Goal: Task Accomplishment & Management: Manage account settings

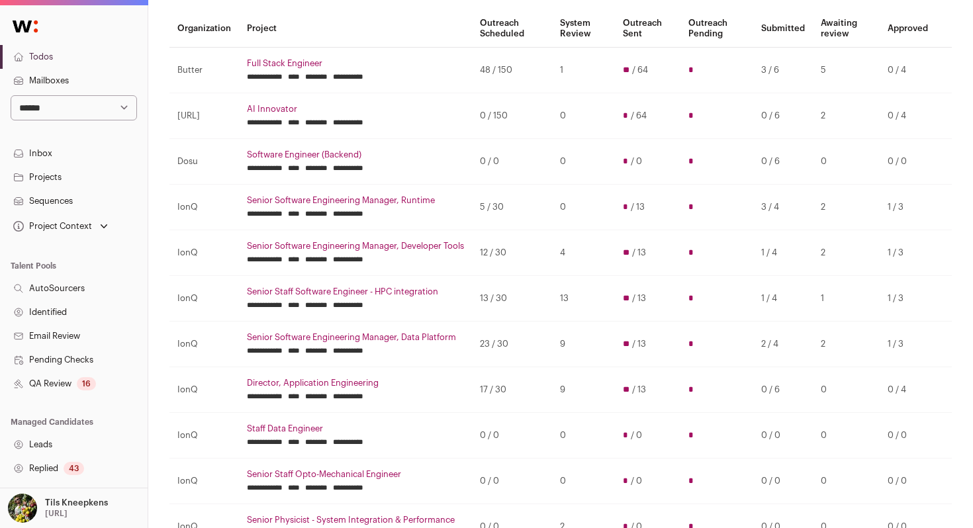
scroll to position [122, 0]
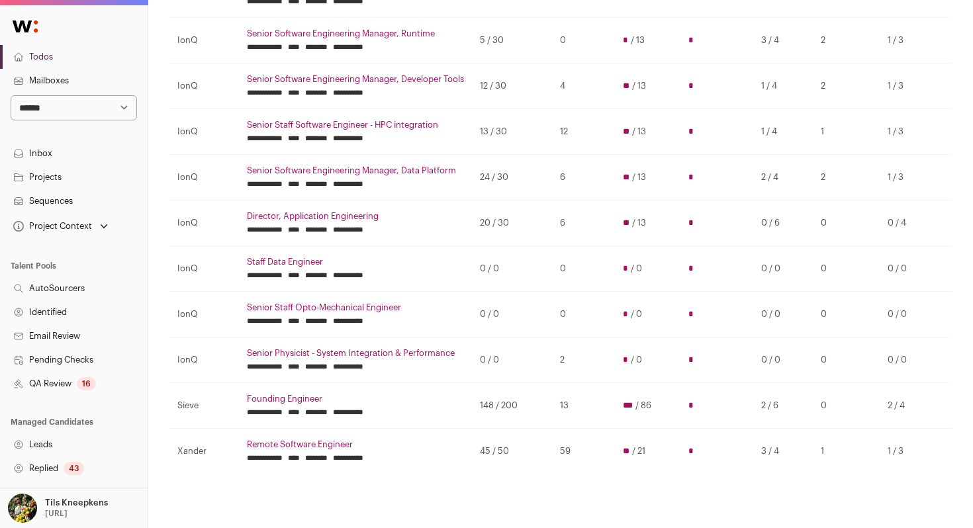
scroll to position [320, 1]
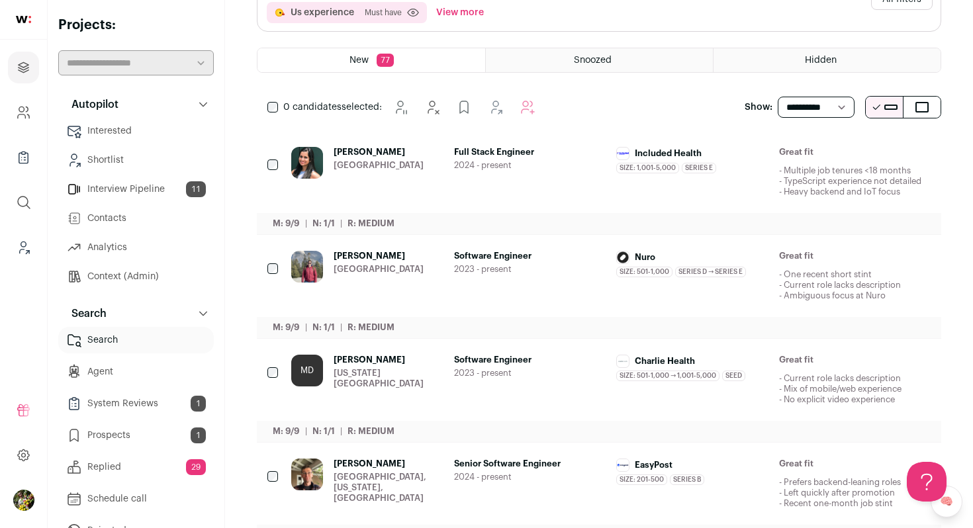
scroll to position [193, 0]
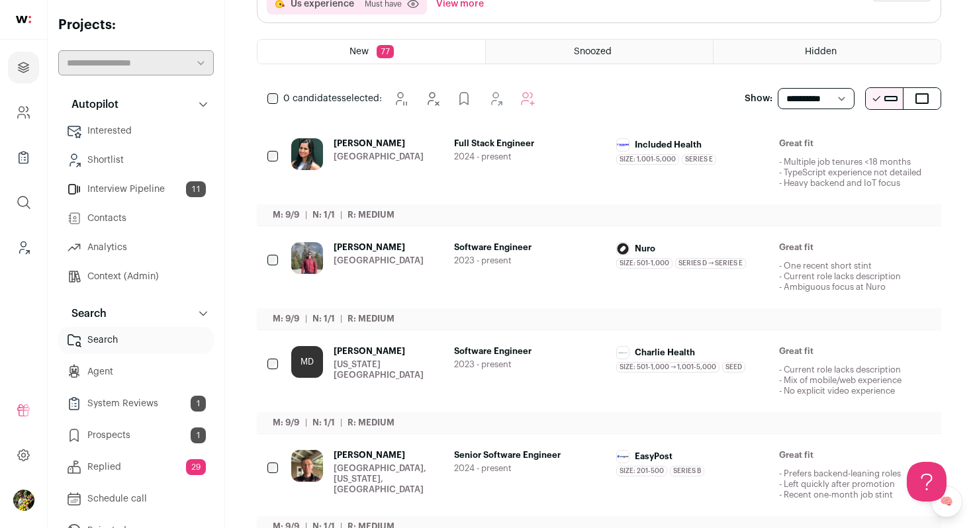
click at [532, 155] on span "2024 - present" at bounding box center [530, 157] width 152 height 11
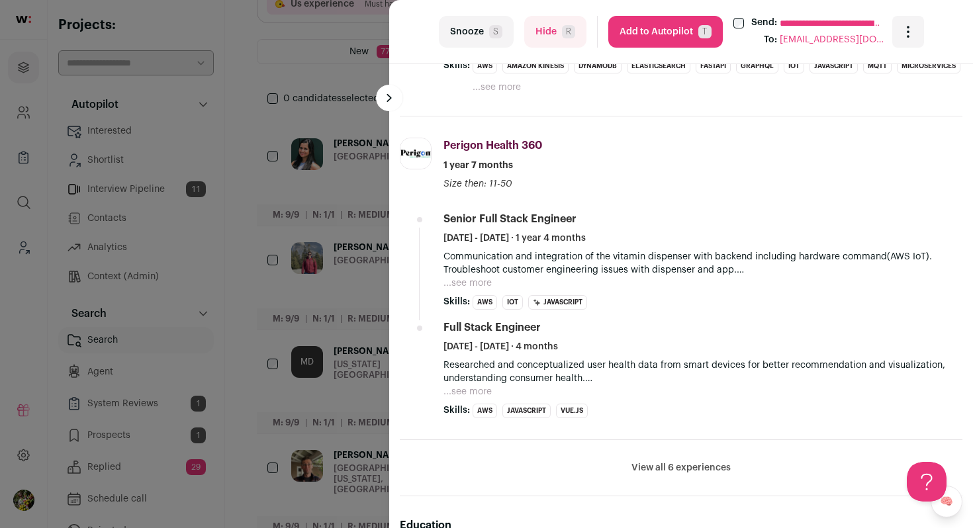
scroll to position [717, 0]
click at [341, 248] on div "**********" at bounding box center [486, 264] width 973 height 528
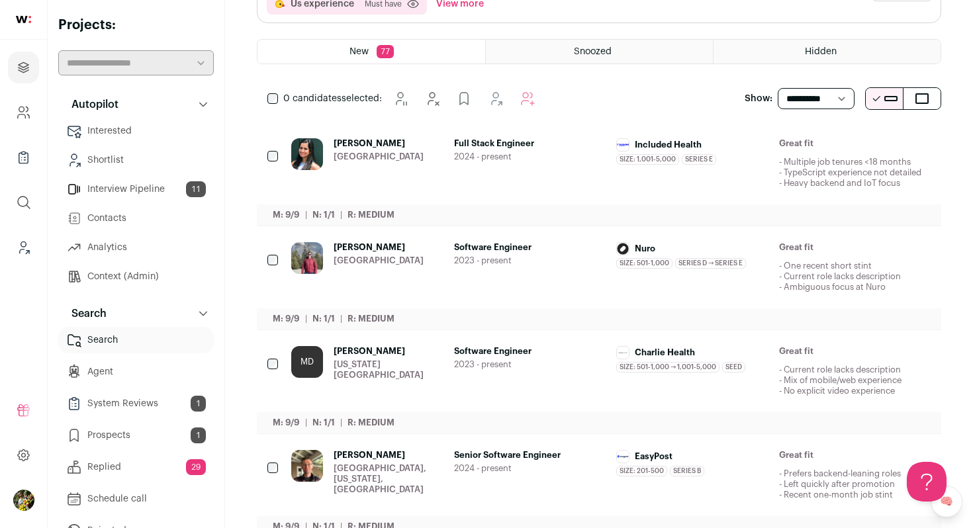
scroll to position [0, 0]
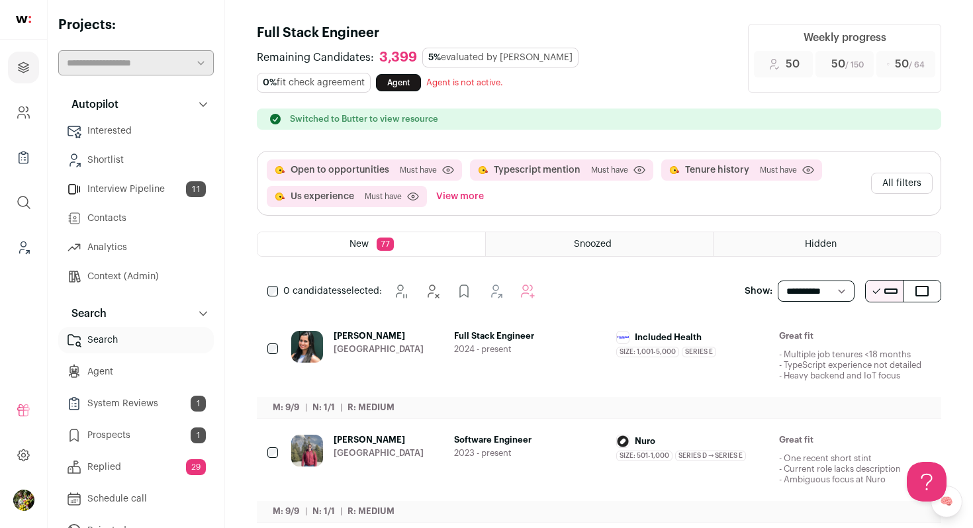
click at [897, 180] on button "All filters" at bounding box center [902, 183] width 62 height 21
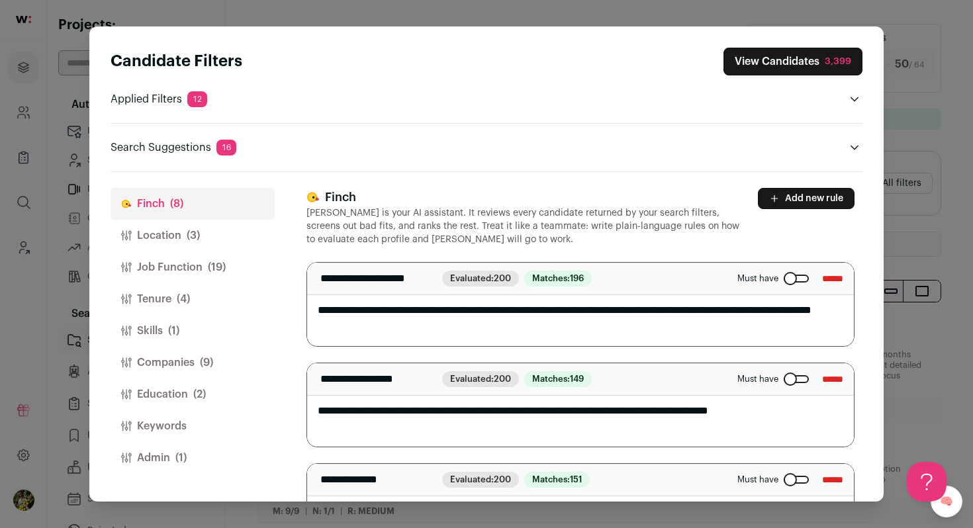
click at [187, 264] on button "Job Function (19)" at bounding box center [192, 267] width 164 height 32
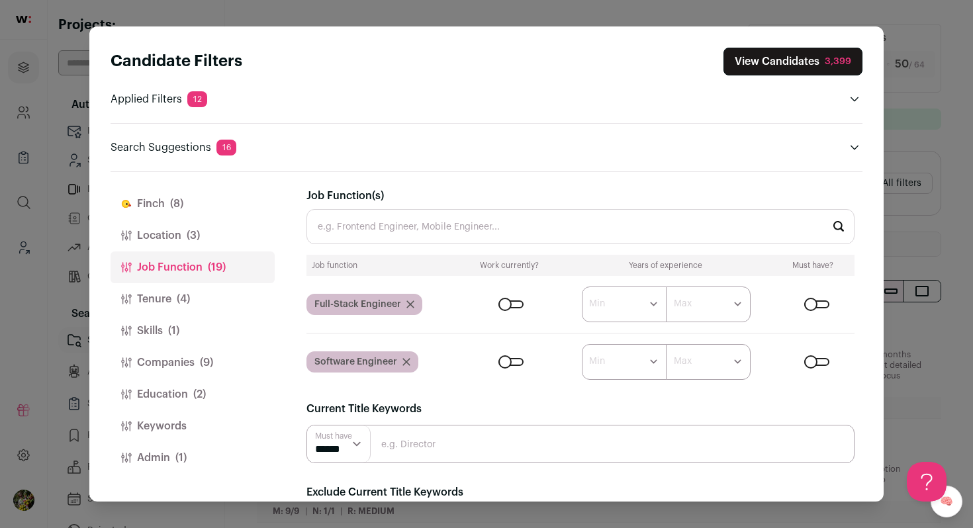
click at [197, 302] on button "Tenure (4)" at bounding box center [192, 299] width 164 height 32
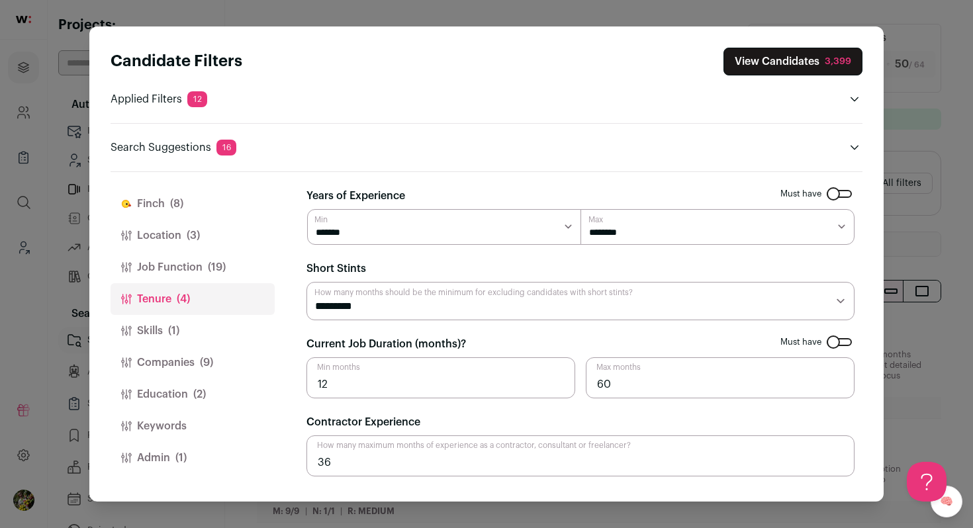
click at [402, 316] on select "********* ******** ******* ******** ******** ******** ******** ******** *******…" at bounding box center [580, 301] width 548 height 38
select select "**"
click at [306, 282] on select "********* ******** ******* ******** ******** ******** ******** ******** *******…" at bounding box center [580, 301] width 548 height 38
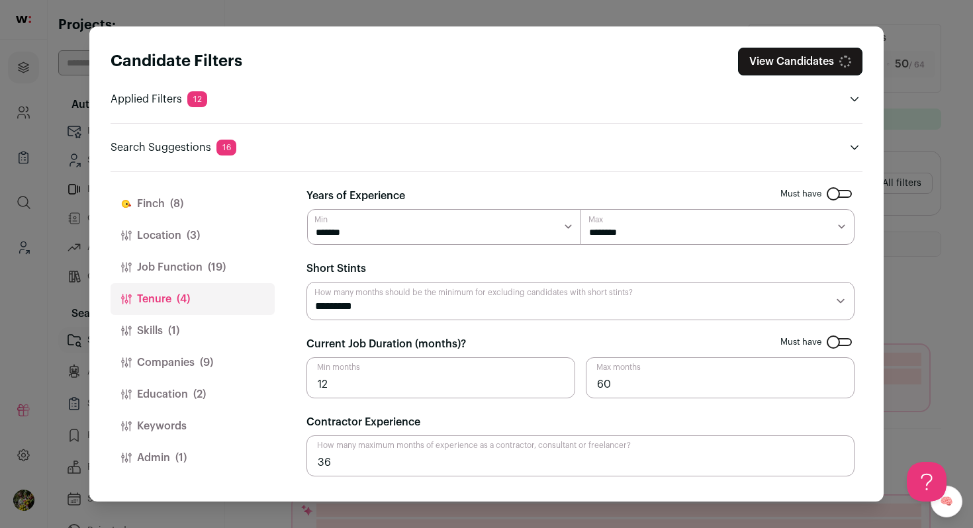
click at [472, 326] on form "Must have Years of Experience ******* ****** ******* ******* ******* ******* **…" at bounding box center [580, 332] width 548 height 288
click at [185, 453] on span "(1)" at bounding box center [180, 458] width 11 height 16
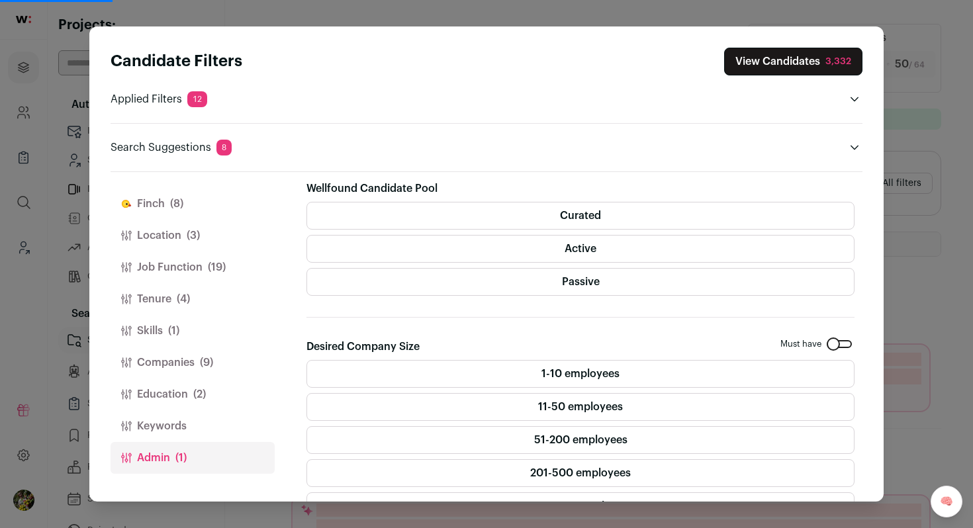
scroll to position [347, 0]
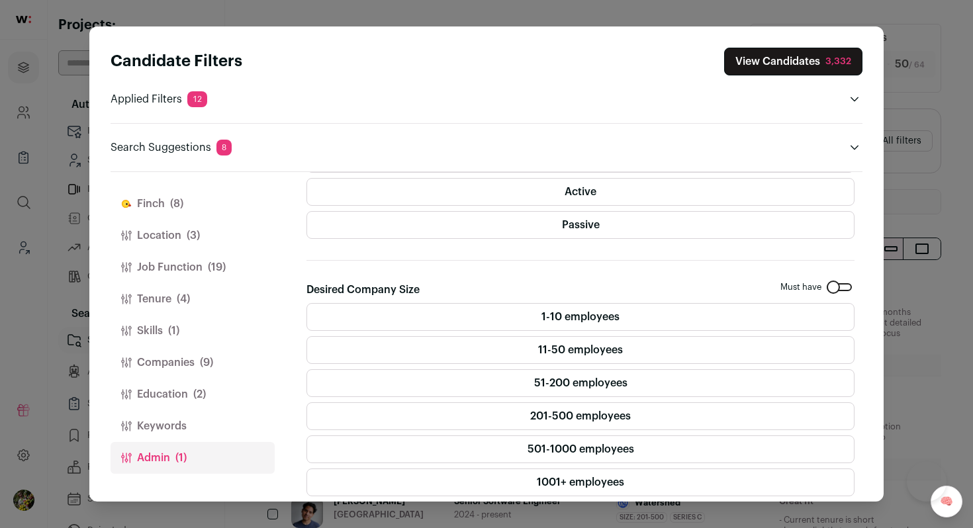
click at [229, 423] on button "Keywords" at bounding box center [192, 426] width 164 height 32
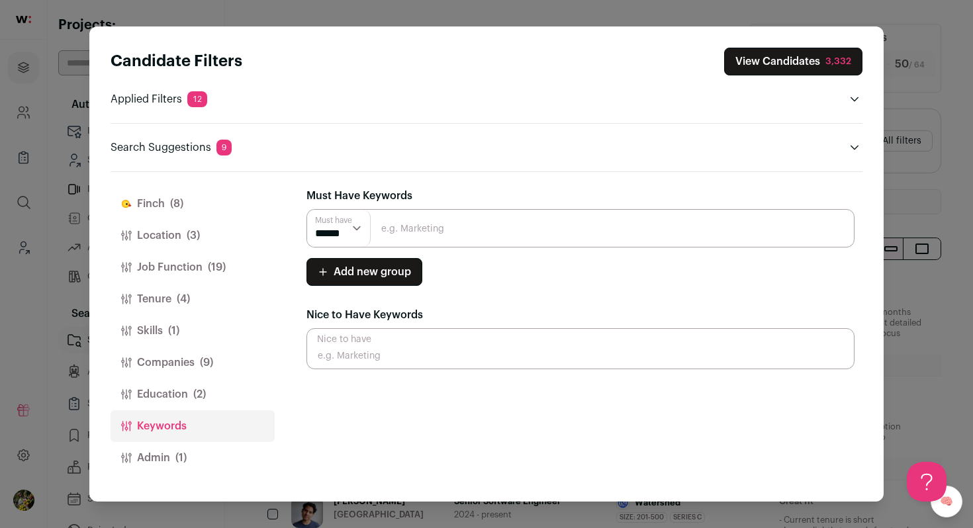
click at [220, 404] on button "Education (2)" at bounding box center [192, 394] width 164 height 32
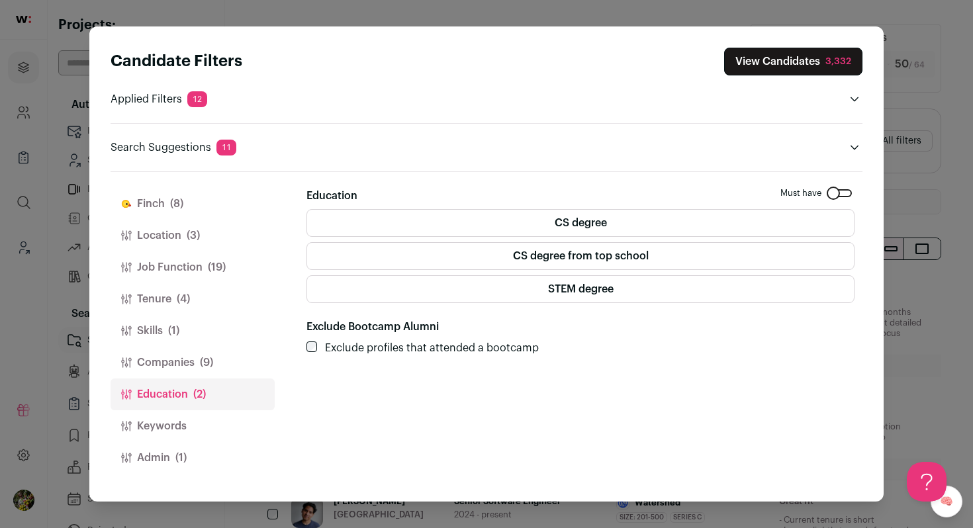
click at [770, 64] on button "View Candidates 3,332" at bounding box center [793, 62] width 138 height 28
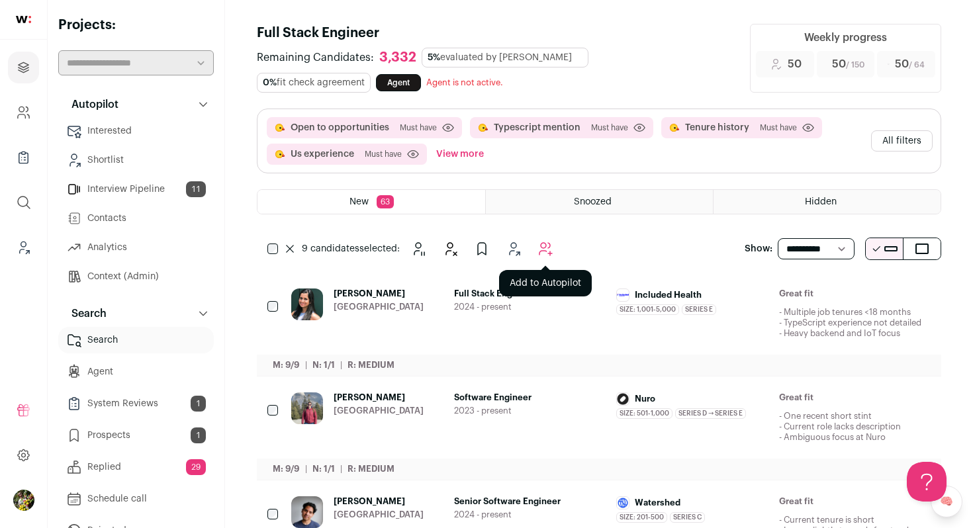
click at [547, 243] on icon "Add to Autopilot" at bounding box center [545, 249] width 16 height 16
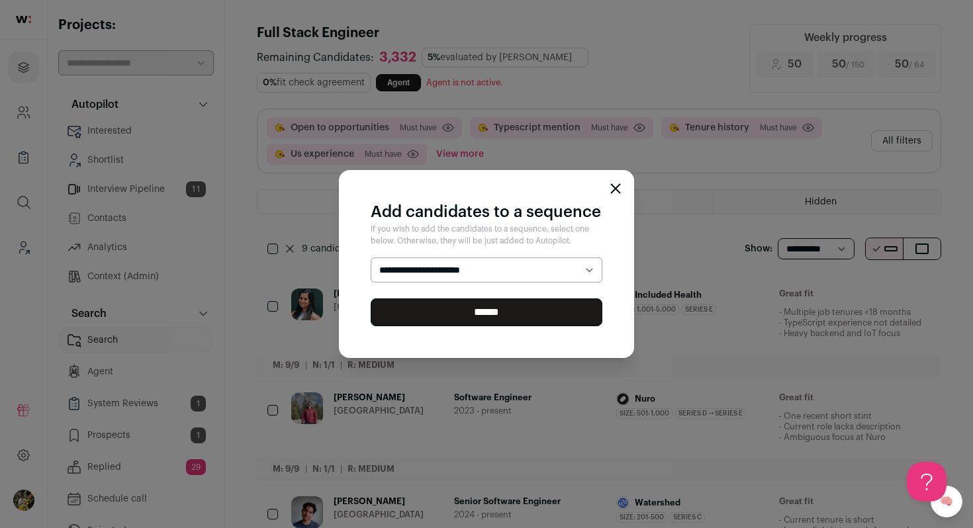
select select "*****"
click at [371, 257] on select "**********" at bounding box center [487, 269] width 232 height 25
click at [535, 302] on input "******" at bounding box center [487, 312] width 232 height 28
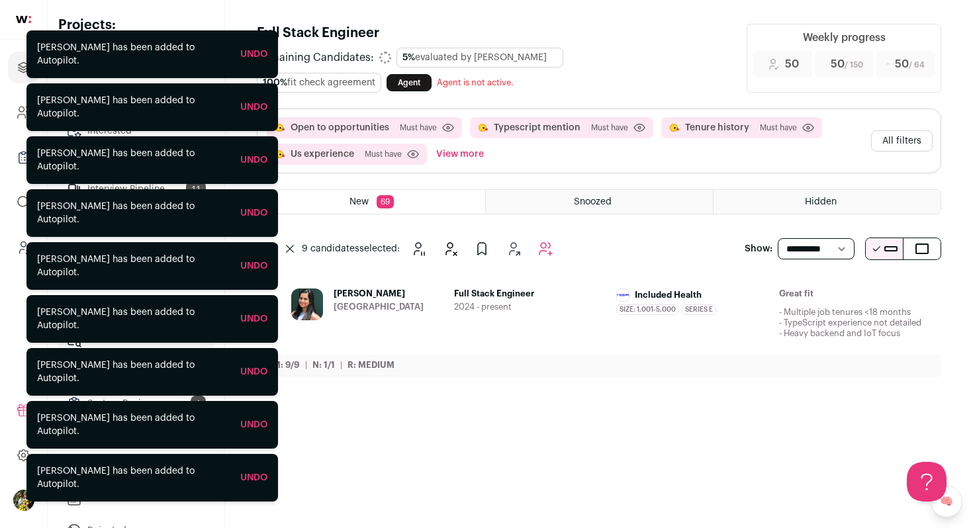
click at [535, 302] on span "2024 - present" at bounding box center [530, 307] width 152 height 11
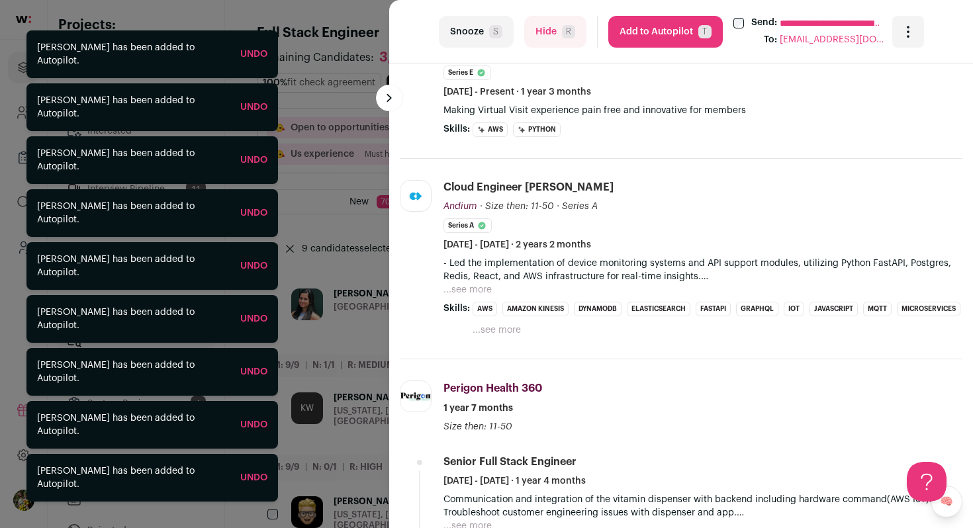
scroll to position [445, 0]
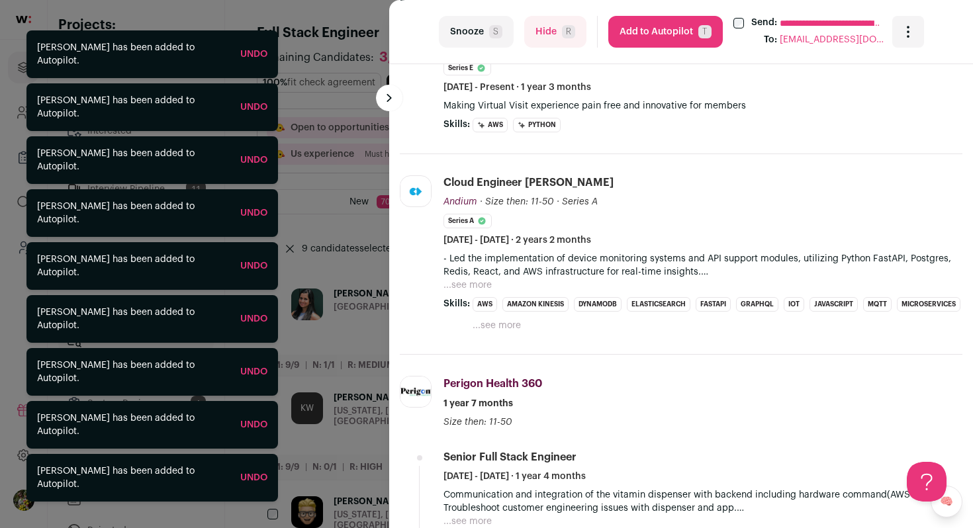
click at [535, 23] on button "Hide R" at bounding box center [555, 32] width 62 height 32
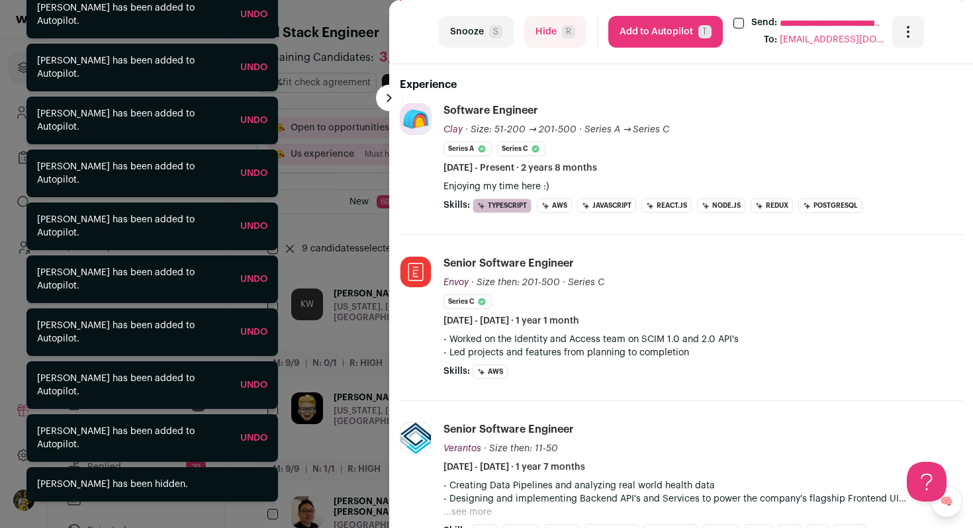
scroll to position [416, 0]
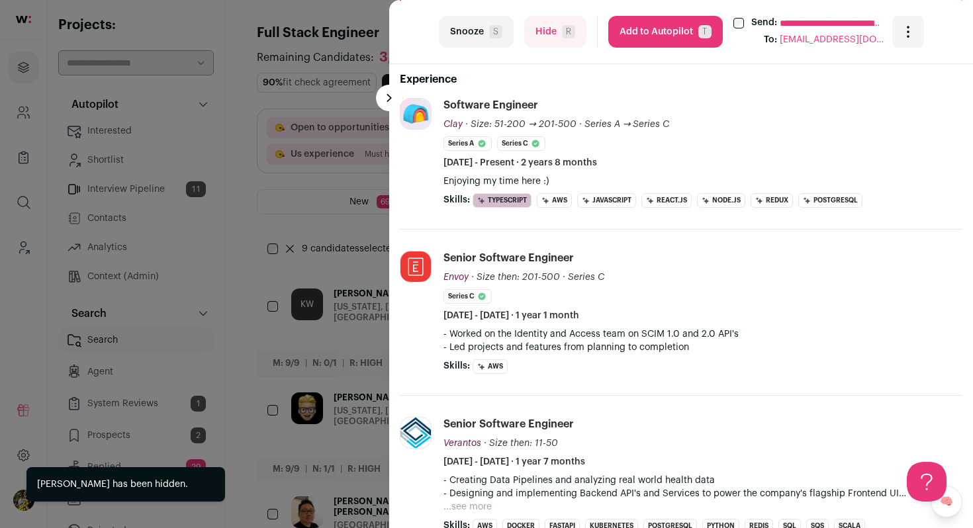
click at [339, 210] on div "**********" at bounding box center [486, 264] width 973 height 528
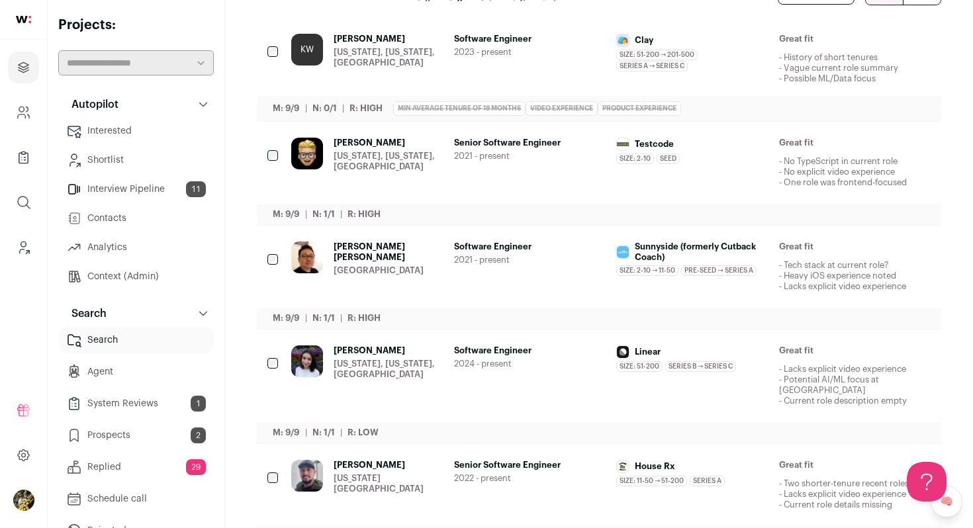
scroll to position [256, 0]
click at [416, 159] on div "[US_STATE], [US_STATE], [GEOGRAPHIC_DATA]" at bounding box center [388, 160] width 110 height 21
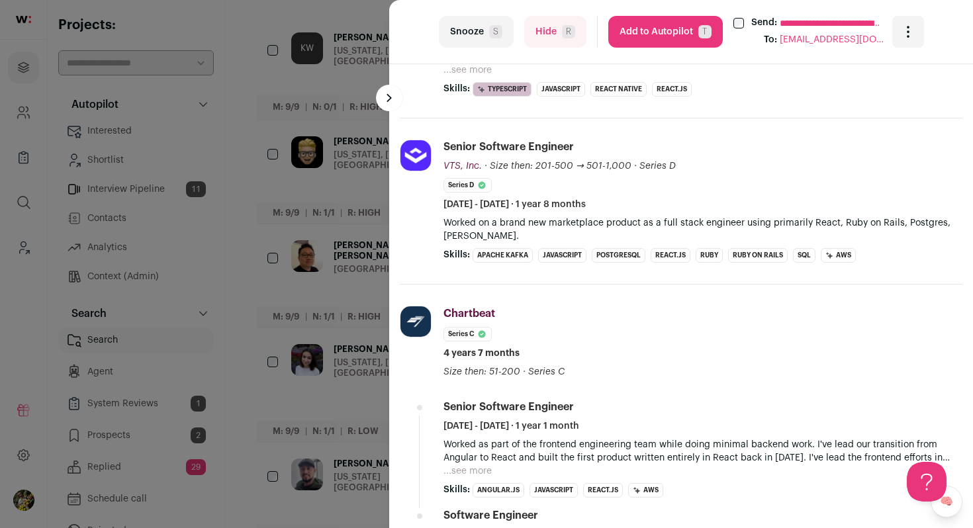
scroll to position [568, 0]
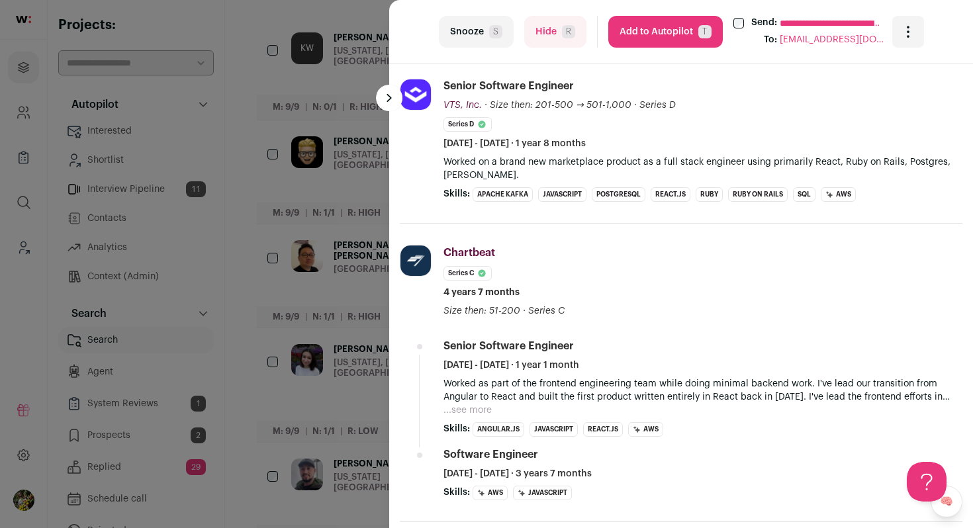
click at [351, 253] on div "**********" at bounding box center [486, 264] width 973 height 528
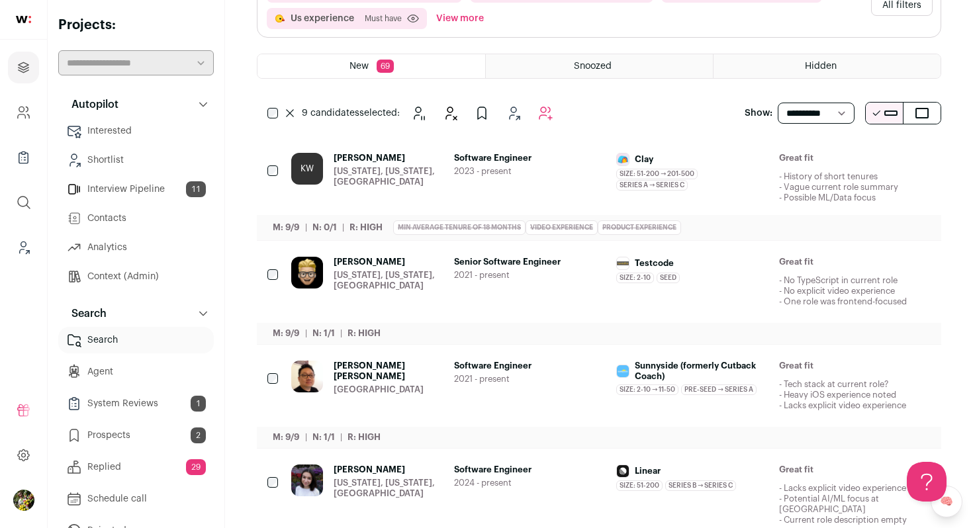
scroll to position [0, 0]
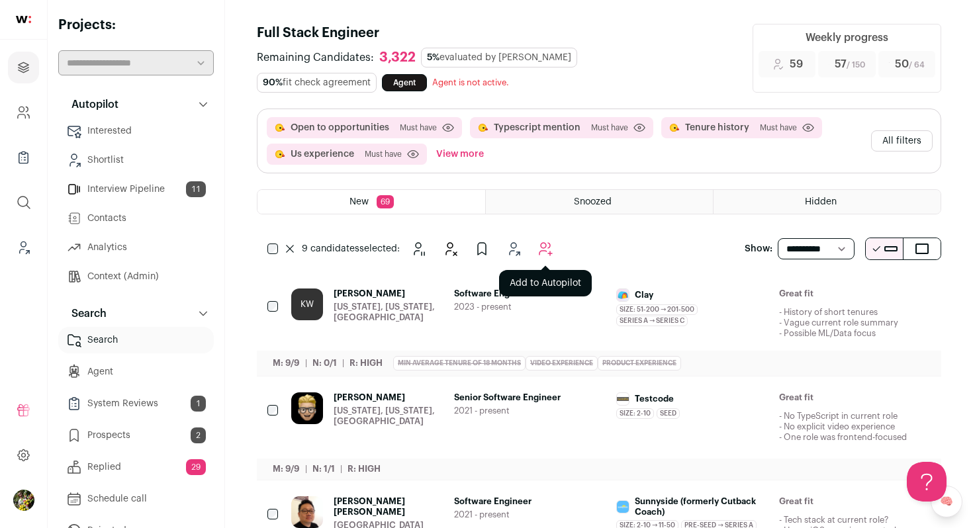
click at [553, 246] on button "Add to Autopilot" at bounding box center [545, 249] width 26 height 26
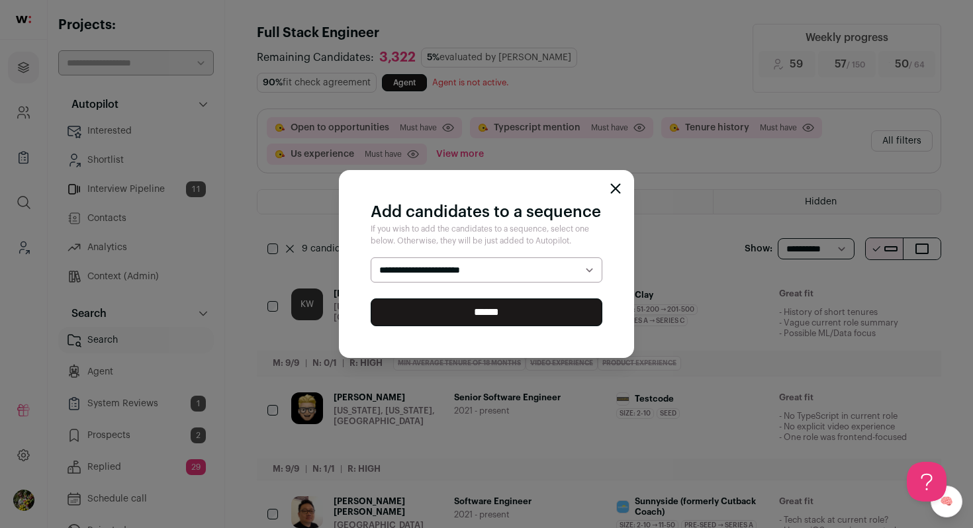
select select "*****"
click at [371, 257] on select "**********" at bounding box center [487, 269] width 232 height 25
click at [536, 303] on input "******" at bounding box center [487, 312] width 232 height 28
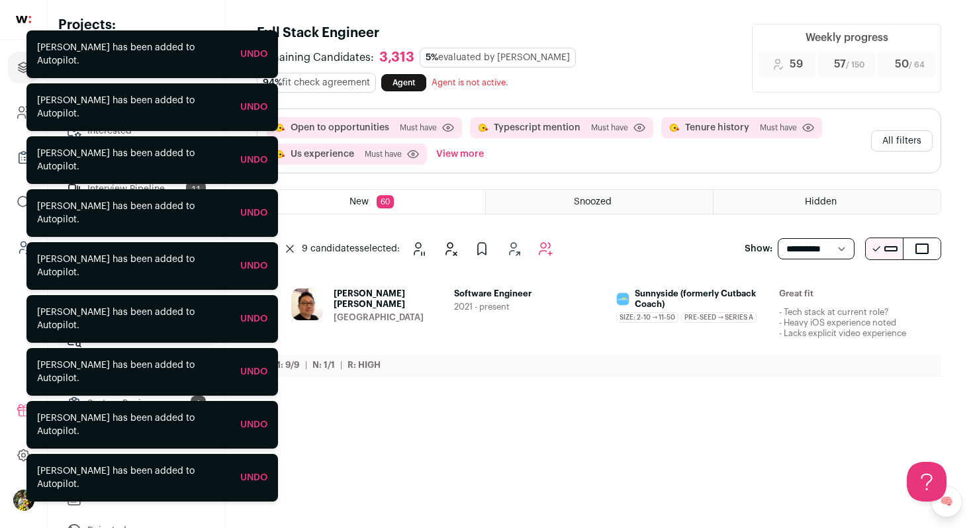
click at [569, 303] on span "2021 - present" at bounding box center [530, 307] width 152 height 11
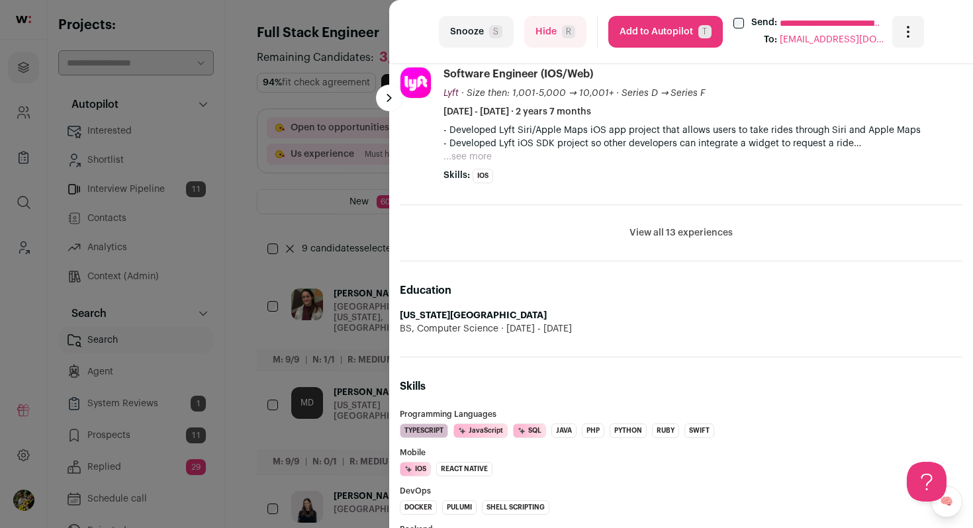
scroll to position [693, 0]
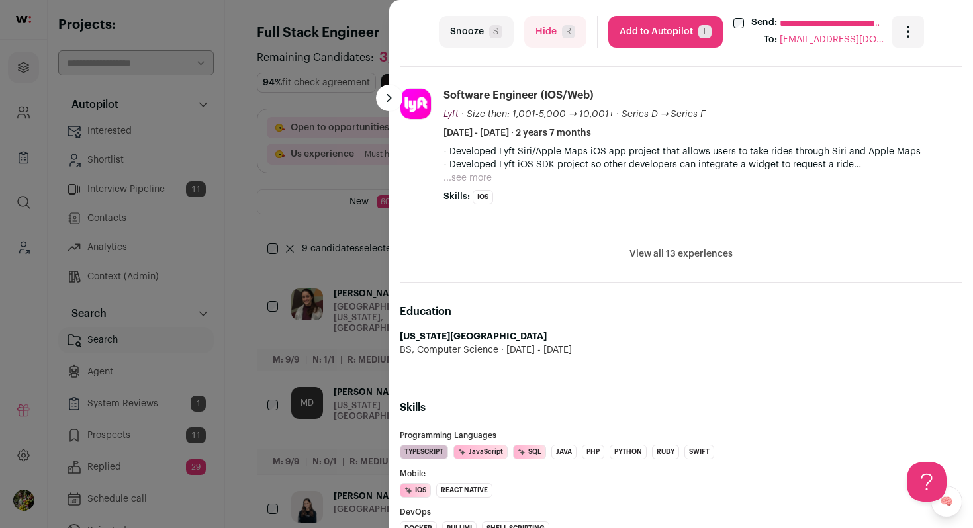
click at [654, 247] on button "View all 13 experiences" at bounding box center [680, 253] width 103 height 13
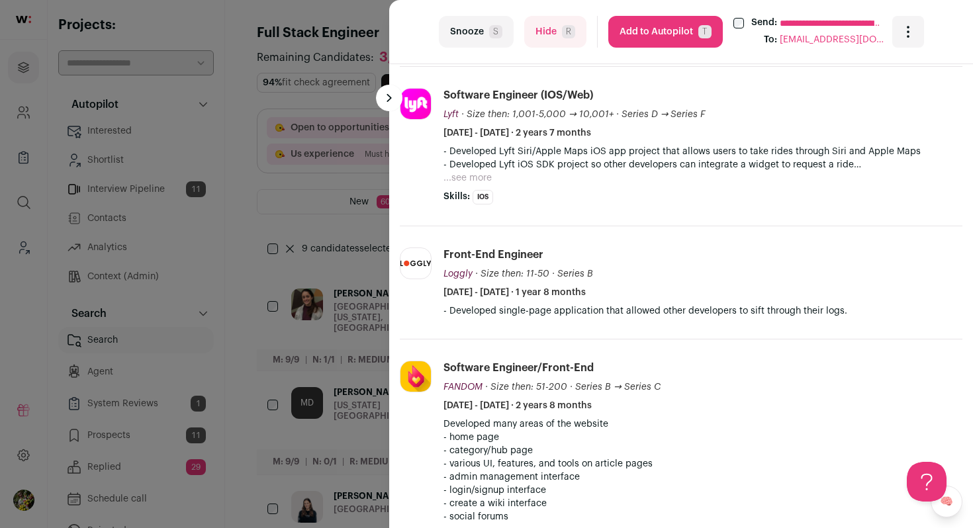
click at [562, 38] on button "Hide R" at bounding box center [555, 32] width 62 height 32
click at [304, 193] on div "**********" at bounding box center [486, 264] width 973 height 528
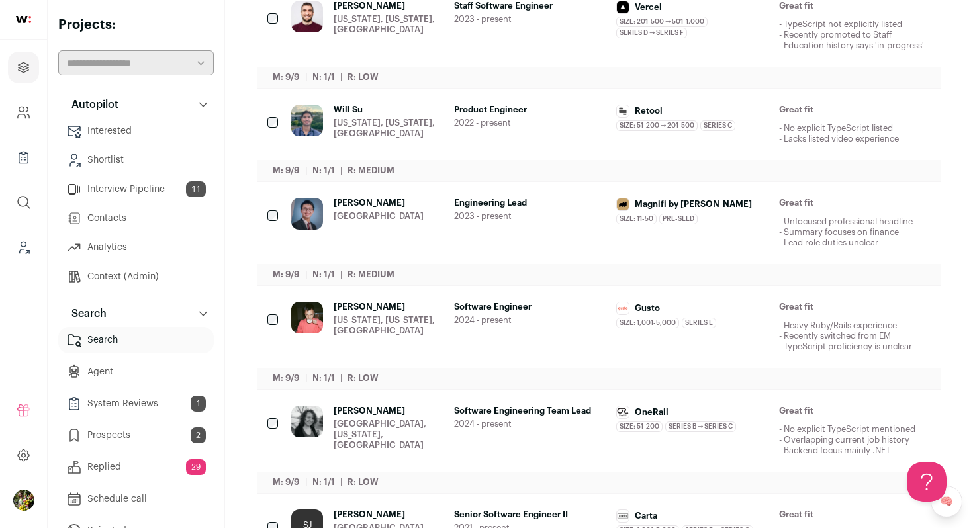
scroll to position [695, 0]
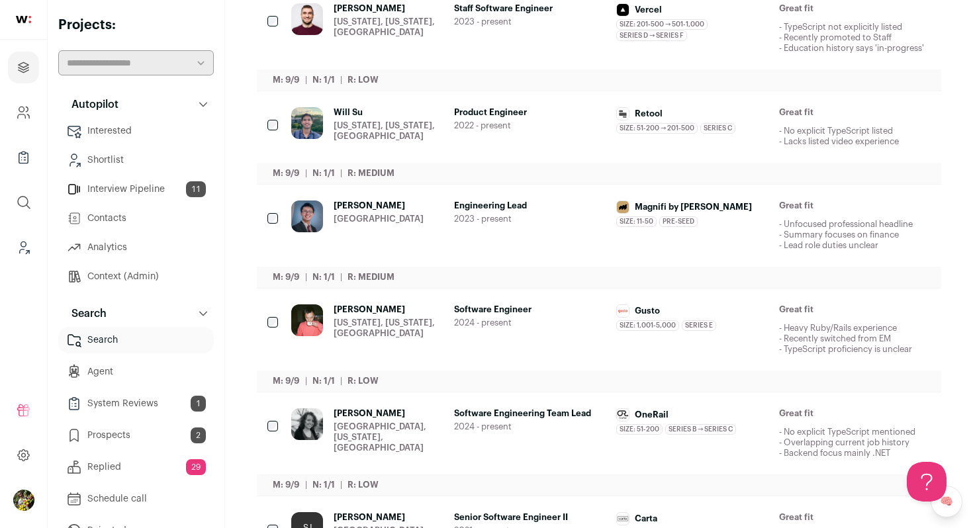
click at [406, 114] on div "Will Su New York, New York, United States" at bounding box center [388, 127] width 110 height 40
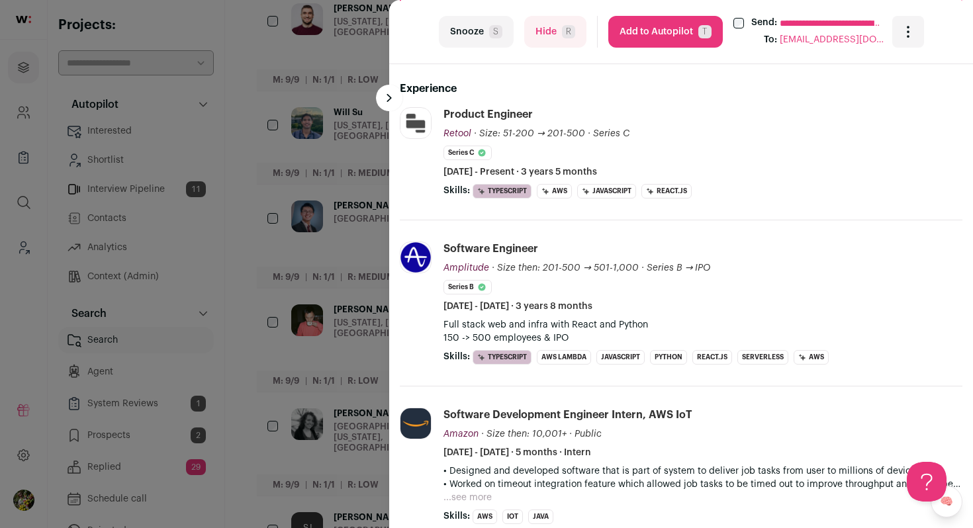
scroll to position [351, 0]
click at [355, 256] on div "**********" at bounding box center [486, 264] width 973 height 528
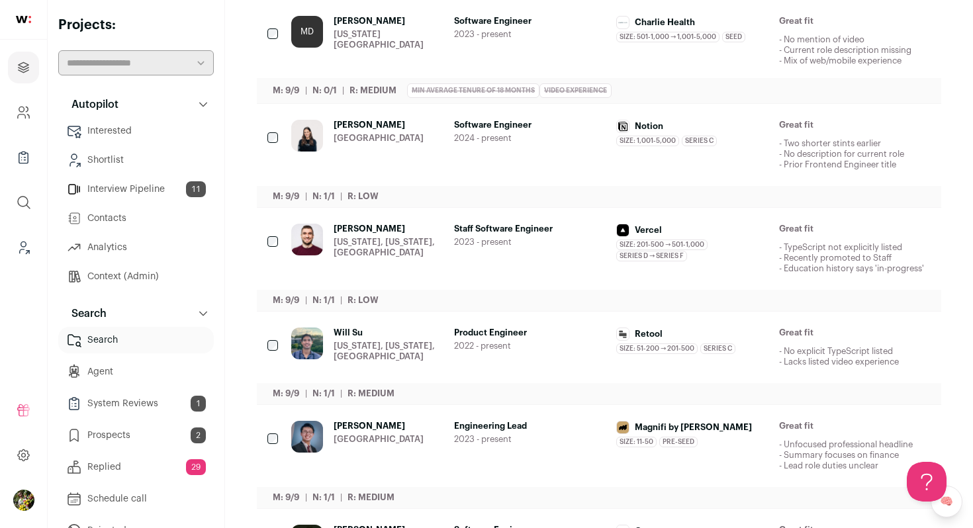
scroll to position [0, 0]
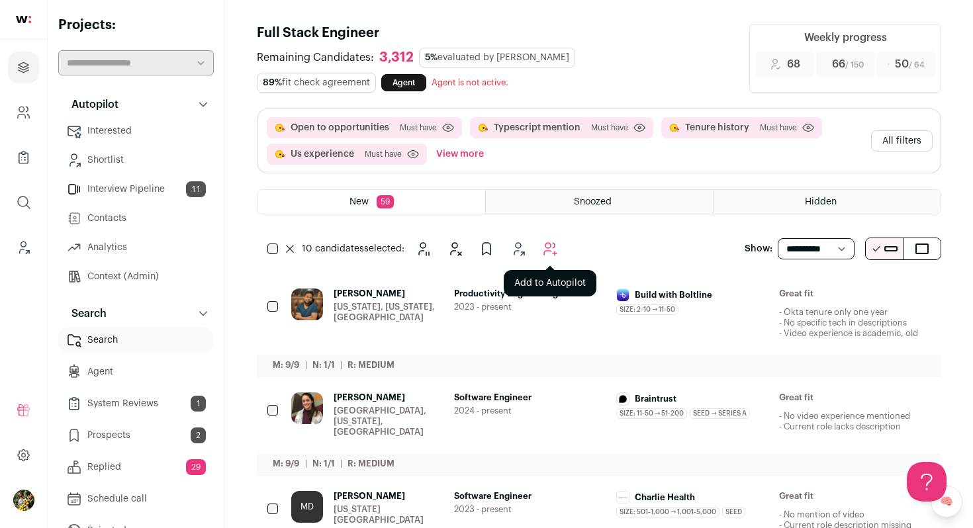
click at [545, 247] on icon "Add to Autopilot" at bounding box center [550, 249] width 16 height 16
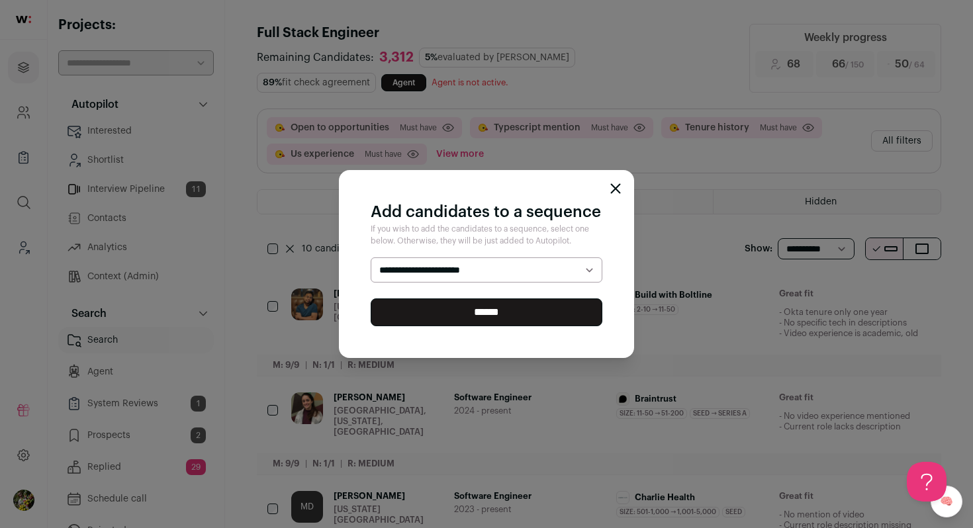
select select "*****"
click at [371, 257] on select "**********" at bounding box center [487, 269] width 232 height 25
click at [528, 329] on div "**********" at bounding box center [486, 264] width 295 height 188
click at [534, 310] on input "******" at bounding box center [487, 312] width 232 height 28
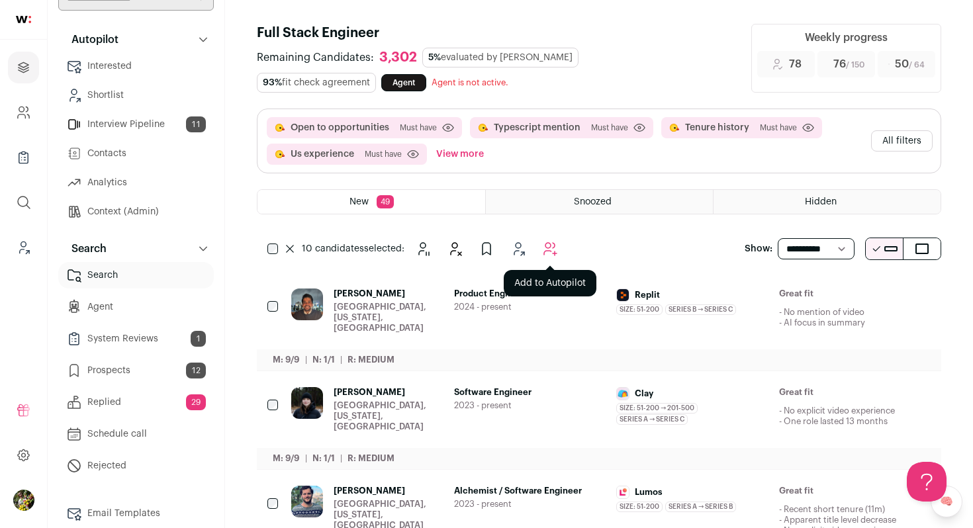
click at [548, 240] on button "Add to Autopilot" at bounding box center [550, 249] width 26 height 26
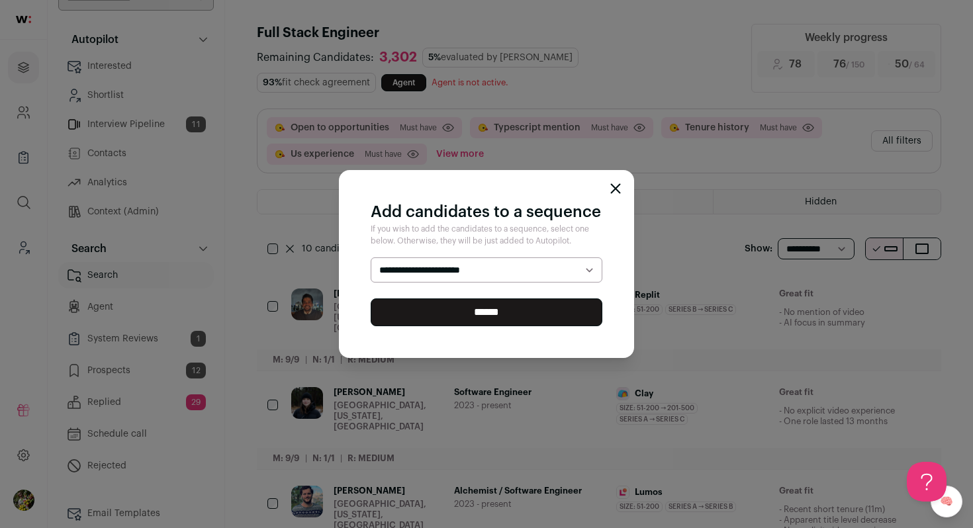
select select "*****"
click at [371, 257] on select "**********" at bounding box center [487, 269] width 232 height 25
click at [550, 321] on input "******" at bounding box center [487, 312] width 232 height 28
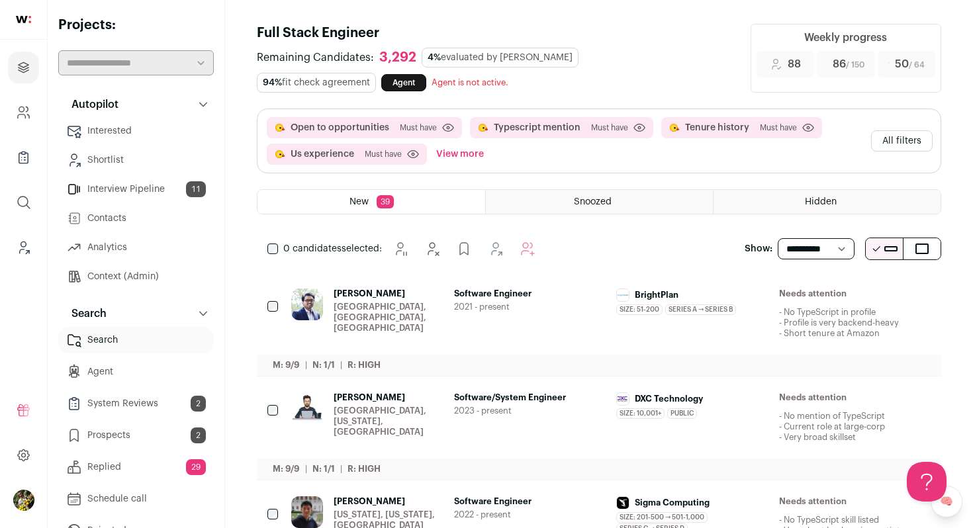
click at [169, 435] on link "Prospects 2" at bounding box center [135, 435] width 155 height 26
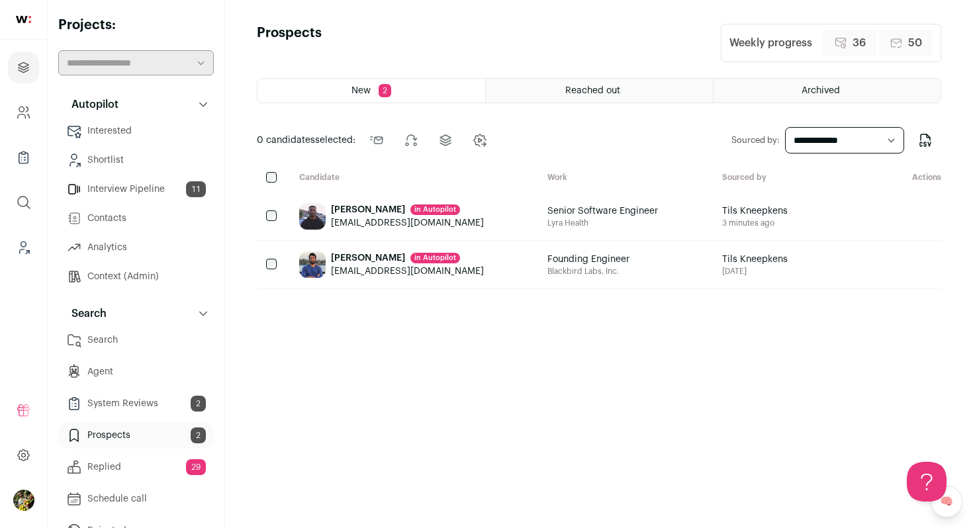
click at [272, 171] on div "New 2 Reached out Archived 0 candidates selected: Send outreach Change stage Ch…" at bounding box center [599, 291] width 684 height 426
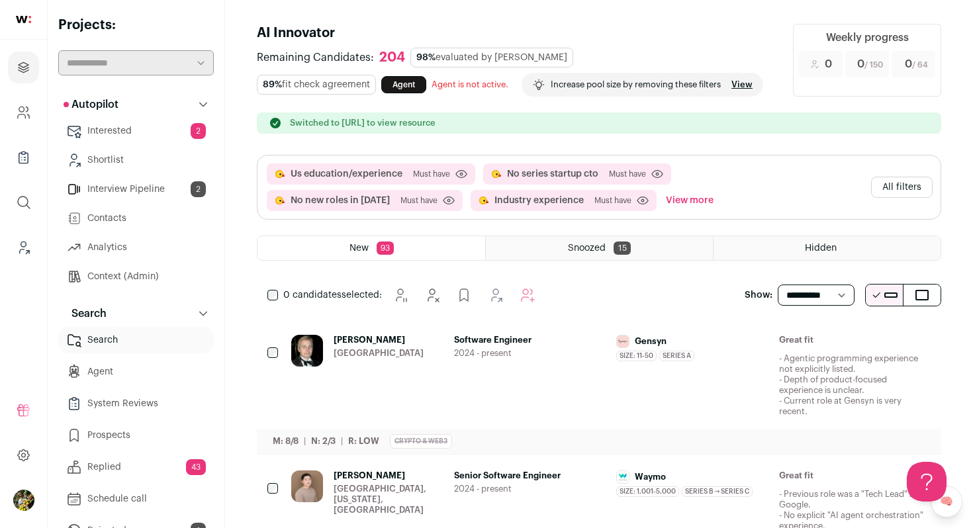
click at [685, 198] on button "View more" at bounding box center [689, 200] width 53 height 21
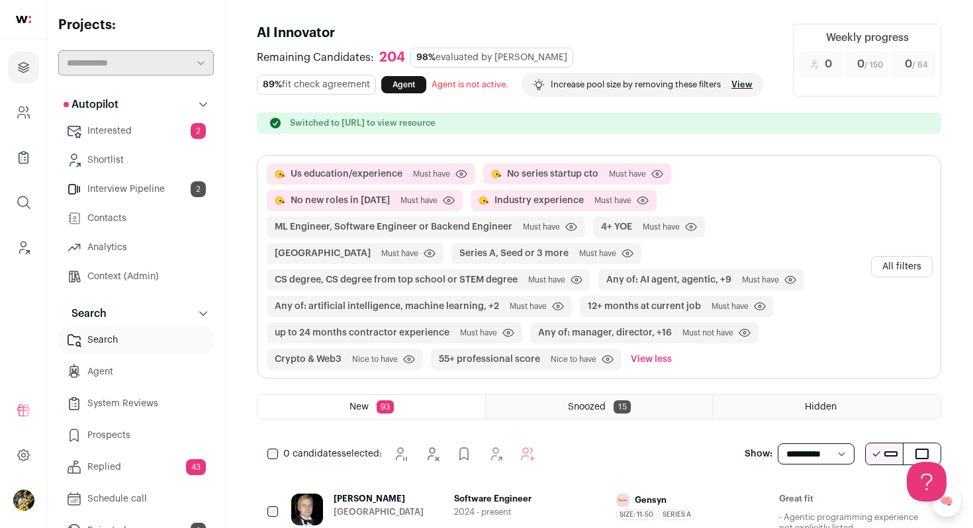
click at [900, 265] on button "All filters" at bounding box center [902, 266] width 62 height 21
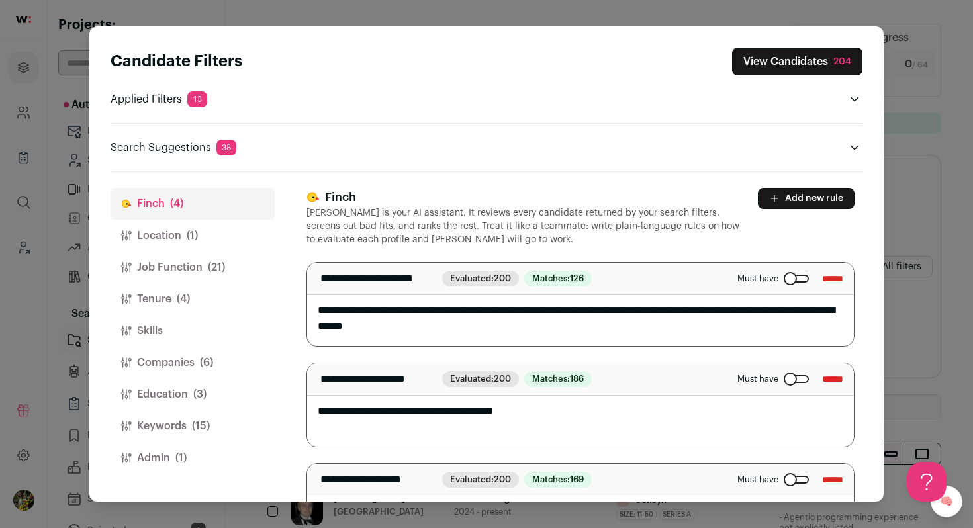
click at [789, 202] on button "Add new rule" at bounding box center [806, 198] width 97 height 21
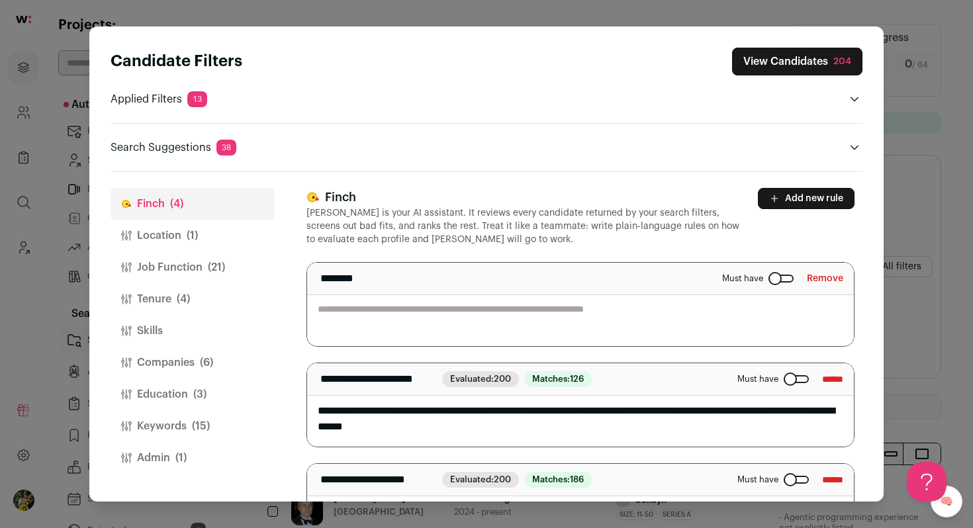
click at [687, 308] on textarea "Close modal via background" at bounding box center [580, 304] width 547 height 83
click at [823, 278] on button "Remove" at bounding box center [825, 278] width 36 height 21
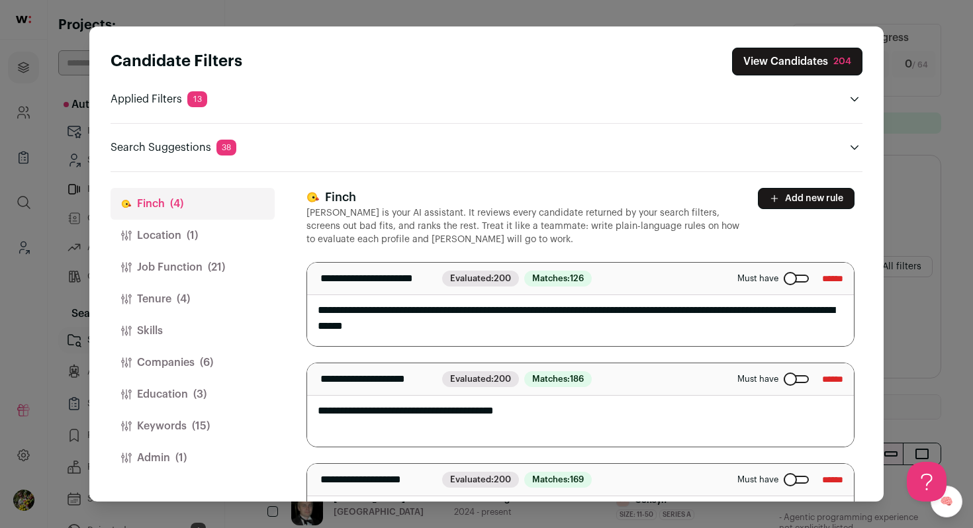
scroll to position [163, 0]
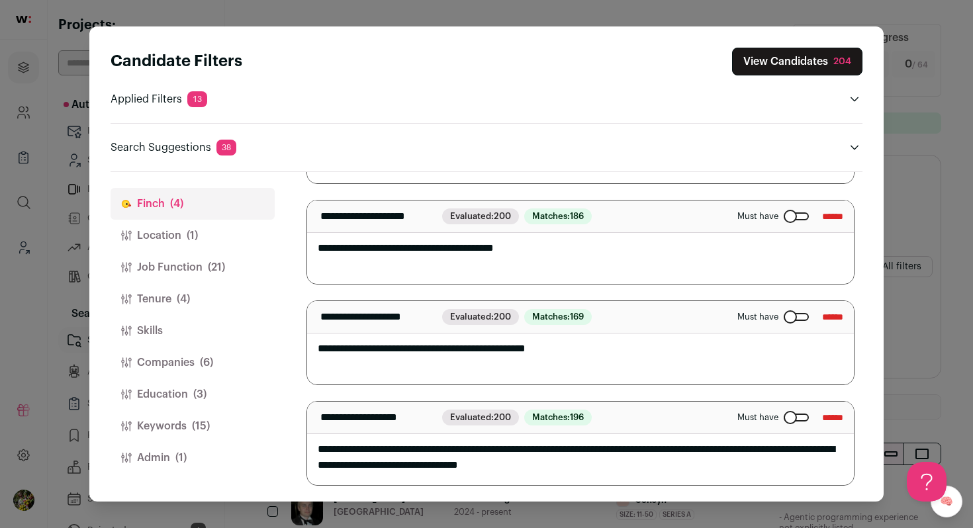
click at [817, 64] on button "View Candidates 204" at bounding box center [797, 62] width 130 height 28
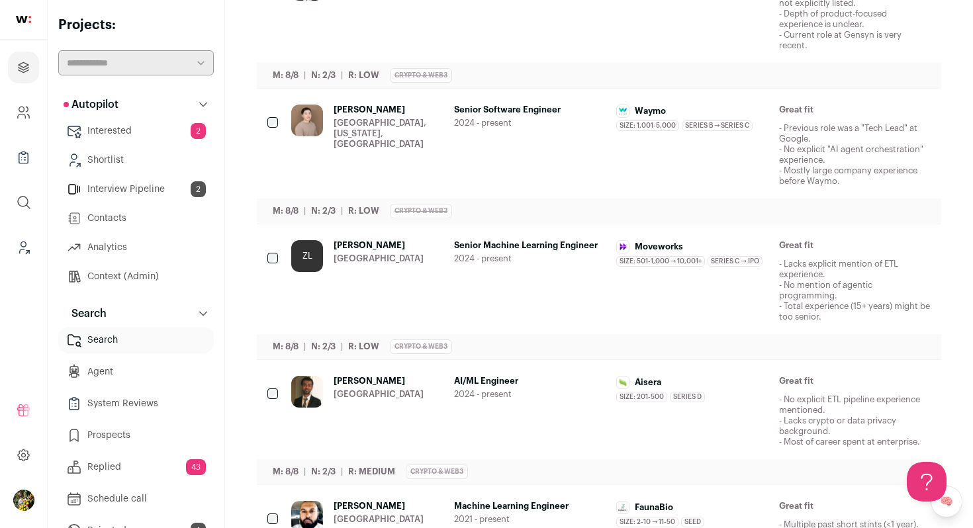
scroll to position [0, 0]
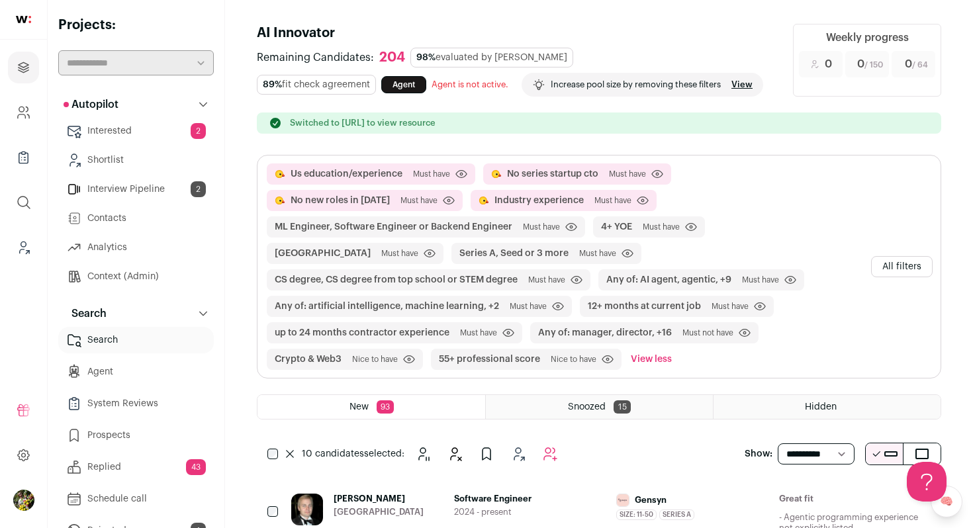
click at [550, 446] on icon "Add to Autopilot" at bounding box center [550, 454] width 16 height 16
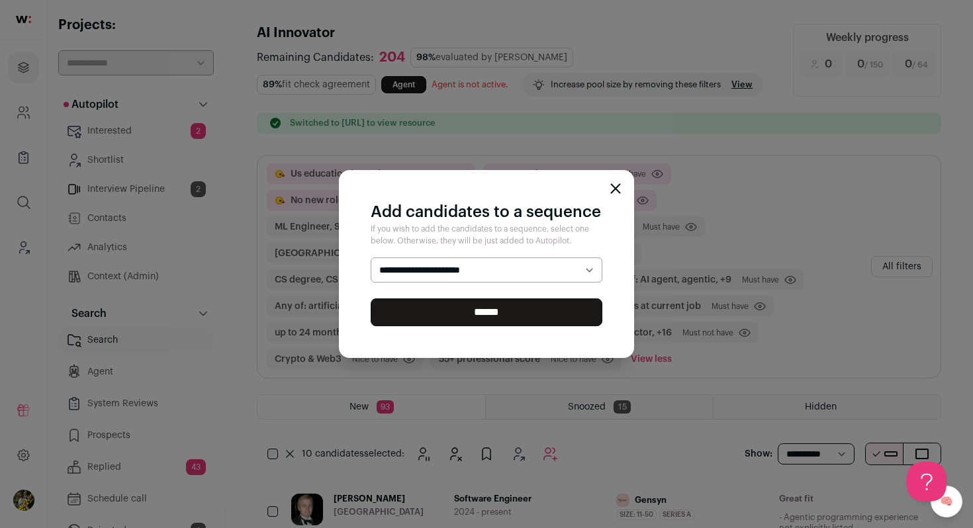
select select "*****"
click at [371, 257] on select "**********" at bounding box center [487, 269] width 232 height 25
click at [560, 307] on input "******" at bounding box center [487, 312] width 232 height 28
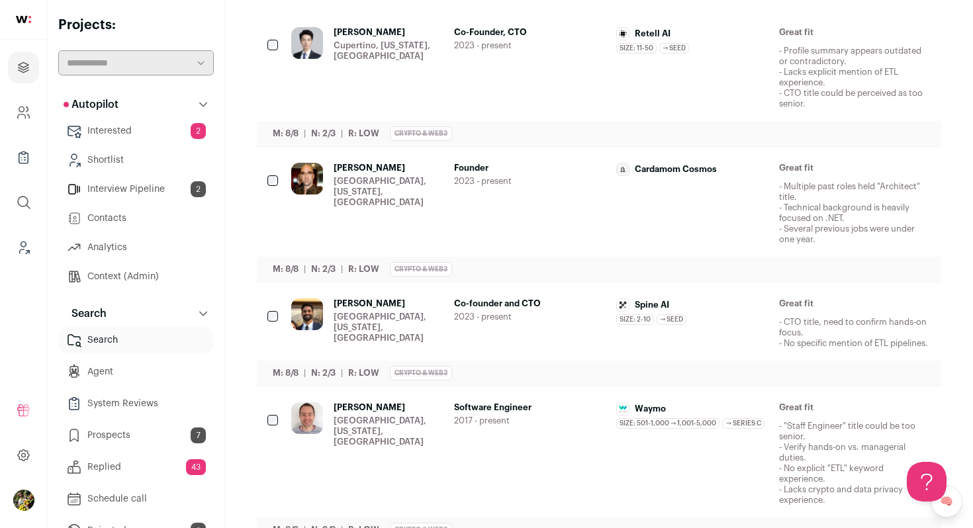
scroll to position [467, 0]
click at [561, 43] on span "2023 - present" at bounding box center [530, 45] width 152 height 11
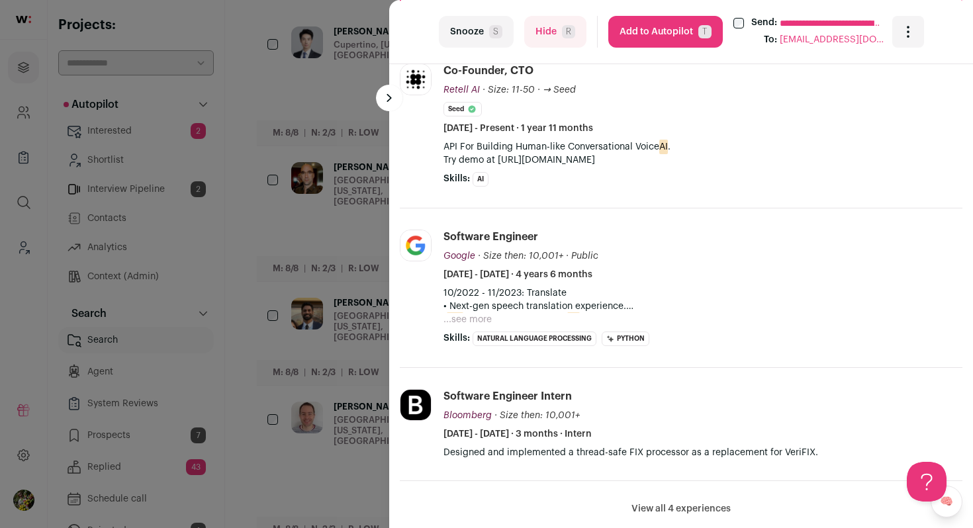
scroll to position [426, 0]
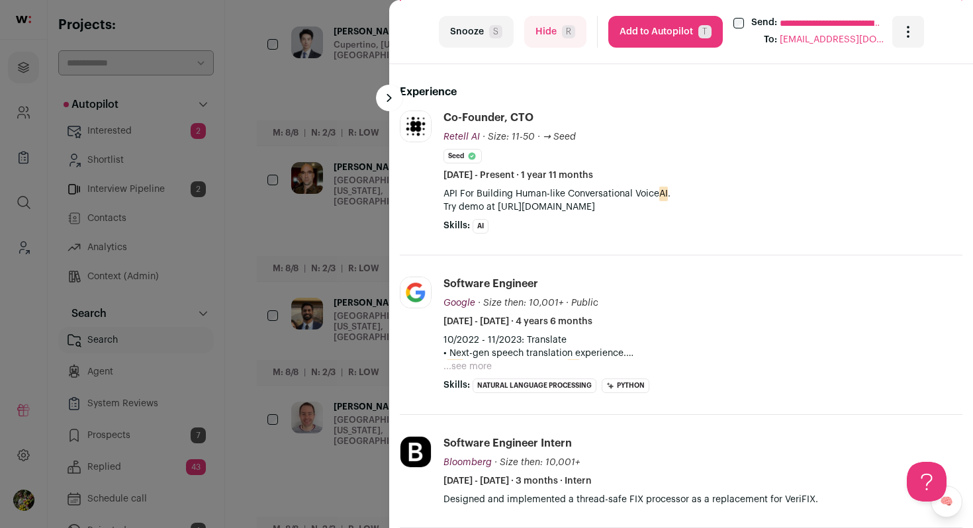
click at [359, 118] on div "**********" at bounding box center [486, 264] width 973 height 528
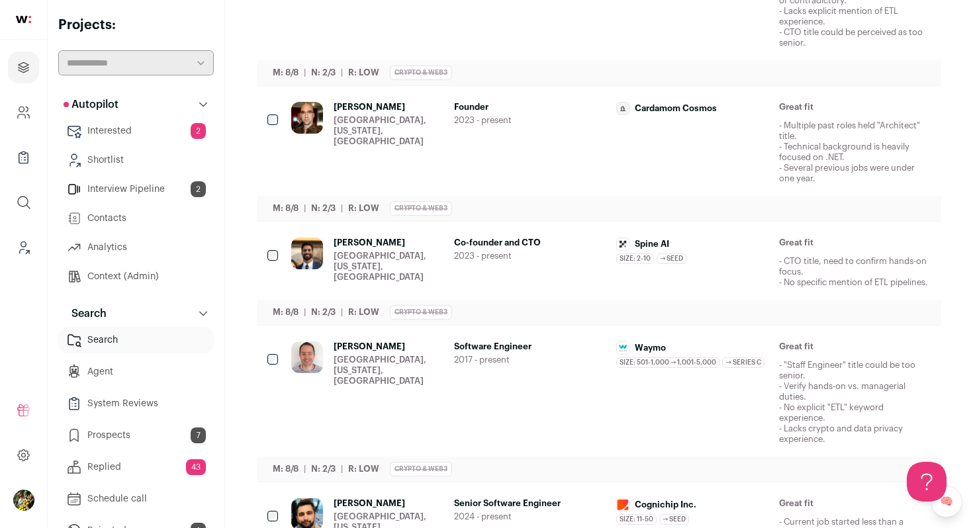
scroll to position [547, 0]
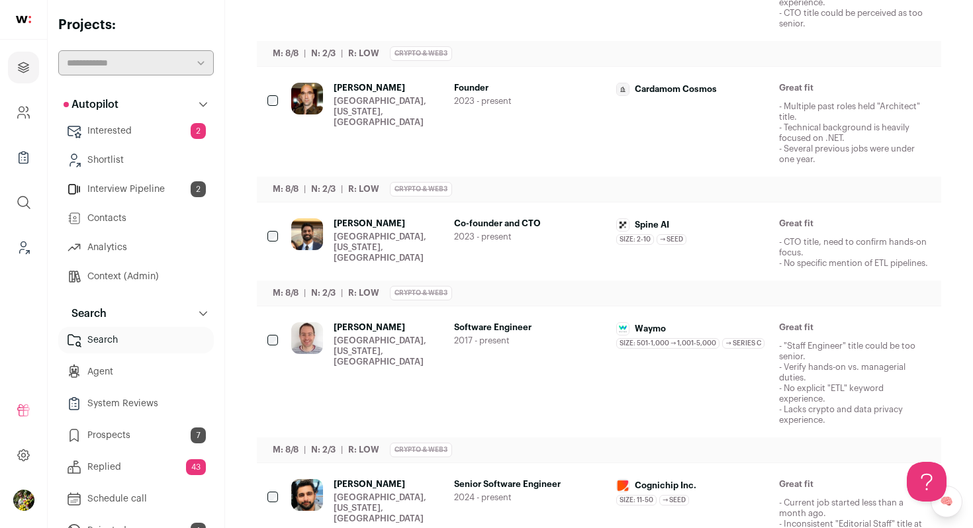
click at [379, 108] on div "San Francisco, California, United States" at bounding box center [388, 112] width 110 height 32
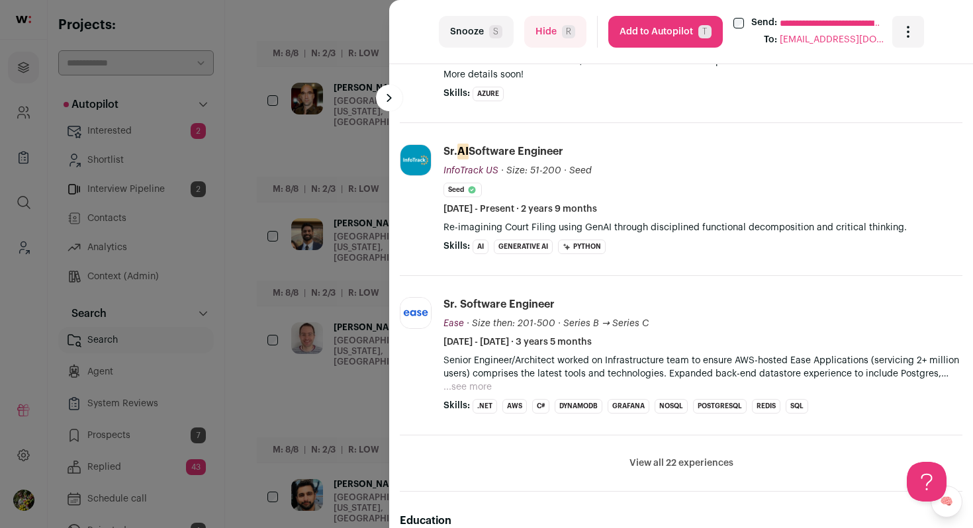
scroll to position [552, 0]
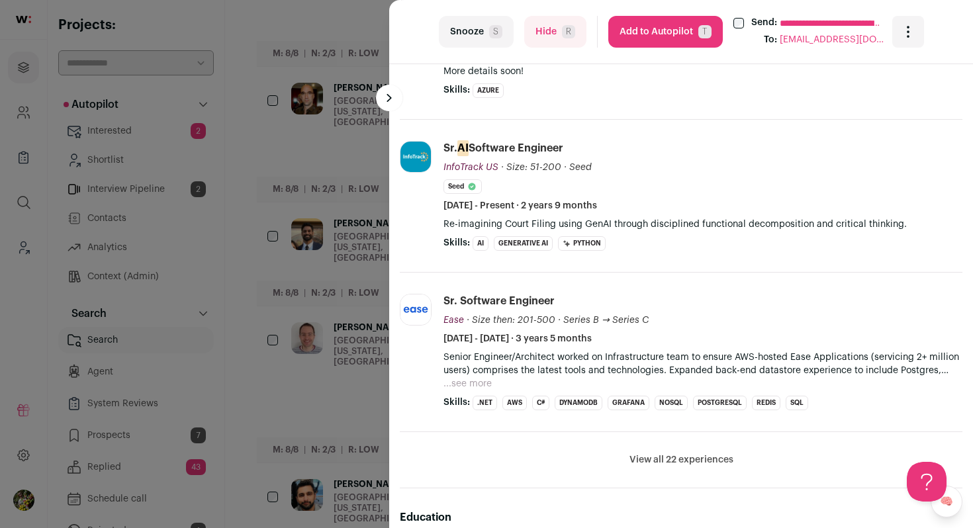
click at [374, 253] on div "**********" at bounding box center [486, 264] width 973 height 528
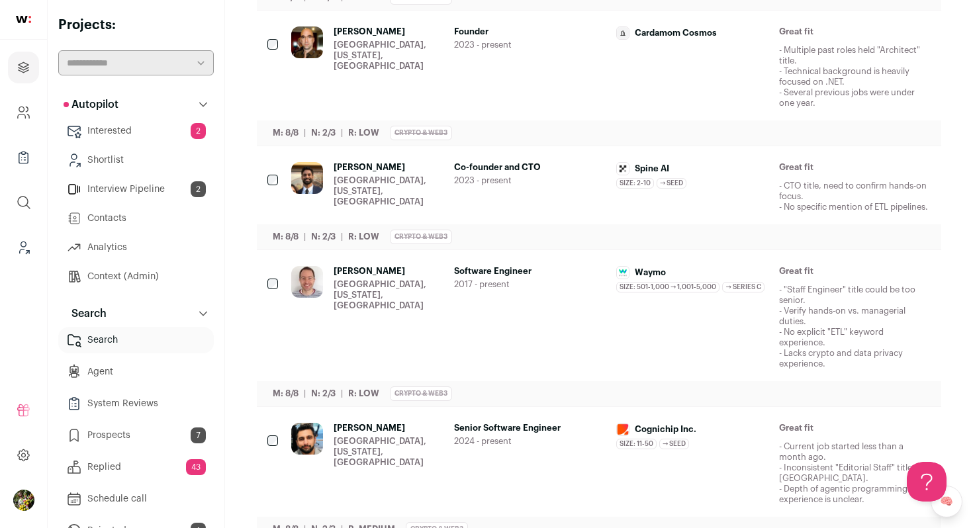
scroll to position [0, 0]
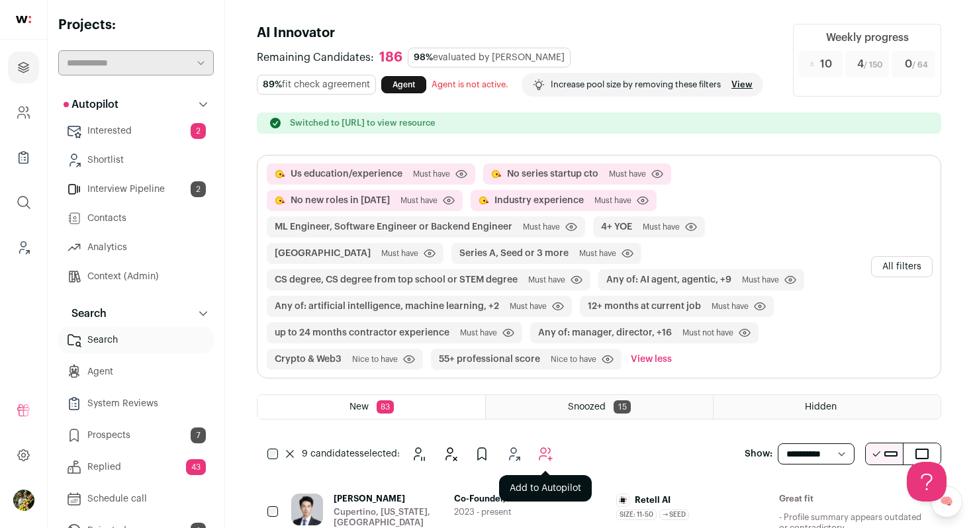
click at [541, 450] on icon "Add to Autopilot" at bounding box center [545, 454] width 16 height 16
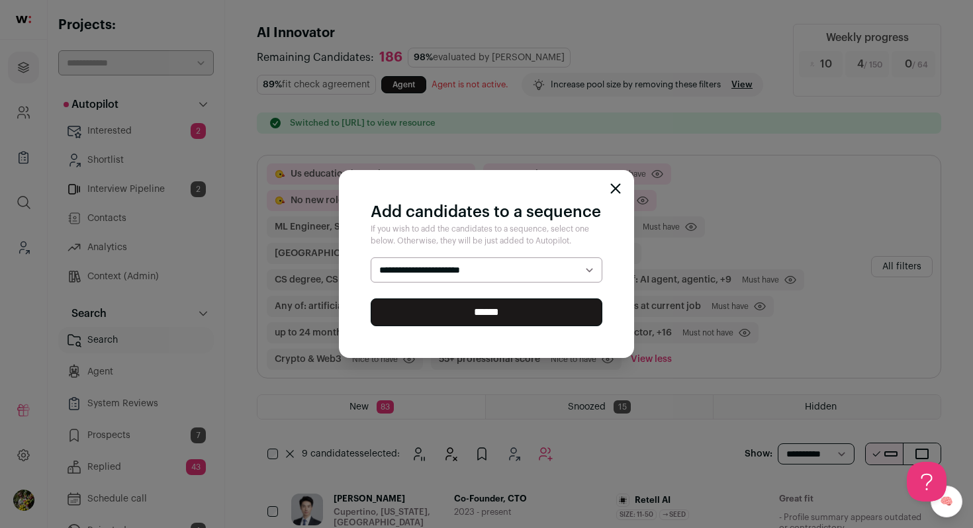
click at [371, 257] on select "**********" at bounding box center [487, 269] width 232 height 25
click at [543, 277] on select "**********" at bounding box center [487, 269] width 232 height 25
select select "*****"
click at [371, 257] on select "**********" at bounding box center [487, 269] width 232 height 25
click at [535, 312] on input "******" at bounding box center [487, 312] width 232 height 28
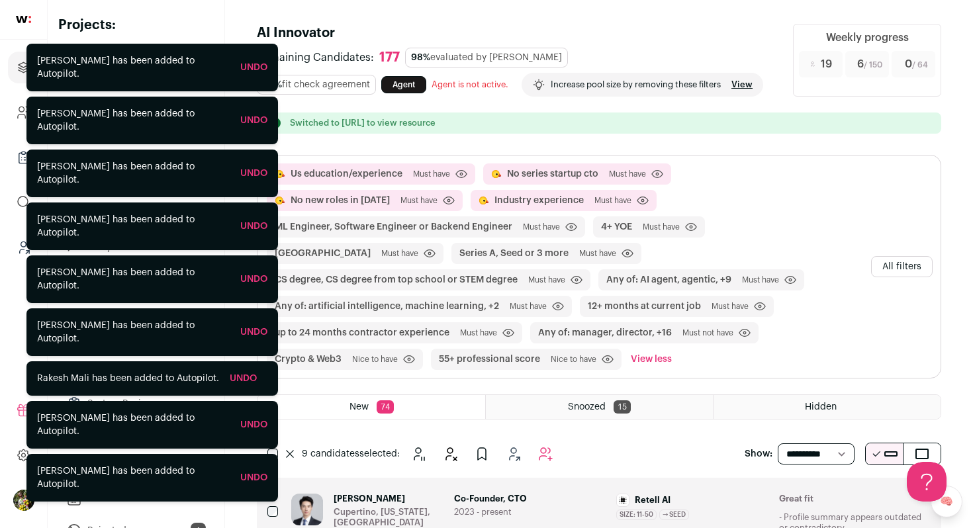
click at [888, 259] on button "All filters" at bounding box center [902, 266] width 62 height 21
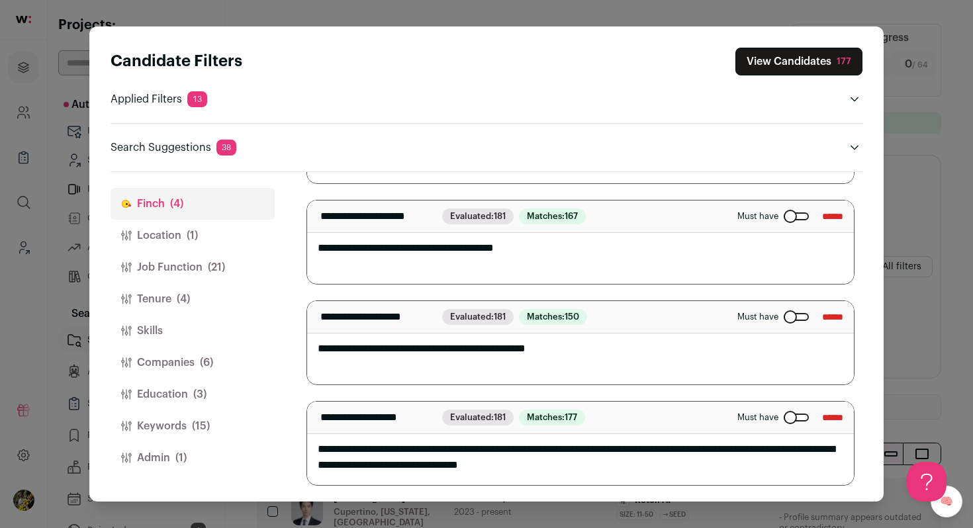
click at [189, 457] on button "Admin (1)" at bounding box center [192, 458] width 164 height 32
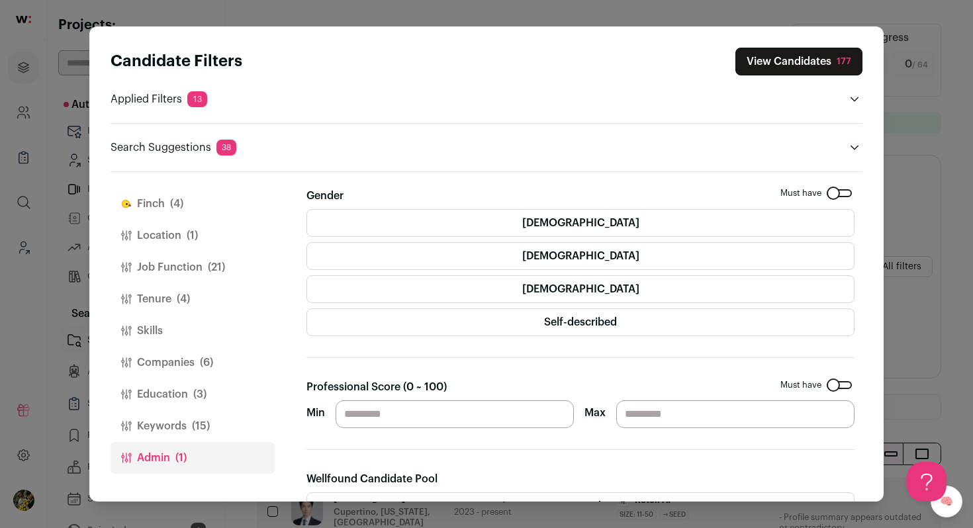
click at [211, 427] on button "Keywords (15)" at bounding box center [192, 426] width 164 height 32
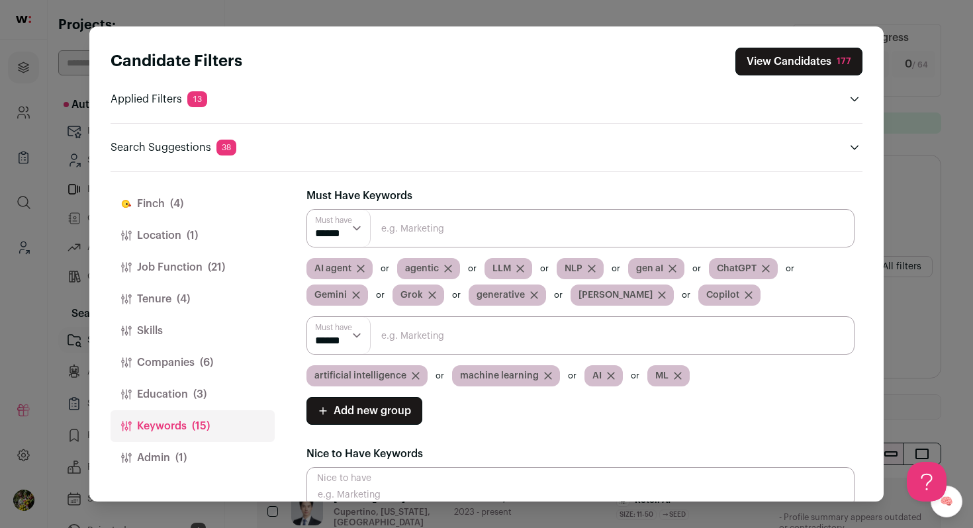
click at [357, 267] on icon "Close modal via background" at bounding box center [361, 269] width 8 height 8
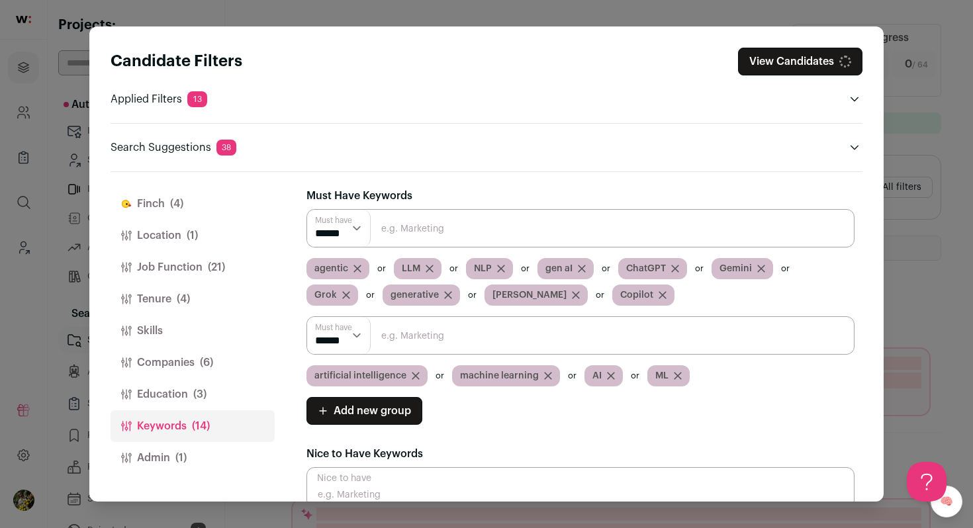
click at [356, 267] on icon "Close modal via background" at bounding box center [357, 269] width 8 height 8
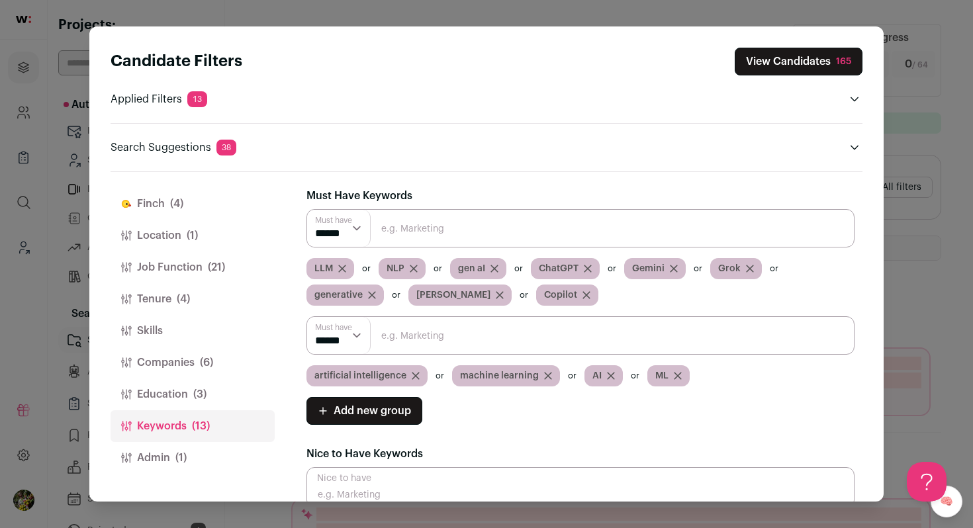
click at [344, 269] on icon "Close modal via background" at bounding box center [342, 269] width 8 height 8
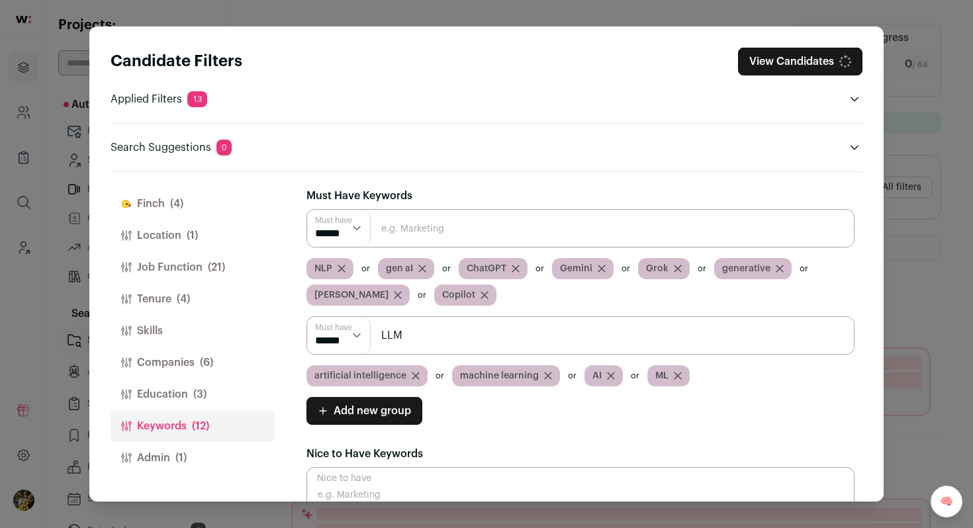
type input "LLM"
click at [406, 344] on input "Close modal via background" at bounding box center [580, 335] width 548 height 38
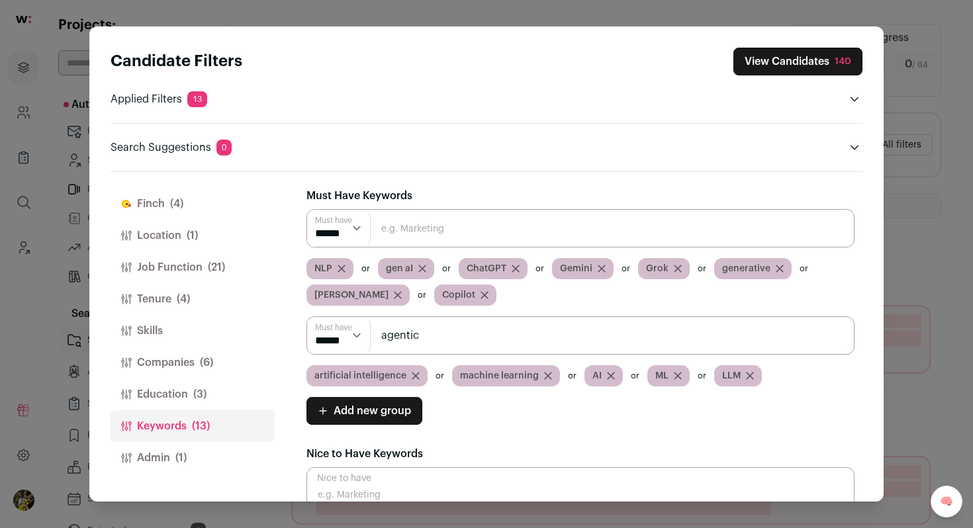
type input "agentic"
click at [414, 345] on input "Close modal via background" at bounding box center [580, 335] width 548 height 38
type input "agents"
click at [406, 338] on input "agents" at bounding box center [580, 335] width 548 height 38
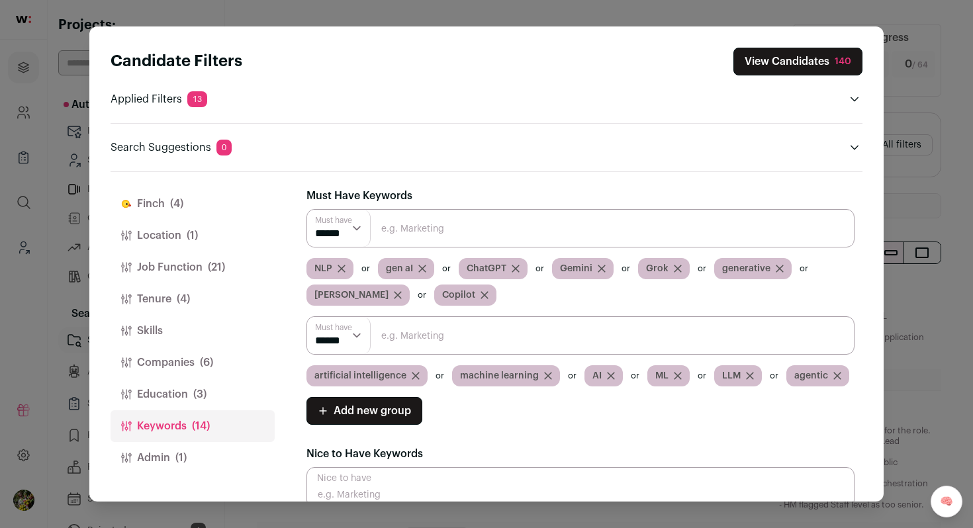
click at [394, 293] on icon "Close modal via background" at bounding box center [398, 295] width 8 height 8
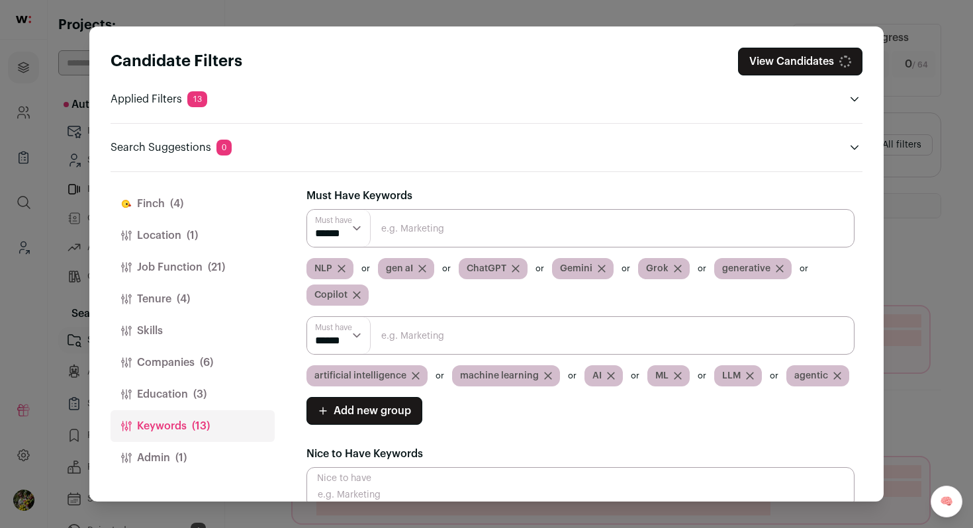
click at [340, 267] on icon "Close modal via background" at bounding box center [341, 269] width 8 height 8
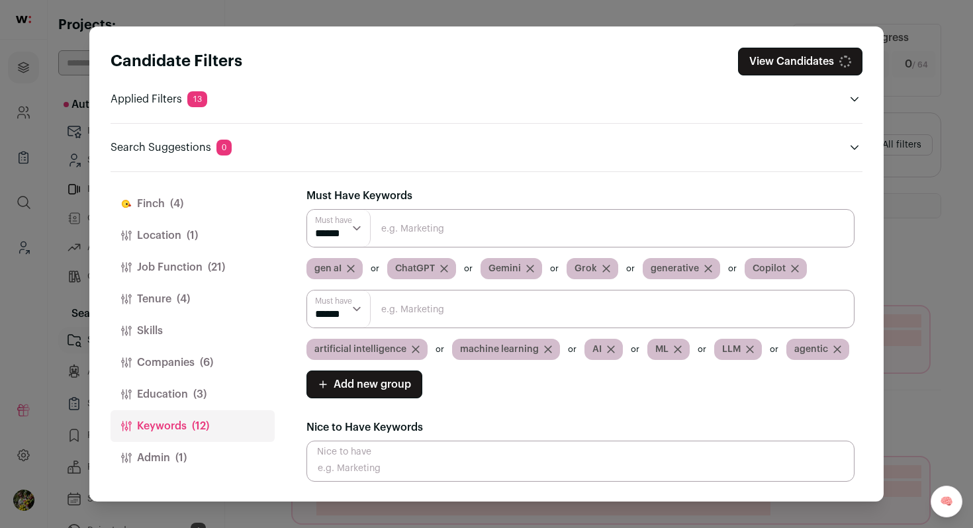
click at [350, 267] on icon "Close modal via background" at bounding box center [351, 269] width 8 height 8
click at [425, 306] on input "Close modal via background" at bounding box center [580, 309] width 548 height 38
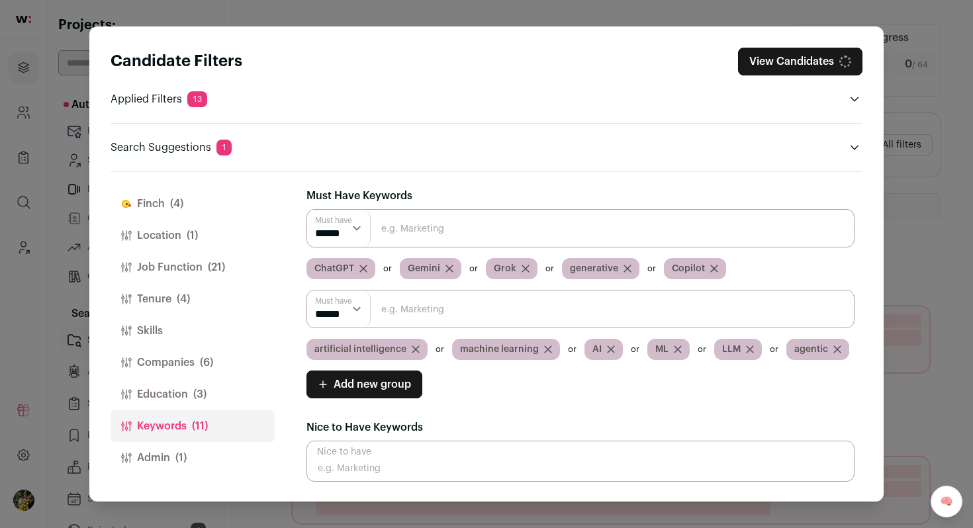
click at [425, 307] on input "Close modal via background" at bounding box center [580, 309] width 548 height 38
type input "gen AI"
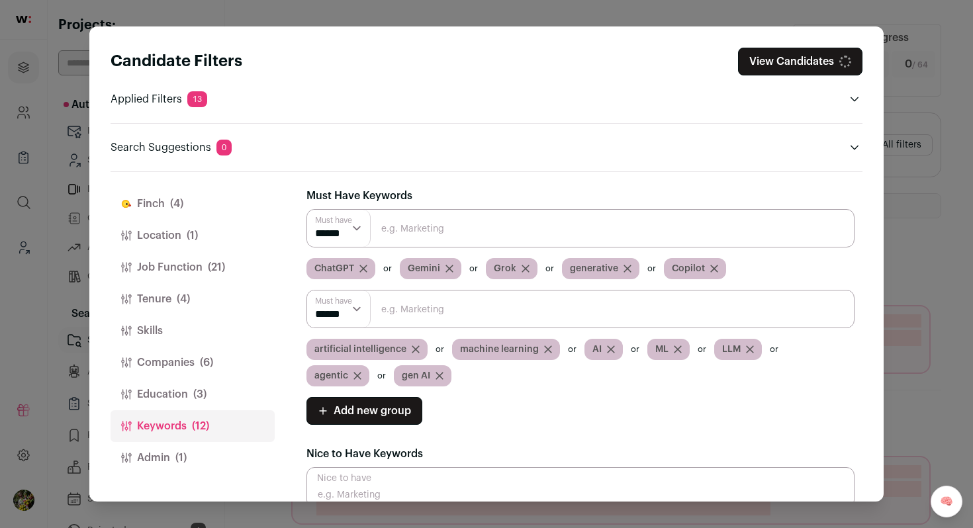
click at [427, 311] on input "Close modal via background" at bounding box center [580, 309] width 548 height 38
type input "generative AI"
click at [551, 374] on icon "Close modal via background" at bounding box center [552, 375] width 7 height 7
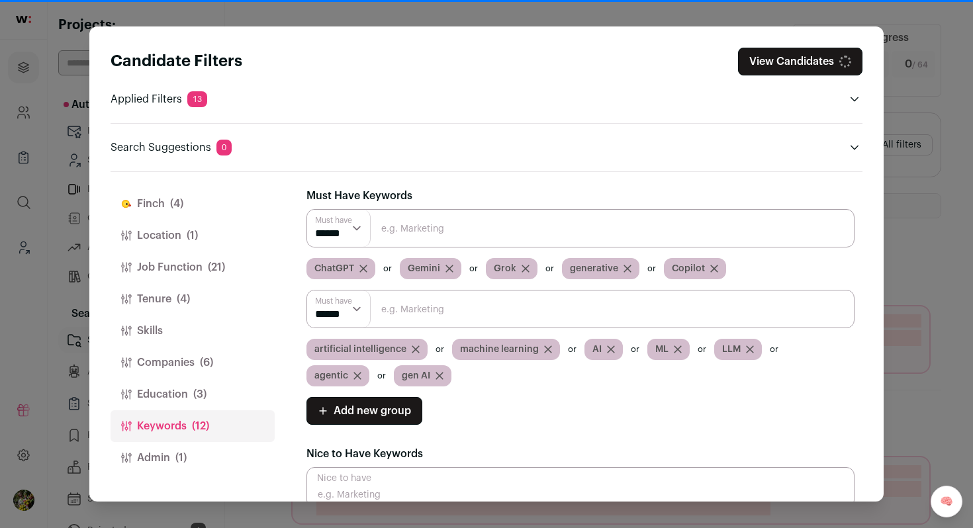
click at [474, 315] on input "Close modal via background" at bounding box center [580, 309] width 548 height 38
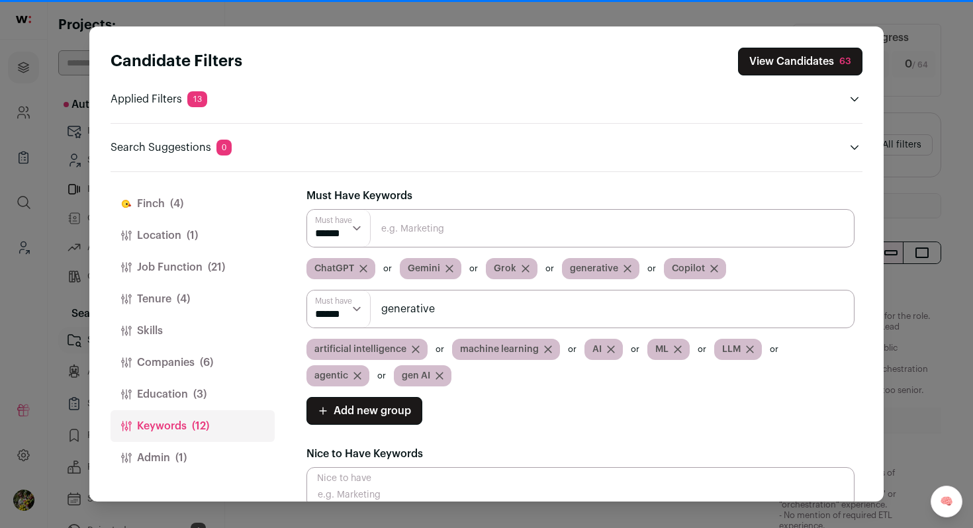
type input "generative"
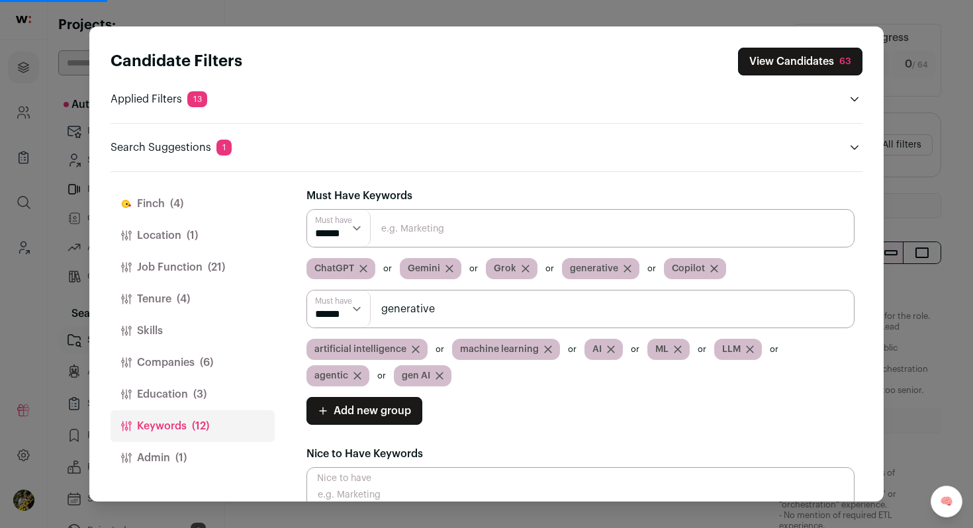
click at [446, 265] on icon "Close modal via background" at bounding box center [449, 268] width 7 height 7
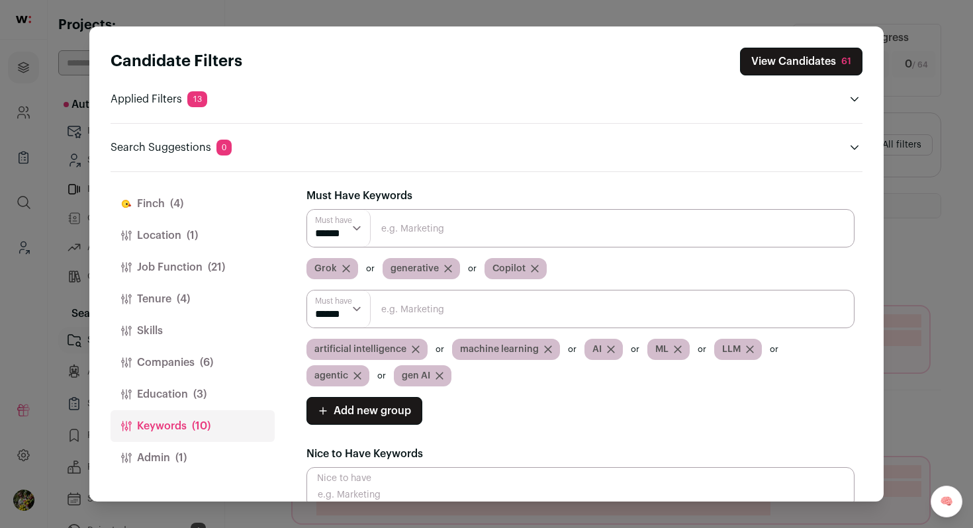
click at [343, 267] on icon "Close modal via background" at bounding box center [346, 268] width 7 height 7
click at [445, 265] on icon "Close modal via background" at bounding box center [448, 268] width 7 height 7
click at [396, 313] on input "Close modal via background" at bounding box center [580, 309] width 548 height 38
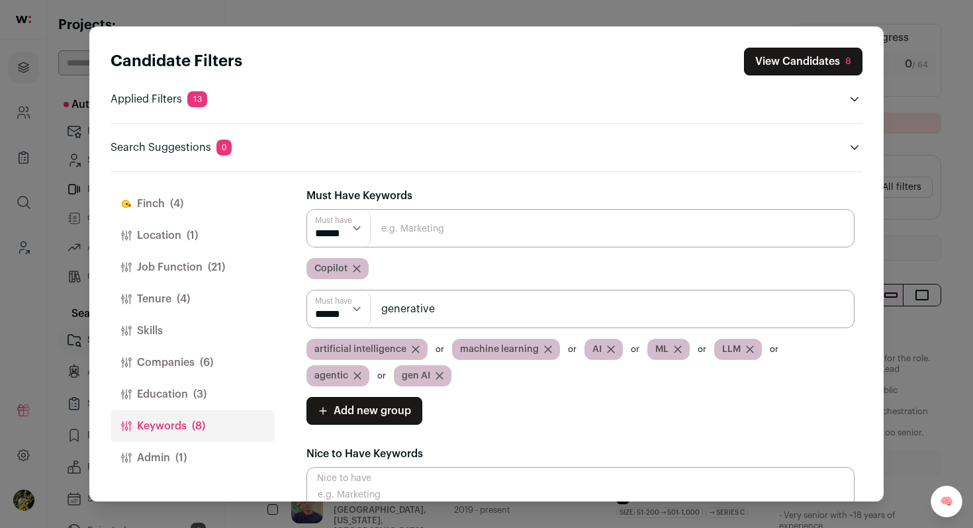
type input "generative"
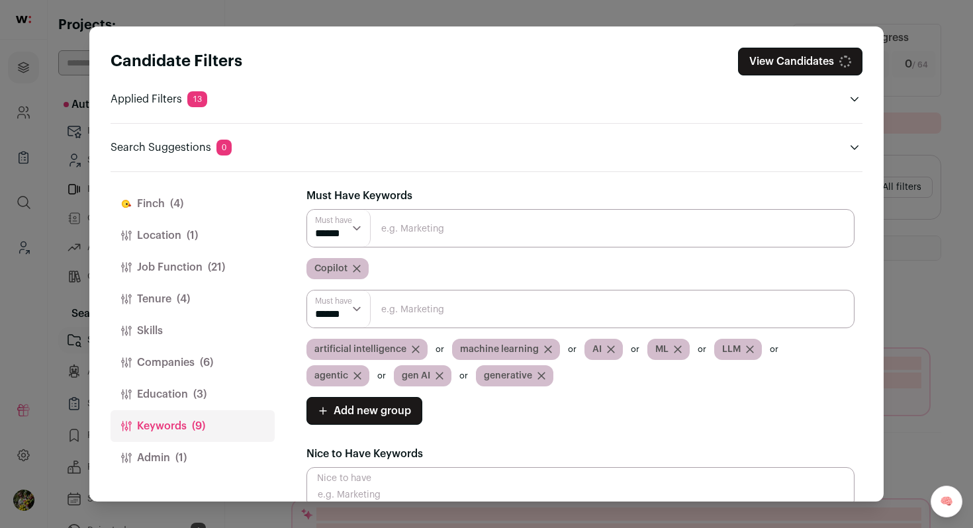
click at [356, 263] on div "Copilot" at bounding box center [337, 268] width 62 height 21
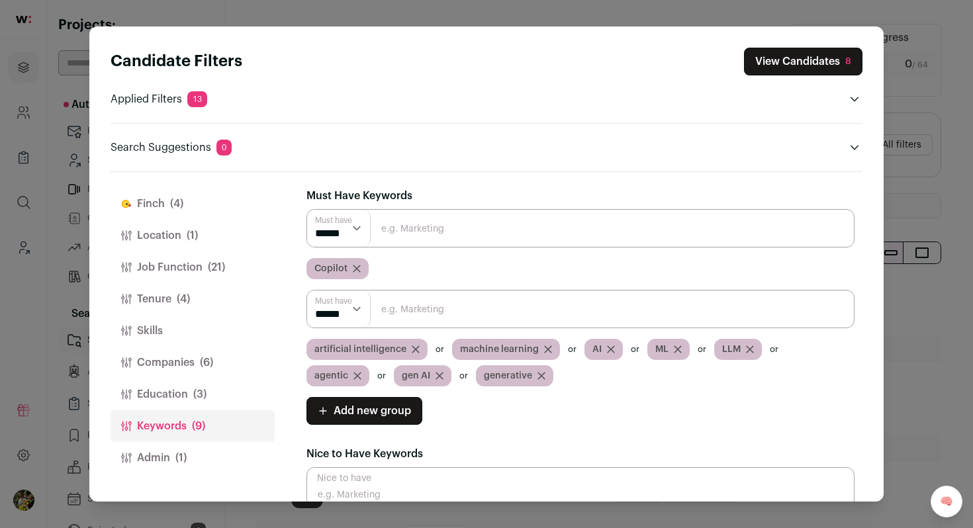
click at [356, 266] on icon "Close modal via background" at bounding box center [357, 269] width 8 height 8
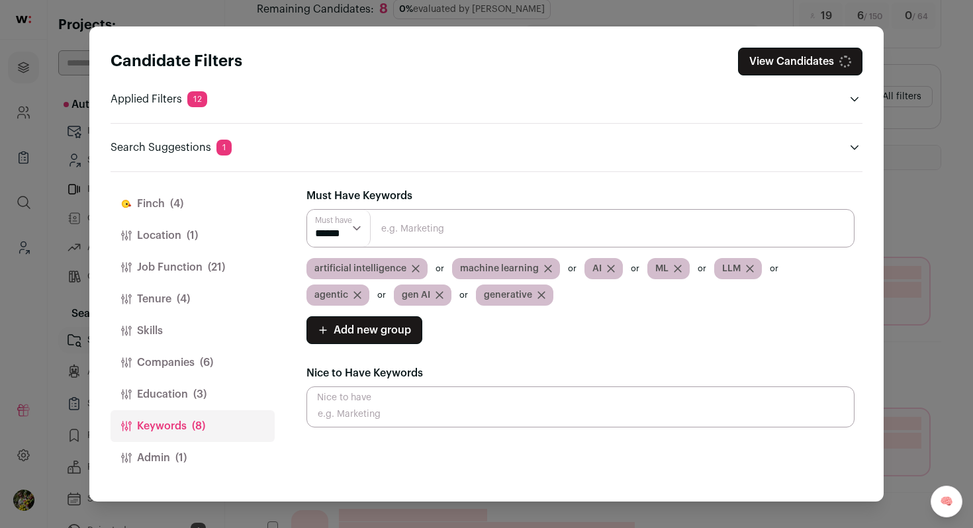
scroll to position [52, 0]
click at [206, 393] on span "(3)" at bounding box center [199, 394] width 13 height 16
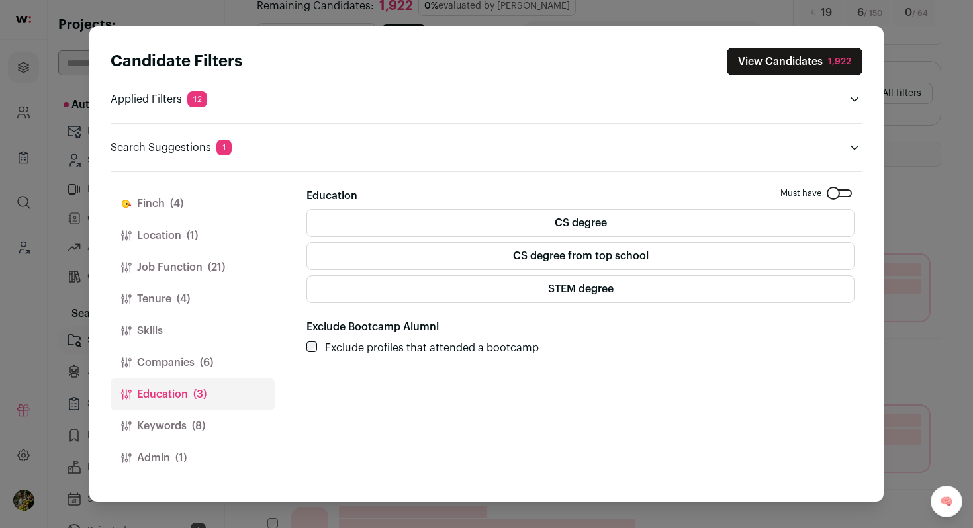
click at [218, 365] on button "Companies (6)" at bounding box center [192, 363] width 164 height 32
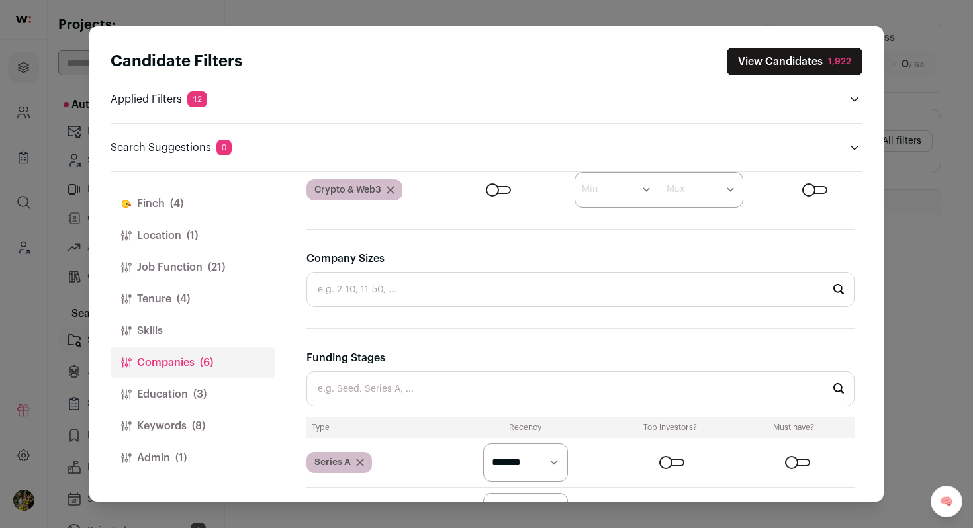
scroll to position [0, 0]
click at [823, 187] on div "Close modal via background" at bounding box center [814, 190] width 25 height 8
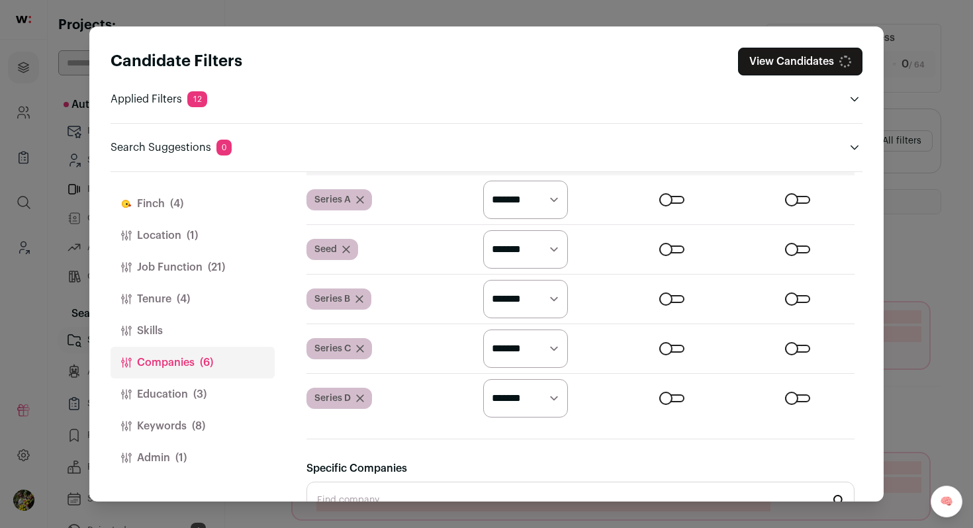
scroll to position [623, 0]
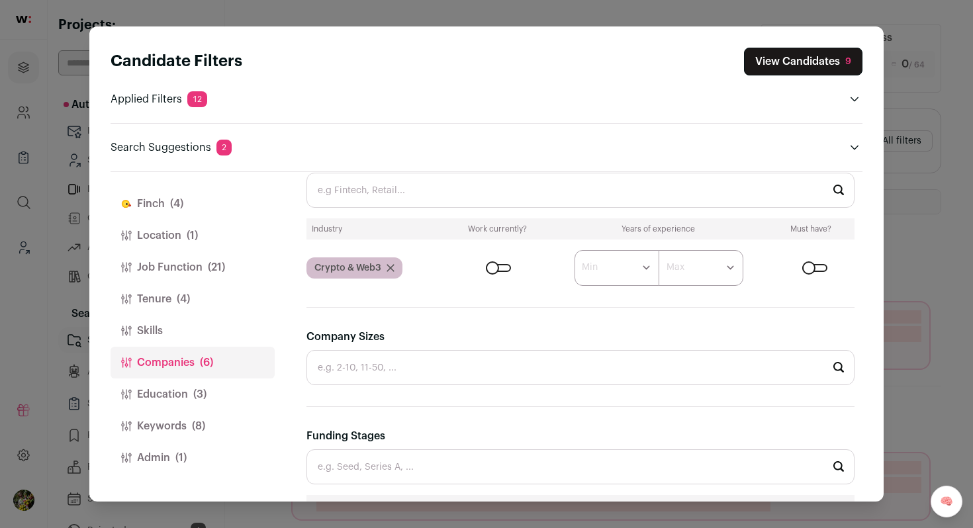
click at [811, 268] on div "Close modal via background" at bounding box center [814, 268] width 25 height 8
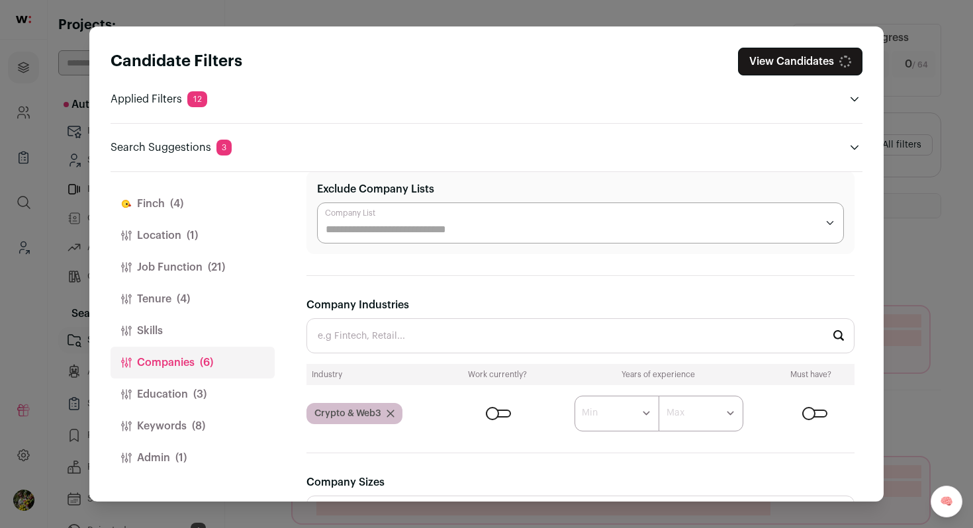
scroll to position [0, 0]
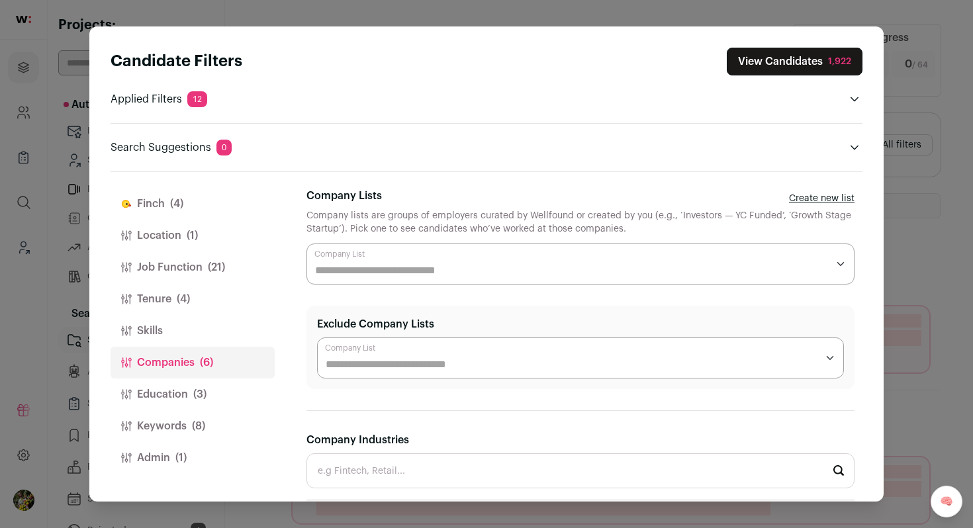
click at [194, 462] on button "Admin (1)" at bounding box center [192, 458] width 164 height 32
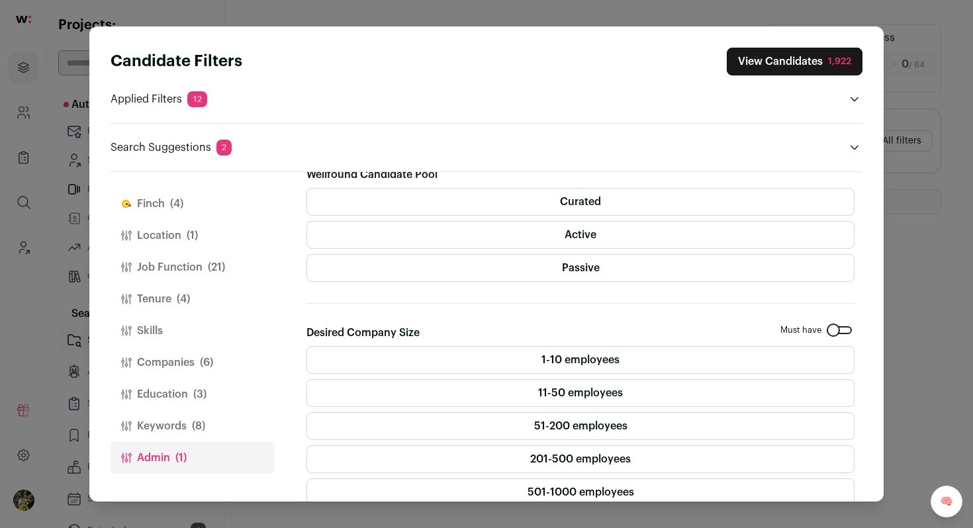
scroll to position [303, 0]
click at [523, 215] on label "Curated" at bounding box center [580, 203] width 548 height 28
click at [523, 229] on label "Active" at bounding box center [580, 236] width 548 height 28
click at [520, 271] on label "Passive" at bounding box center [580, 269] width 548 height 28
click at [184, 225] on button "Location (1)" at bounding box center [192, 236] width 164 height 32
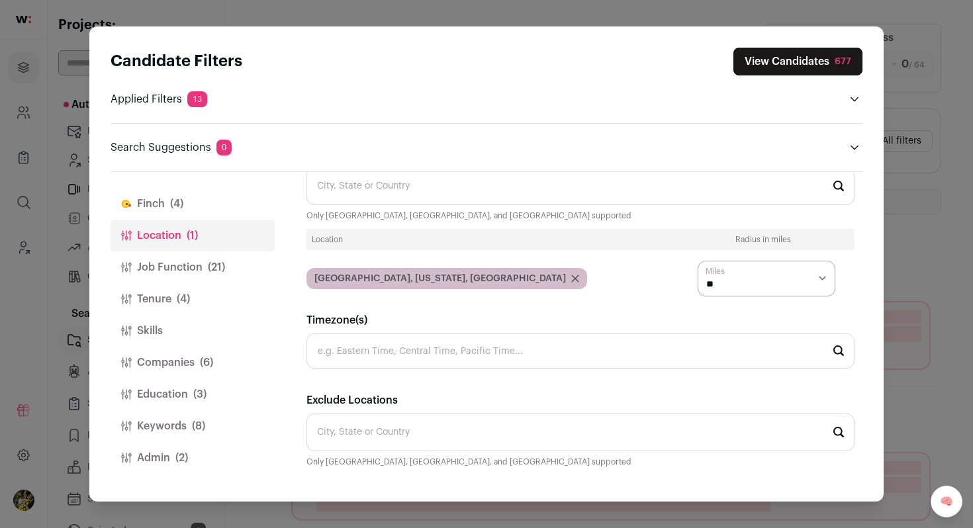
scroll to position [47, 0]
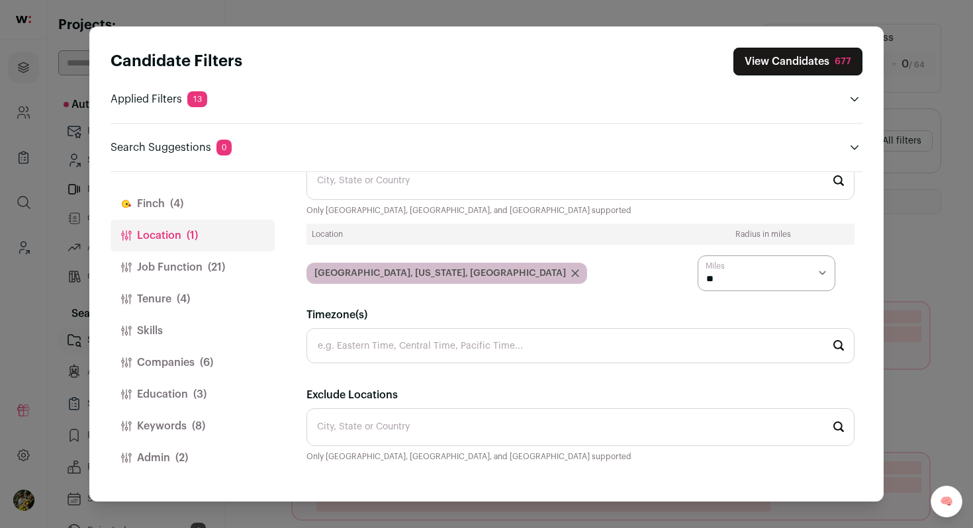
click at [238, 267] on button "Job Function (21)" at bounding box center [192, 267] width 164 height 32
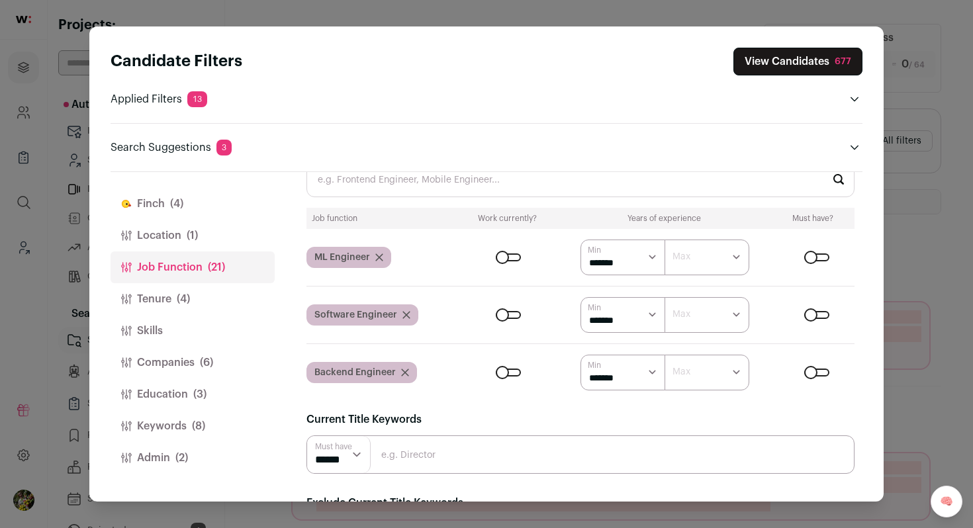
click at [234, 292] on button "Tenure (4)" at bounding box center [192, 299] width 164 height 32
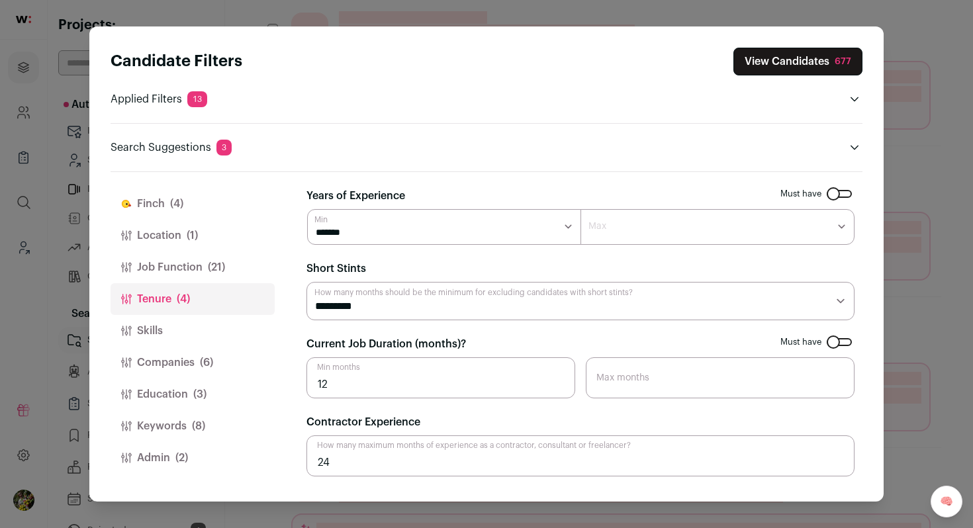
scroll to position [280, 0]
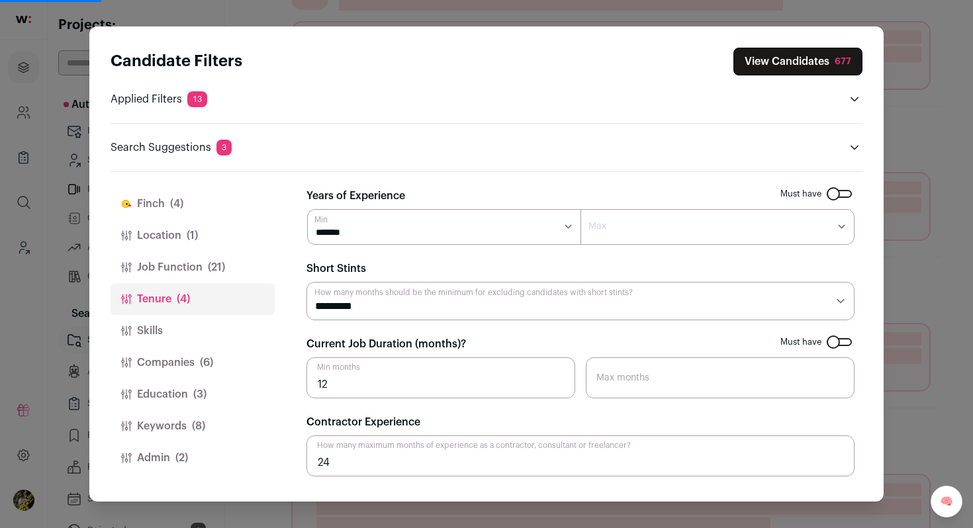
click at [226, 310] on button "Tenure (4)" at bounding box center [192, 299] width 164 height 32
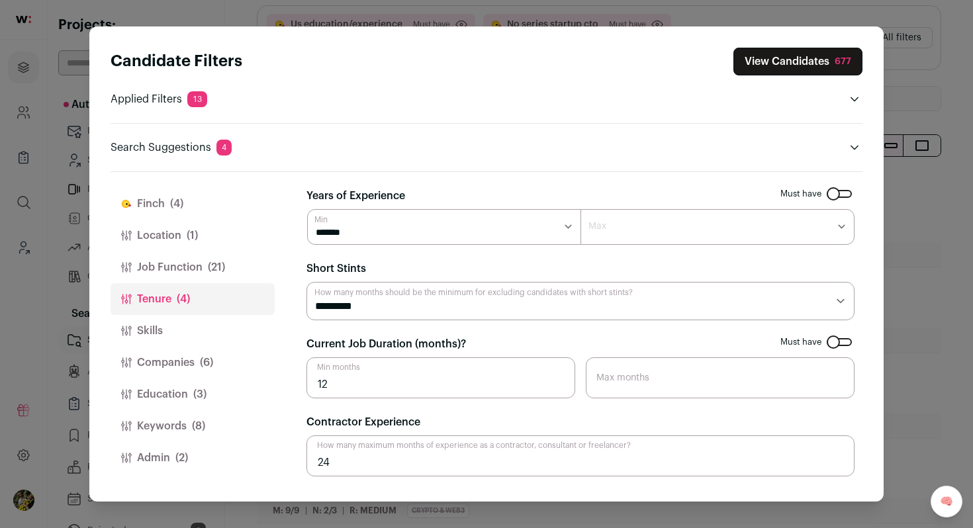
scroll to position [101, 0]
click at [222, 423] on button "Keywords (8)" at bounding box center [192, 426] width 164 height 32
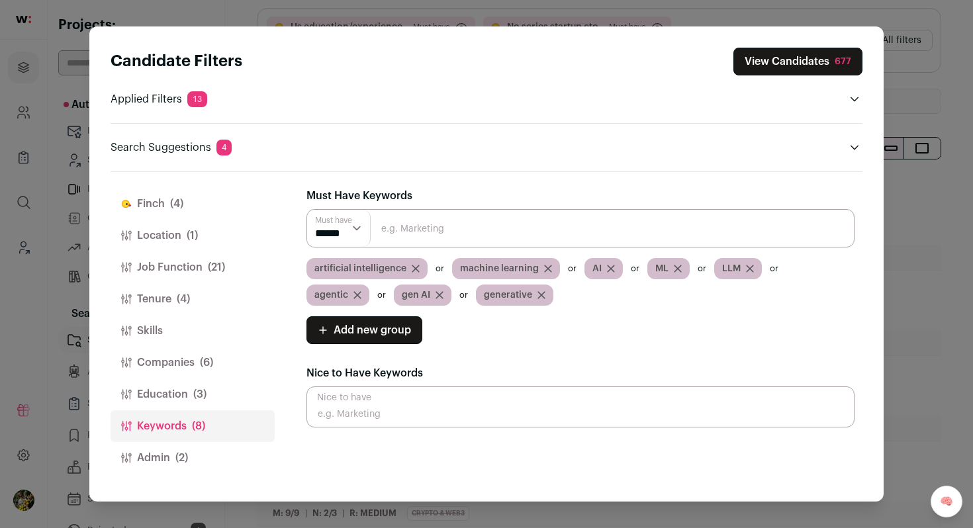
click at [219, 428] on button "Keywords (8)" at bounding box center [192, 426] width 164 height 32
click at [796, 58] on button "View Candidates 677" at bounding box center [797, 62] width 129 height 28
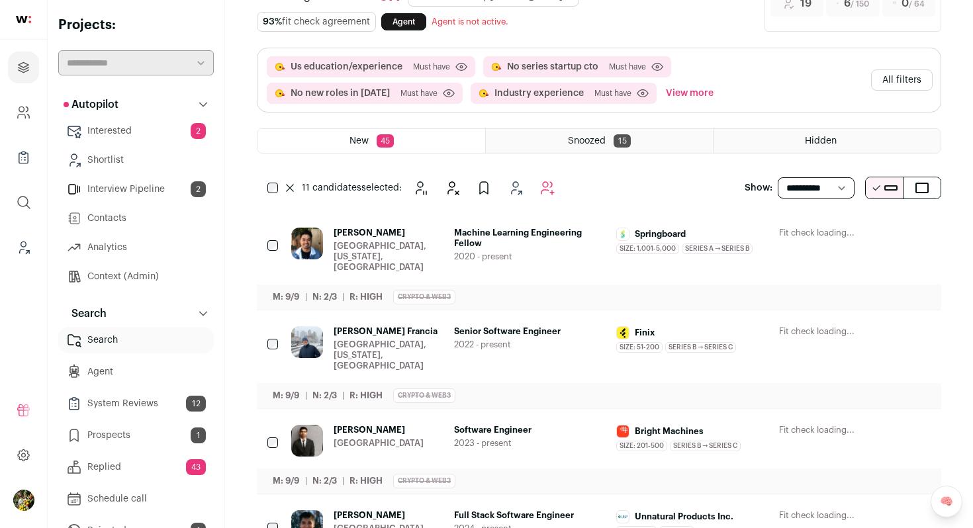
scroll to position [0, 0]
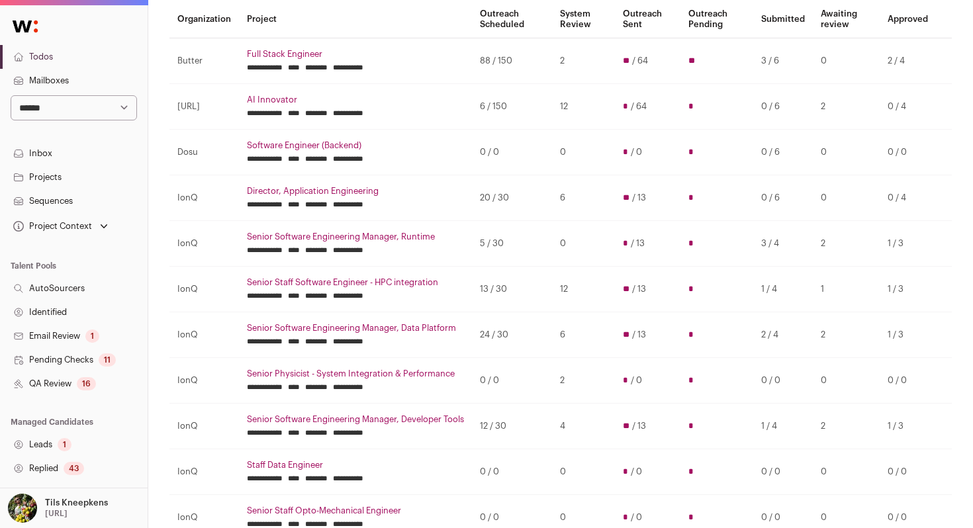
scroll to position [132, 0]
click at [496, 60] on td "88 / 150" at bounding box center [512, 60] width 80 height 46
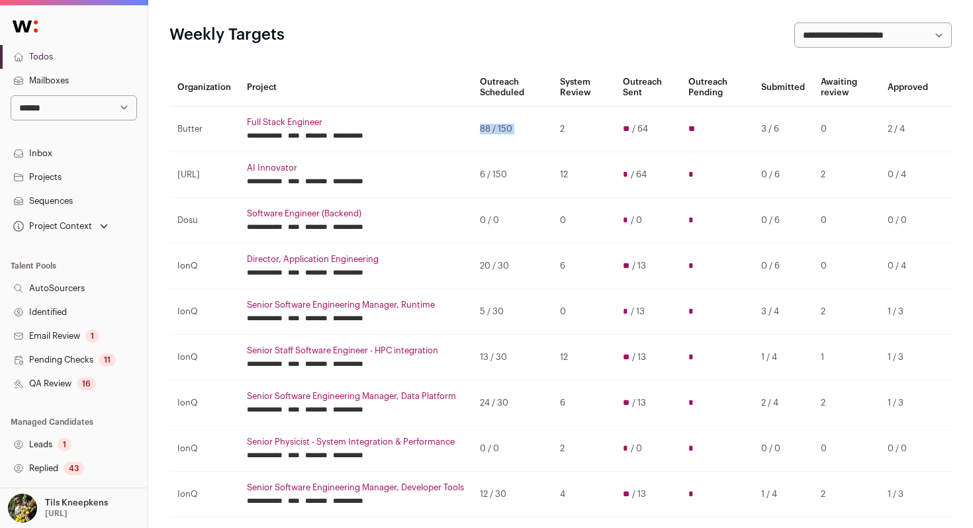
scroll to position [52, 0]
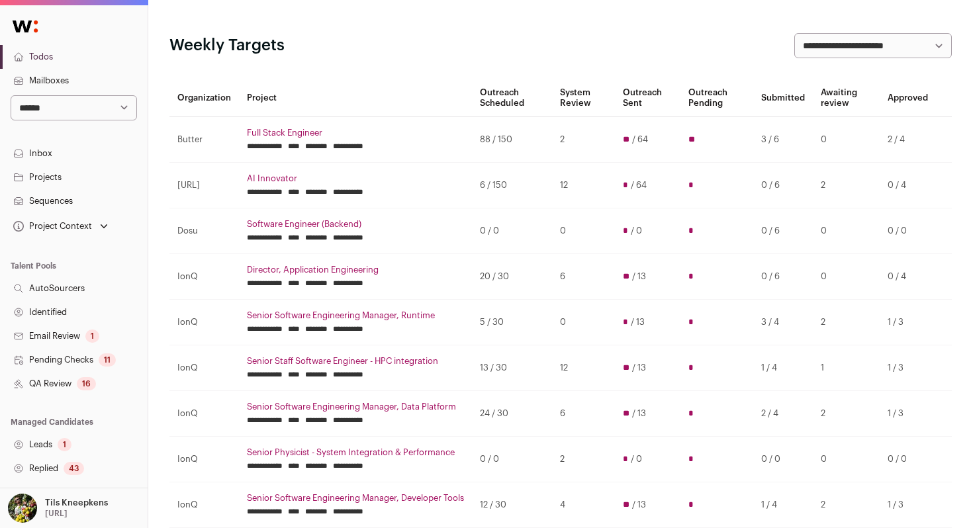
click at [464, 56] on div "**********" at bounding box center [560, 45] width 782 height 25
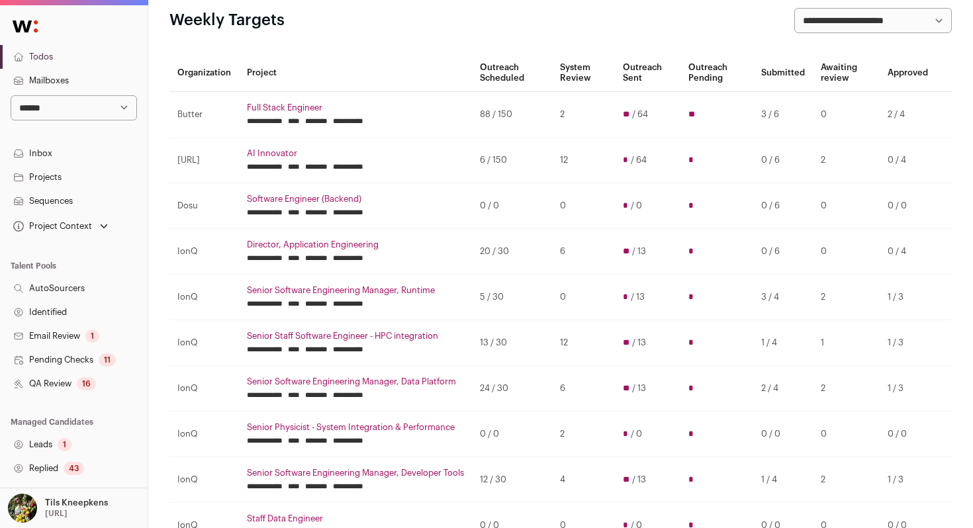
scroll to position [81, 0]
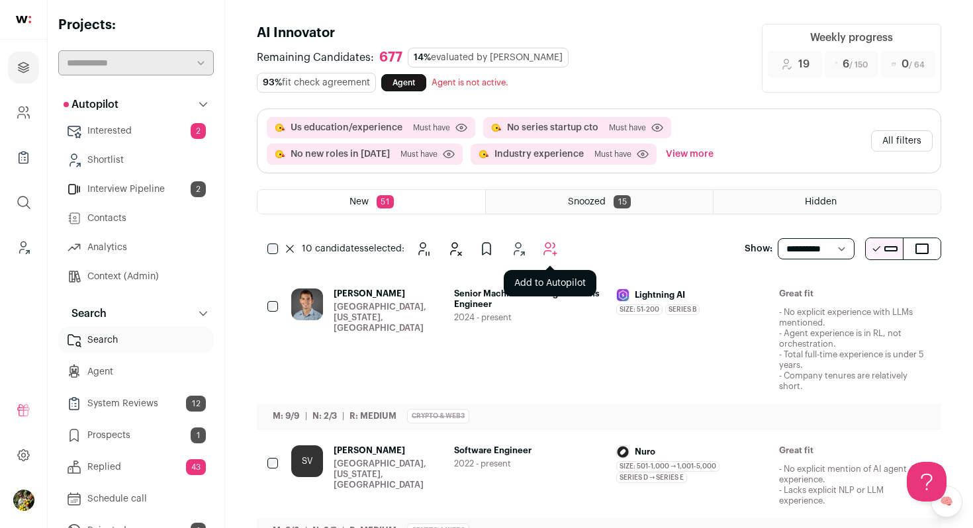
click at [546, 244] on icon "Add to Autopilot" at bounding box center [550, 249] width 16 height 16
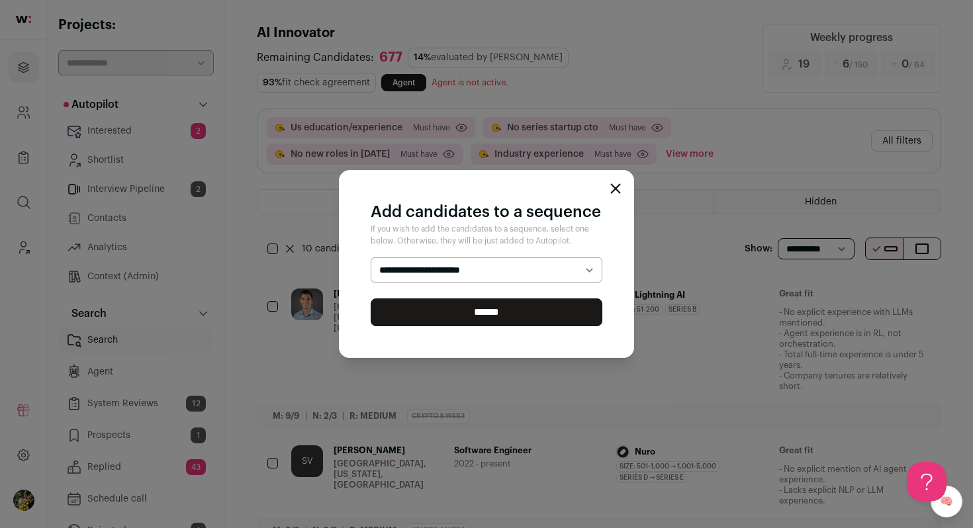
select select "*****"
click at [371, 257] on select "**********" at bounding box center [487, 269] width 232 height 25
click at [515, 312] on input "******" at bounding box center [487, 312] width 232 height 28
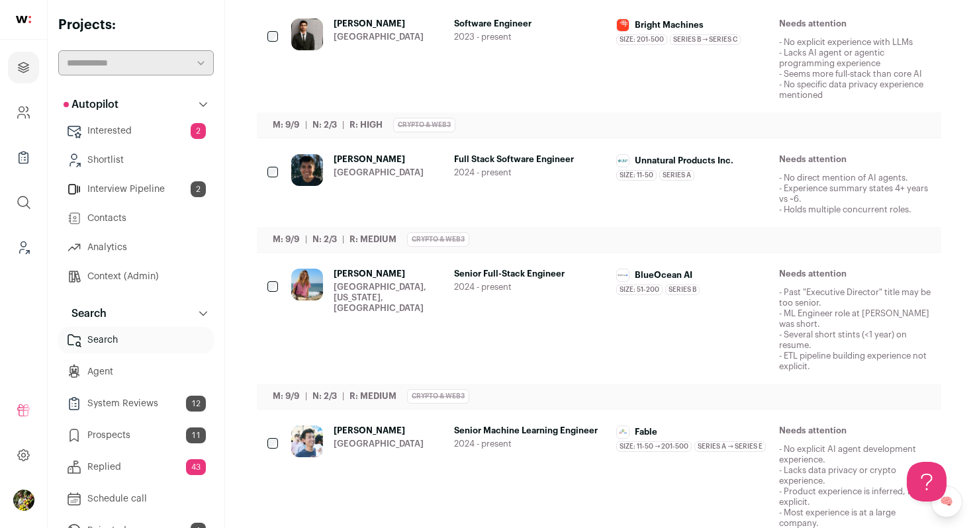
scroll to position [278, 0]
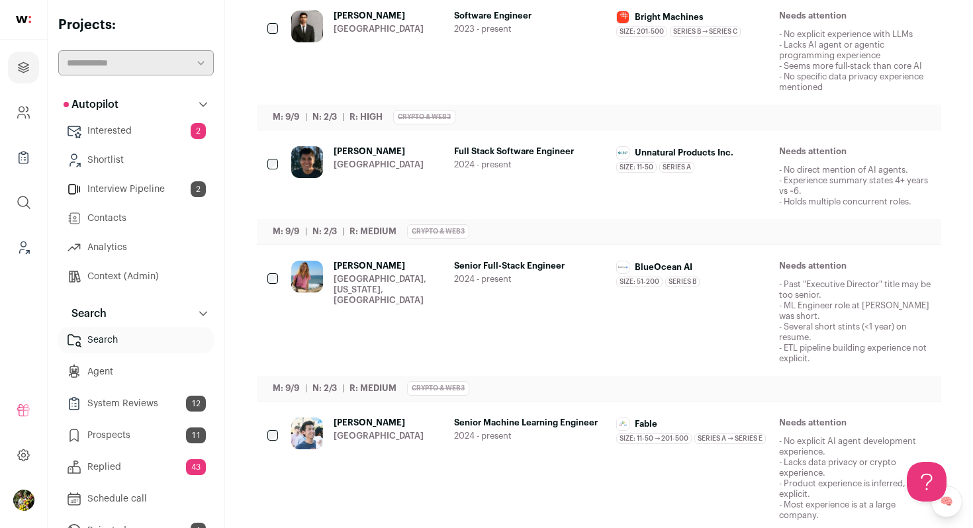
click at [419, 47] on div "Keshav Malhotra San Francisco Bay Area" at bounding box center [378, 52] width 90 height 82
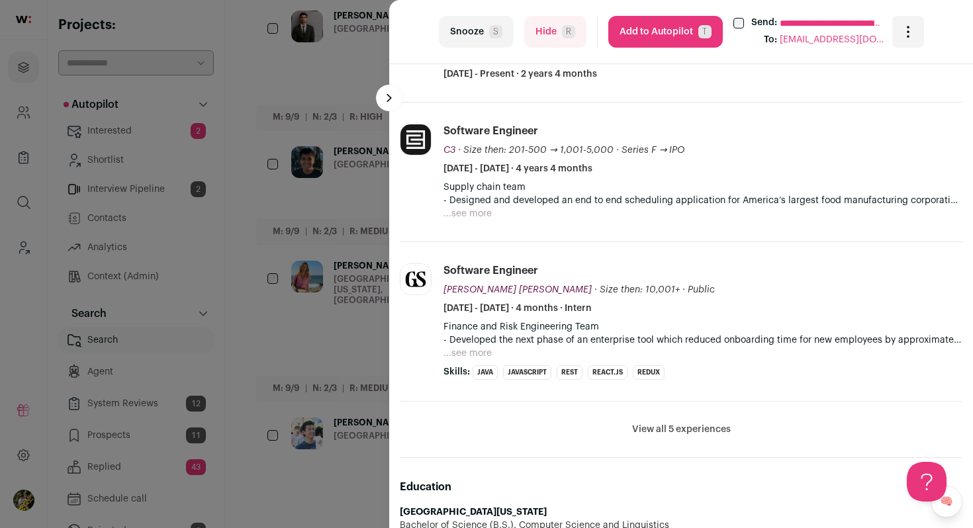
scroll to position [552, 0]
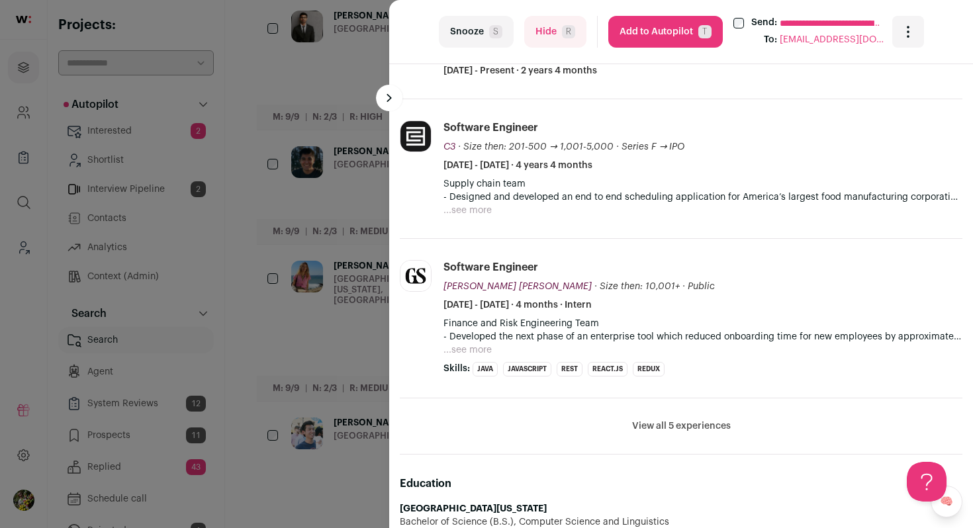
click at [481, 213] on button "...see more" at bounding box center [467, 210] width 48 height 13
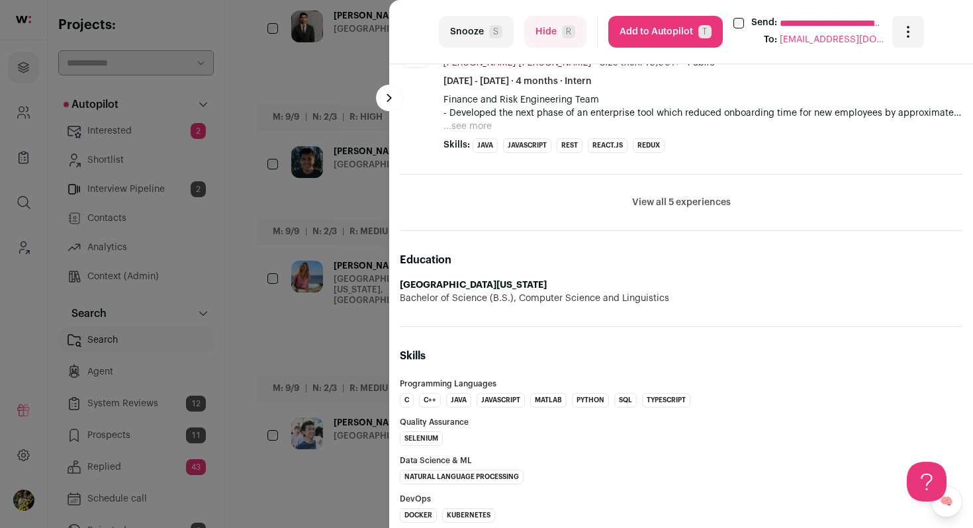
scroll to position [936, 0]
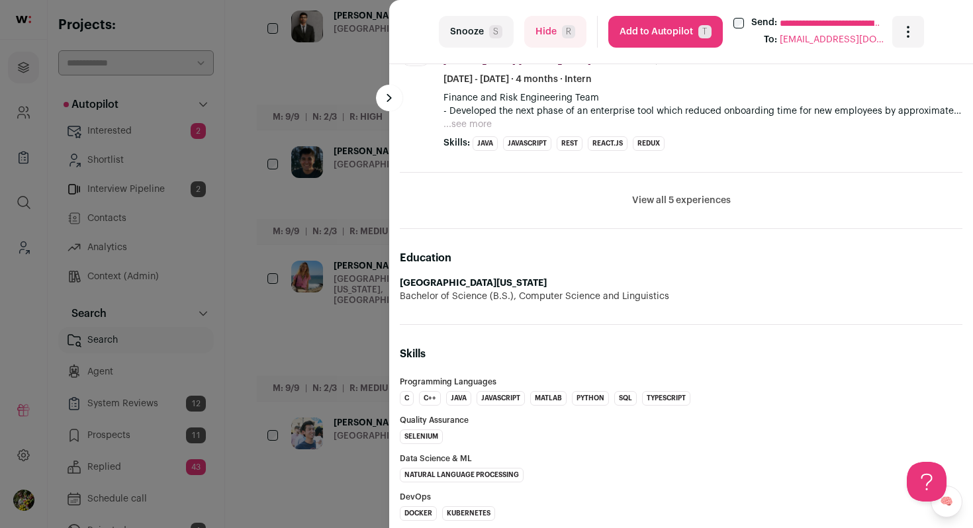
click at [351, 234] on div "**********" at bounding box center [486, 264] width 973 height 528
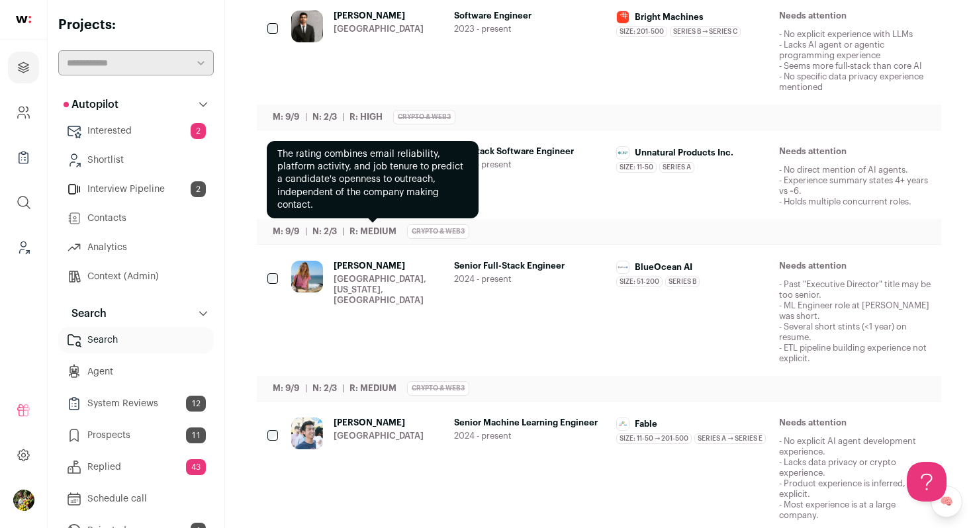
scroll to position [0, 0]
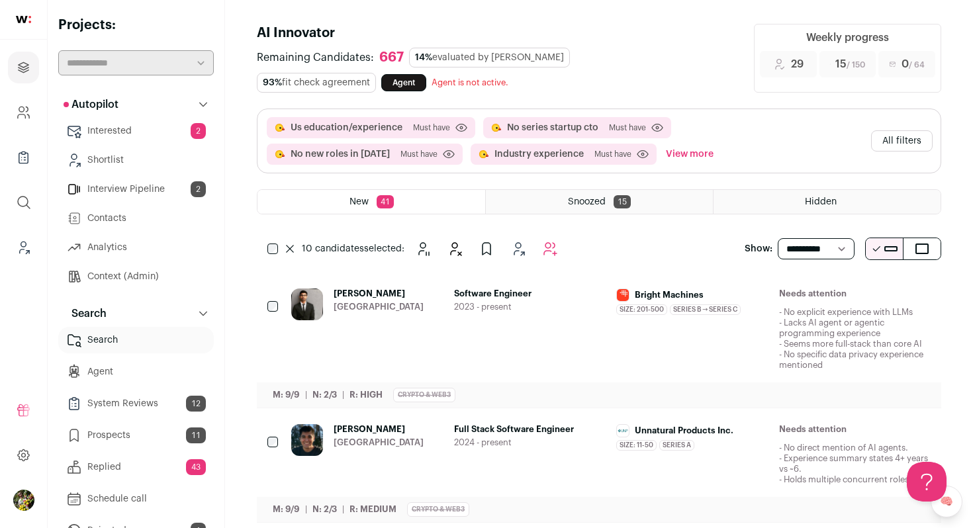
drag, startPoint x: 903, startPoint y: 144, endPoint x: 691, endPoint y: 150, distance: 211.8
click at [691, 152] on div "Us education/experience Must have Click to disable/enable criteria No series st…" at bounding box center [598, 141] width 683 height 64
click at [691, 150] on button "View more" at bounding box center [689, 154] width 53 height 21
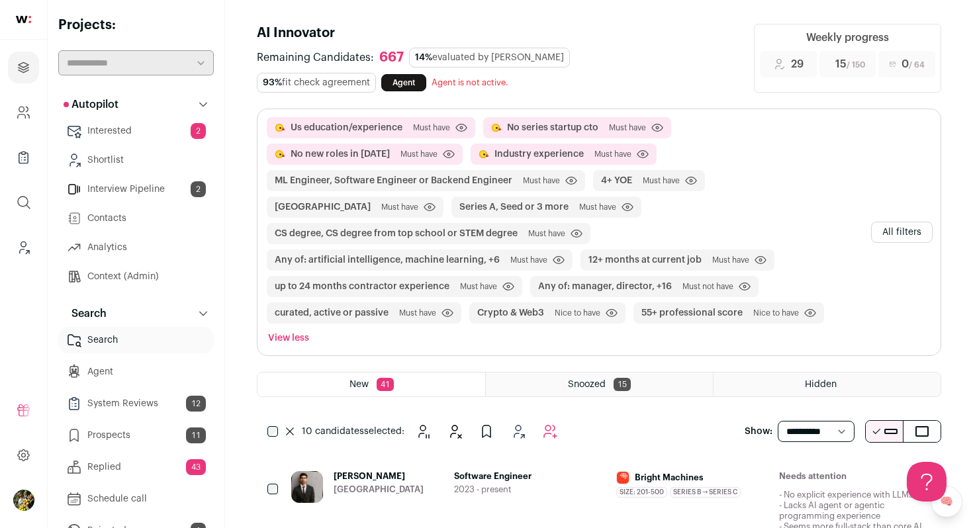
click at [891, 222] on button "All filters" at bounding box center [902, 232] width 62 height 21
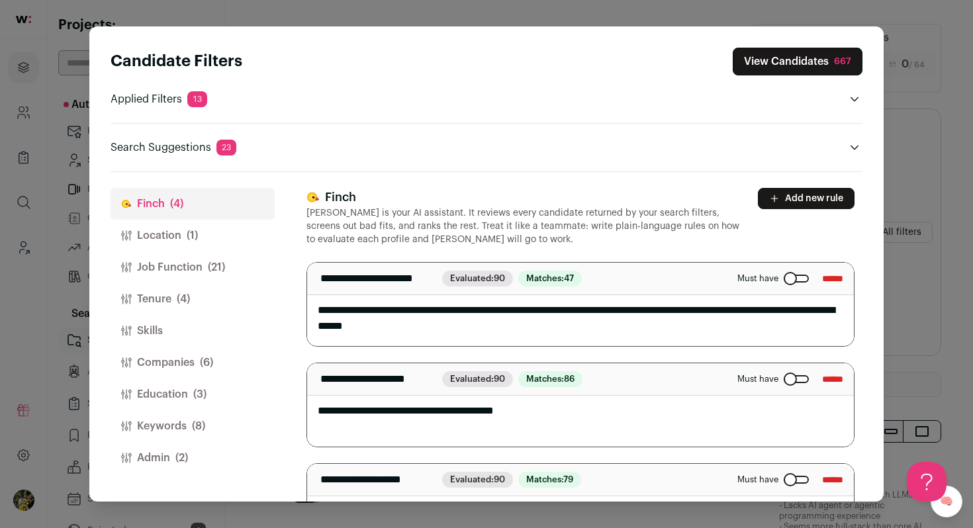
click at [824, 198] on button "Add new rule" at bounding box center [806, 198] width 97 height 21
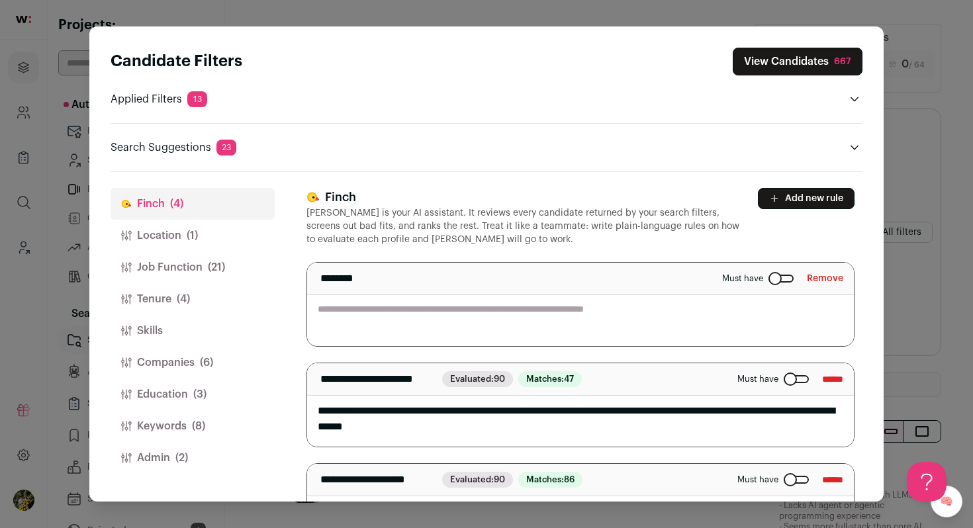
click at [673, 298] on textarea "Close modal via background" at bounding box center [580, 304] width 547 height 83
click at [359, 313] on textarea "**********" at bounding box center [580, 304] width 547 height 83
click at [584, 321] on textarea "**********" at bounding box center [580, 304] width 547 height 83
type textarea "**********"
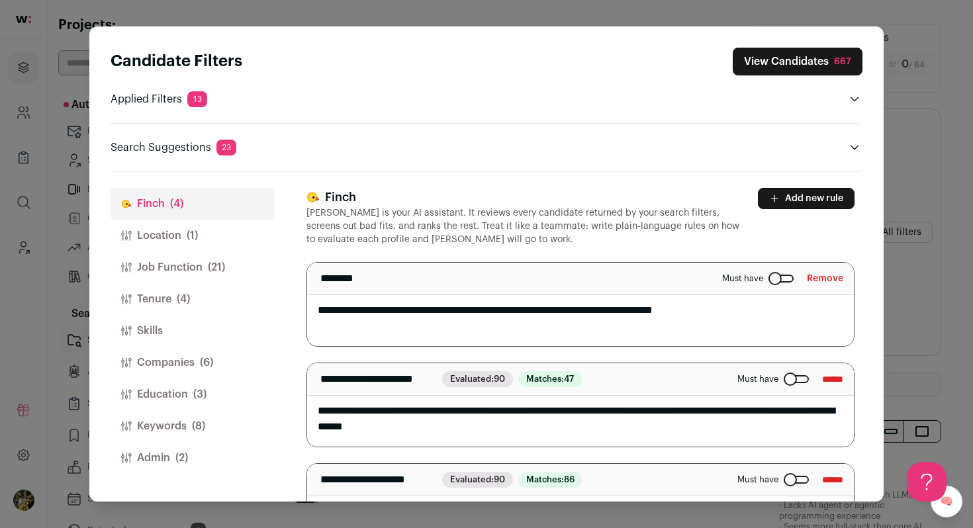
click at [823, 60] on button "View Candidates 667" at bounding box center [797, 62] width 130 height 28
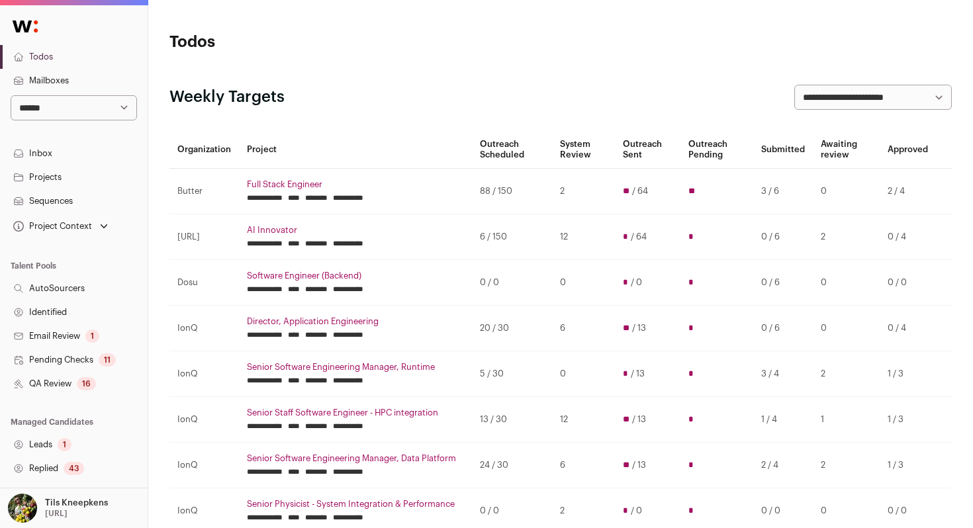
click at [98, 173] on link "Projects" at bounding box center [74, 177] width 148 height 24
click at [120, 105] on select "**********" at bounding box center [74, 107] width 126 height 25
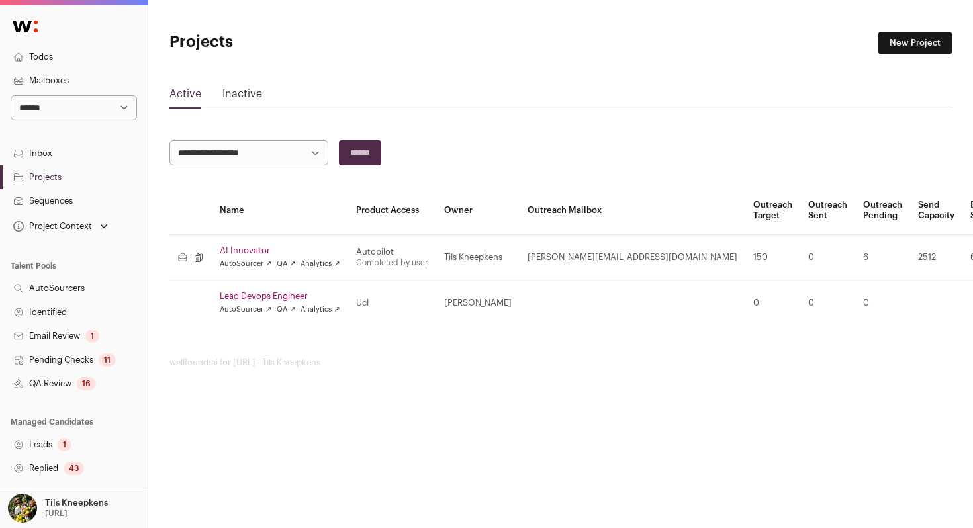
click at [120, 105] on select "**********" at bounding box center [74, 107] width 126 height 25
select select "***"
click at [11, 95] on select "**********" at bounding box center [74, 107] width 126 height 25
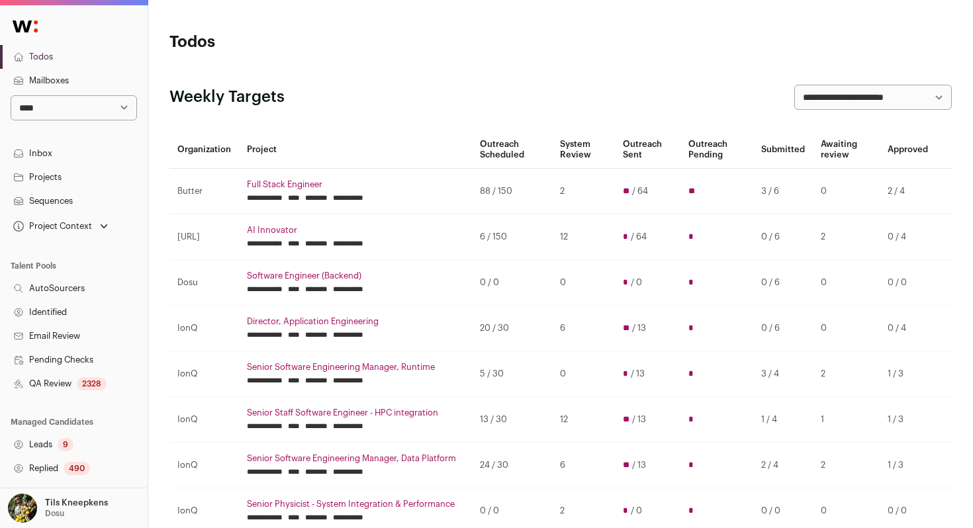
click at [92, 179] on link "Projects" at bounding box center [74, 177] width 148 height 24
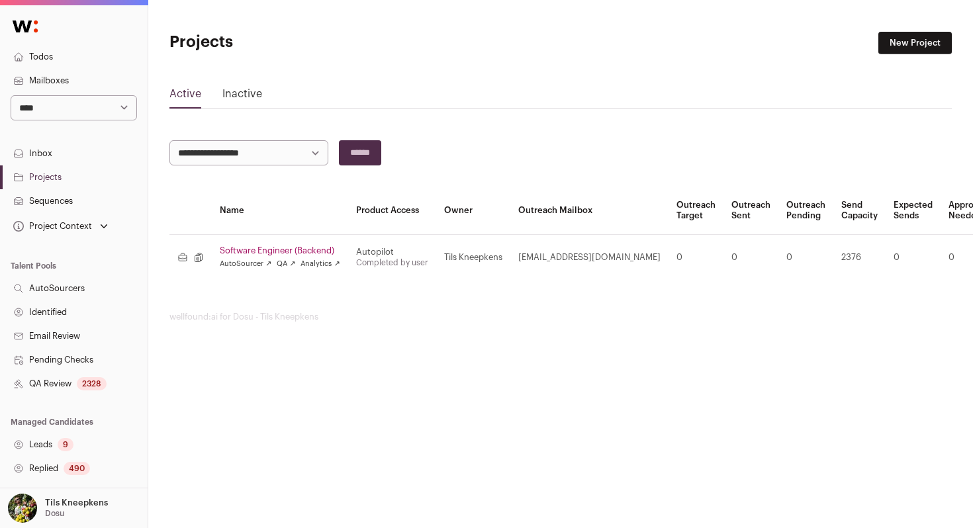
click at [247, 246] on link "Software Engineer (Backend)" at bounding box center [280, 250] width 120 height 11
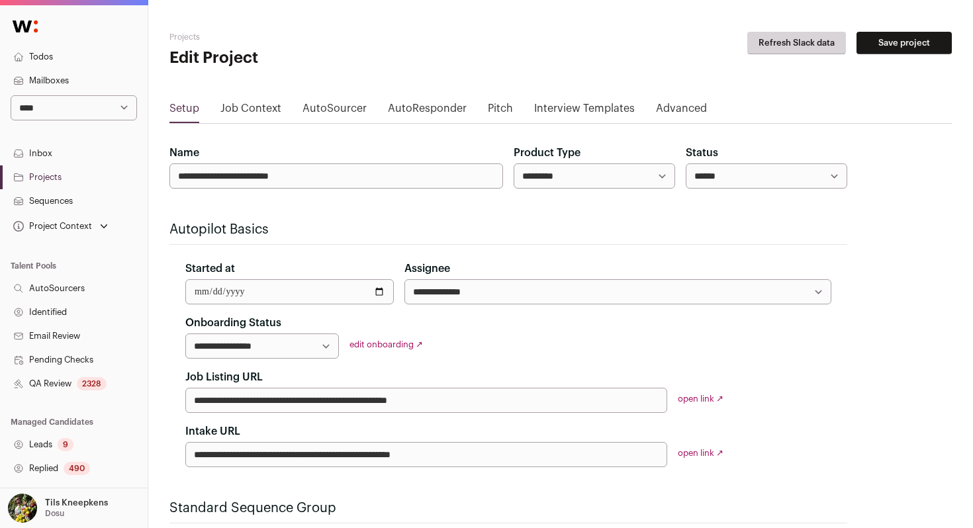
click at [740, 159] on div "Status ****** ****** ********" at bounding box center [765, 167] width 161 height 44
click at [739, 171] on select "****** ****** ********" at bounding box center [765, 175] width 161 height 25
select select "********"
click at [685, 163] on select "****** ****** ********" at bounding box center [765, 175] width 161 height 25
click at [897, 36] on button "Save project" at bounding box center [903, 43] width 95 height 22
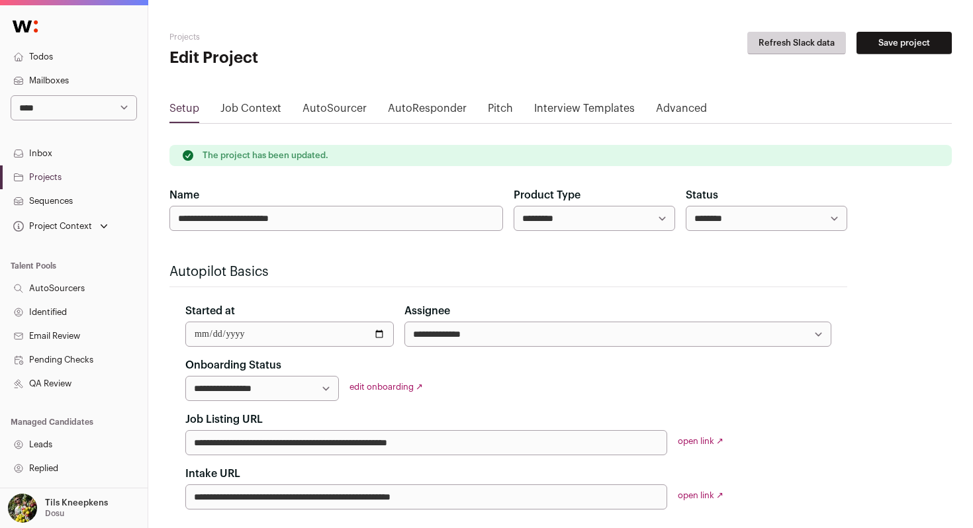
click at [124, 103] on select "**********" at bounding box center [74, 107] width 126 height 25
select select "*****"
click at [11, 95] on select "**********" at bounding box center [74, 107] width 126 height 25
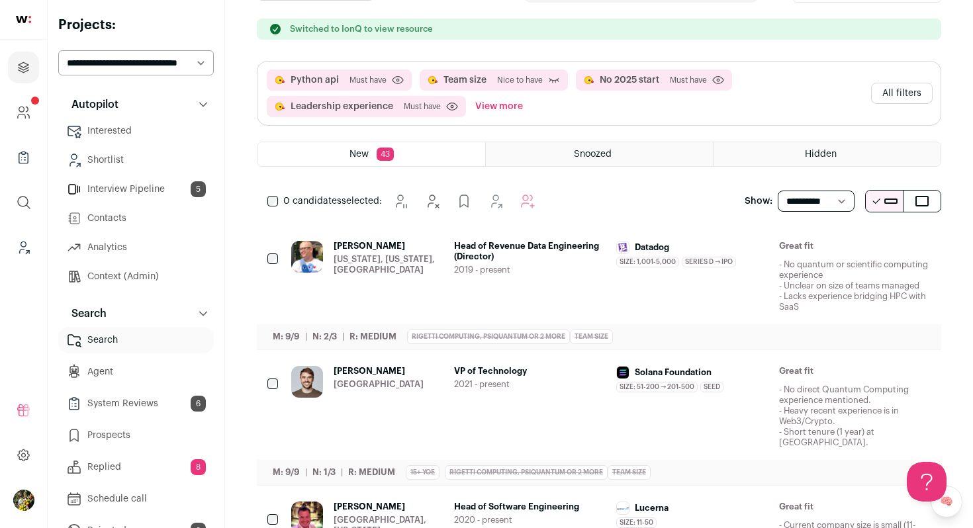
scroll to position [96, 0]
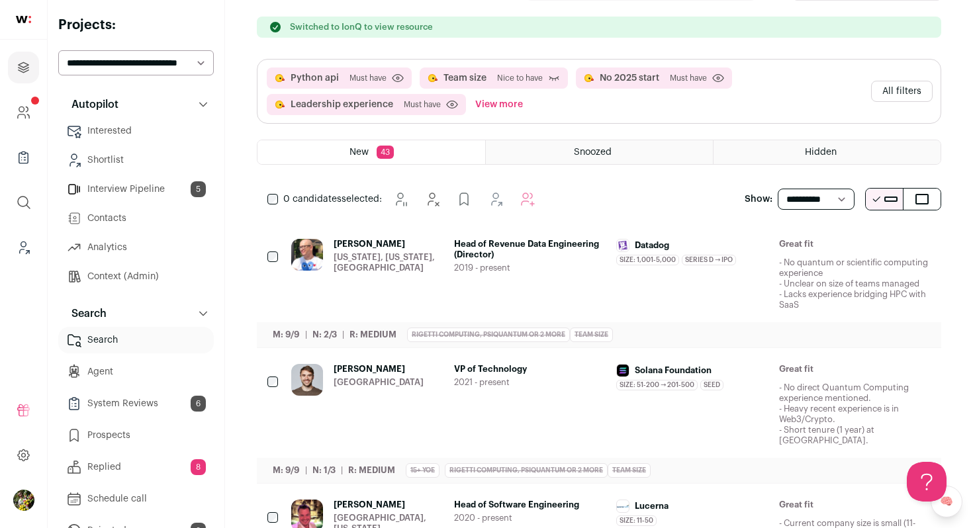
click at [481, 255] on span "Head of Revenue Data Engineering (Director)" at bounding box center [530, 249] width 152 height 21
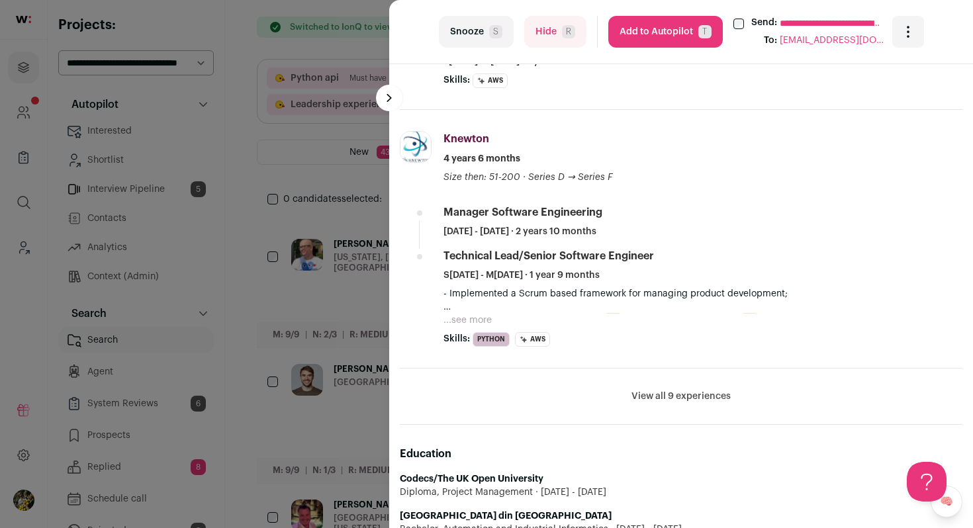
scroll to position [885, 0]
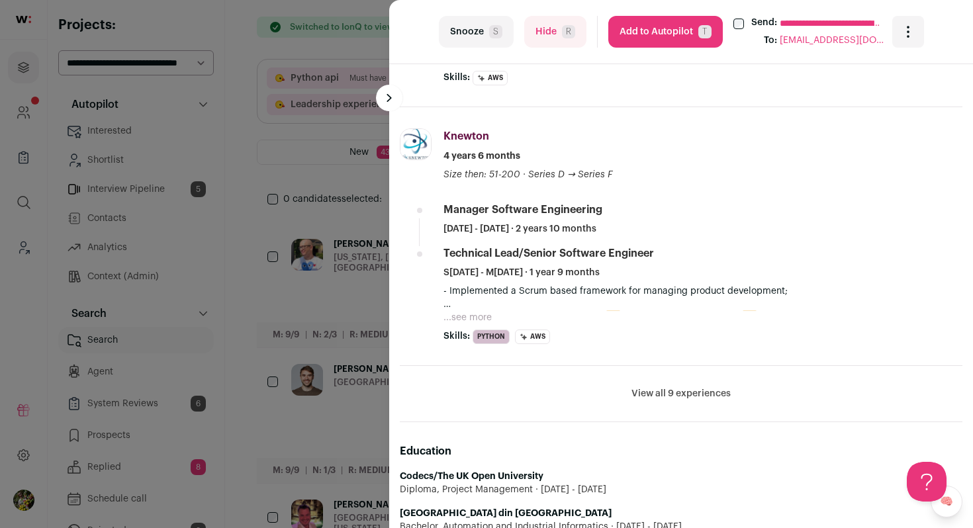
click at [644, 398] on button "View all 9 experiences" at bounding box center [680, 393] width 99 height 13
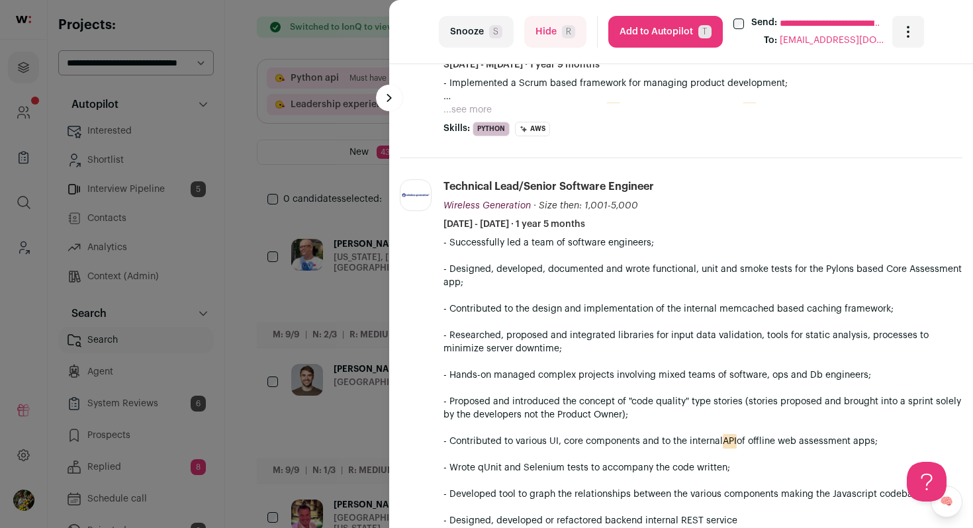
scroll to position [1108, 0]
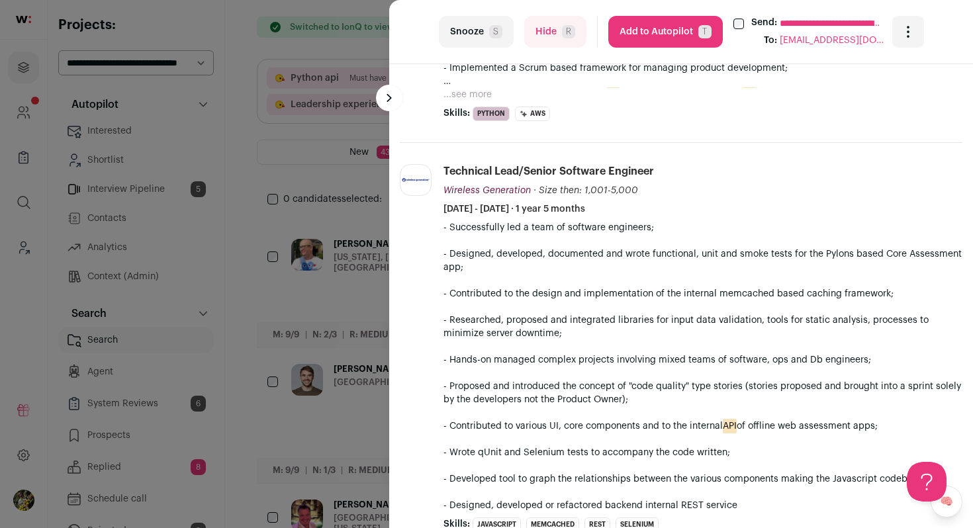
click at [562, 28] on span "R" at bounding box center [568, 31] width 13 height 13
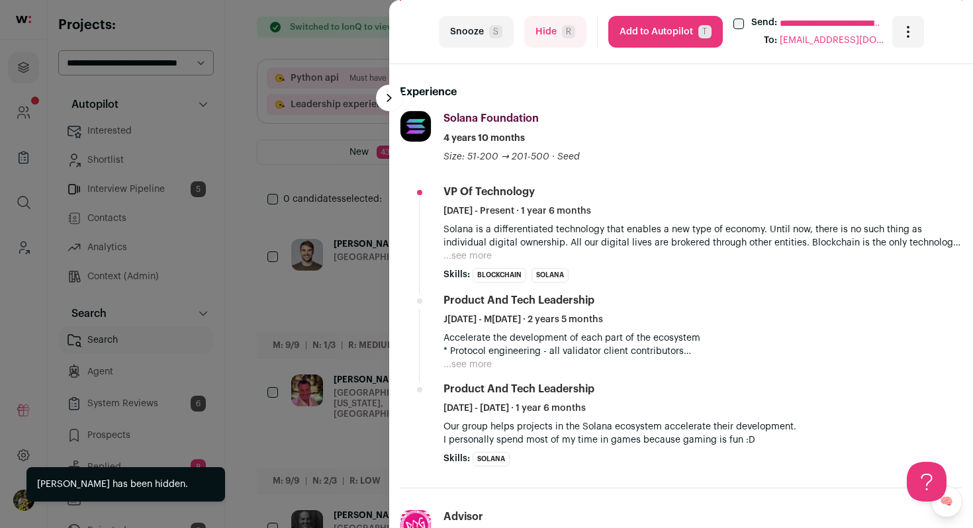
scroll to position [452, 0]
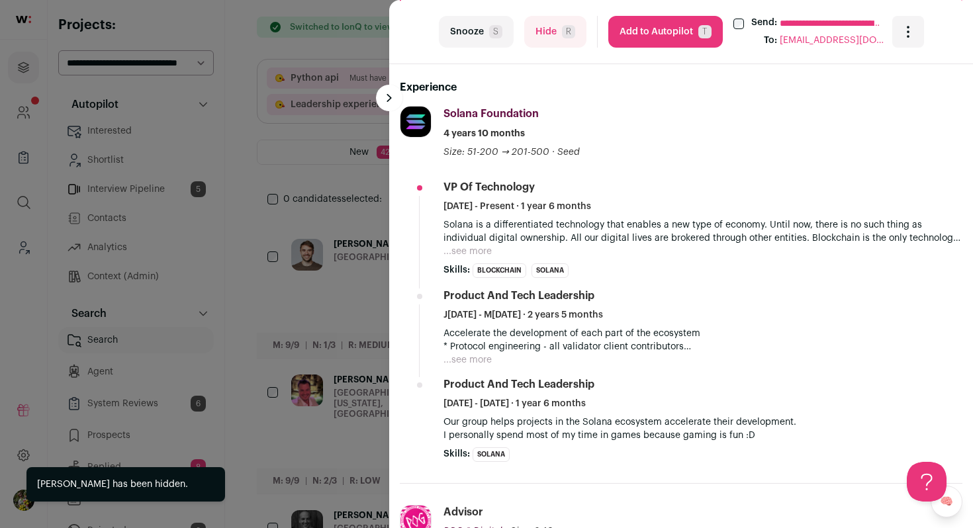
click at [472, 253] on button "...see more" at bounding box center [467, 251] width 48 height 13
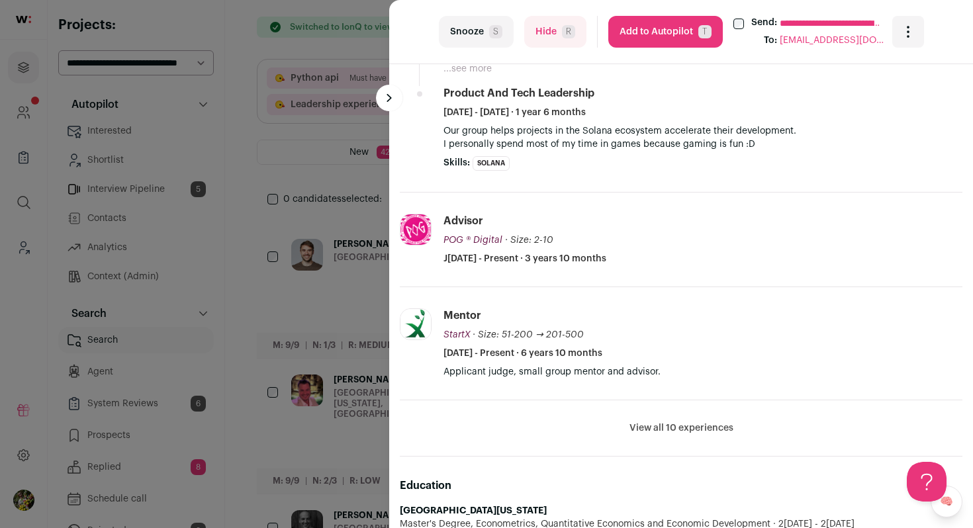
scroll to position [787, 0]
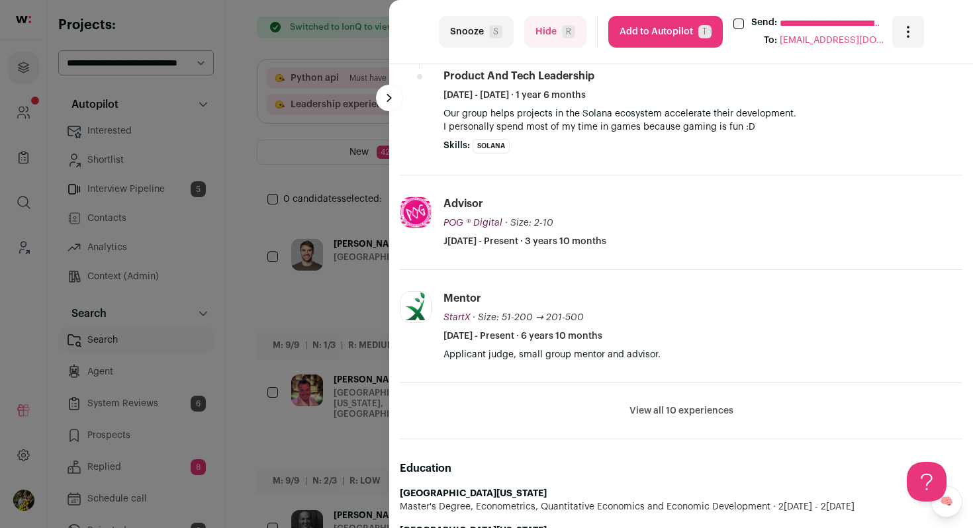
click at [697, 409] on button "View all 10 experiences" at bounding box center [681, 410] width 104 height 13
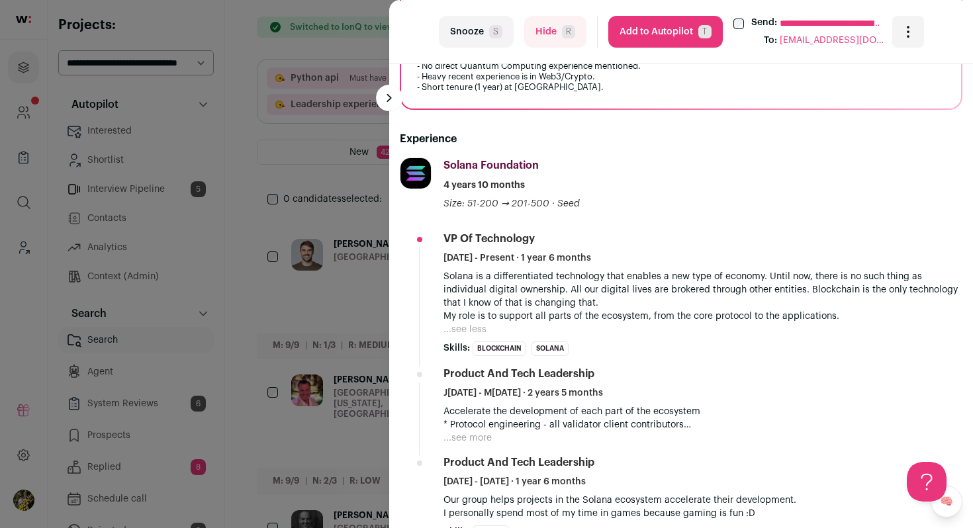
scroll to position [405, 0]
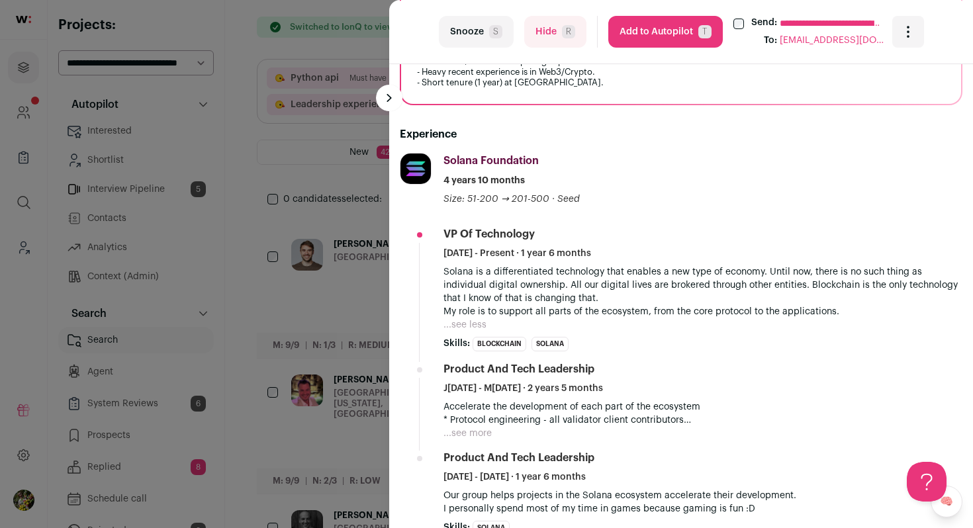
click at [473, 440] on ul "VP of Technology May 2024 - Present · 1 year 6 months Solana is a differentiate…" at bounding box center [702, 381] width 519 height 308
click at [476, 431] on button "...see more" at bounding box center [467, 433] width 48 height 13
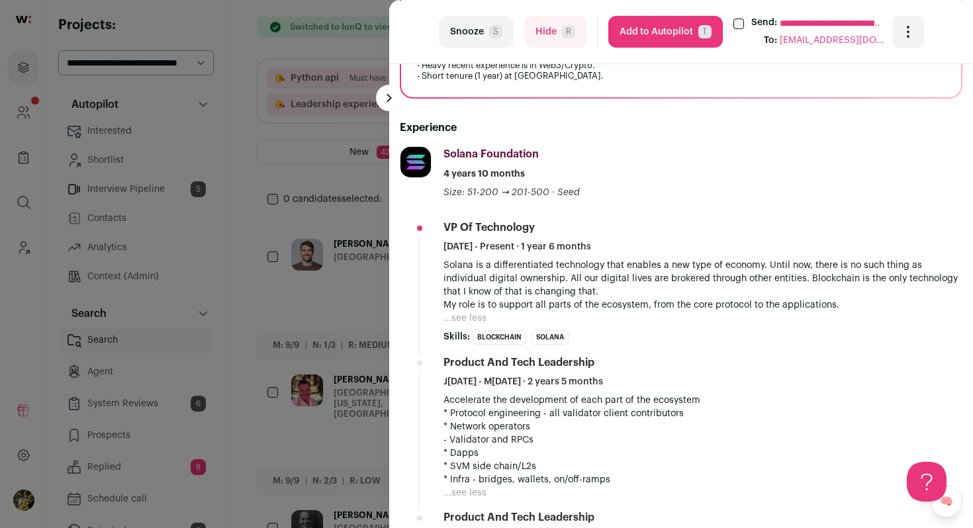
scroll to position [412, 0]
click at [477, 326] on li "VP of Technology May 2024 - Present · 1 year 6 months Solana is a differentiate…" at bounding box center [702, 282] width 519 height 124
click at [476, 322] on button "...see less" at bounding box center [464, 317] width 43 height 13
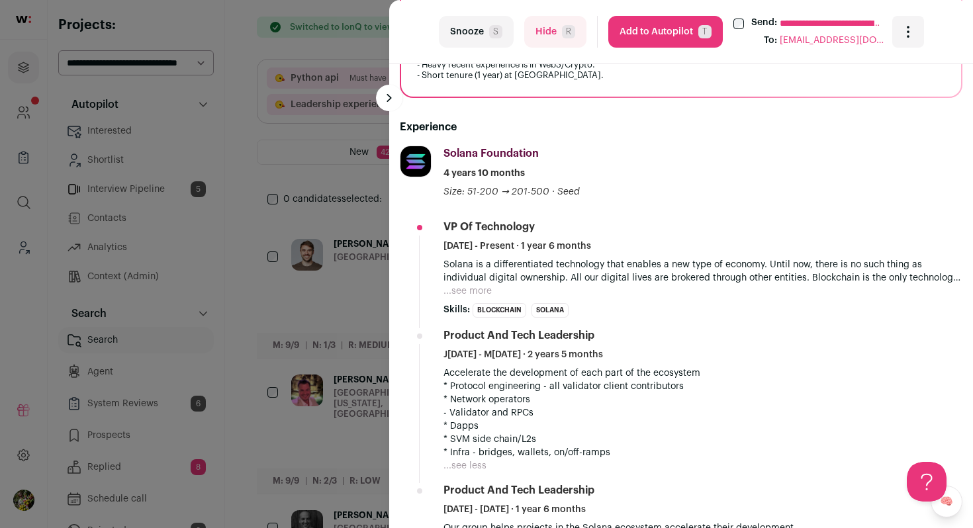
click at [547, 36] on button "Hide R" at bounding box center [555, 32] width 62 height 32
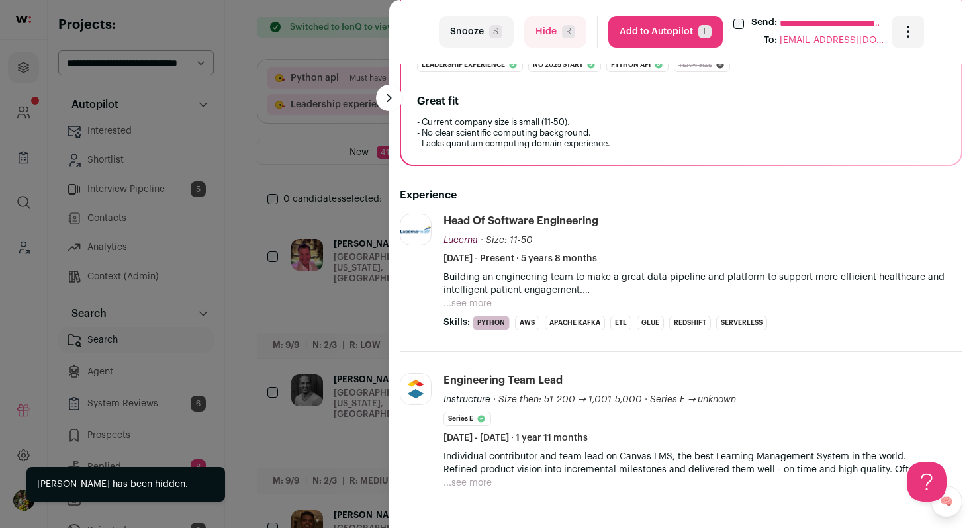
scroll to position [388, 0]
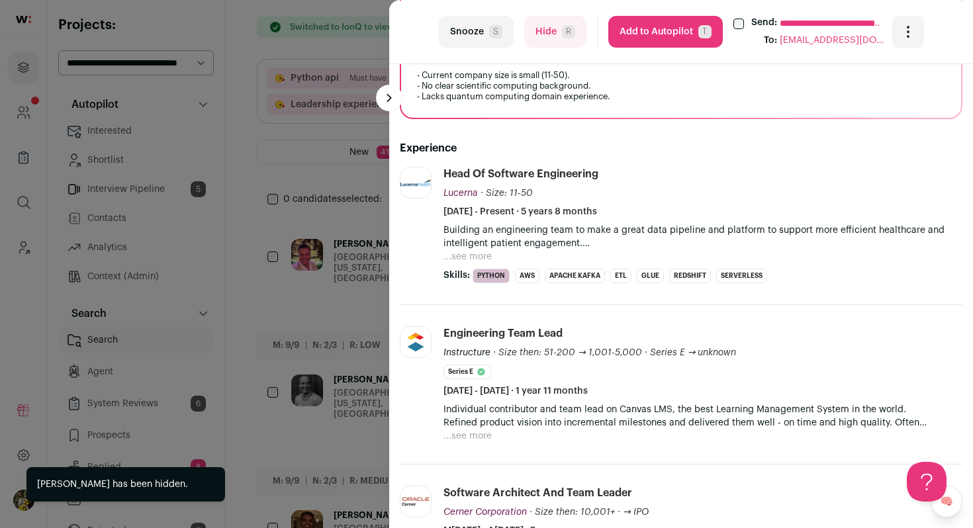
click at [484, 250] on button "...see more" at bounding box center [467, 256] width 48 height 13
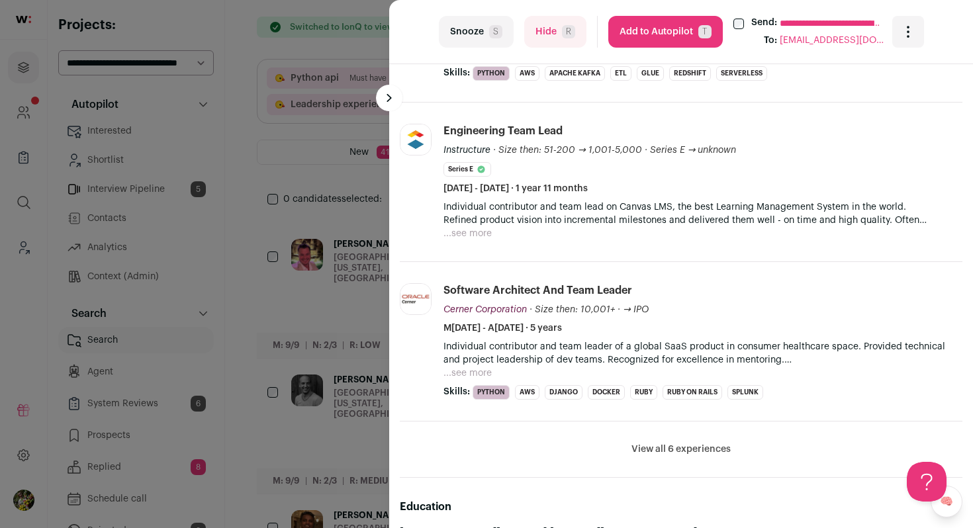
scroll to position [662, 0]
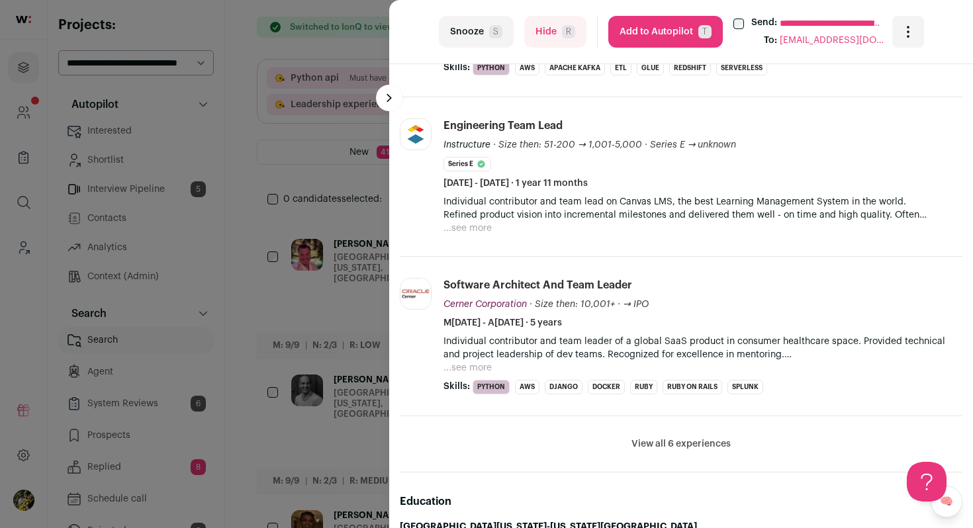
click at [570, 43] on button "Hide R" at bounding box center [555, 32] width 62 height 32
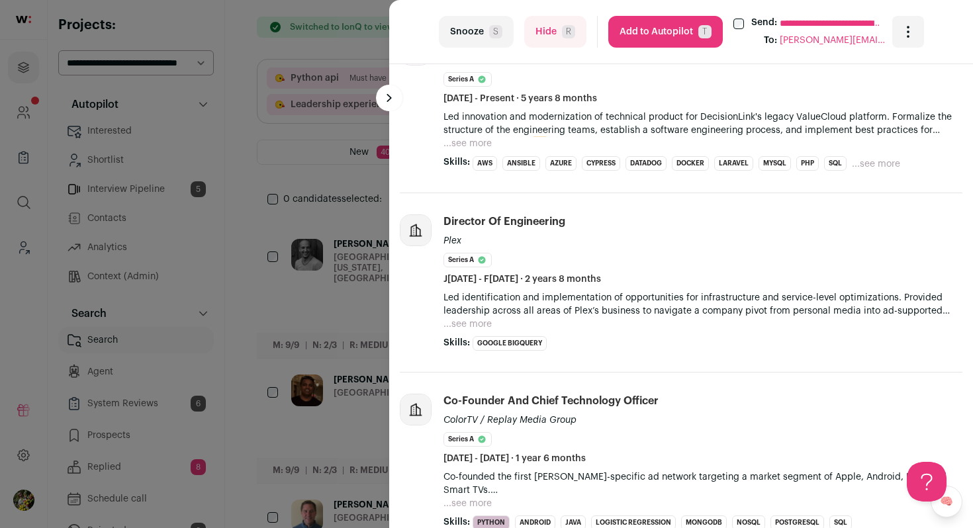
scroll to position [479, 0]
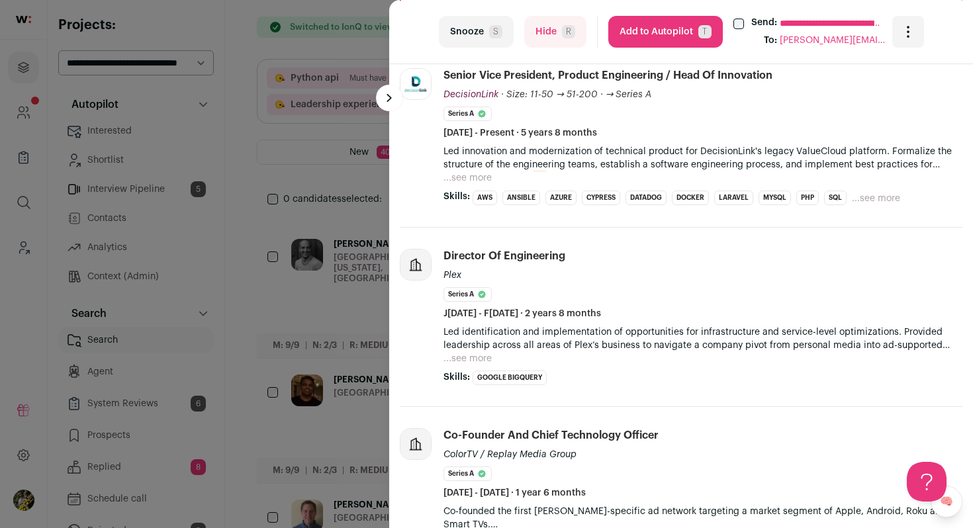
click at [474, 176] on button "...see more" at bounding box center [467, 177] width 48 height 13
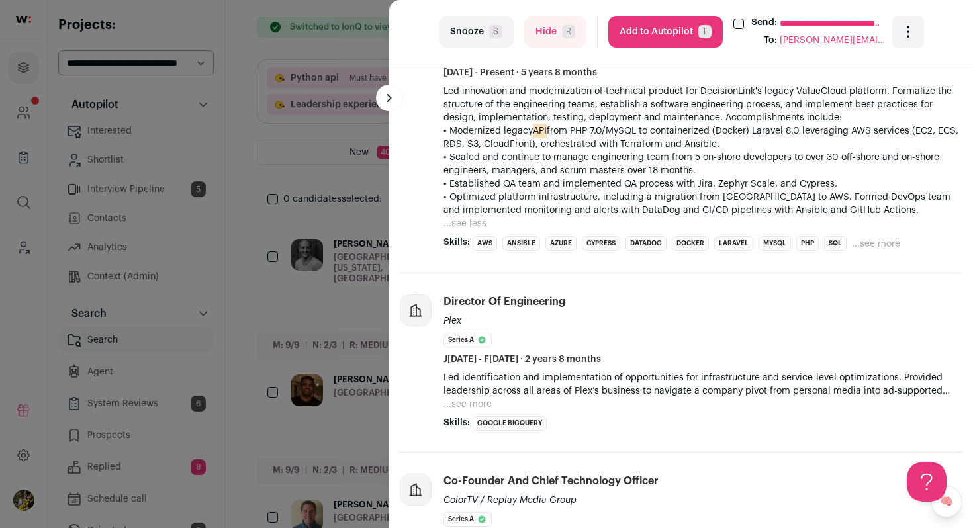
scroll to position [547, 0]
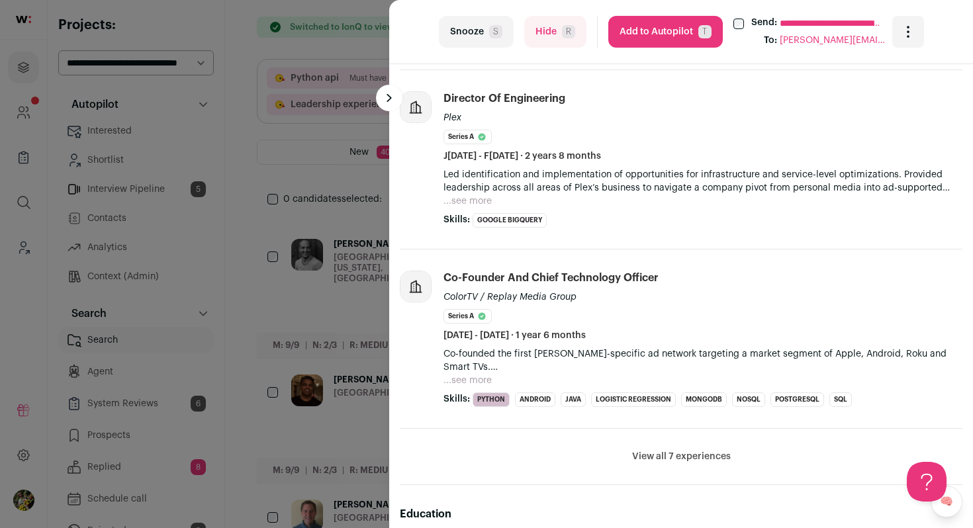
click at [459, 199] on button "...see more" at bounding box center [467, 201] width 48 height 13
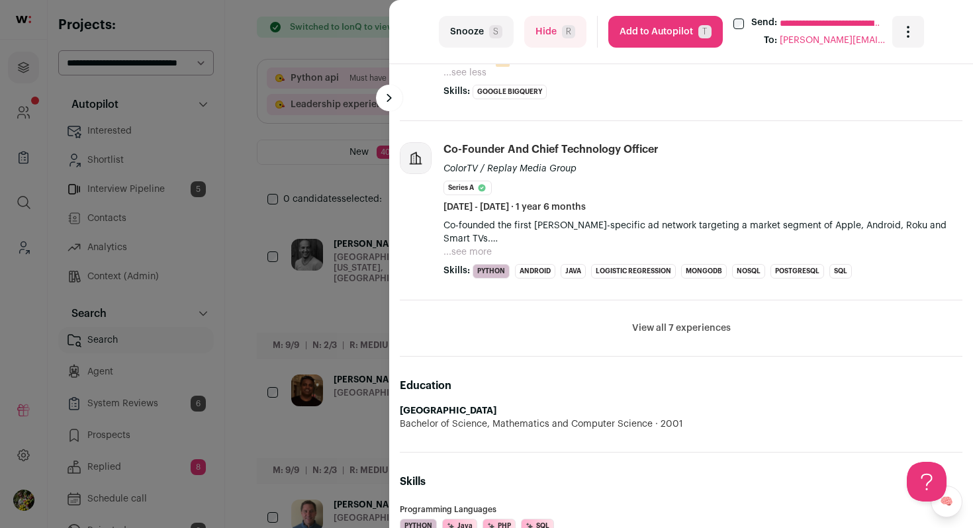
scroll to position [989, 0]
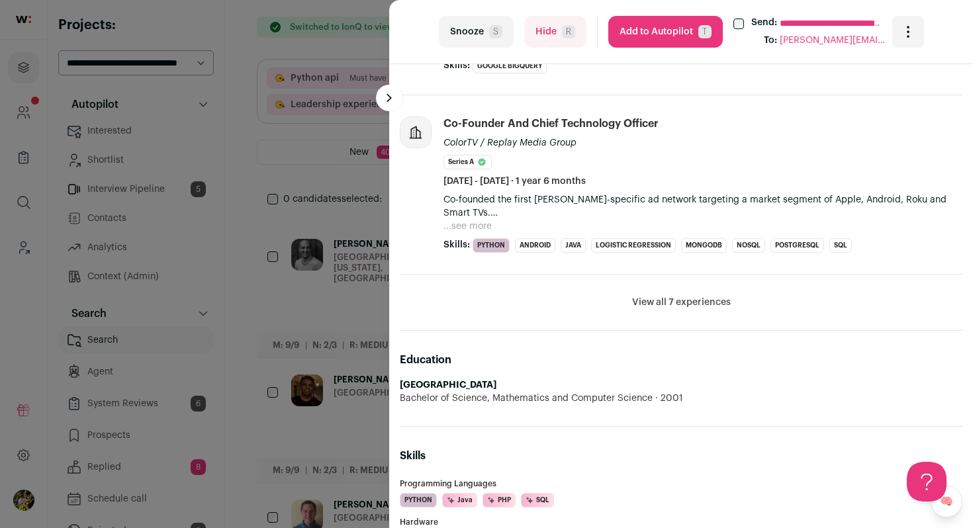
click at [635, 295] on li "View all 7 experiences View less" at bounding box center [681, 303] width 562 height 56
click at [635, 301] on button "View all 7 experiences" at bounding box center [681, 302] width 99 height 13
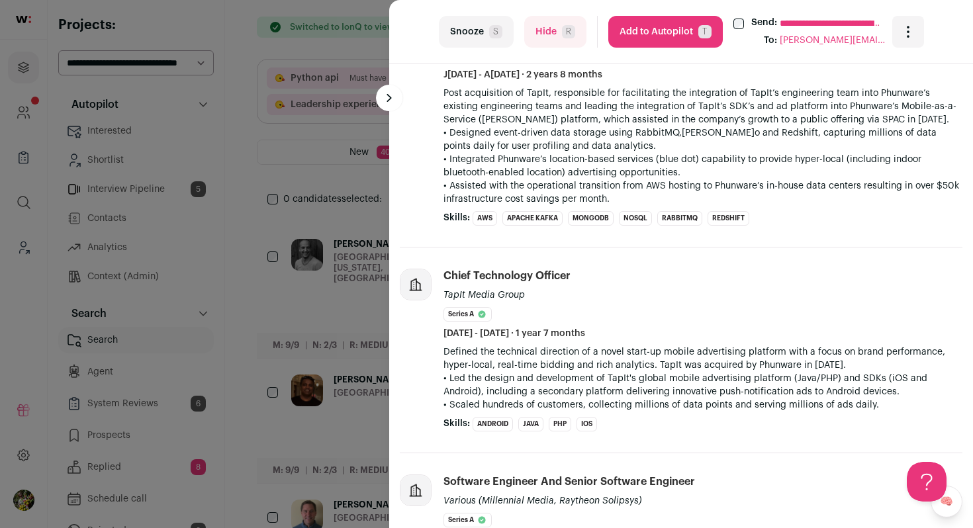
scroll to position [1565, 0]
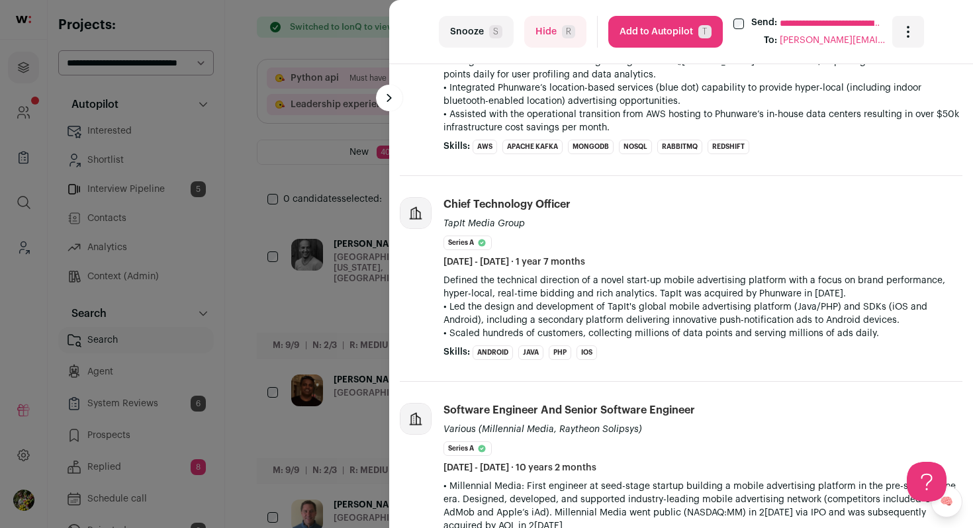
click at [559, 31] on button "Hide R" at bounding box center [555, 32] width 62 height 32
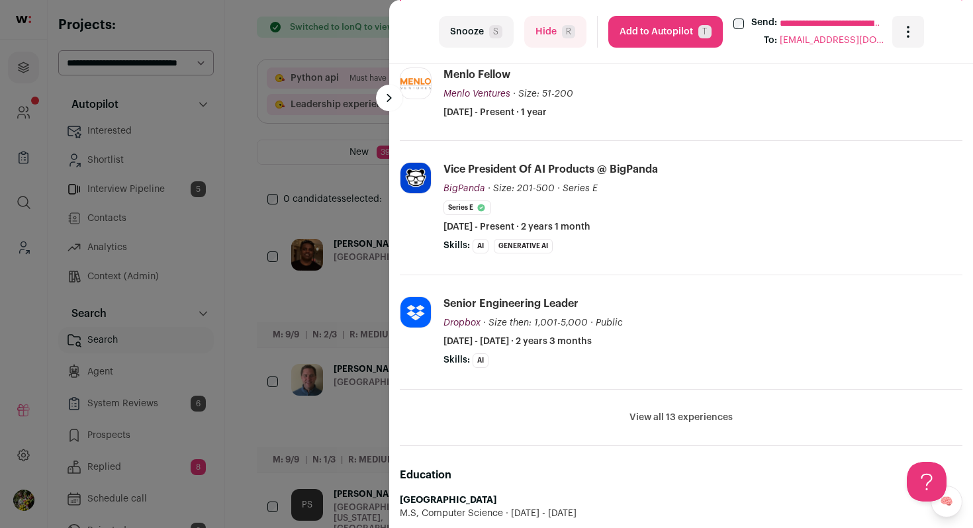
scroll to position [515, 0]
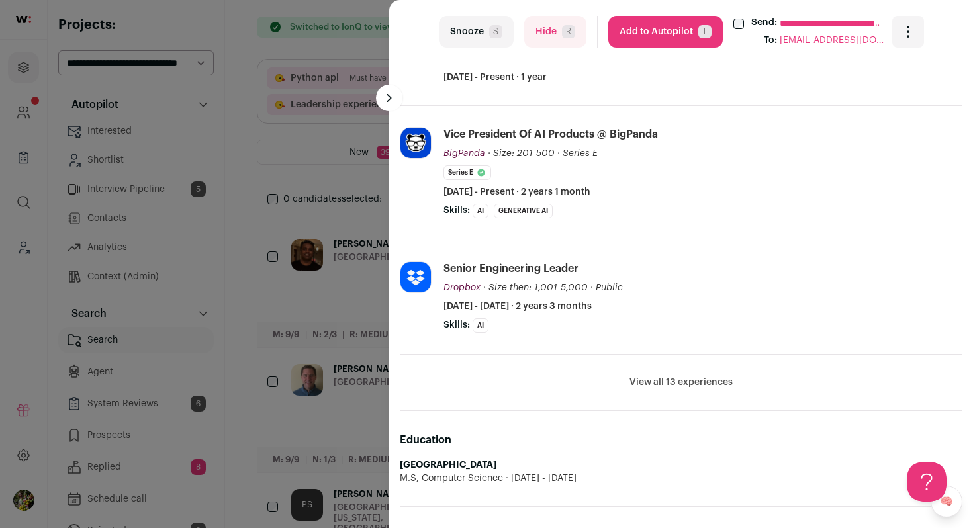
click at [650, 374] on li "View all 13 experiences View less" at bounding box center [681, 383] width 562 height 56
click at [648, 382] on button "View all 13 experiences" at bounding box center [680, 382] width 103 height 13
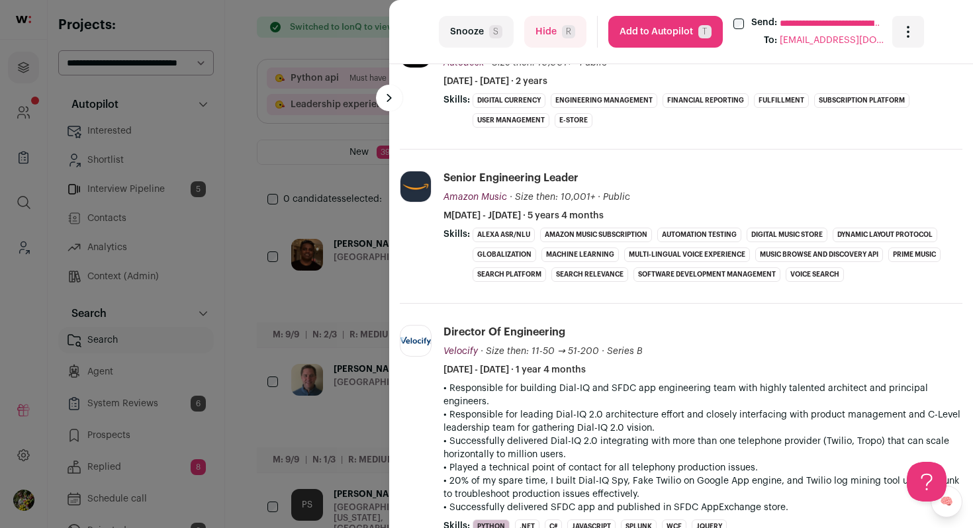
scroll to position [971, 0]
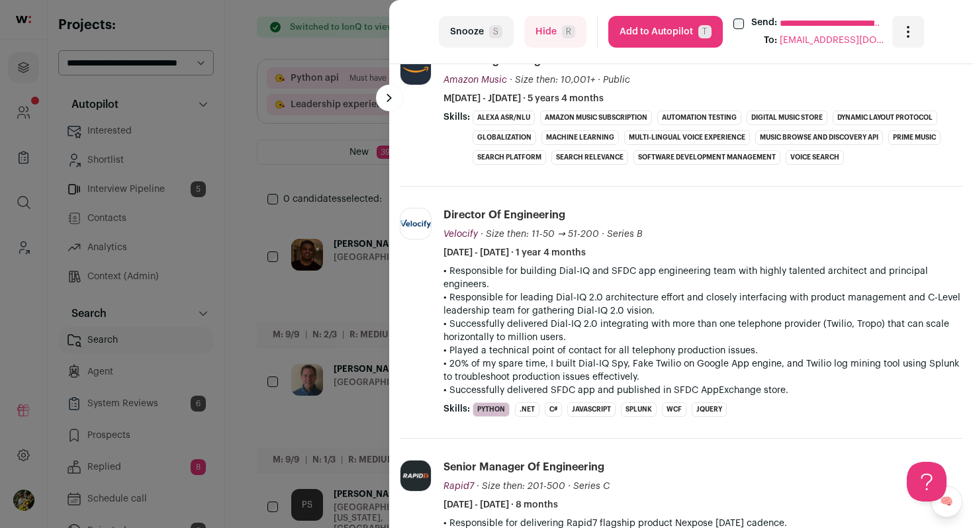
click at [673, 37] on button "Add to Autopilot T" at bounding box center [665, 32] width 114 height 32
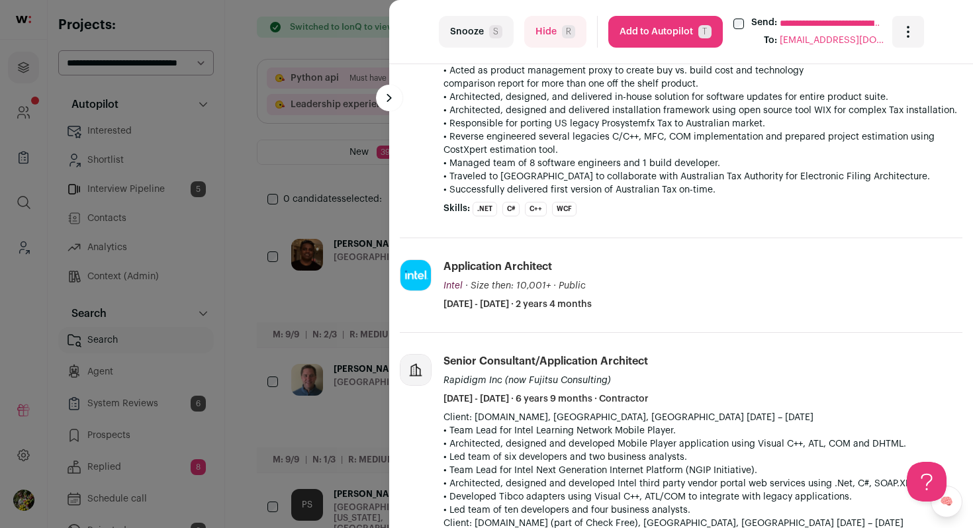
scroll to position [1977, 0]
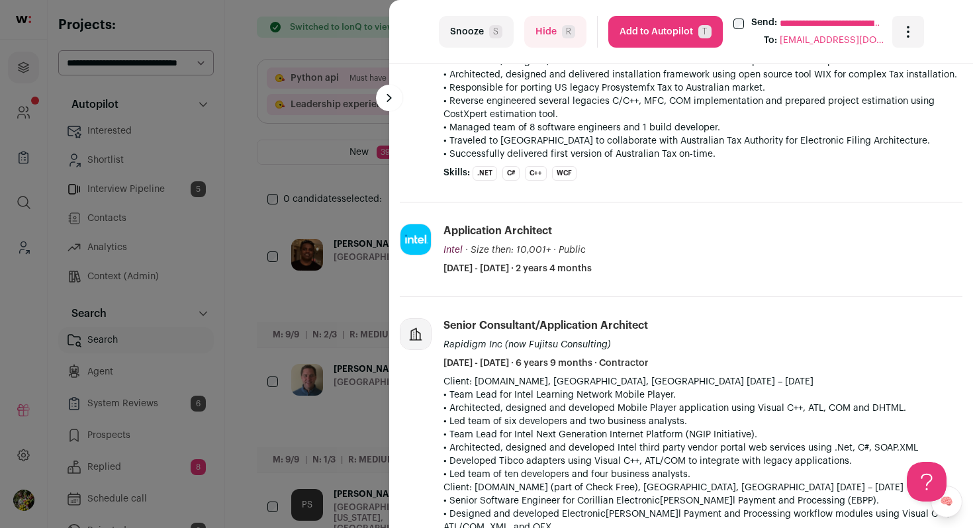
click at [341, 292] on div "**********" at bounding box center [486, 264] width 973 height 528
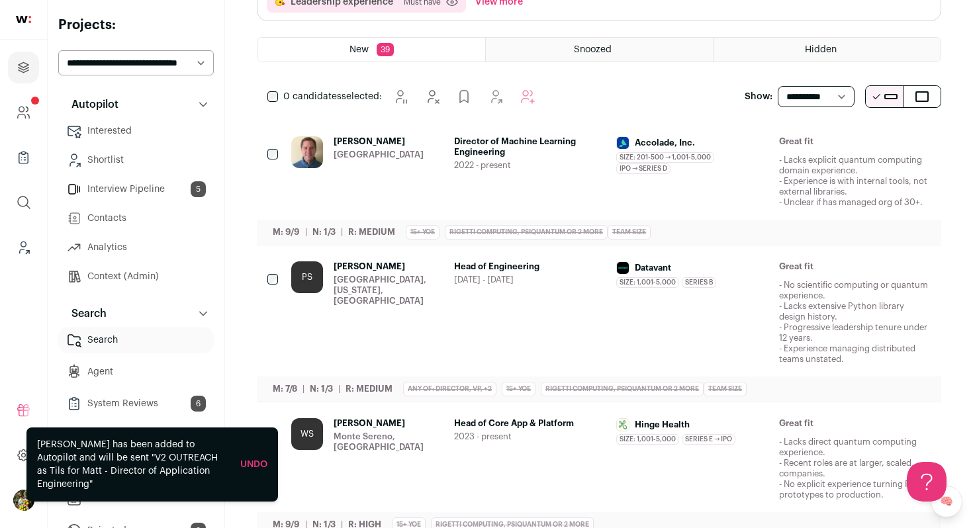
scroll to position [224, 0]
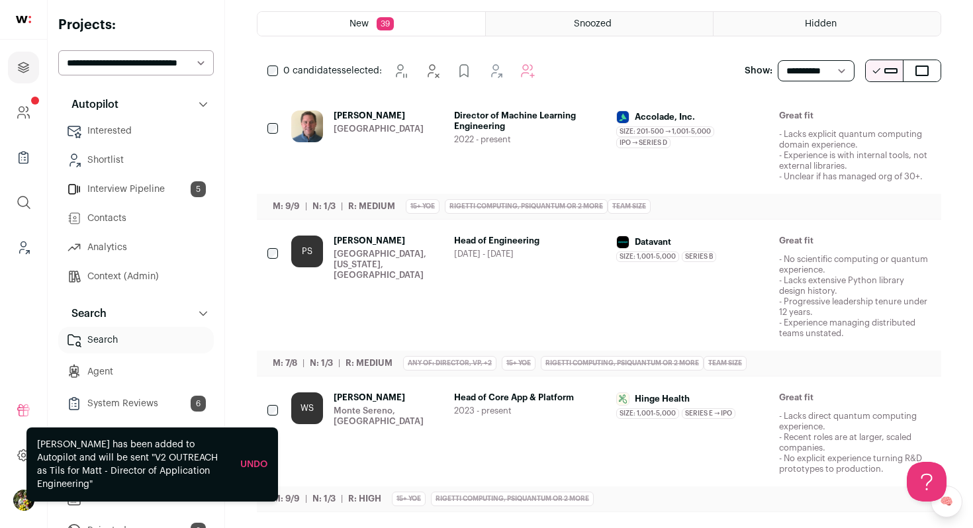
click at [535, 152] on div "Director of Machine Learning Engineering 2022 - present" at bounding box center [530, 145] width 152 height 71
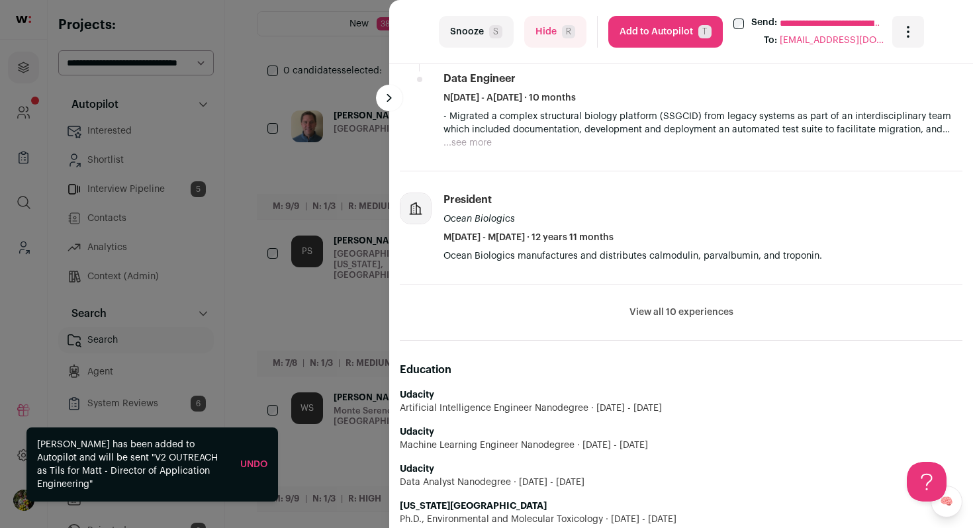
scroll to position [878, 0]
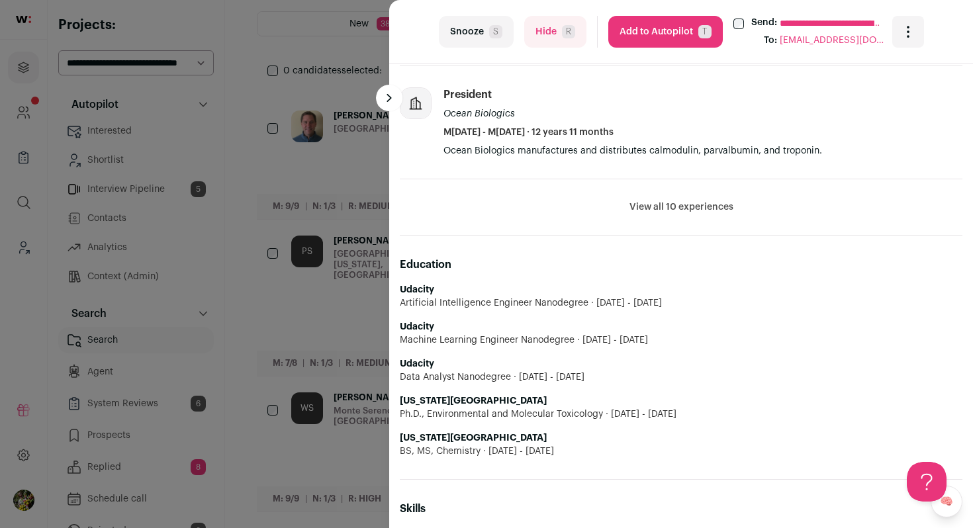
click at [646, 205] on button "View all 10 experiences" at bounding box center [681, 206] width 104 height 13
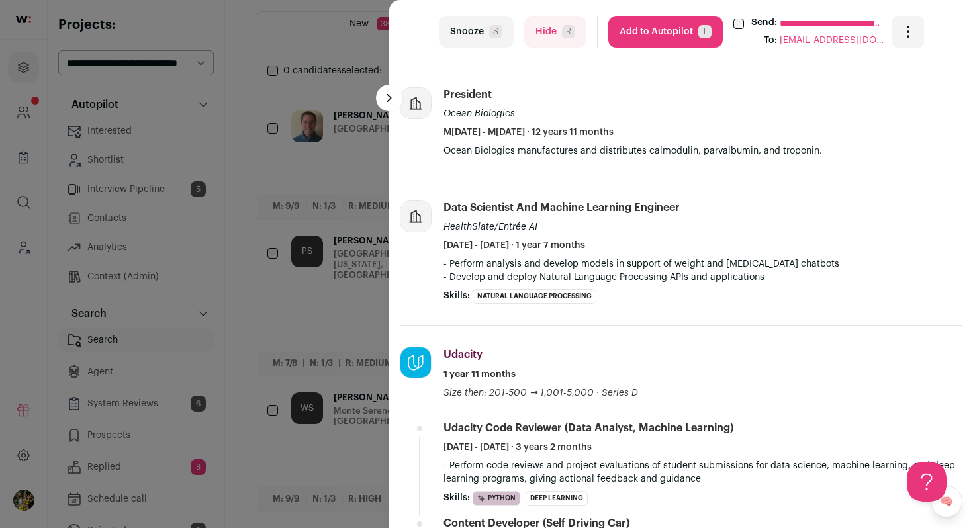
click at [559, 40] on button "Hide R" at bounding box center [555, 32] width 62 height 32
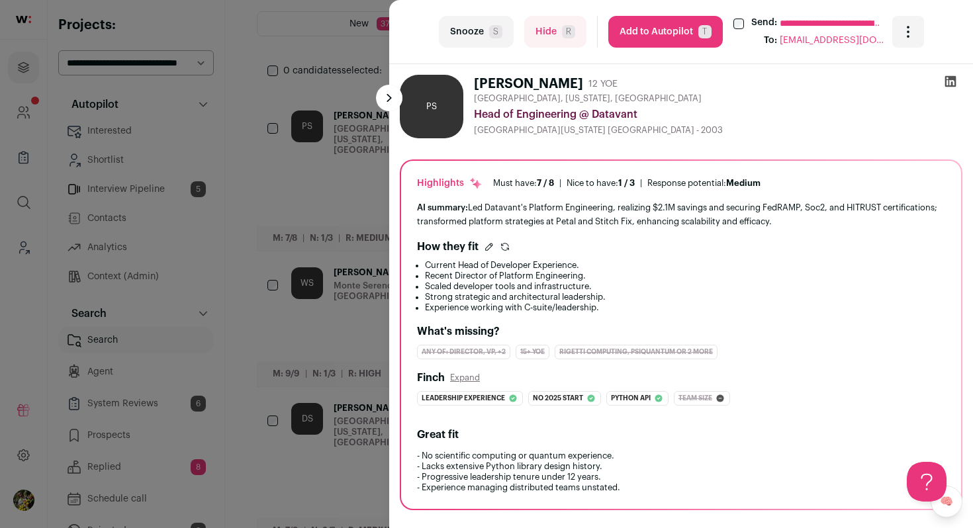
click at [299, 200] on div "**********" at bounding box center [486, 264] width 973 height 528
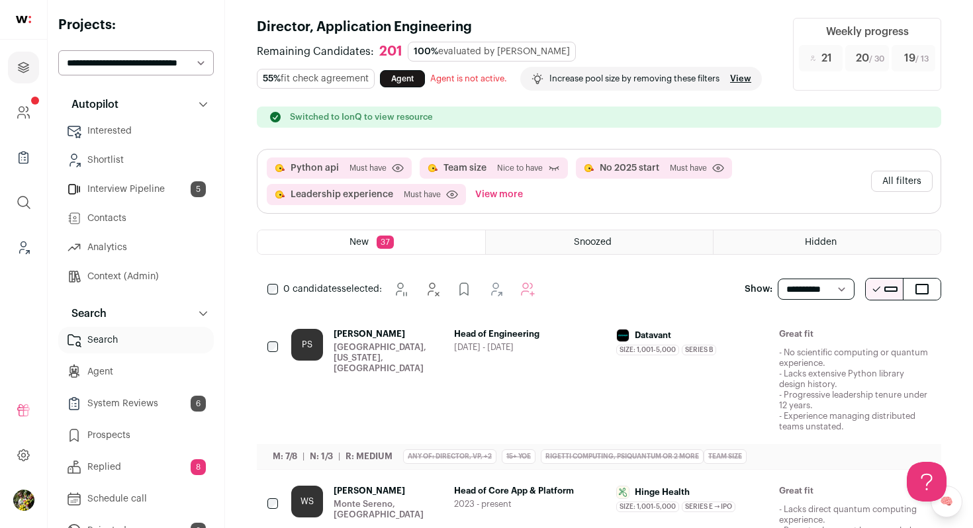
scroll to position [0, 0]
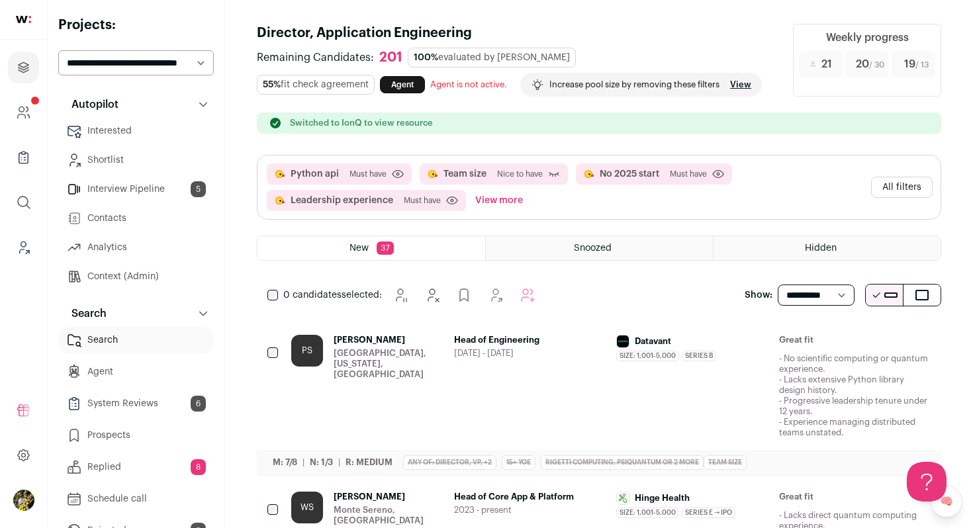
click at [484, 195] on button "View more" at bounding box center [498, 200] width 53 height 21
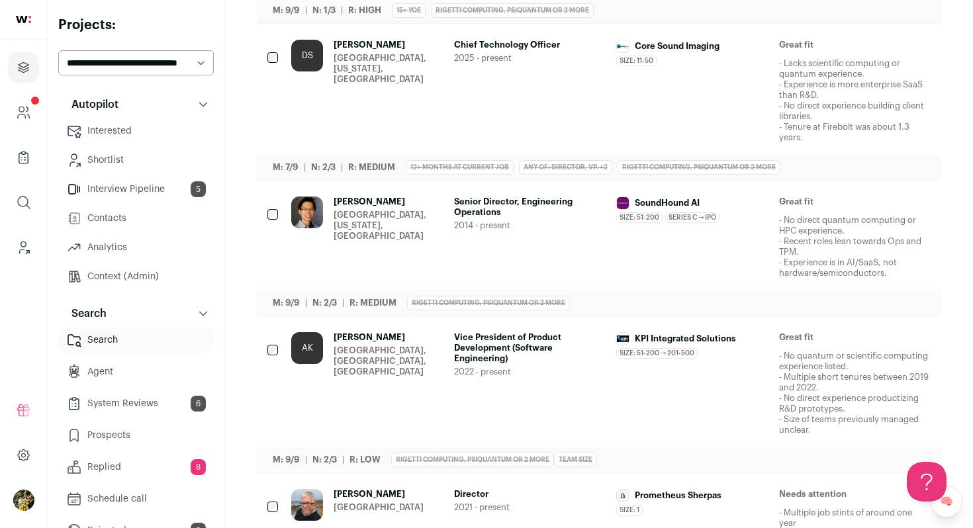
scroll to position [670, 0]
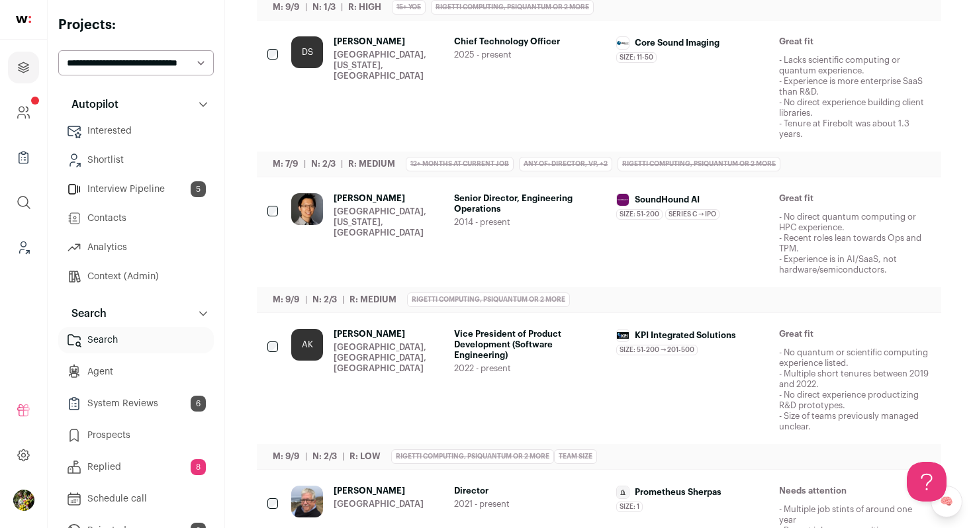
click at [557, 222] on span "2014 - present" at bounding box center [530, 222] width 152 height 11
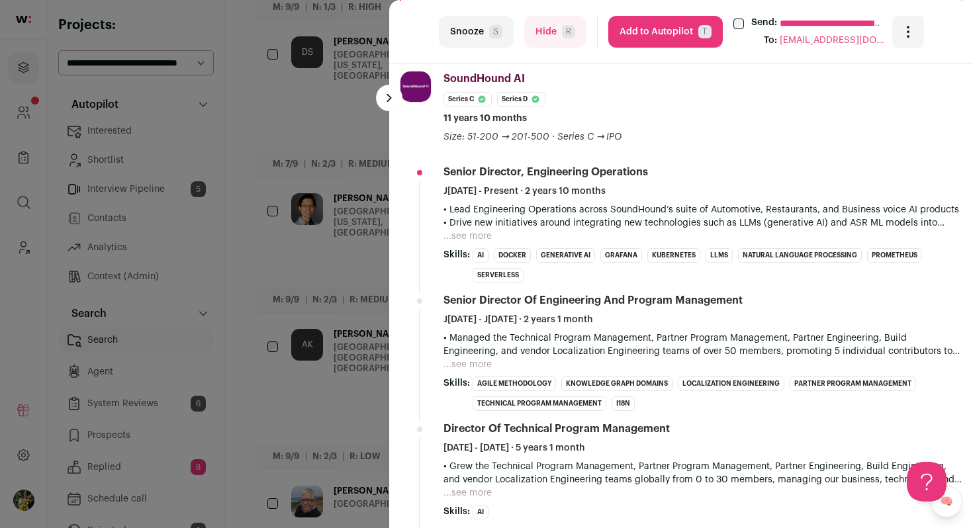
scroll to position [479, 0]
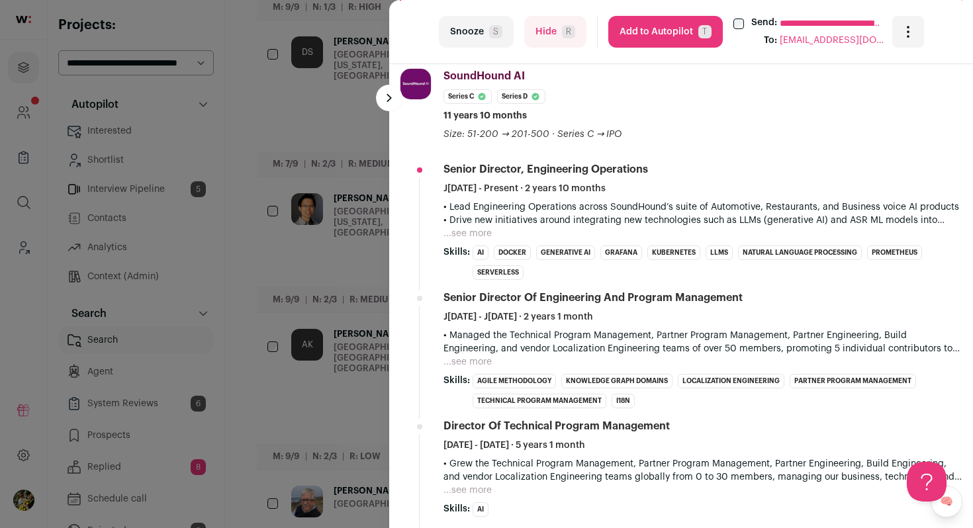
click at [478, 228] on button "...see more" at bounding box center [467, 233] width 48 height 13
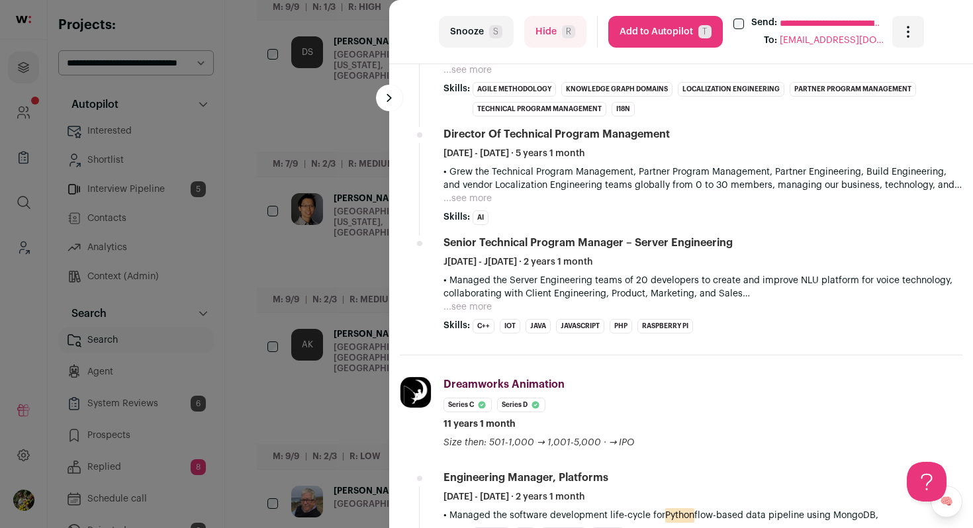
scroll to position [887, 0]
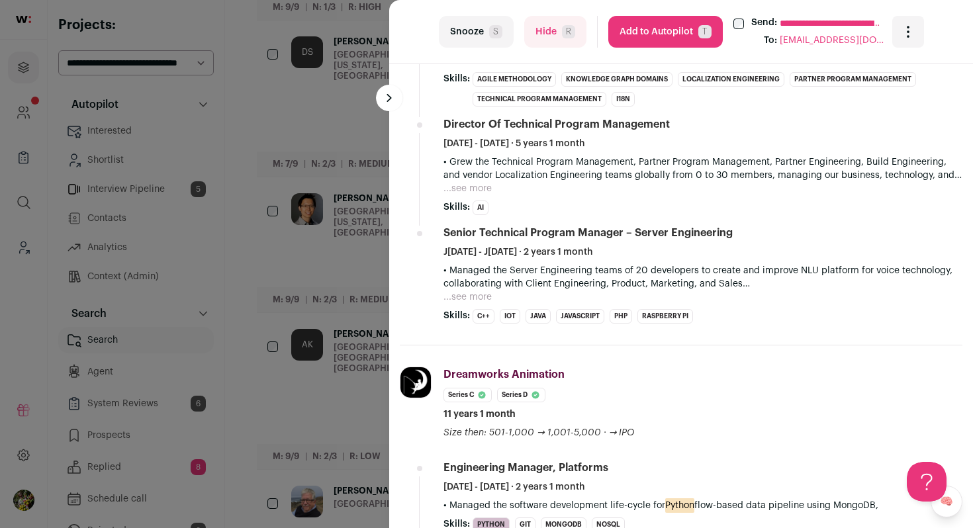
click at [336, 216] on div "**********" at bounding box center [486, 264] width 973 height 528
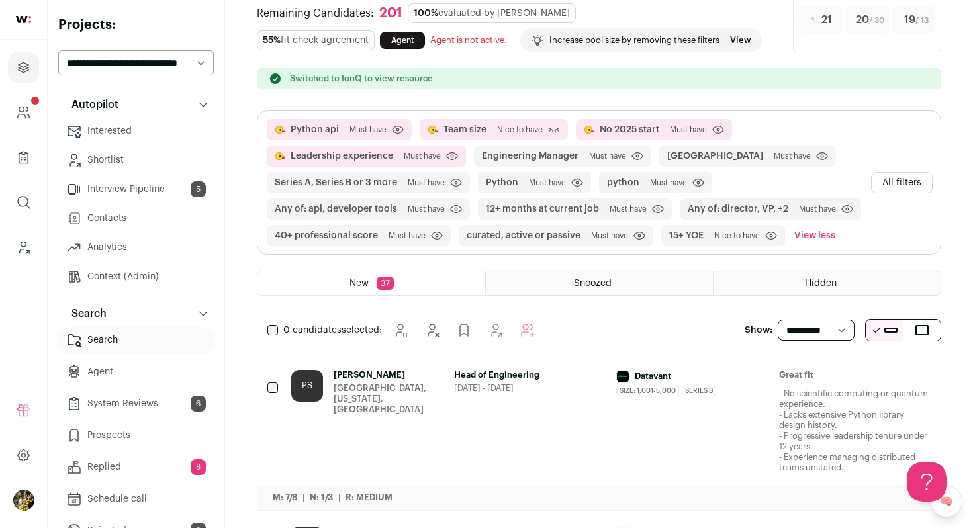
scroll to position [20, 0]
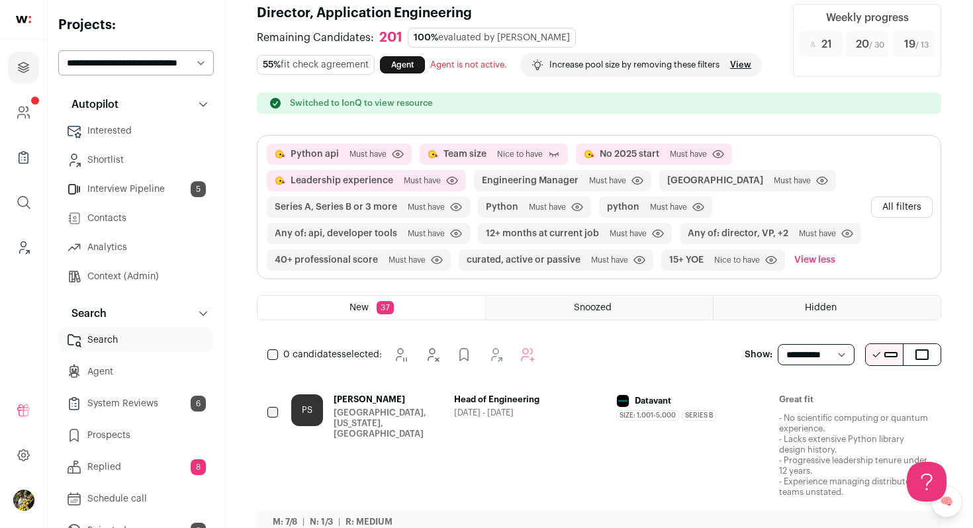
click at [467, 406] on div "Head of Engineering 2023 - 2024" at bounding box center [530, 445] width 152 height 103
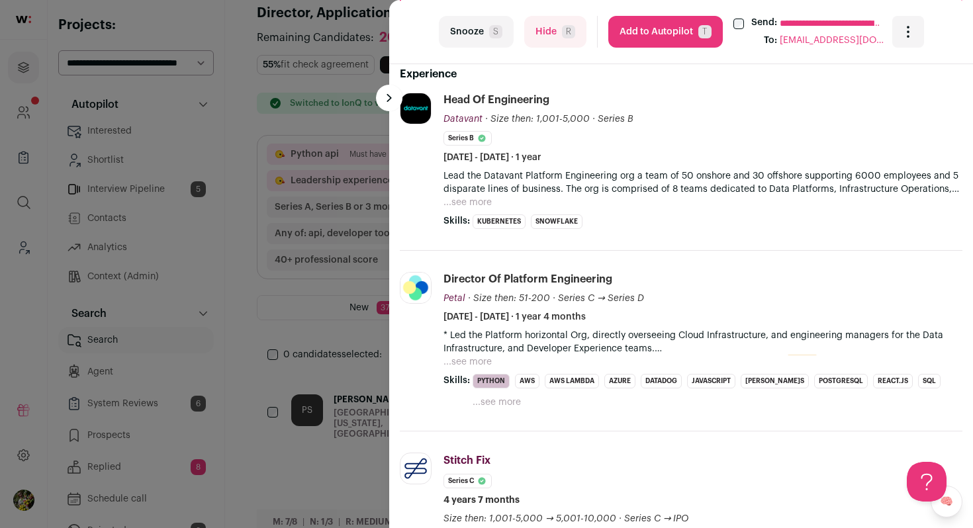
scroll to position [473, 0]
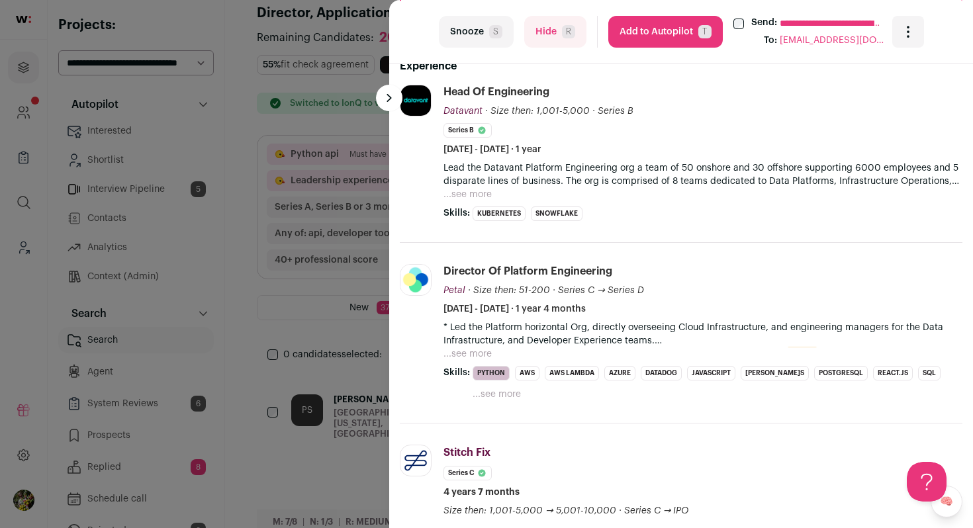
click at [570, 30] on span "R" at bounding box center [568, 31] width 13 height 13
click at [294, 248] on div "**********" at bounding box center [486, 264] width 973 height 528
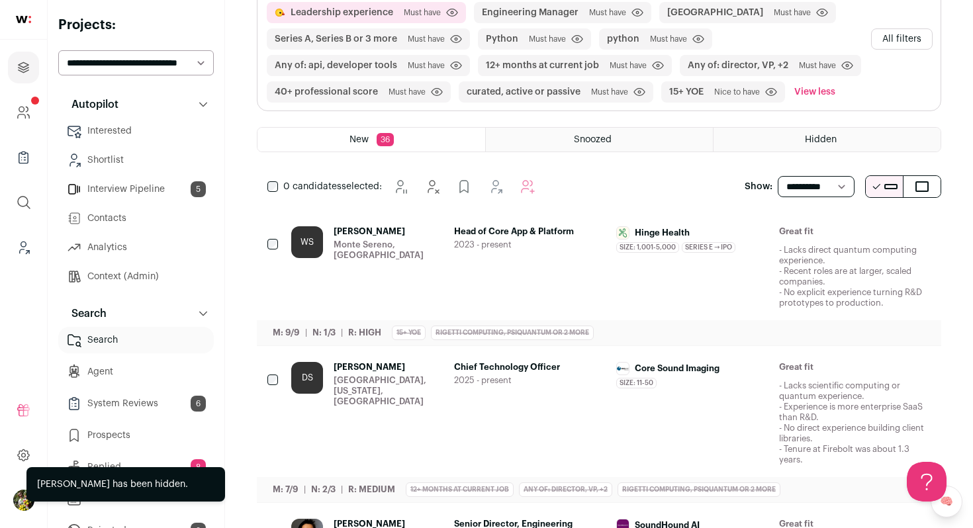
scroll to position [101, 0]
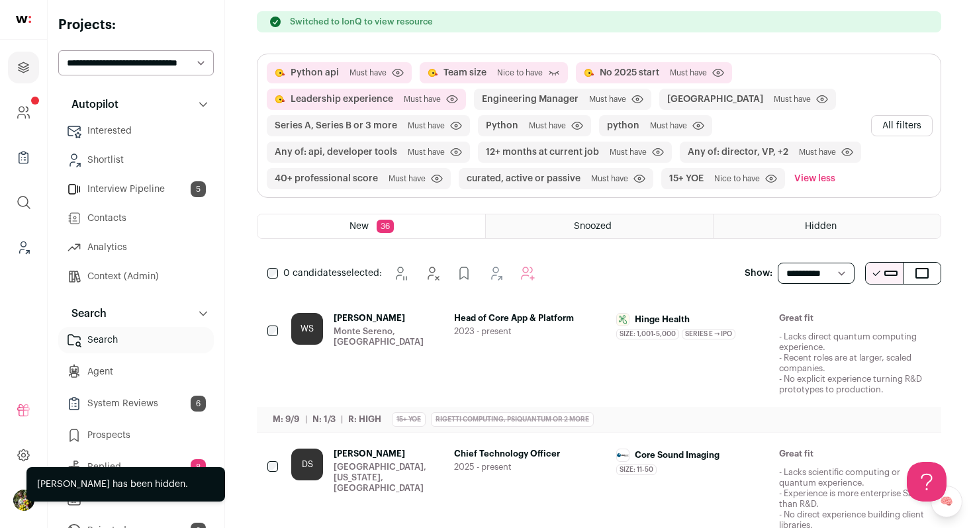
click at [901, 125] on button "All filters" at bounding box center [902, 125] width 62 height 21
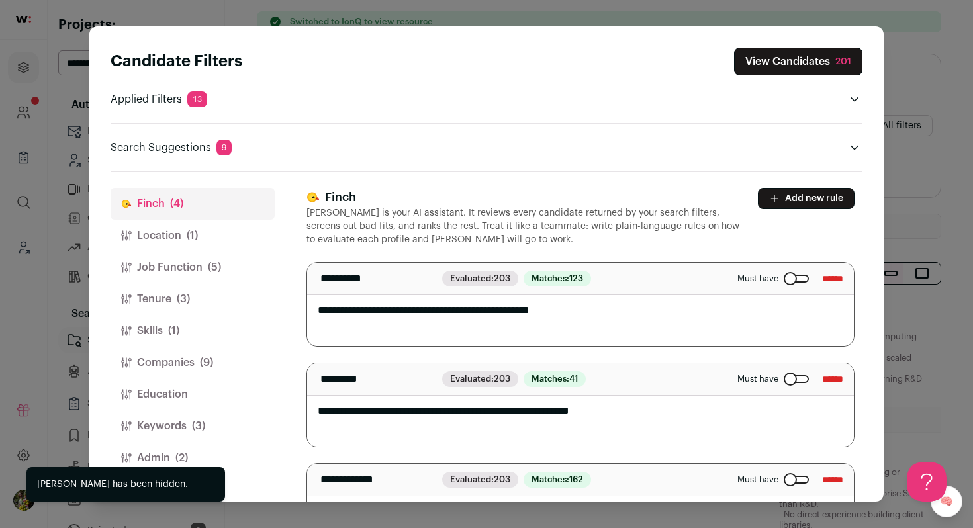
click at [198, 298] on button "Tenure (3)" at bounding box center [192, 299] width 164 height 32
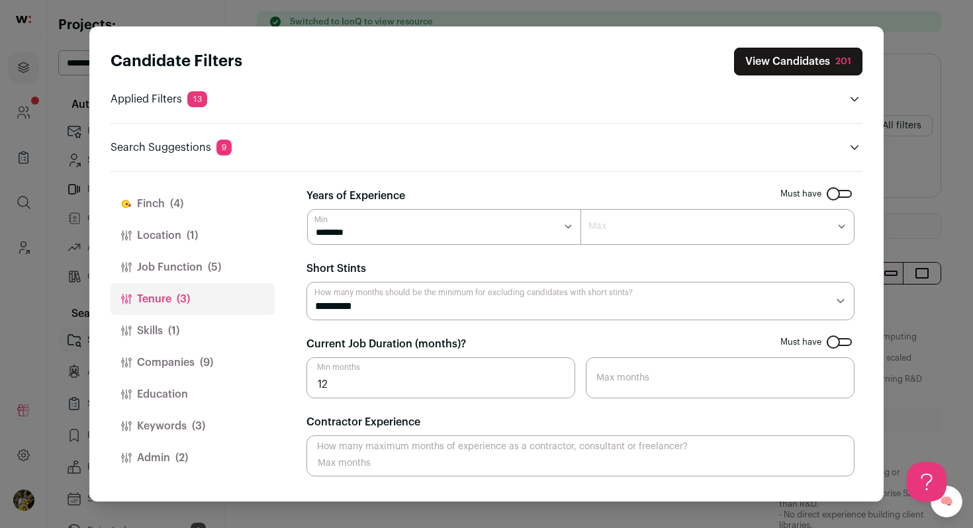
click at [341, 304] on select "********* ******** ******* ******** ******** ******** ******** ******** *******…" at bounding box center [580, 301] width 548 height 38
select select "**"
click at [306, 282] on select "********* ******** ******* ******** ******** ******** ******** ******** *******…" at bounding box center [580, 301] width 548 height 38
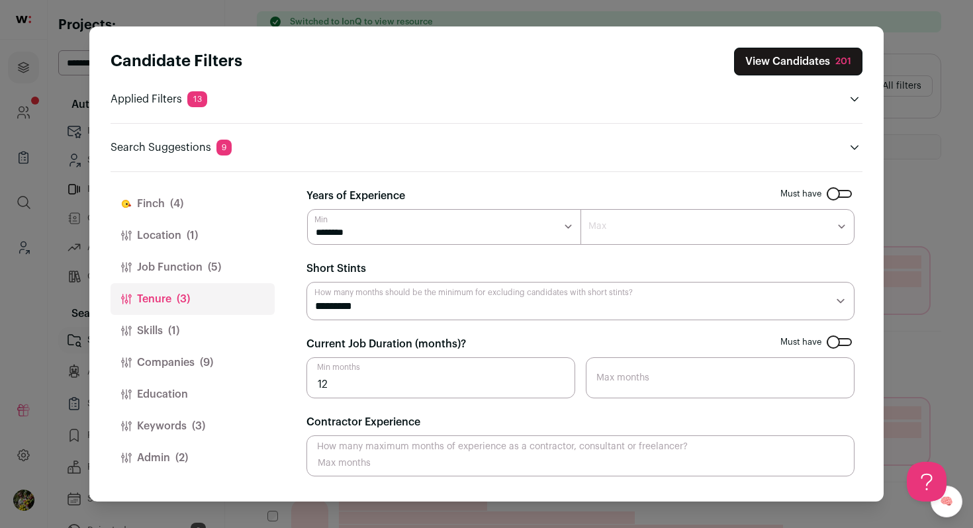
click at [468, 456] on input "Contractor Experience" at bounding box center [580, 455] width 548 height 41
type input "60"
click at [611, 413] on form "Must have Years of Experience ******* ****** ******* ******* ******* ******* **…" at bounding box center [580, 332] width 548 height 288
click at [182, 324] on button "Skills (1)" at bounding box center [192, 331] width 164 height 32
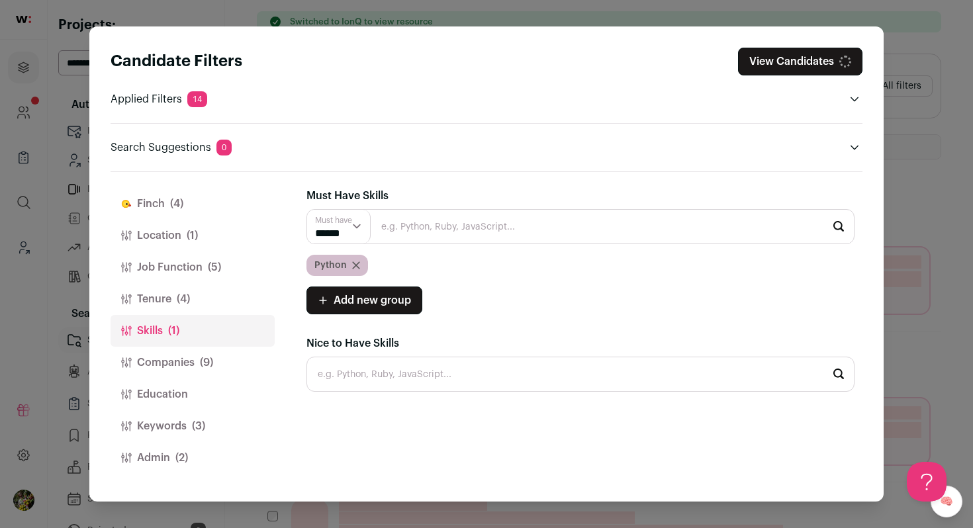
click at [185, 355] on button "Companies (9)" at bounding box center [192, 363] width 164 height 32
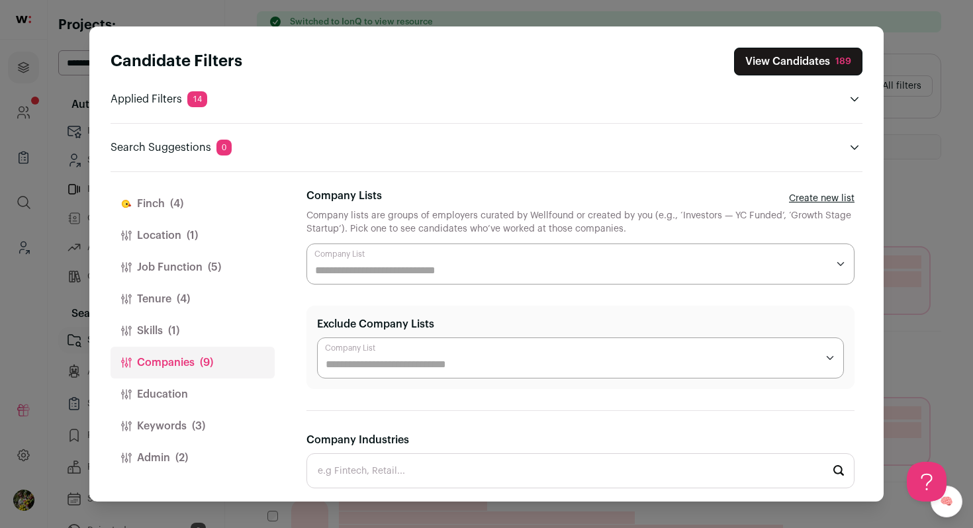
click at [165, 445] on button "Admin (2)" at bounding box center [192, 458] width 164 height 32
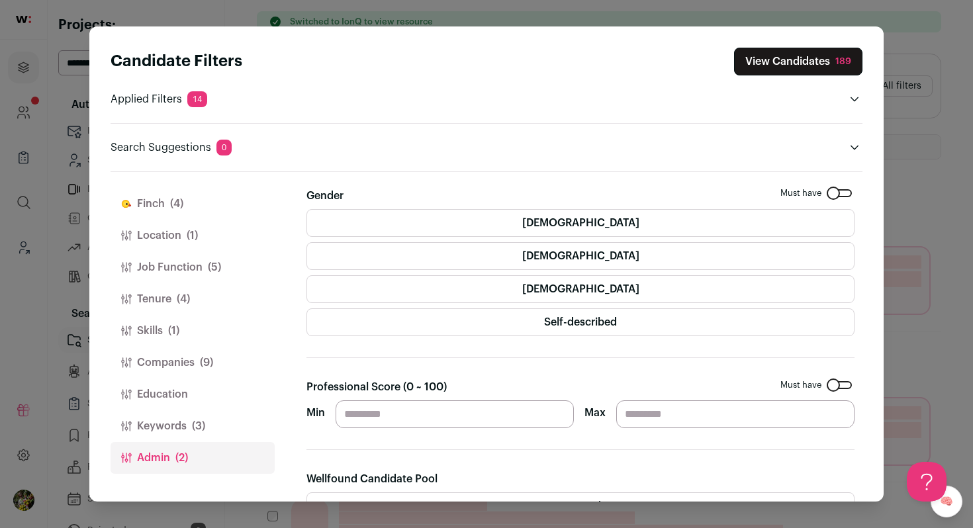
click at [175, 423] on button "Keywords (3)" at bounding box center [192, 426] width 164 height 32
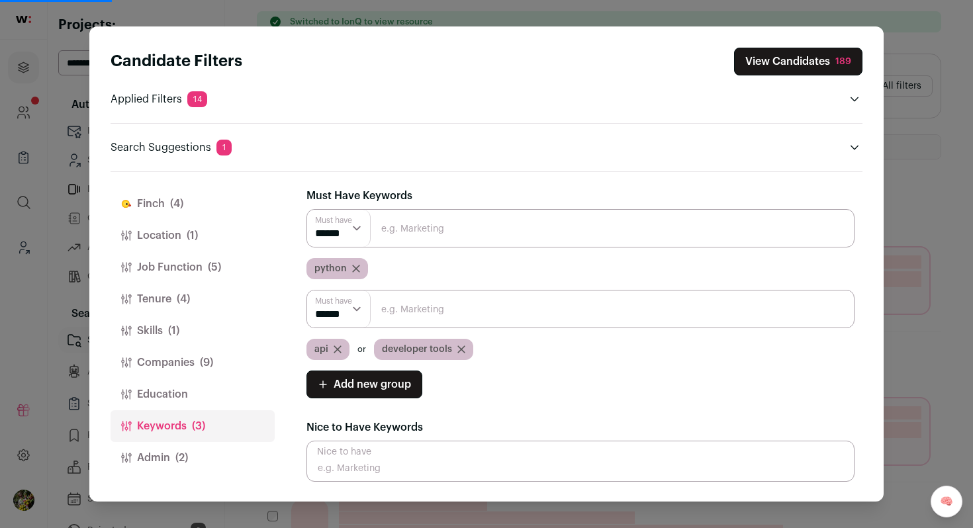
click at [183, 449] on button "Admin (2)" at bounding box center [192, 458] width 164 height 32
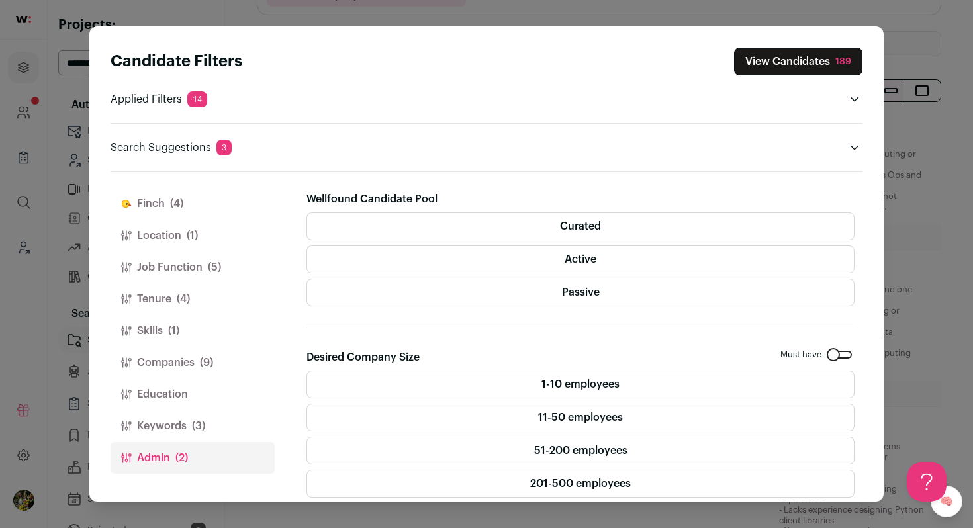
scroll to position [288, 0]
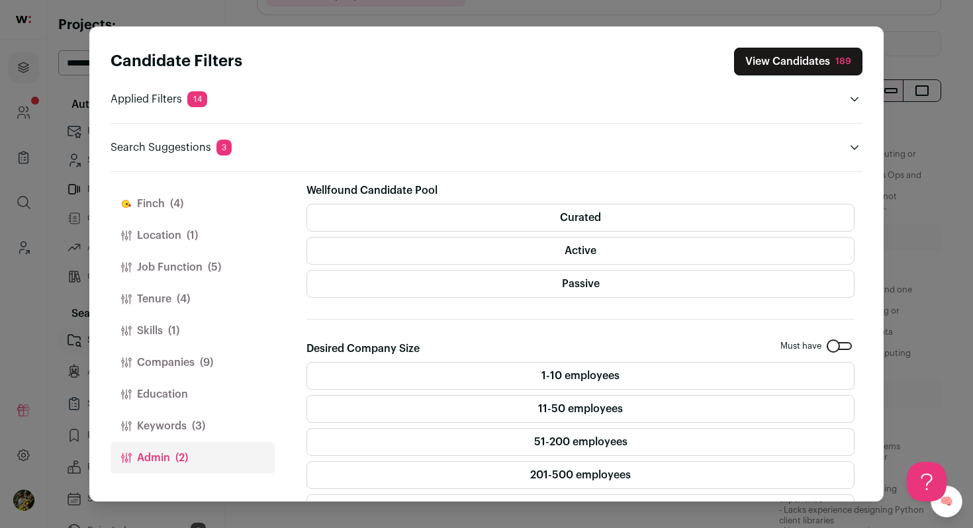
click at [764, 64] on button "View Candidates 189" at bounding box center [798, 62] width 128 height 28
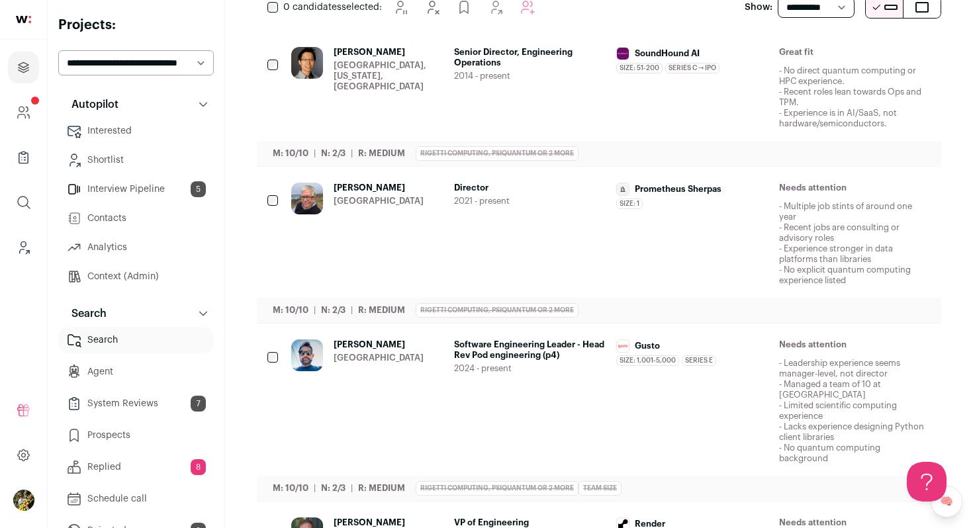
scroll to position [246, 0]
click at [737, 371] on div "Gusto Size: 1,001-5,000 Gusto's size has been 1,001-5,000 employees during Deep…" at bounding box center [692, 401] width 152 height 124
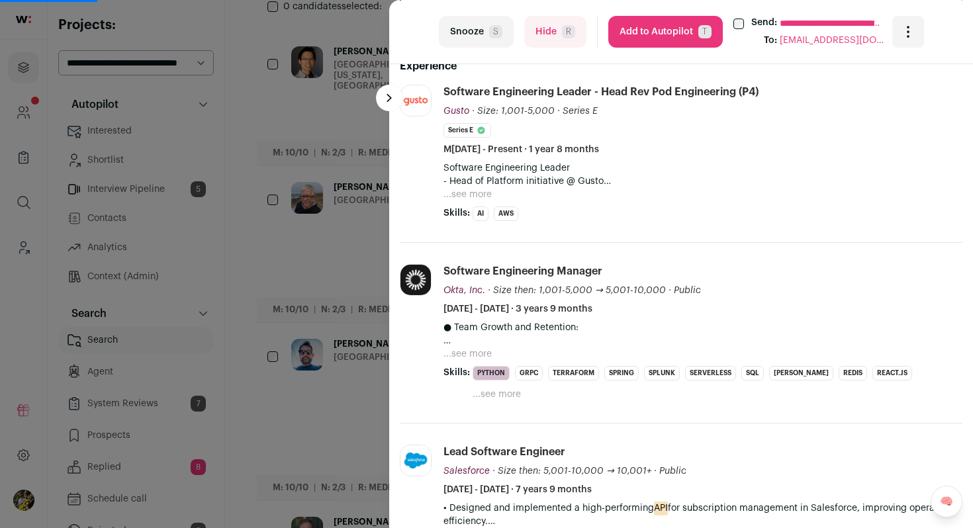
scroll to position [484, 0]
click at [479, 188] on button "...see more" at bounding box center [467, 194] width 48 height 13
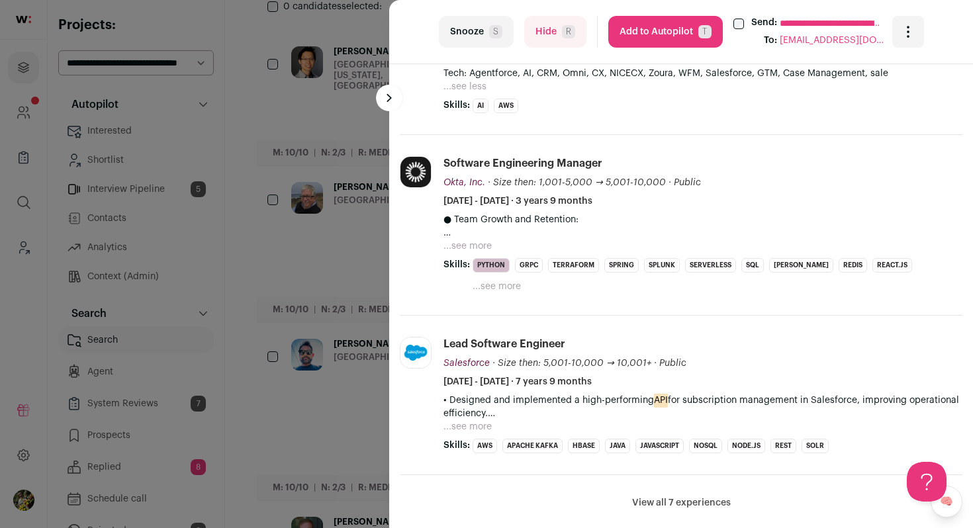
scroll to position [746, 0]
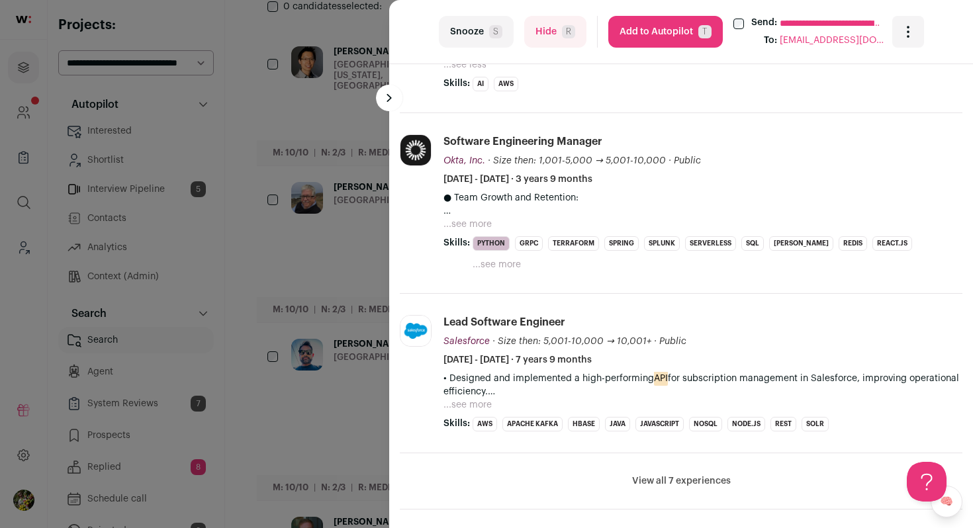
click at [482, 222] on button "...see more" at bounding box center [467, 224] width 48 height 13
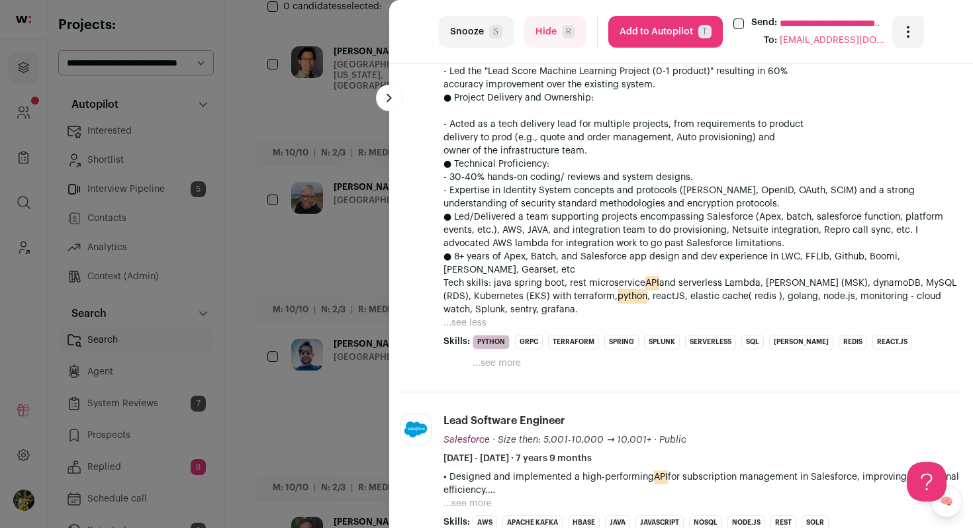
scroll to position [1338, 0]
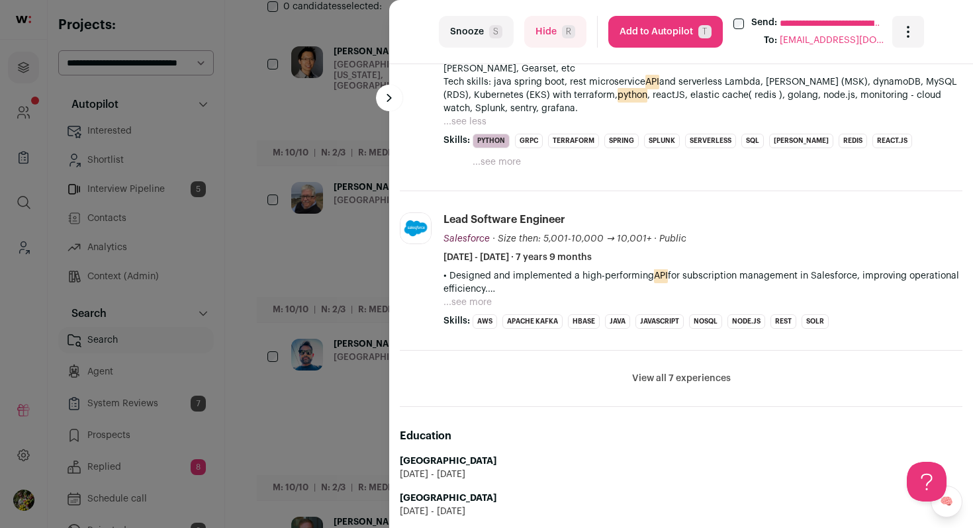
click at [664, 372] on button "View all 7 experiences" at bounding box center [681, 378] width 99 height 13
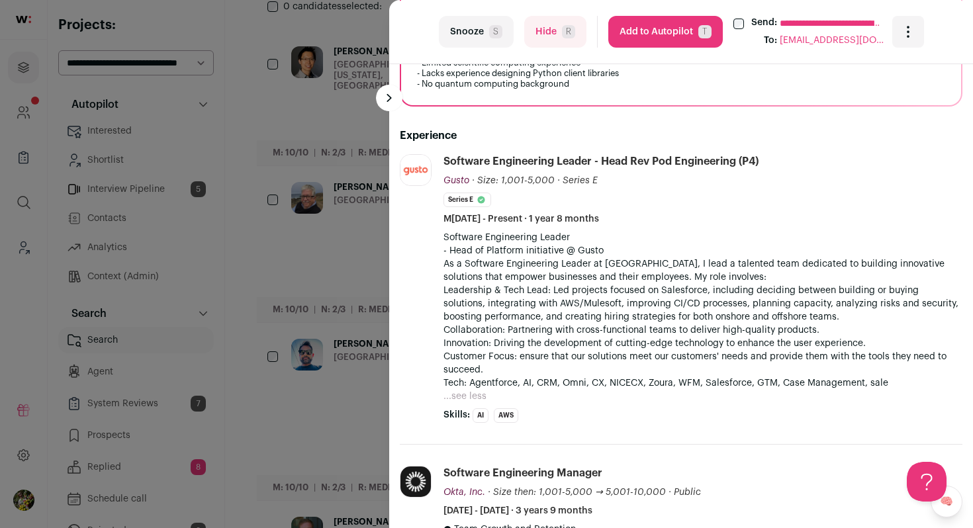
scroll to position [495, 0]
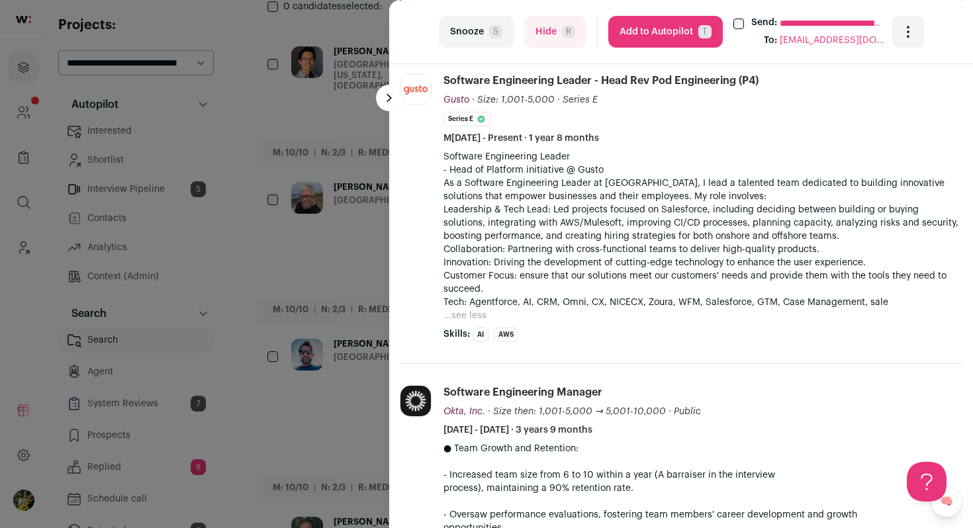
click at [538, 24] on button "Hide R" at bounding box center [555, 32] width 62 height 32
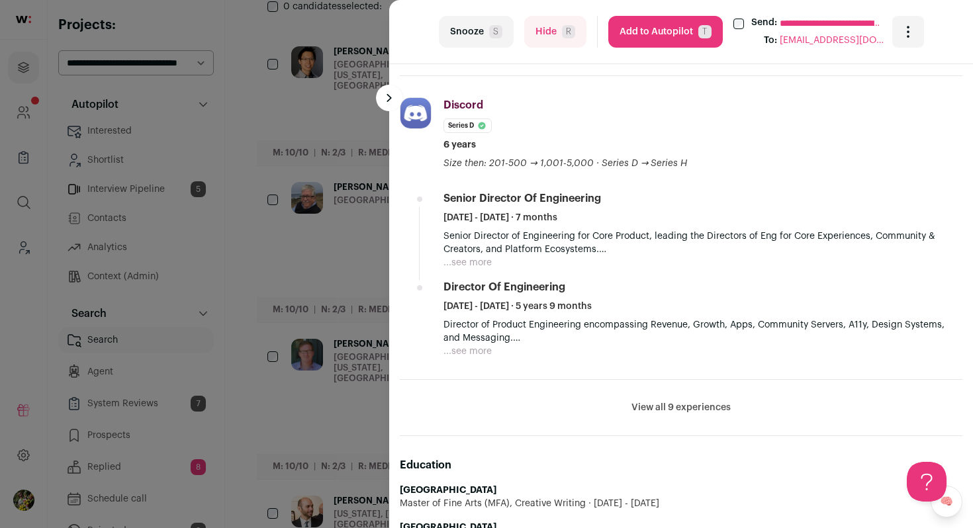
scroll to position [740, 0]
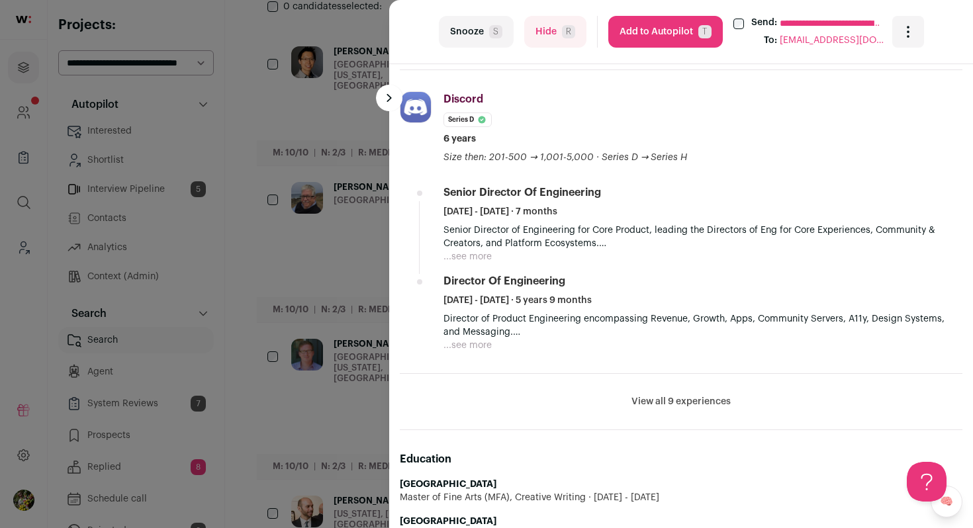
click at [673, 409] on li "View all 9 experiences View less" at bounding box center [681, 402] width 562 height 56
click at [675, 398] on button "View all 9 experiences" at bounding box center [680, 401] width 99 height 13
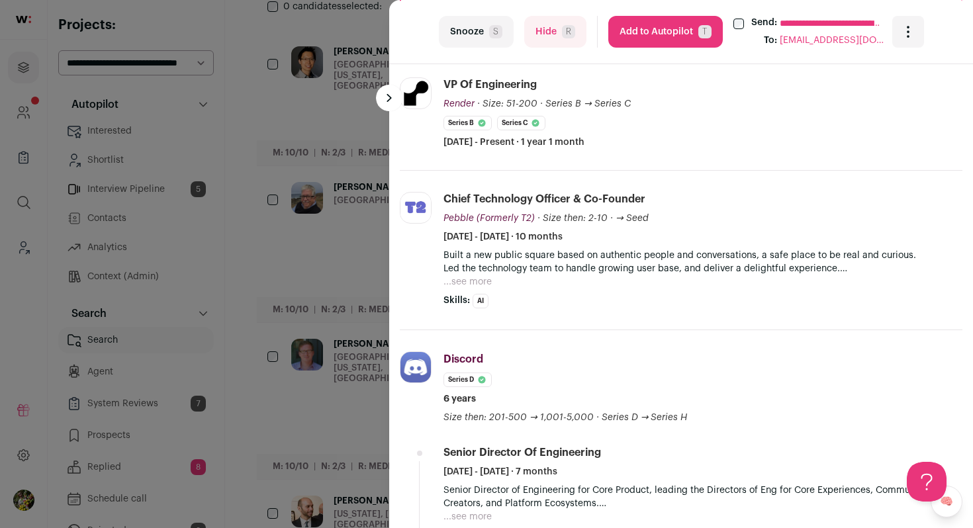
scroll to position [472, 0]
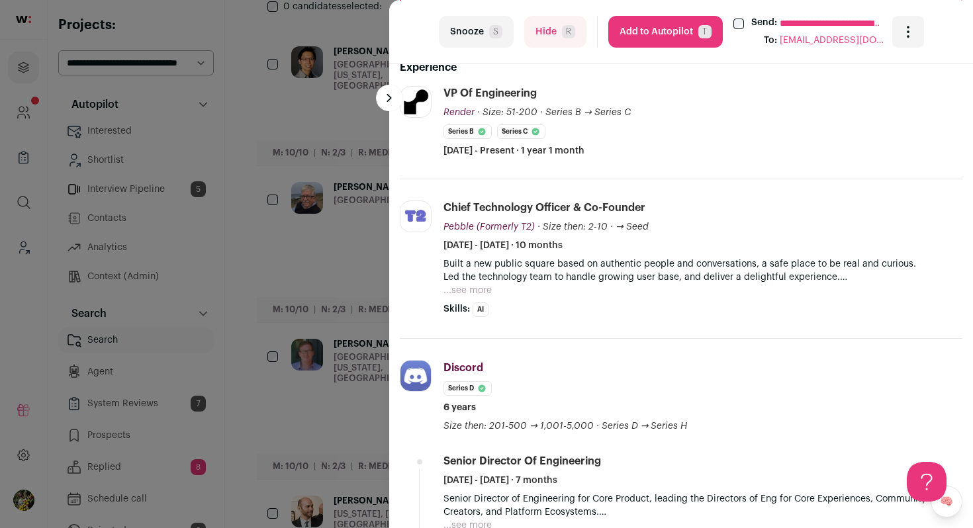
click at [464, 292] on button "...see more" at bounding box center [467, 290] width 48 height 13
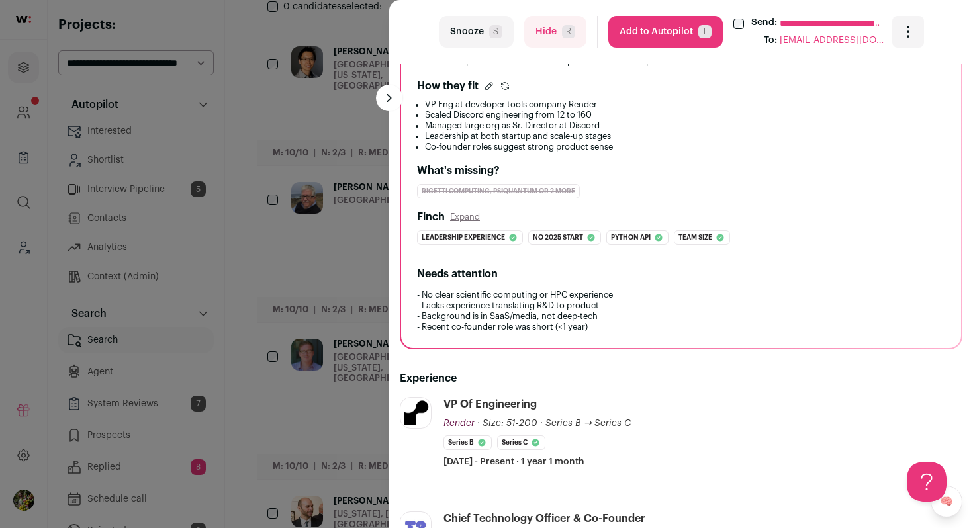
scroll to position [0, 0]
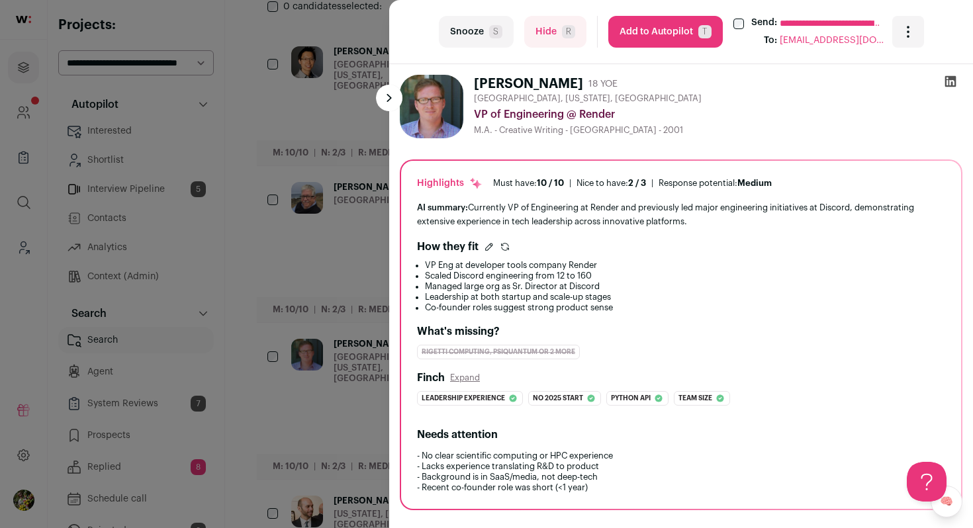
click at [541, 40] on button "Hide R" at bounding box center [555, 32] width 62 height 32
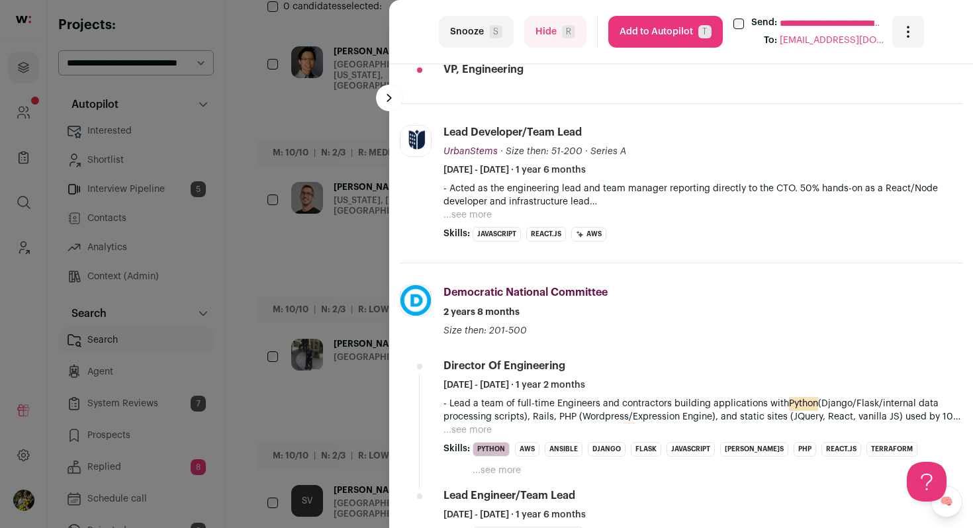
scroll to position [766, 0]
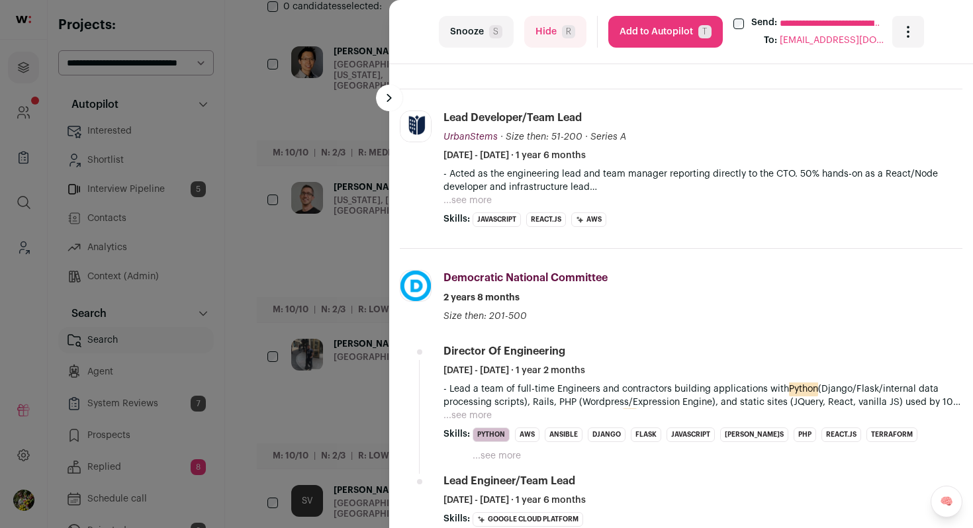
click at [474, 200] on button "...see more" at bounding box center [467, 200] width 48 height 13
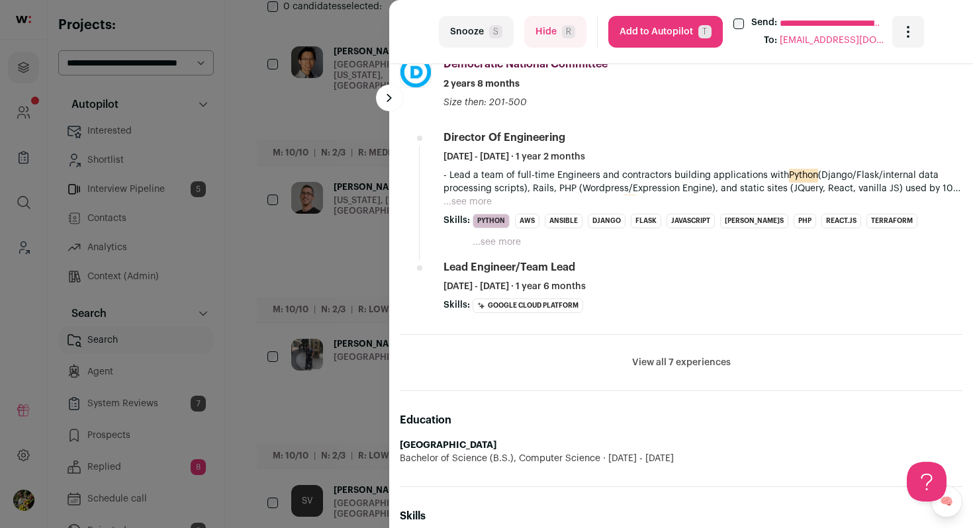
scroll to position [0, 0]
click at [664, 356] on button "View all 7 experiences" at bounding box center [681, 362] width 99 height 13
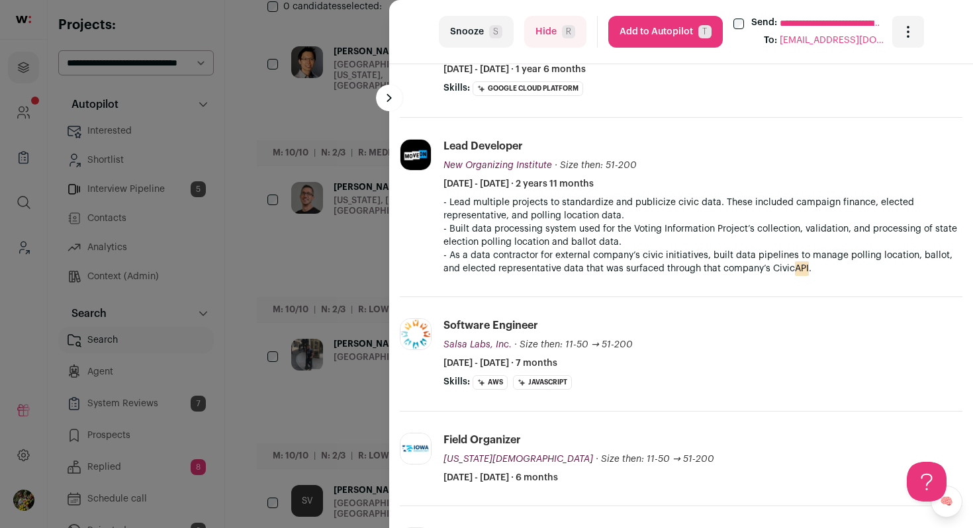
scroll to position [1348, 0]
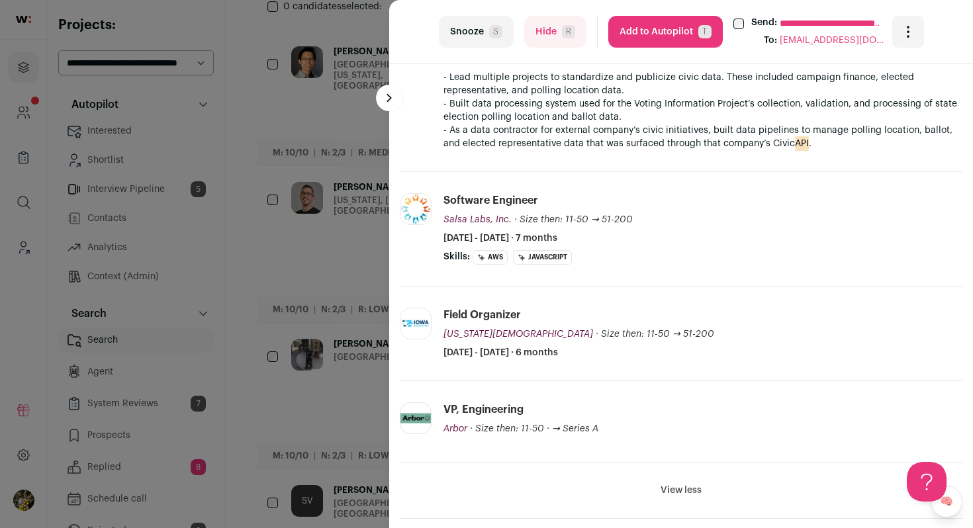
click at [655, 31] on button "Add to Autopilot T" at bounding box center [665, 32] width 114 height 32
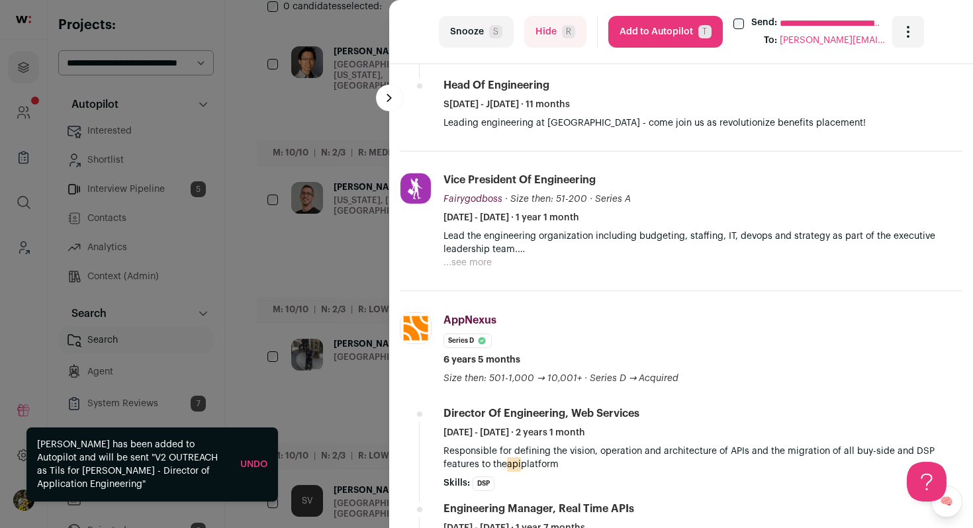
scroll to position [693, 0]
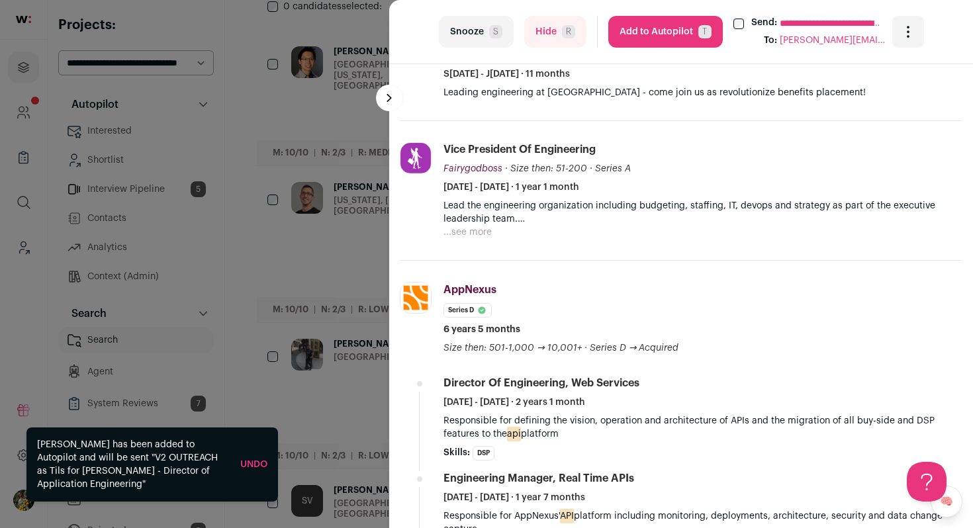
click at [654, 34] on button "Add to Autopilot T" at bounding box center [665, 32] width 114 height 32
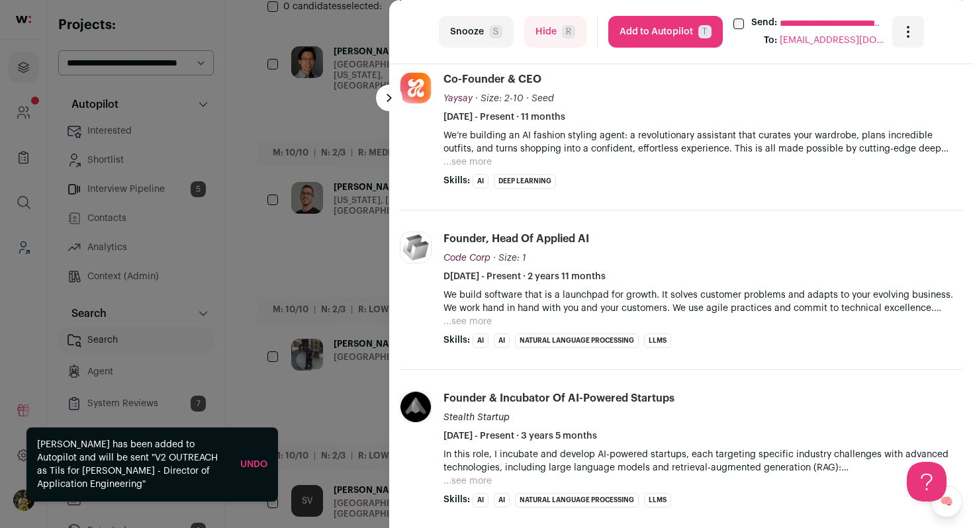
scroll to position [508, 0]
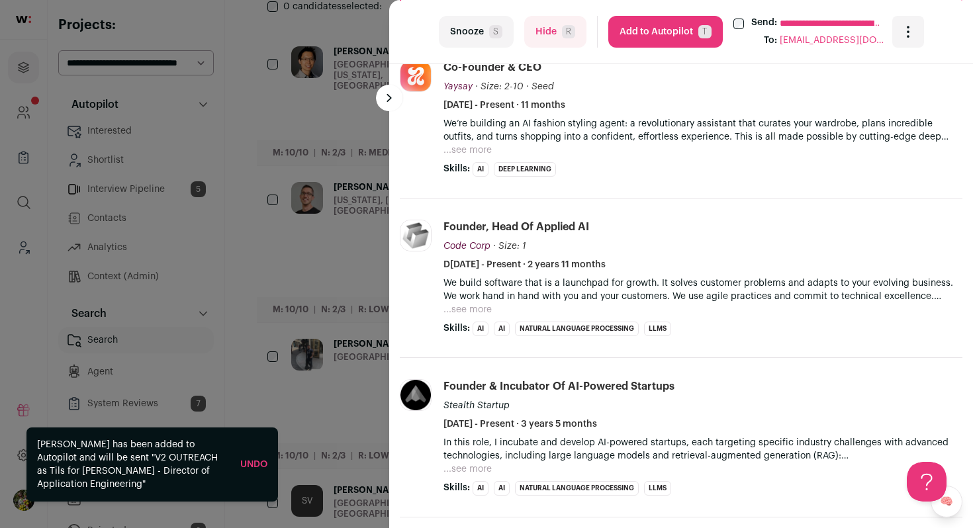
click at [470, 152] on button "...see more" at bounding box center [467, 150] width 48 height 13
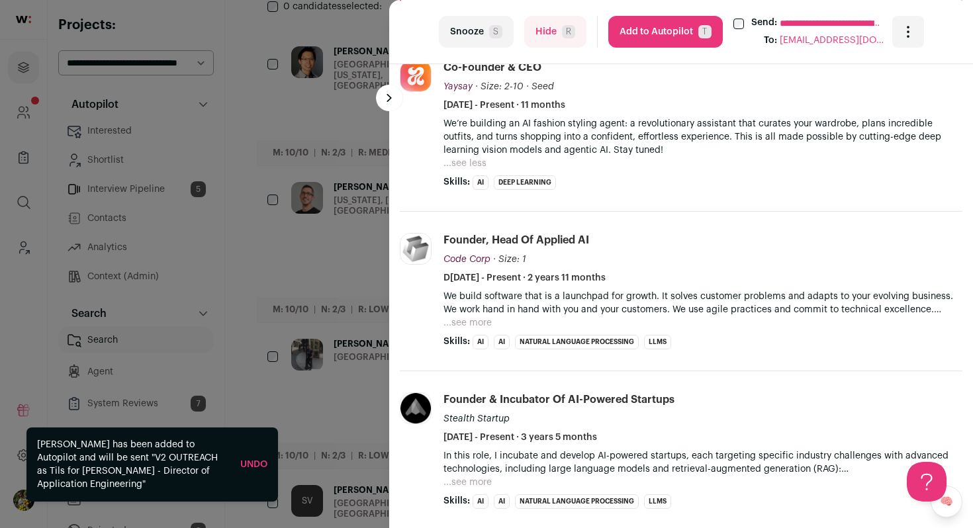
click at [535, 41] on button "Hide R" at bounding box center [555, 32] width 62 height 32
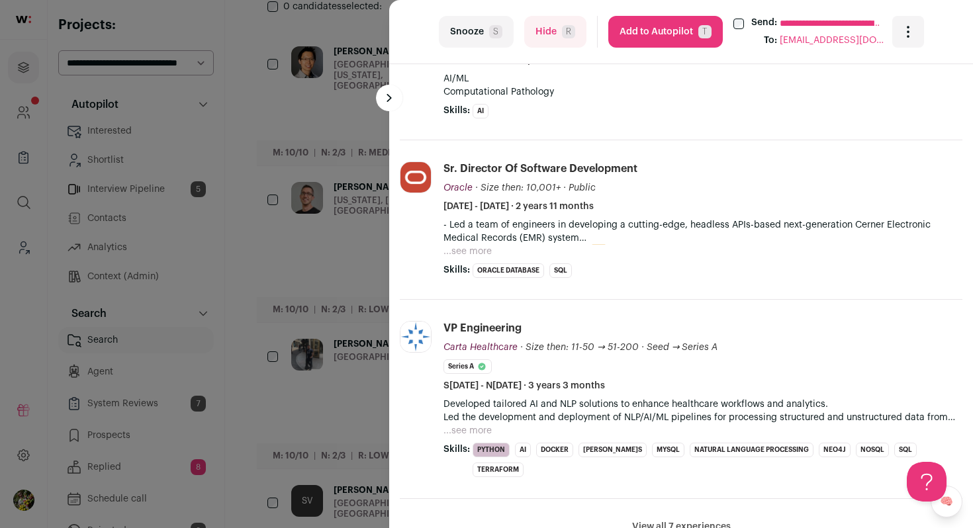
scroll to position [546, 0]
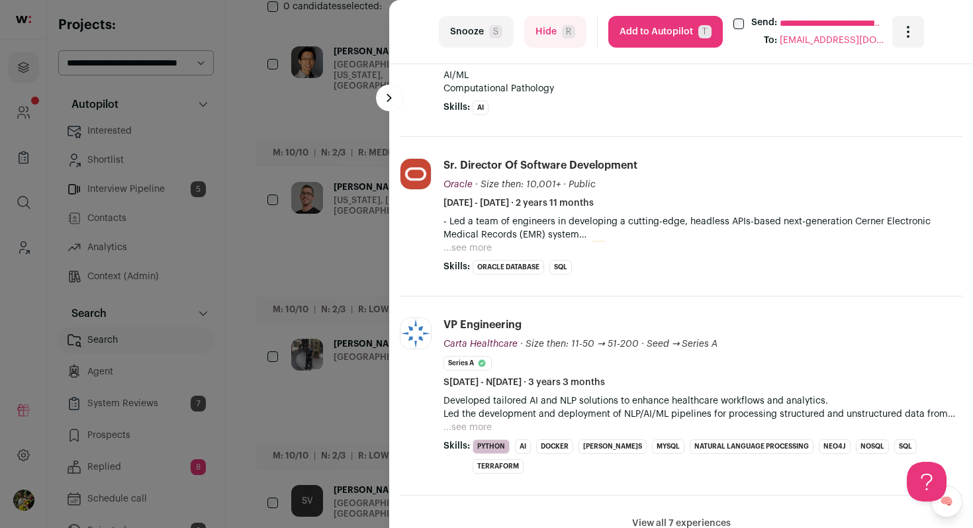
click at [468, 245] on button "...see more" at bounding box center [467, 247] width 48 height 13
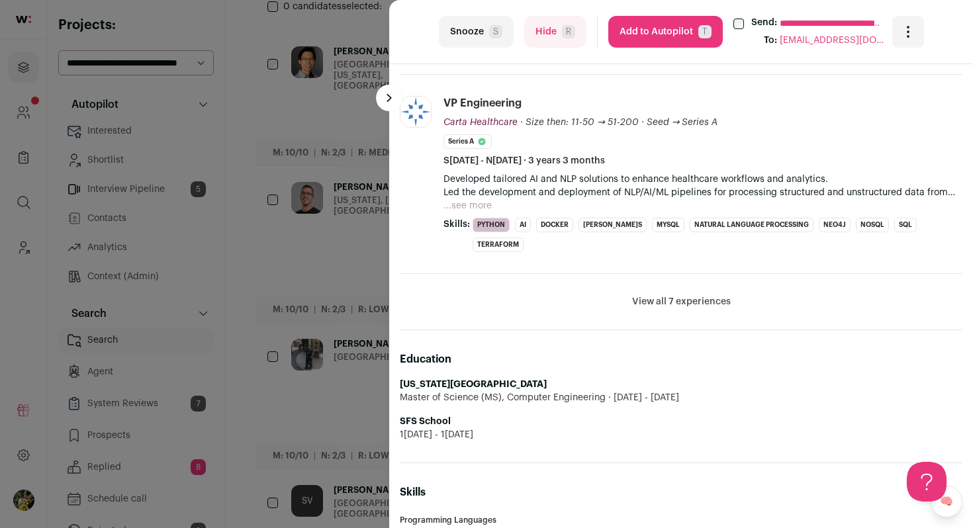
scroll to position [897, 0]
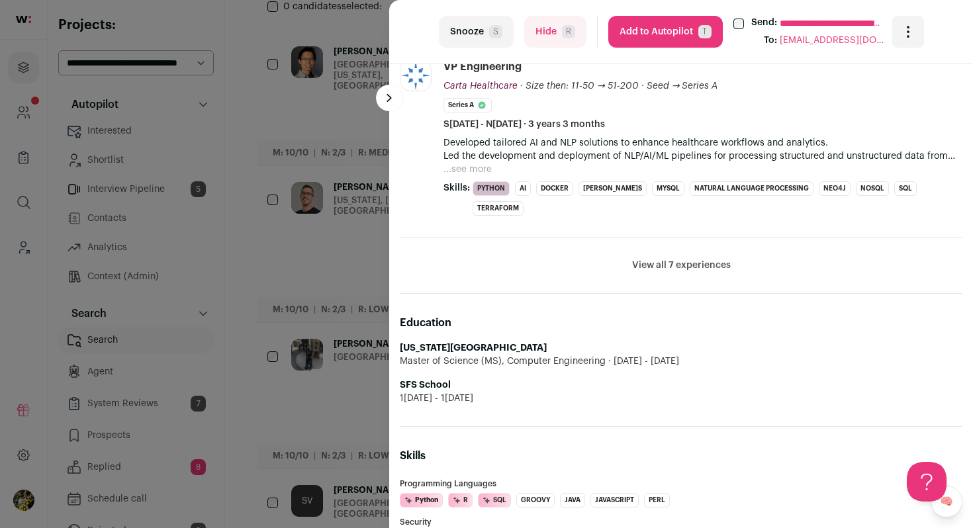
click at [661, 259] on button "View all 7 experiences" at bounding box center [681, 265] width 99 height 13
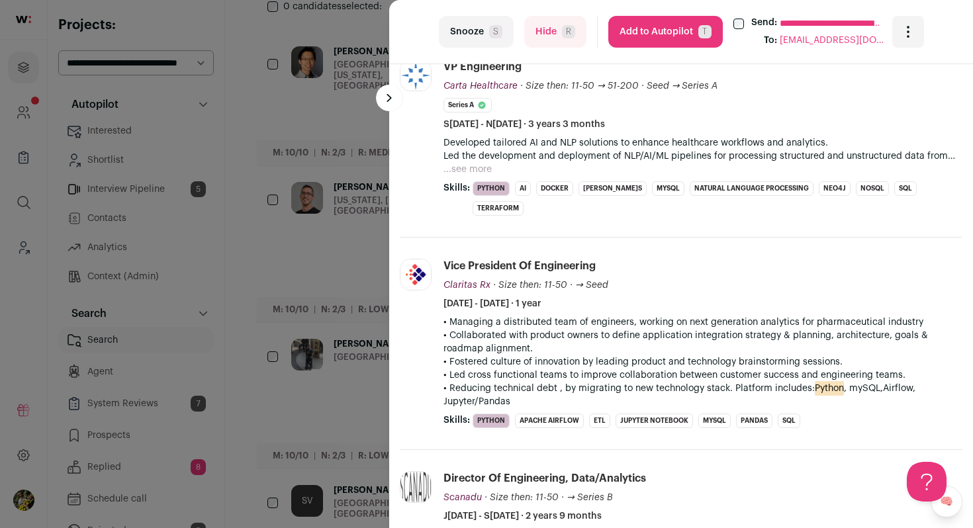
click at [568, 33] on span "R" at bounding box center [568, 31] width 13 height 13
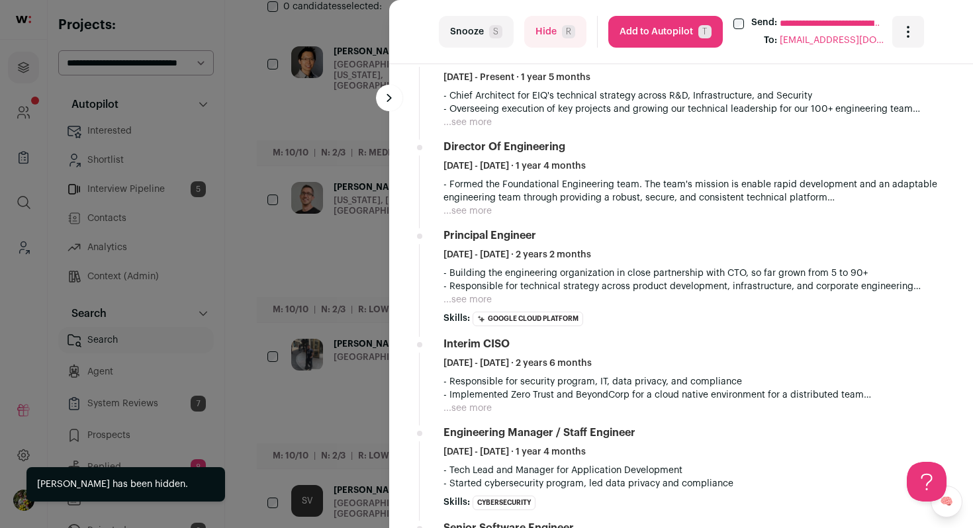
scroll to position [617, 0]
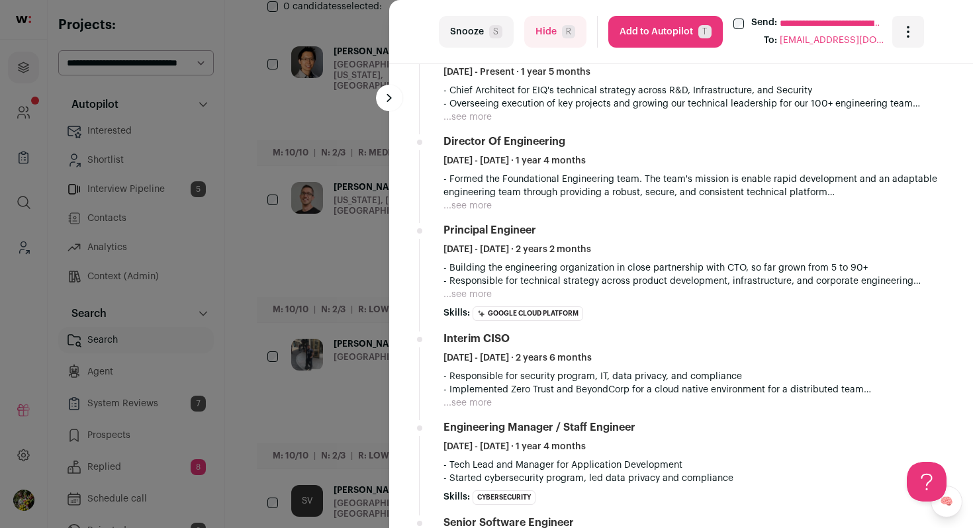
click at [480, 200] on button "...see more" at bounding box center [467, 205] width 48 height 13
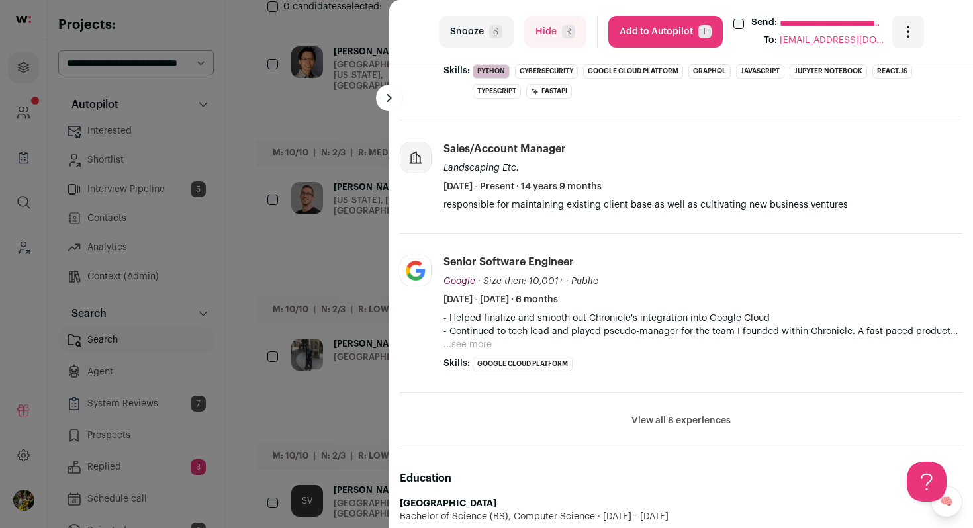
scroll to position [1192, 0]
click at [664, 421] on button "View all 8 experiences" at bounding box center [680, 419] width 99 height 13
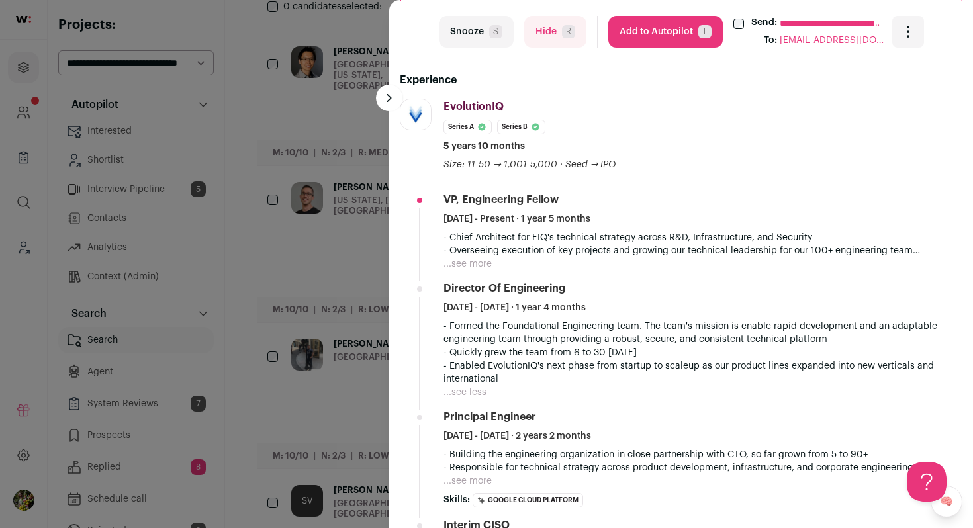
scroll to position [472, 0]
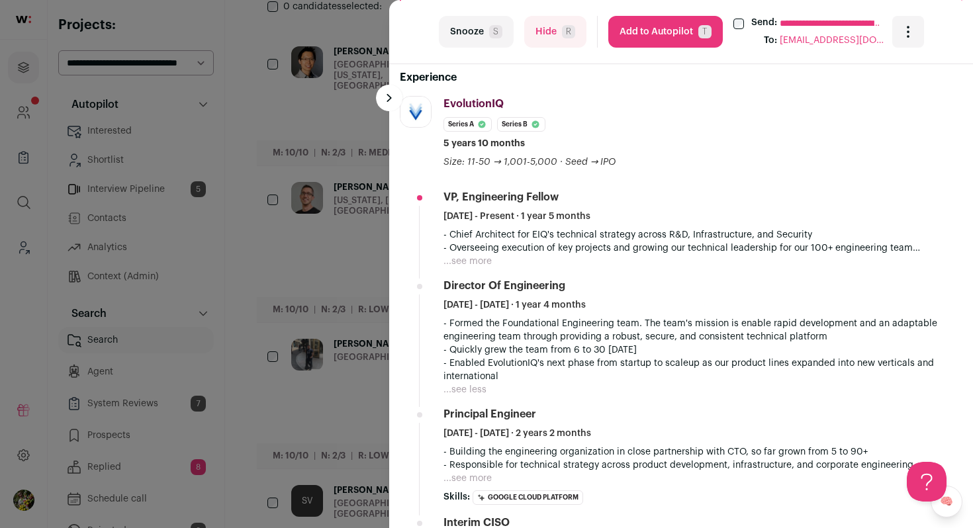
click at [546, 24] on button "Hide R" at bounding box center [555, 32] width 62 height 32
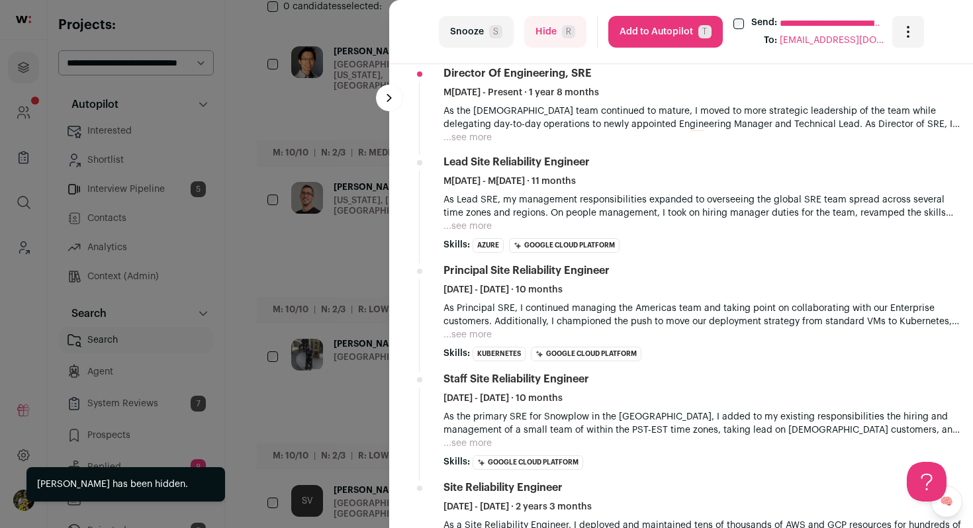
scroll to position [590, 0]
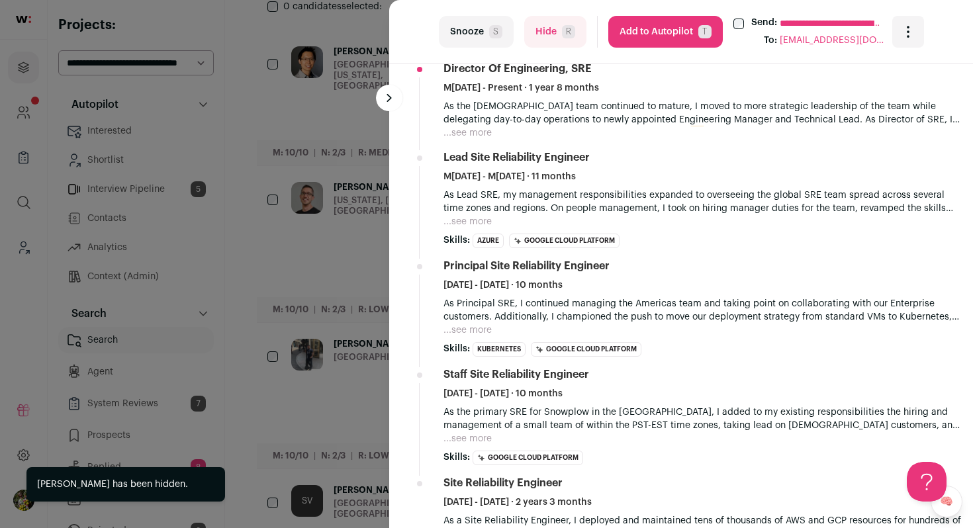
click at [548, 29] on button "Hide R" at bounding box center [555, 32] width 62 height 32
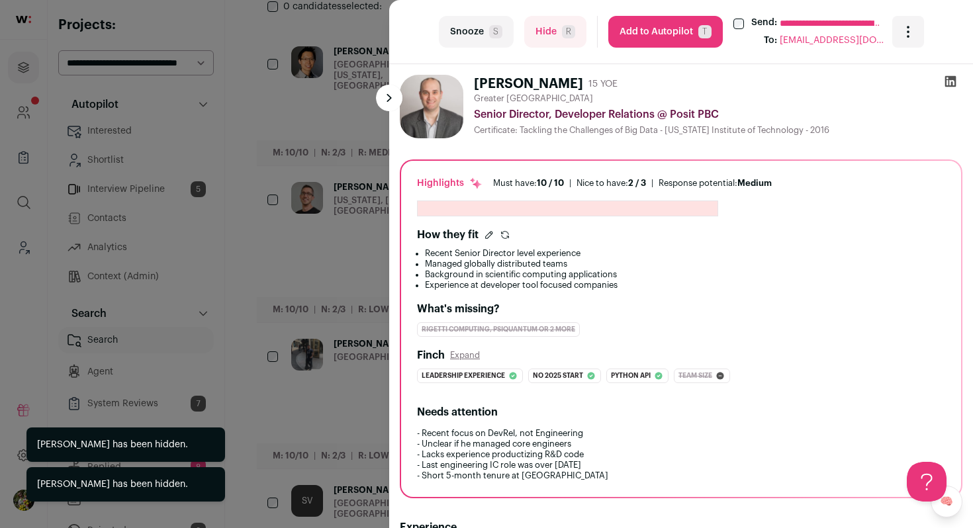
click at [345, 107] on div "**********" at bounding box center [486, 264] width 973 height 528
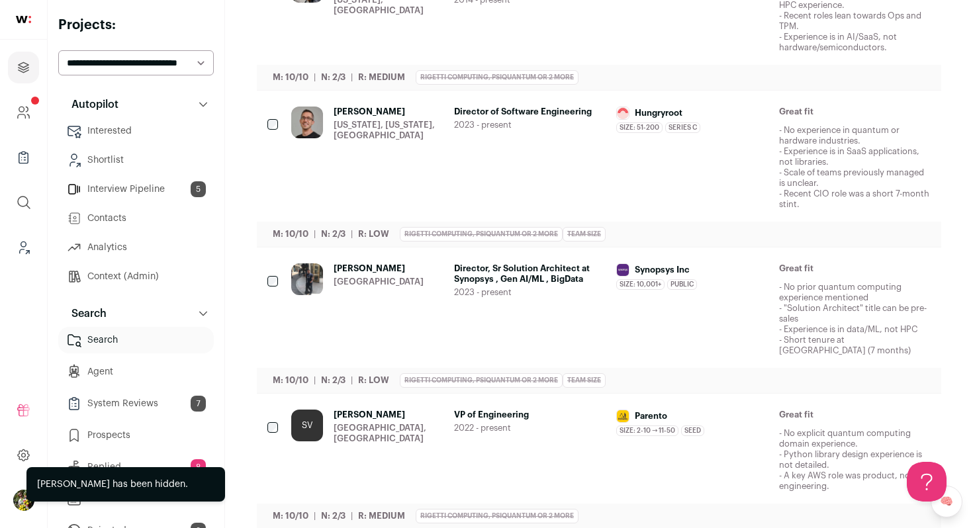
scroll to position [328, 0]
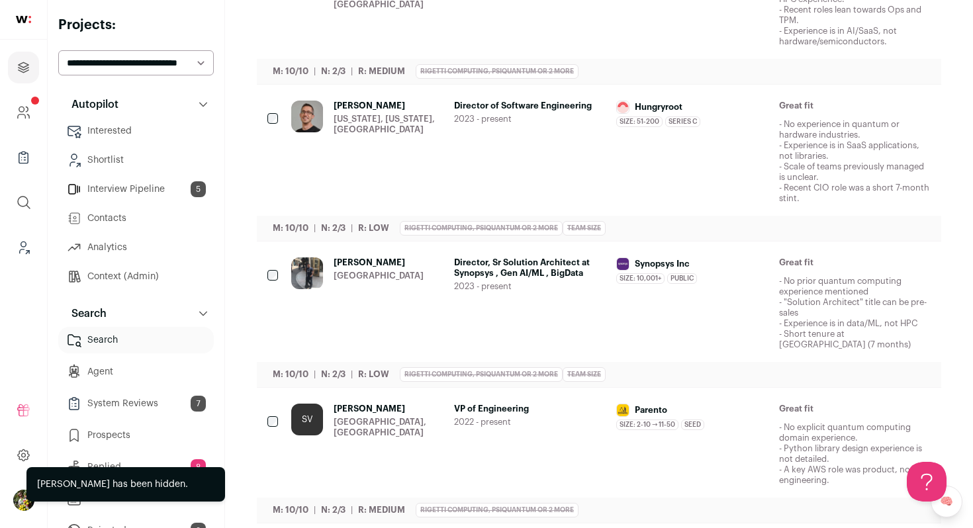
click at [345, 114] on div "New York, New York, United States" at bounding box center [388, 124] width 110 height 21
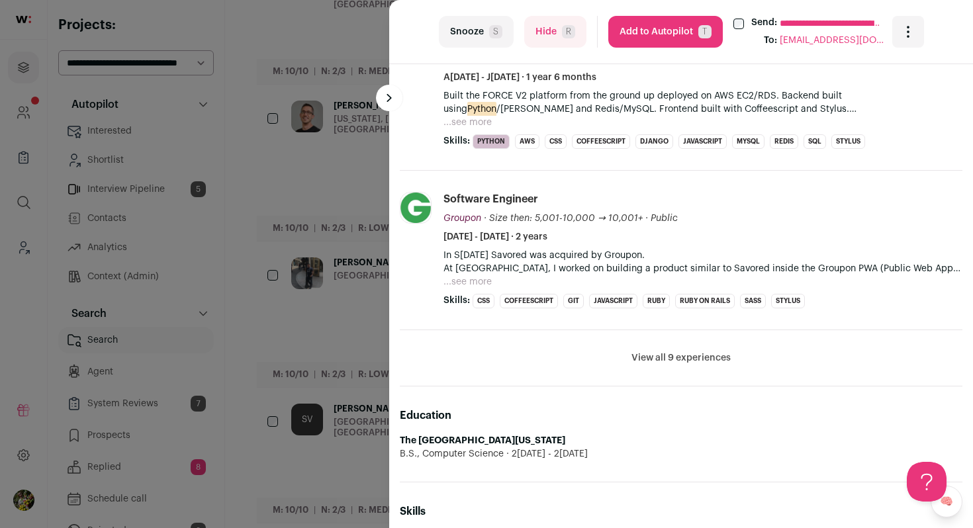
scroll to position [986, 0]
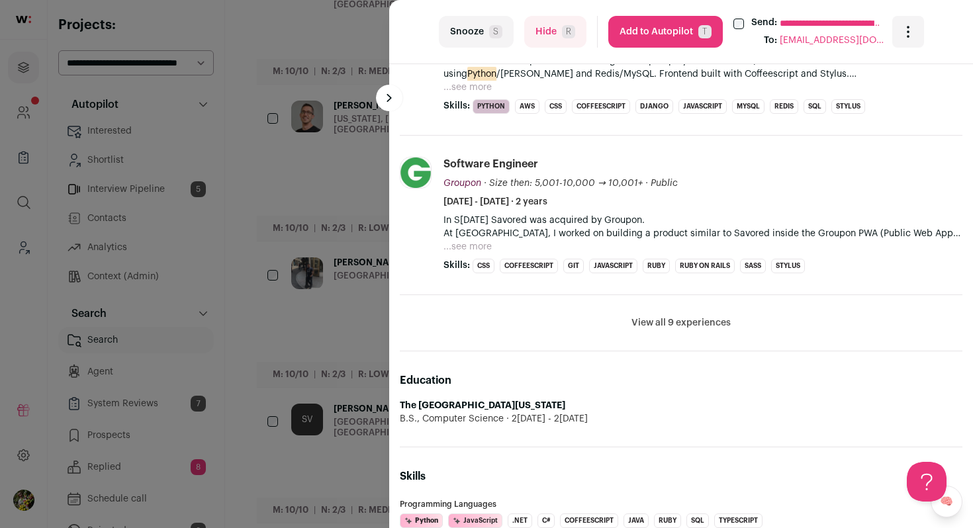
click at [649, 325] on button "View all 9 experiences" at bounding box center [680, 322] width 99 height 13
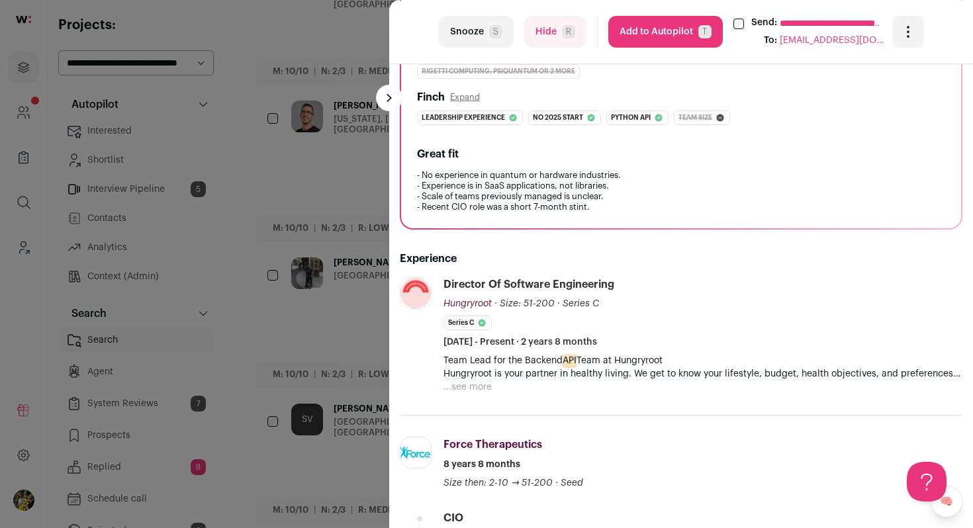
scroll to position [295, 0]
click at [480, 385] on button "...see more" at bounding box center [467, 386] width 48 height 13
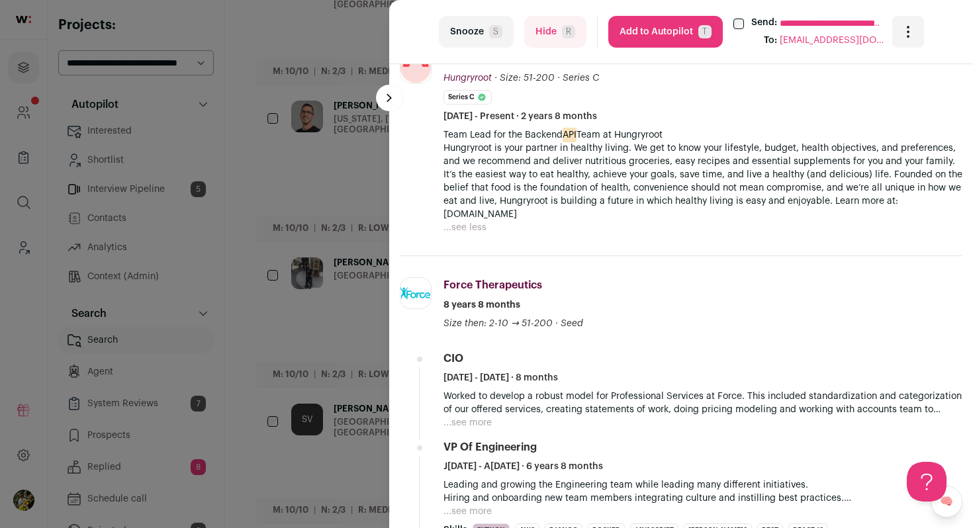
scroll to position [521, 0]
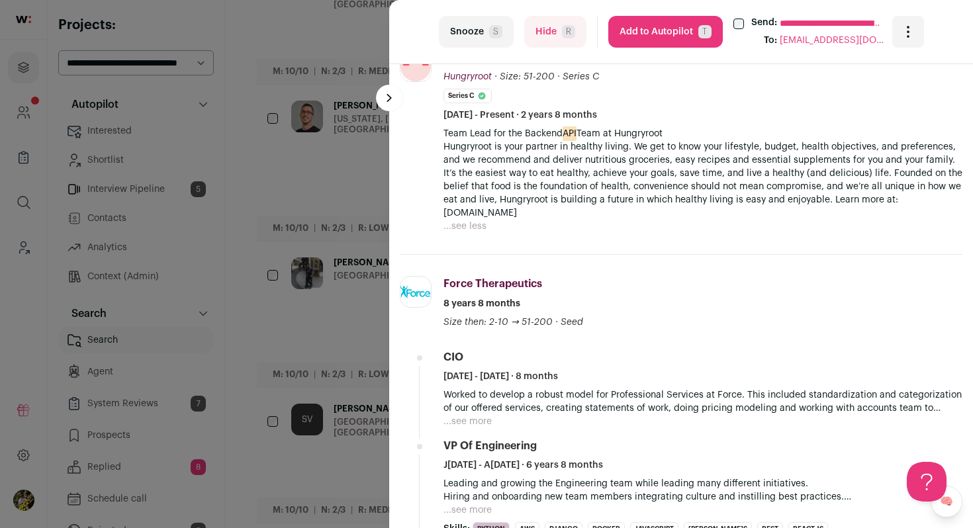
click at [552, 35] on button "Hide R" at bounding box center [555, 32] width 62 height 32
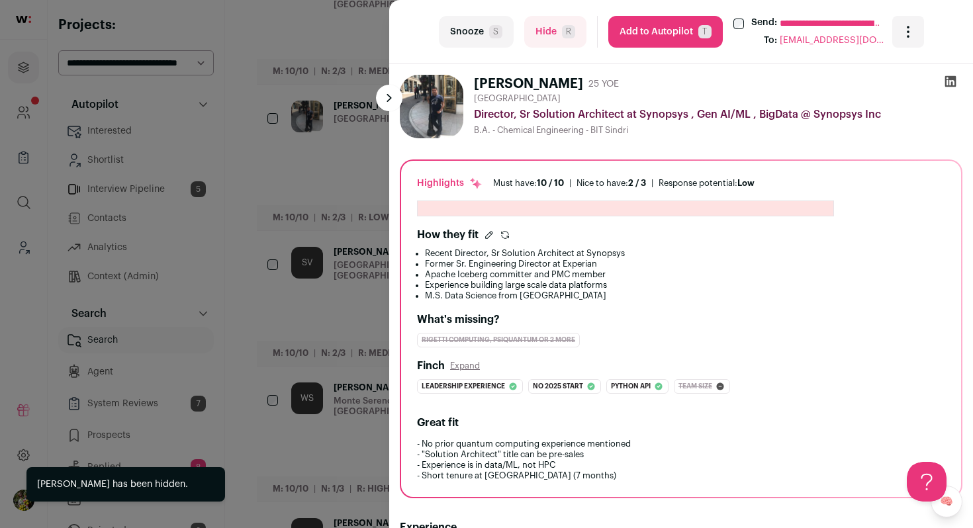
click at [552, 35] on button "Hide R" at bounding box center [555, 32] width 62 height 32
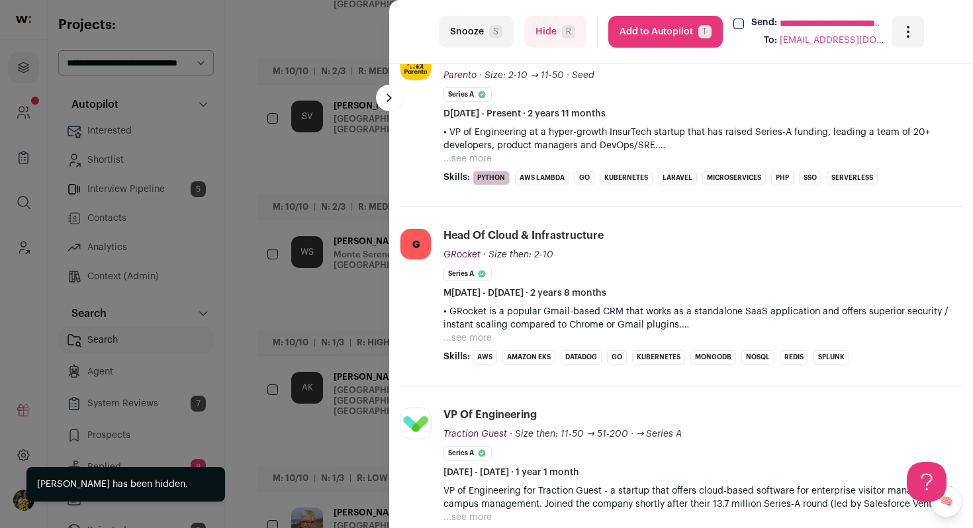
scroll to position [498, 0]
click at [478, 157] on button "...see more" at bounding box center [467, 158] width 48 height 13
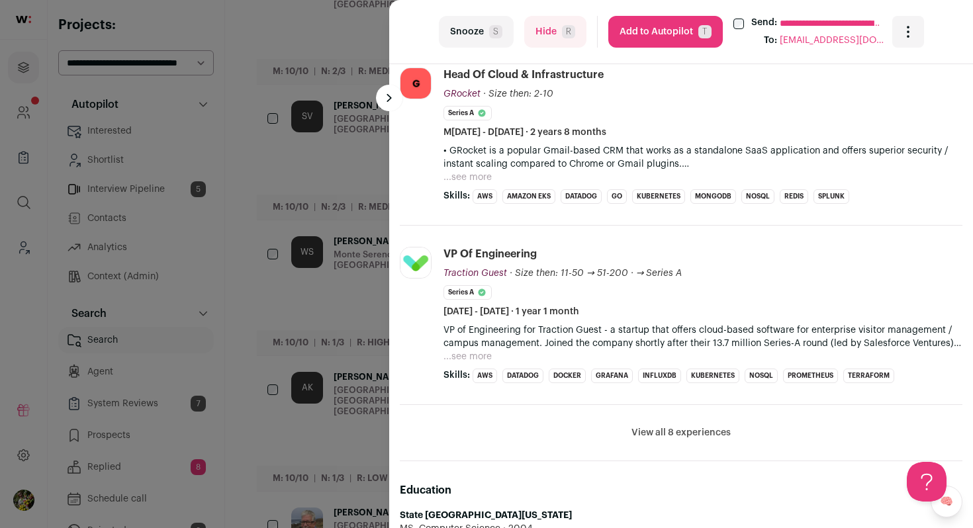
scroll to position [789, 0]
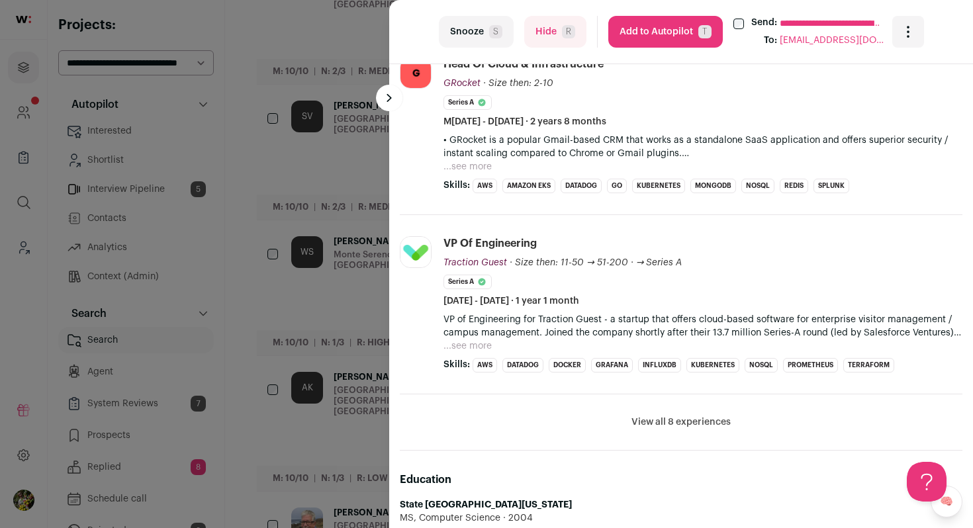
click at [639, 36] on button "Add to Autopilot T" at bounding box center [665, 32] width 114 height 32
click at [294, 205] on div "**********" at bounding box center [486, 264] width 973 height 528
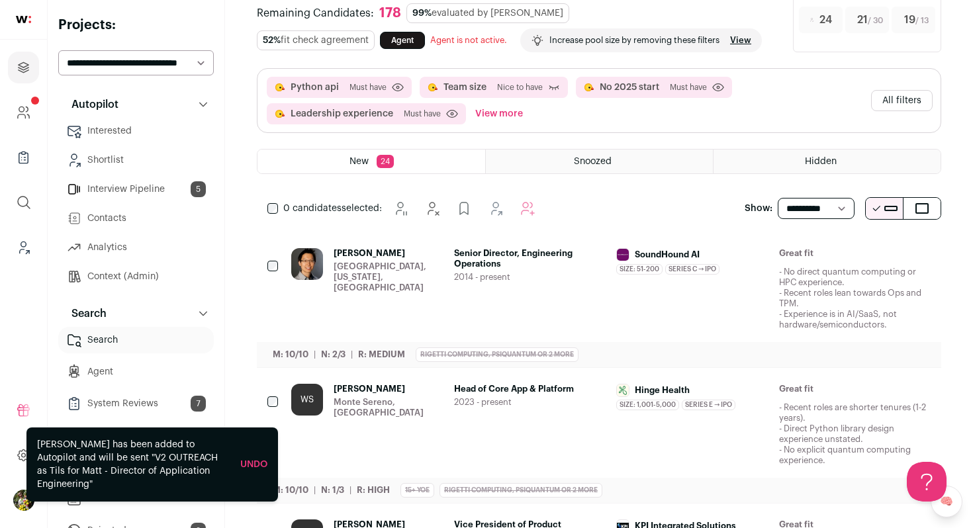
scroll to position [77, 0]
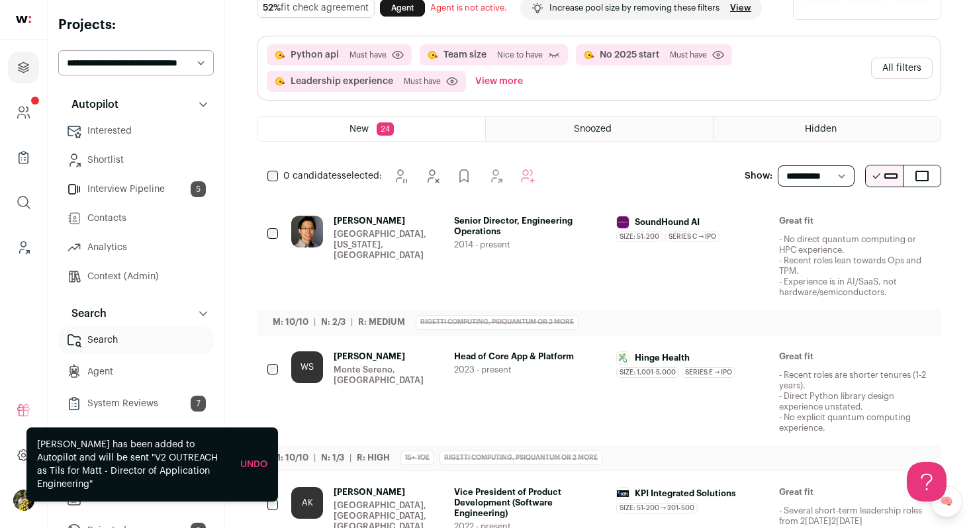
click at [324, 232] on div "Kai Kam Palo Alto, California, United States" at bounding box center [367, 257] width 152 height 82
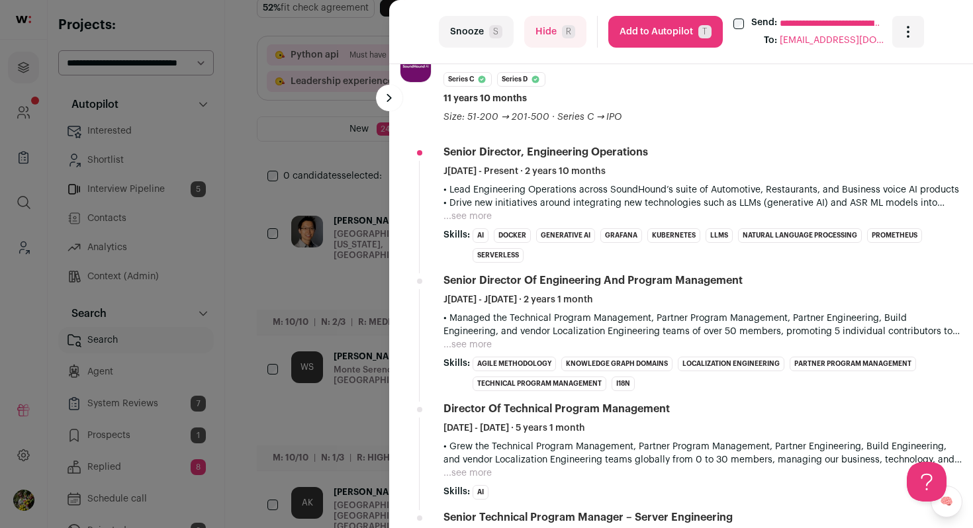
scroll to position [484, 0]
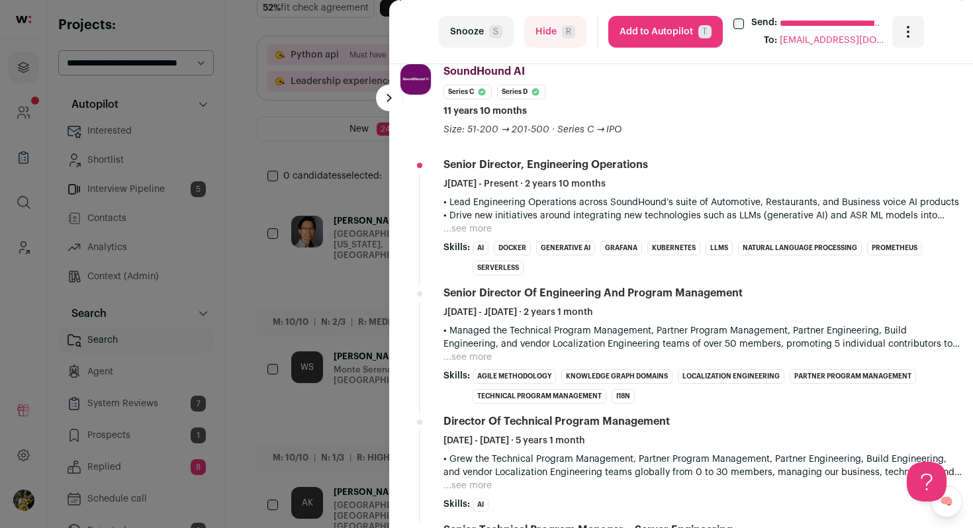
click at [547, 30] on button "Hide R" at bounding box center [555, 32] width 62 height 32
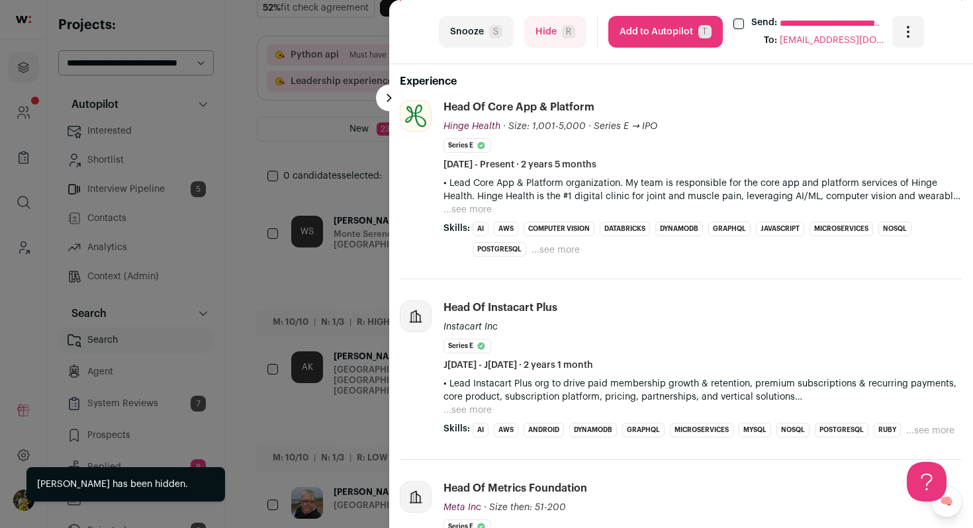
scroll to position [482, 0]
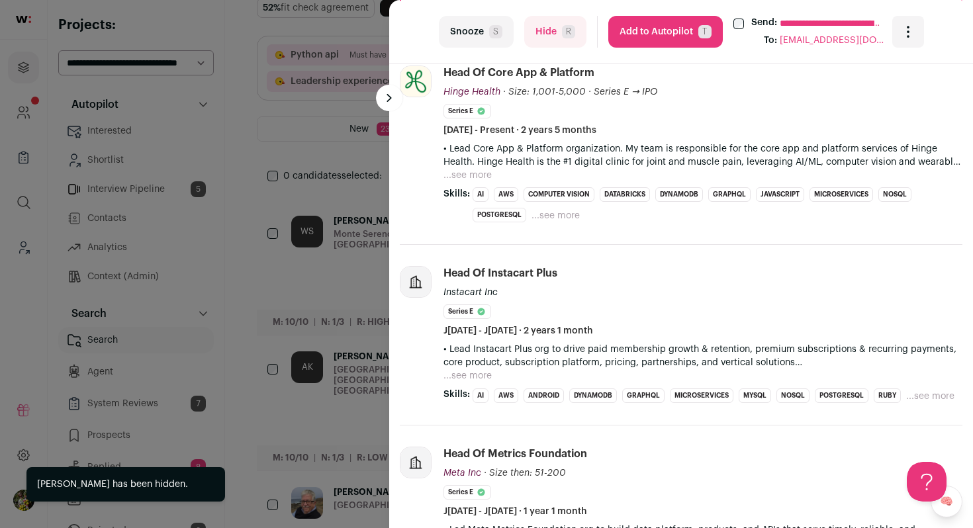
click at [473, 174] on button "...see more" at bounding box center [467, 175] width 48 height 13
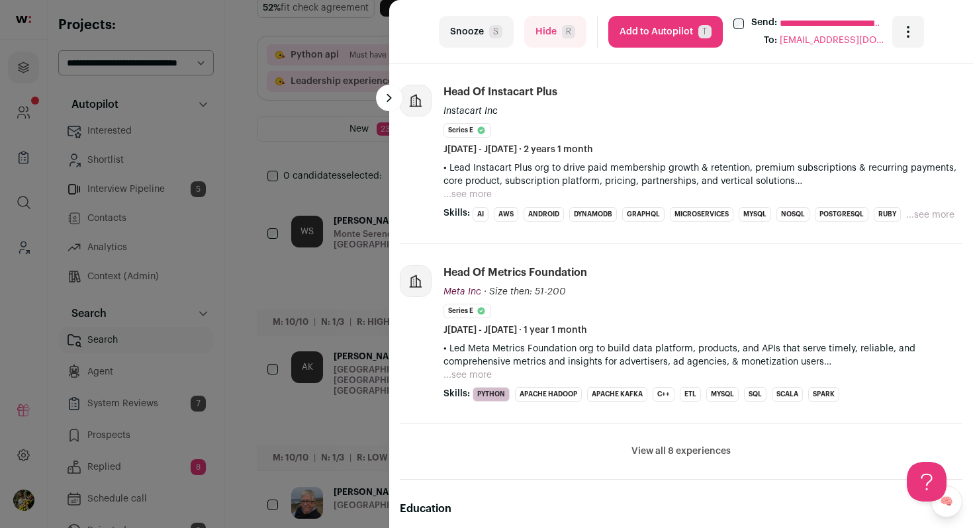
scroll to position [704, 0]
click at [471, 189] on button "...see more" at bounding box center [467, 193] width 48 height 13
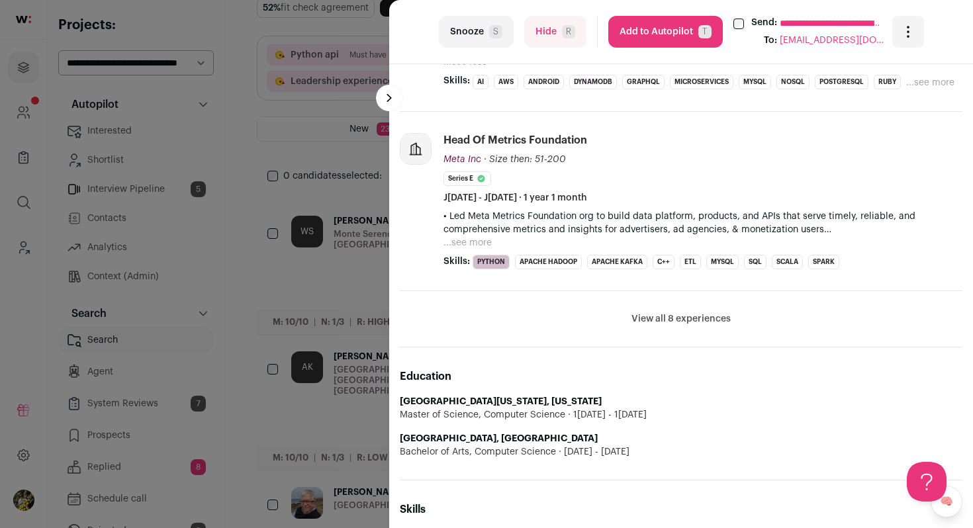
scroll to position [983, 0]
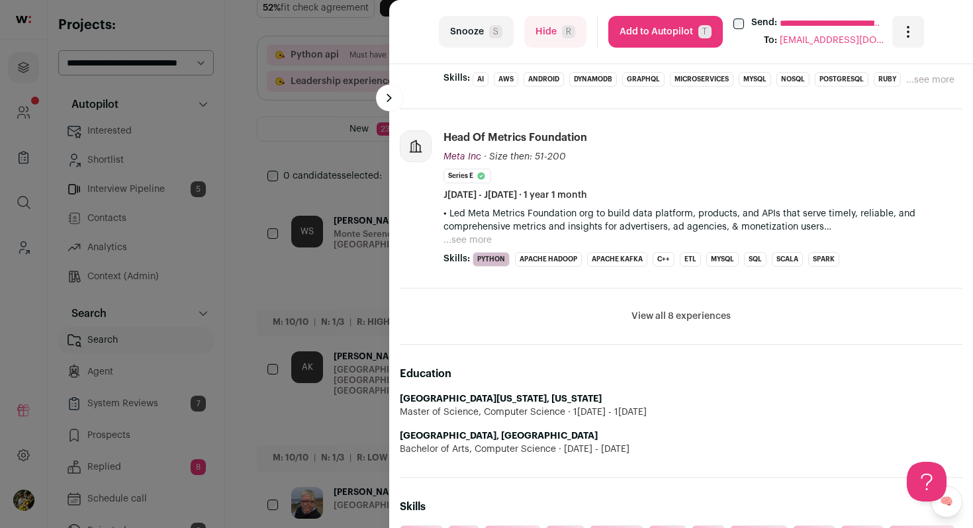
click at [656, 314] on button "View all 8 experiences" at bounding box center [680, 316] width 99 height 13
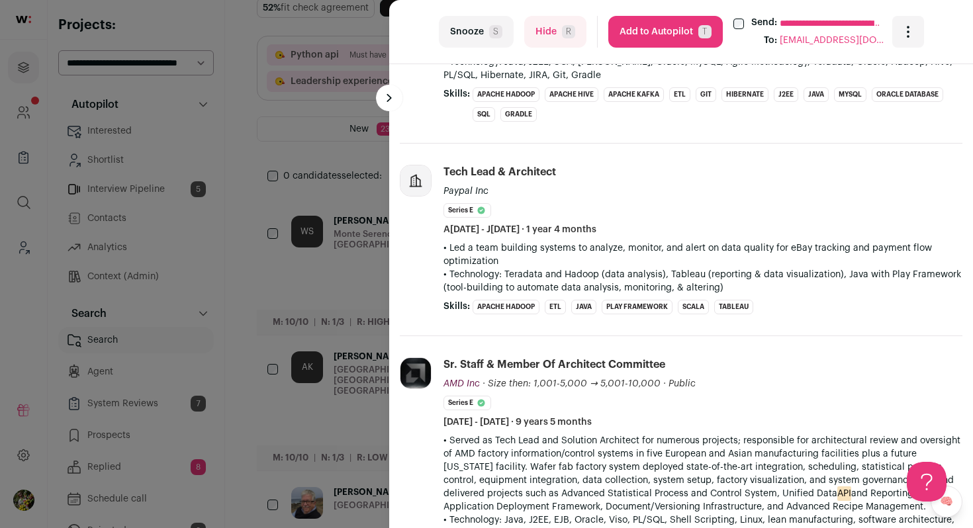
scroll to position [2212, 0]
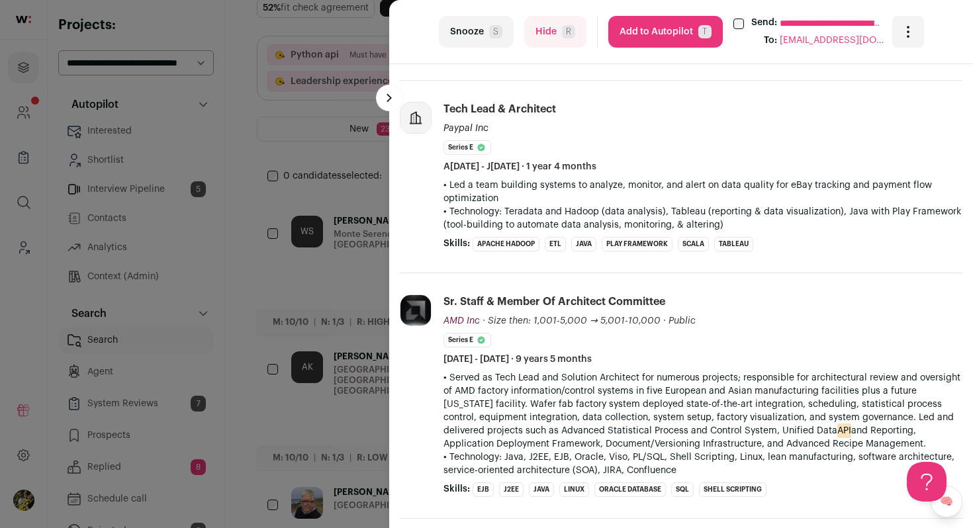
click at [631, 37] on button "Add to Autopilot T" at bounding box center [665, 32] width 114 height 32
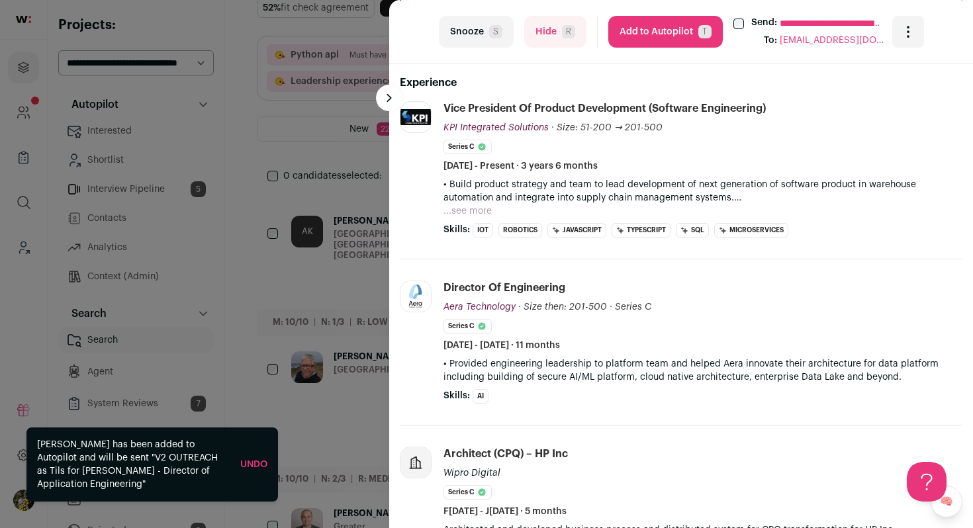
scroll to position [454, 0]
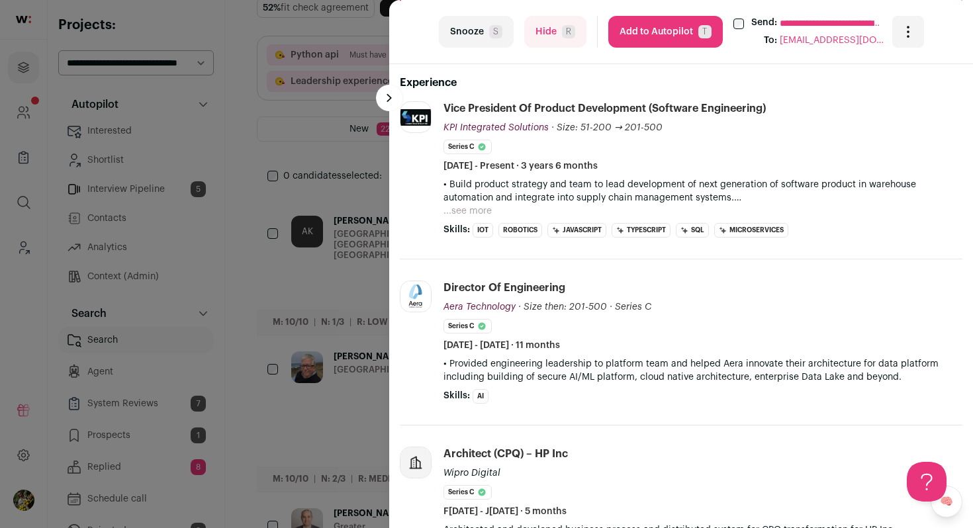
click at [560, 38] on button "Hide R" at bounding box center [555, 32] width 62 height 32
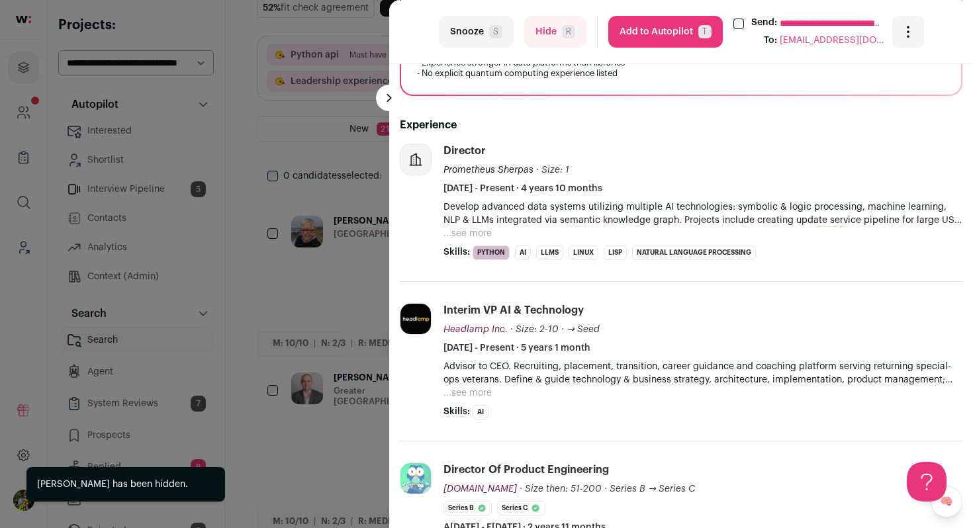
scroll to position [417, 0]
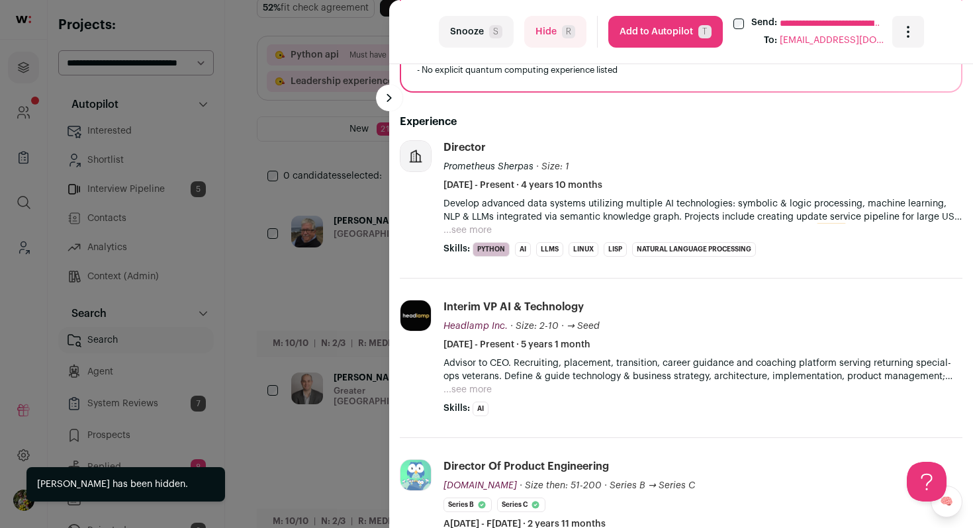
click at [545, 22] on button "Hide R" at bounding box center [555, 32] width 62 height 32
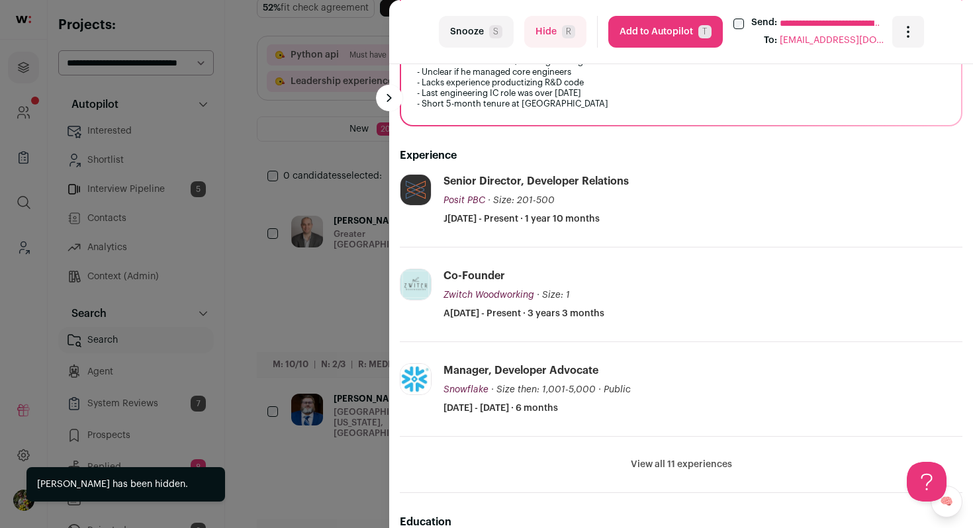
scroll to position [375, 0]
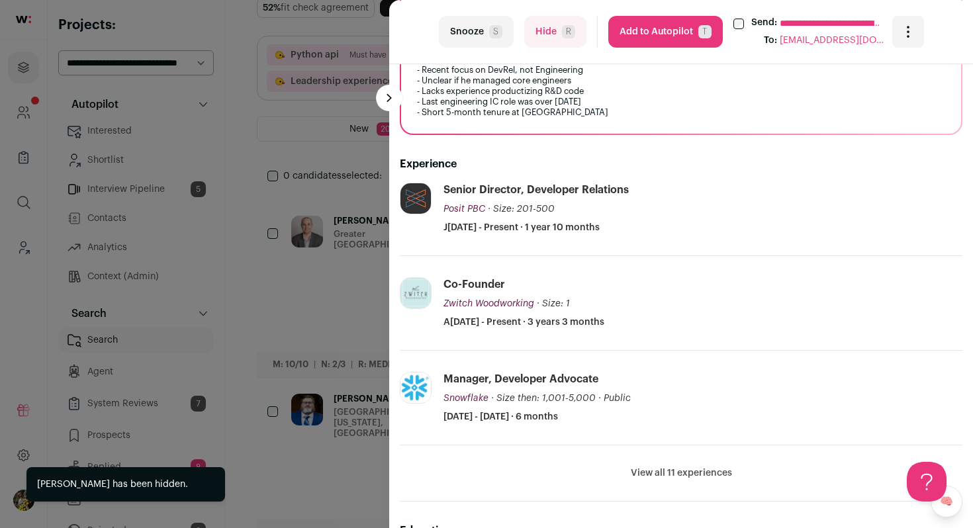
click at [534, 24] on button "Hide R" at bounding box center [555, 32] width 62 height 32
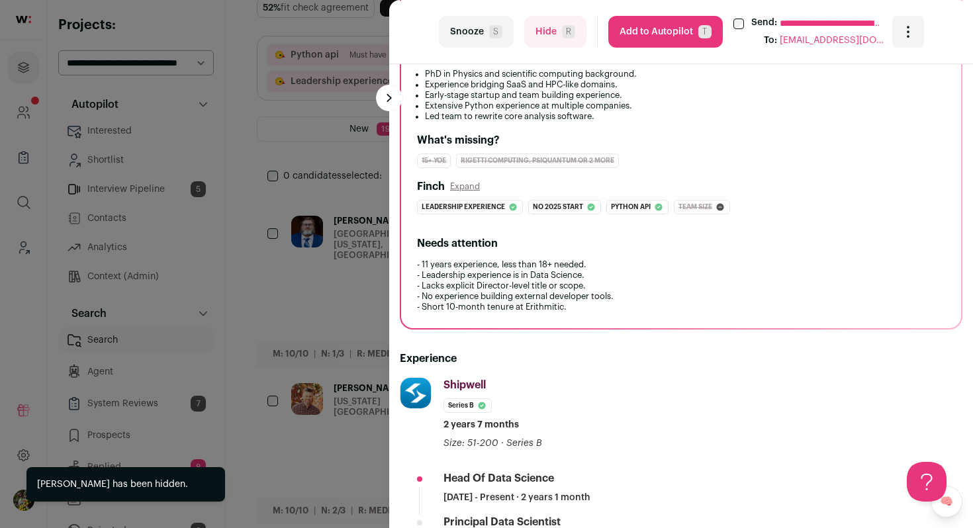
scroll to position [210, 0]
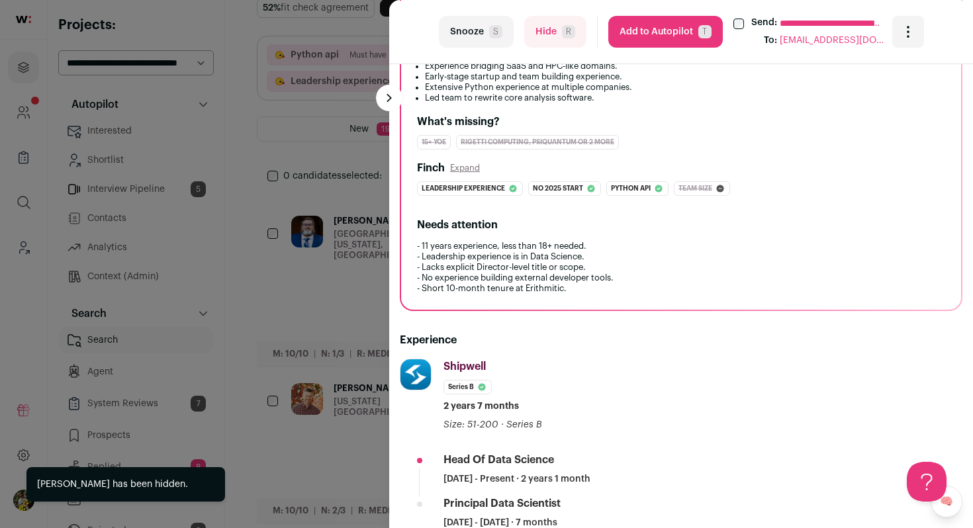
click at [550, 36] on button "Hide R" at bounding box center [555, 32] width 62 height 32
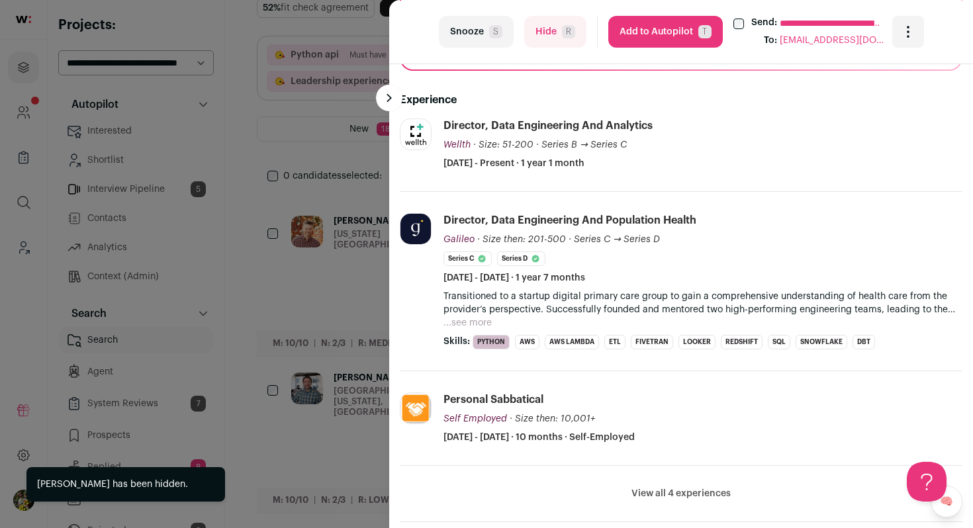
scroll to position [441, 0]
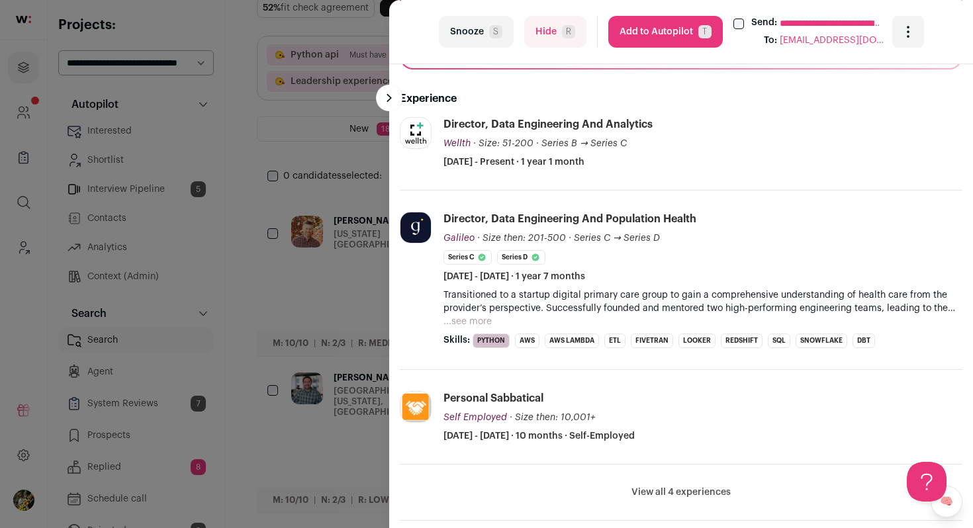
click at [570, 33] on span "R" at bounding box center [568, 31] width 13 height 13
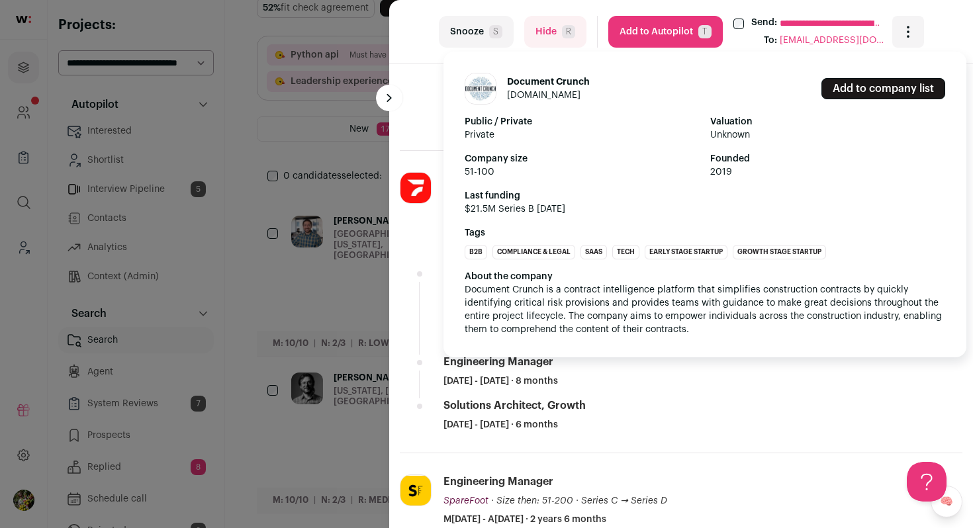
scroll to position [581, 0]
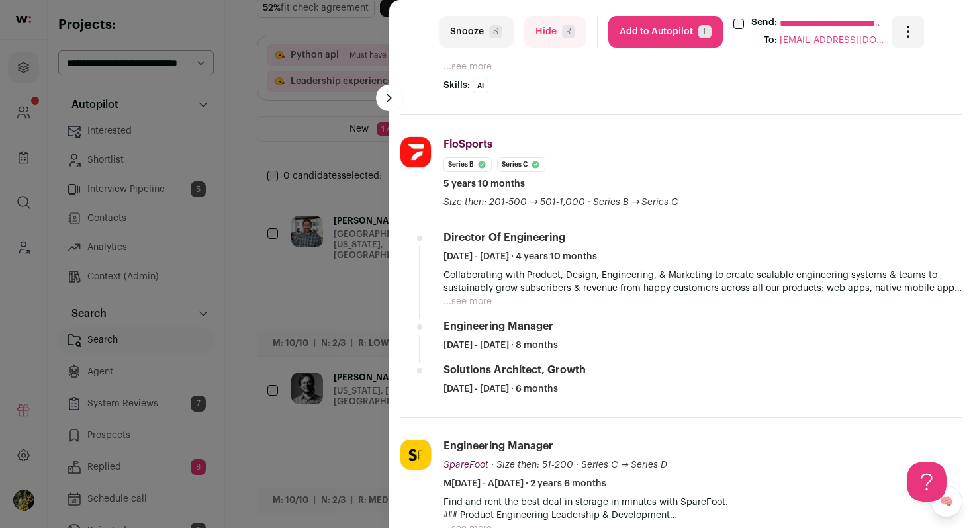
click at [474, 296] on button "...see more" at bounding box center [467, 301] width 48 height 13
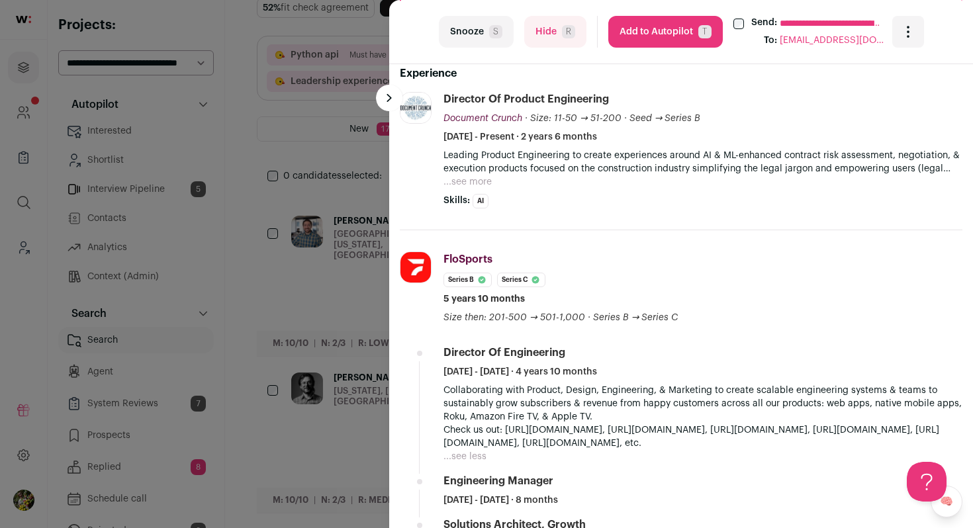
scroll to position [398, 0]
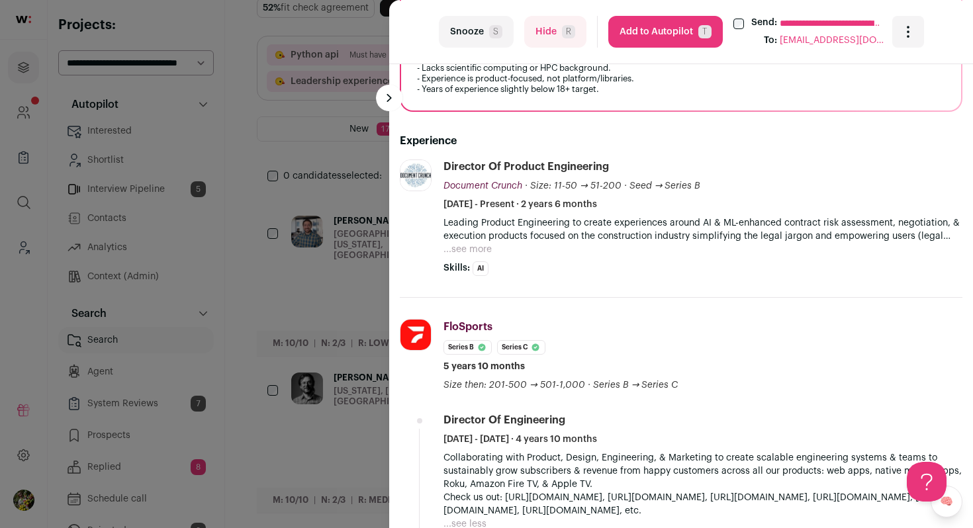
click at [466, 249] on button "...see more" at bounding box center [467, 249] width 48 height 13
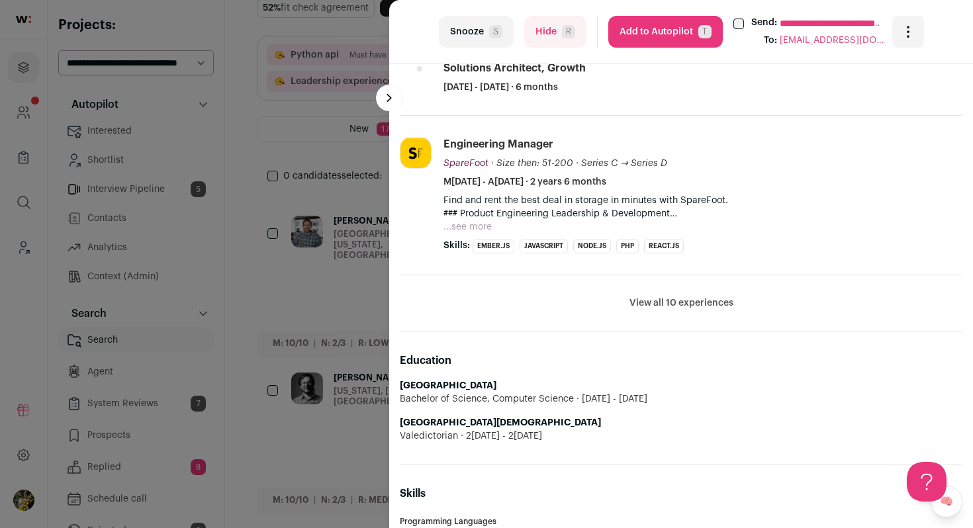
scroll to position [957, 0]
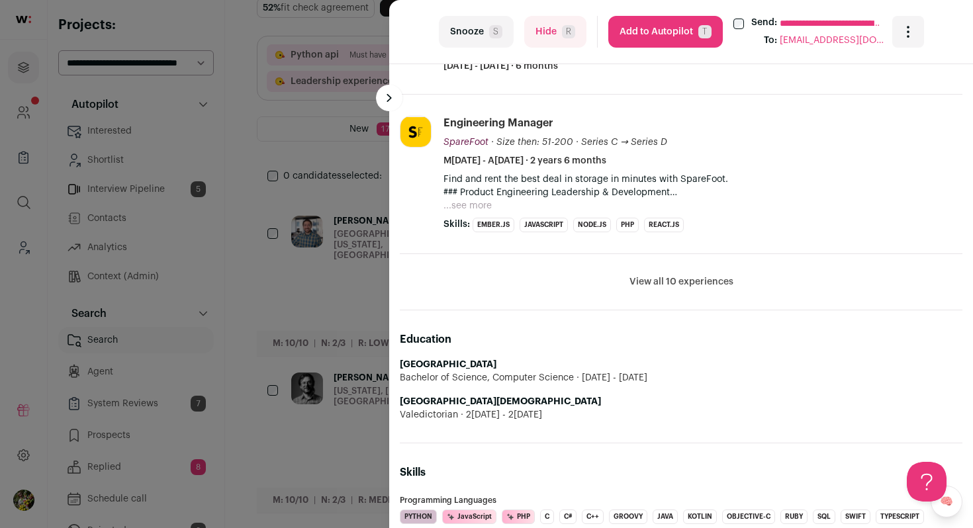
click at [647, 283] on button "View all 10 experiences" at bounding box center [681, 281] width 104 height 13
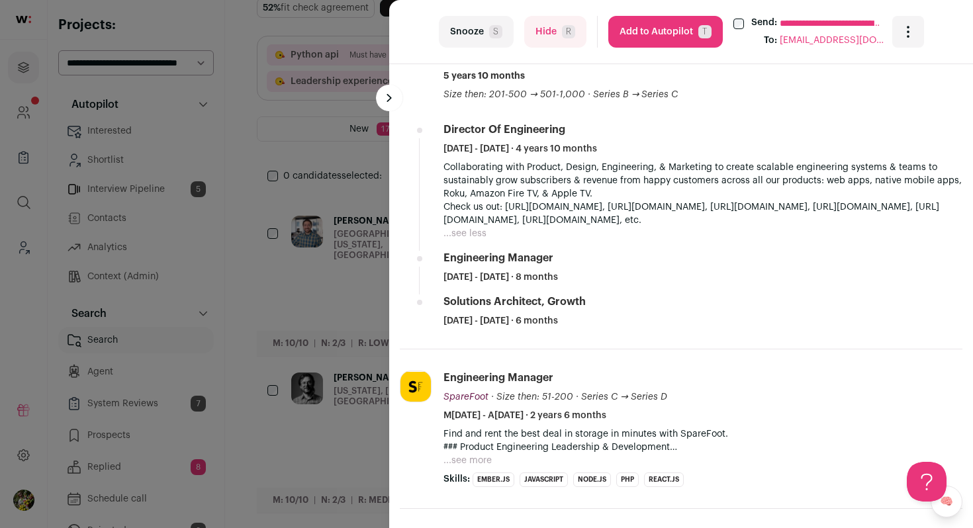
scroll to position [744, 0]
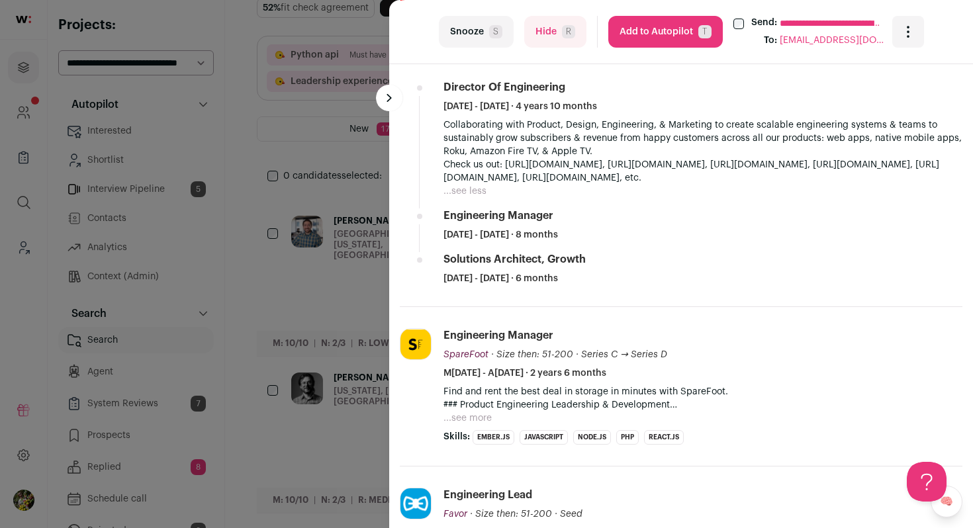
click at [625, 42] on button "Add to Autopilot T" at bounding box center [665, 32] width 114 height 32
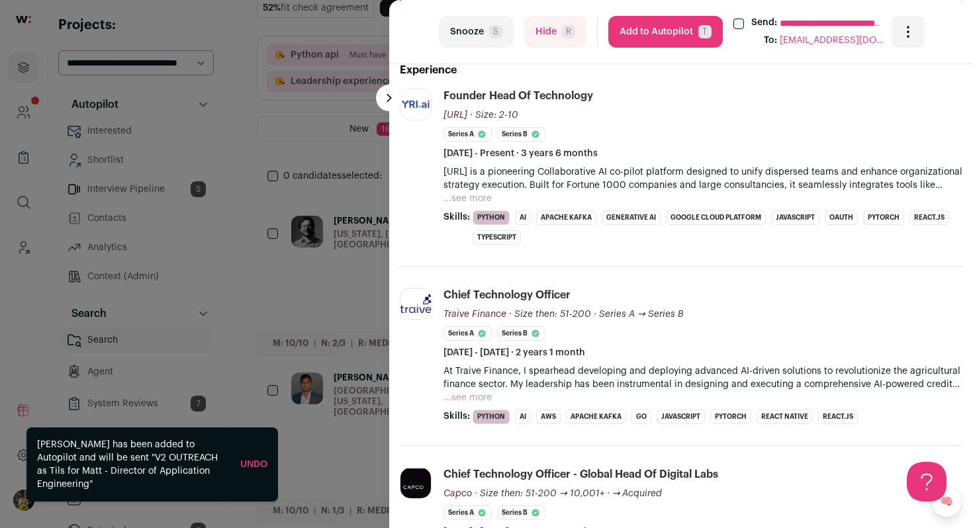
scroll to position [486, 0]
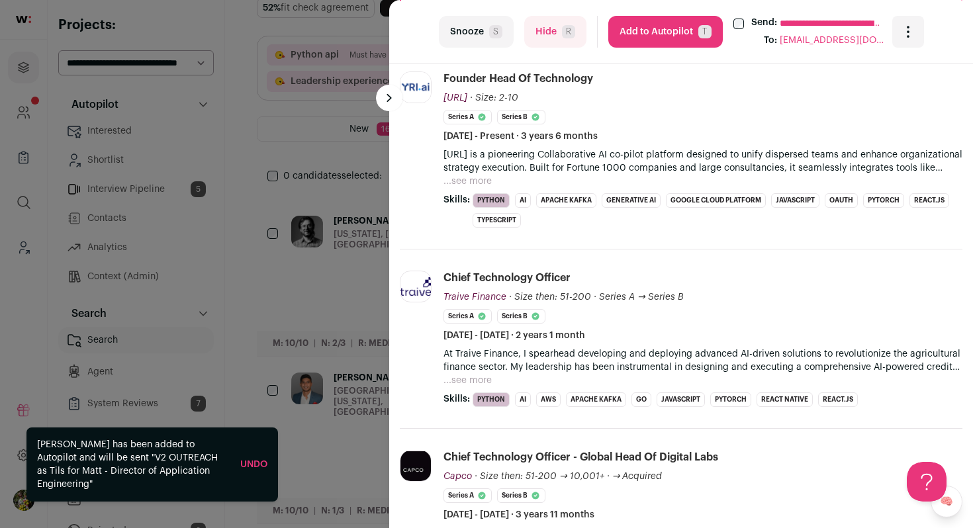
click at [467, 183] on button "...see more" at bounding box center [467, 181] width 48 height 13
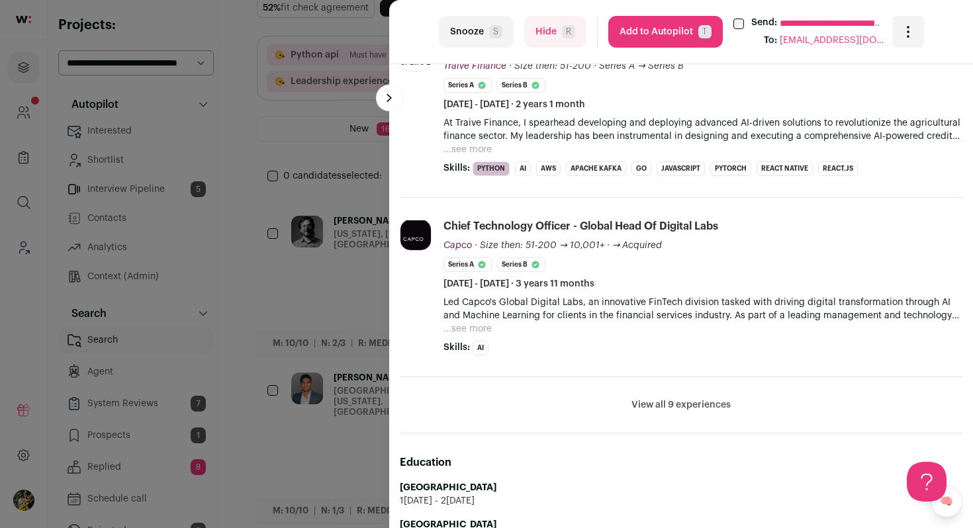
scroll to position [814, 0]
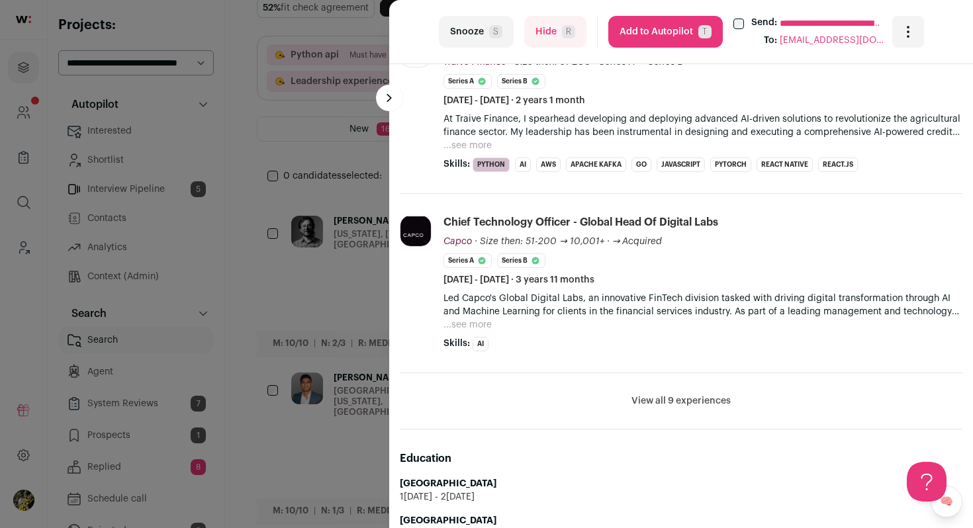
click at [655, 404] on button "View all 9 experiences" at bounding box center [680, 400] width 99 height 13
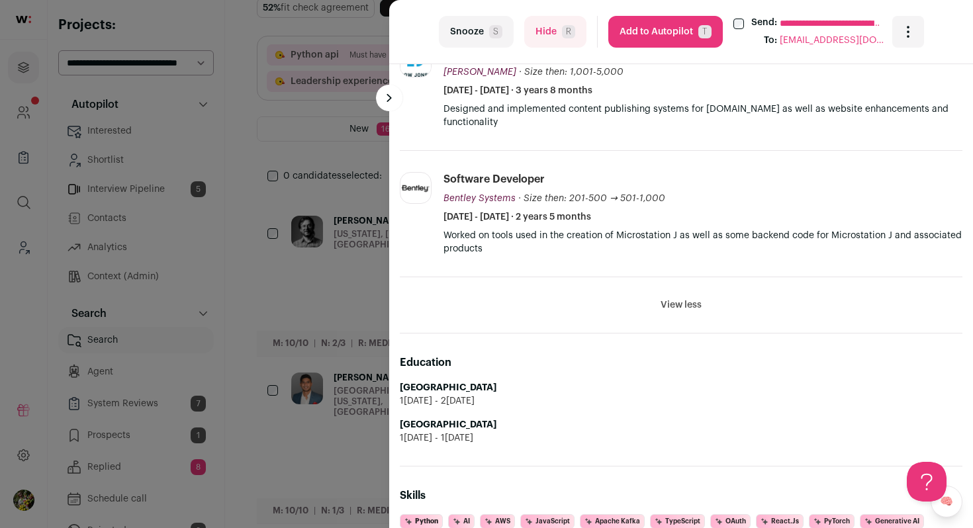
scroll to position [2631, 0]
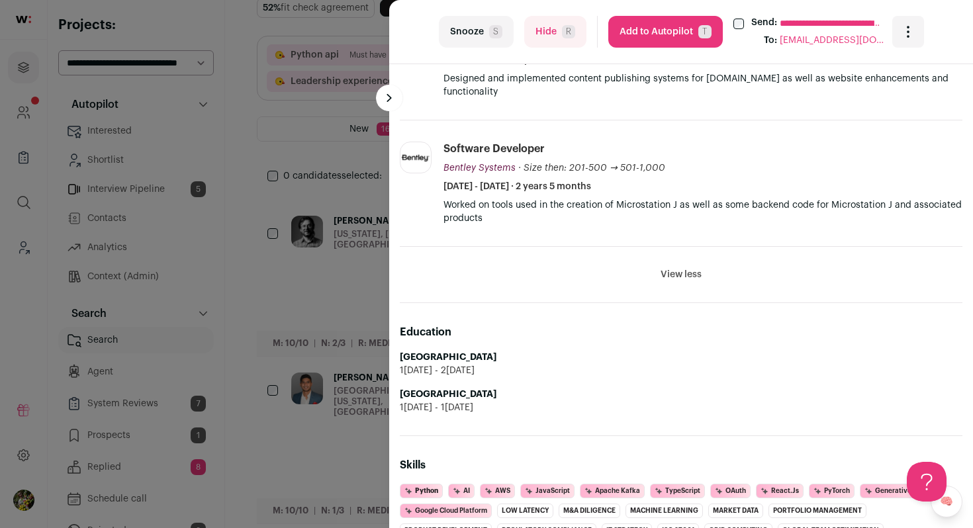
click at [673, 34] on button "Add to Autopilot T" at bounding box center [665, 32] width 114 height 32
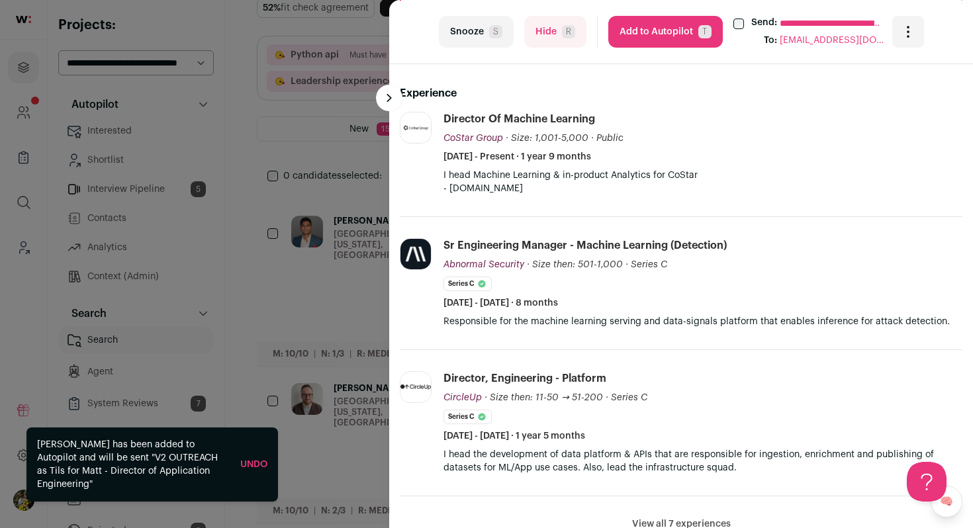
scroll to position [462, 0]
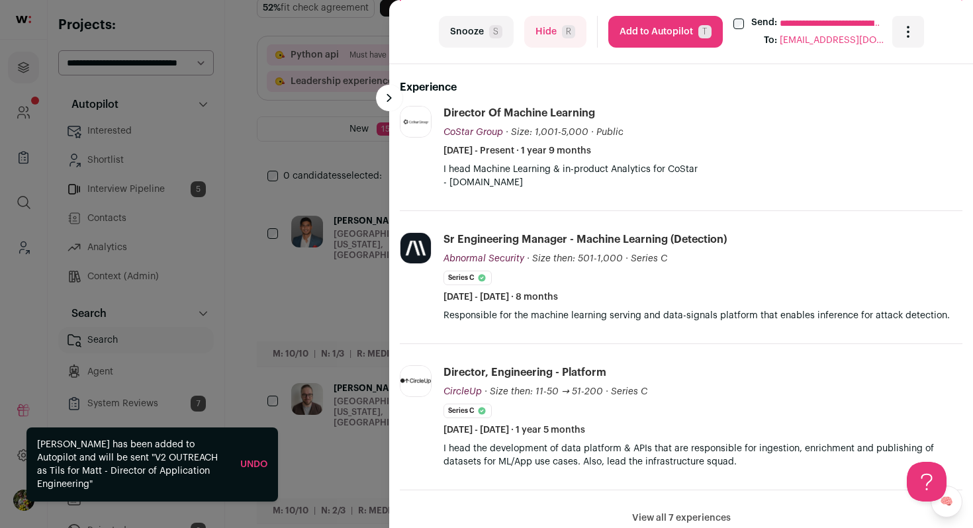
click at [565, 43] on button "Hide R" at bounding box center [555, 32] width 62 height 32
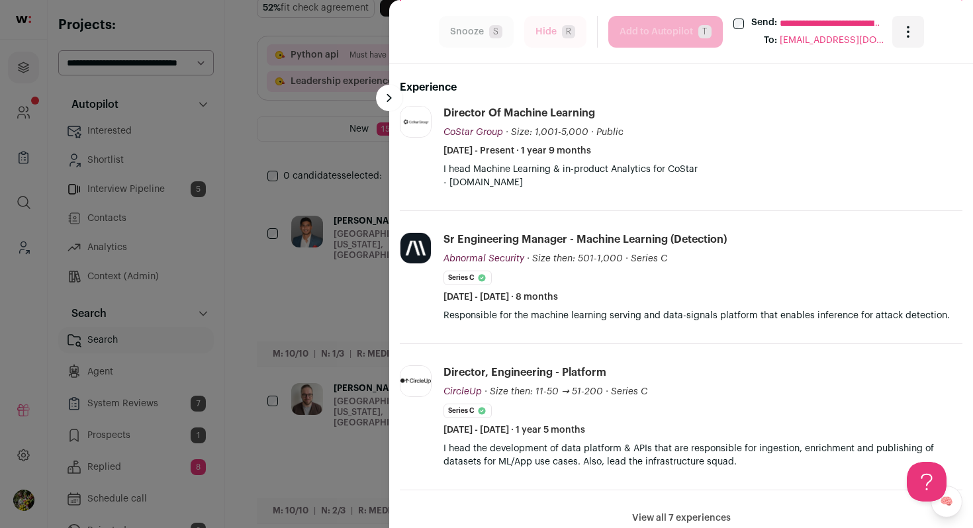
click at [363, 126] on div "**********" at bounding box center [486, 264] width 973 height 528
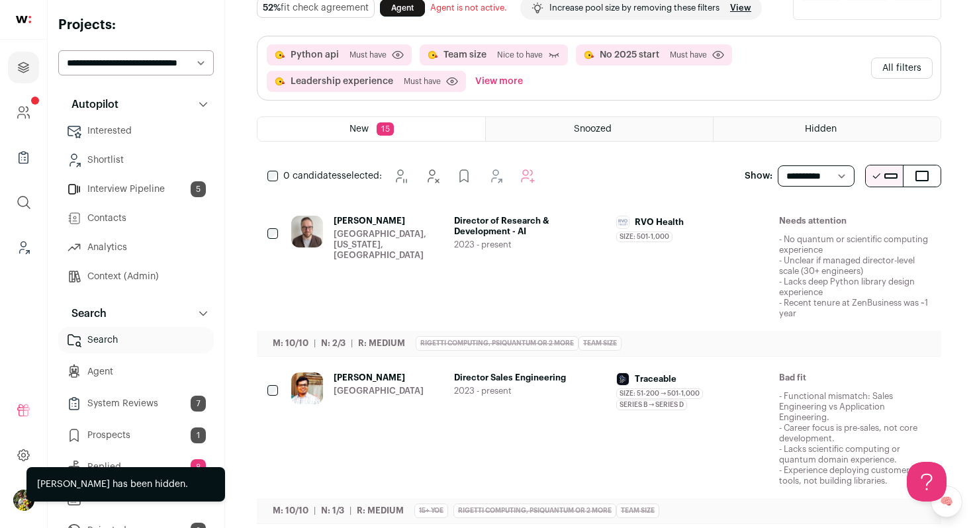
scroll to position [0, 0]
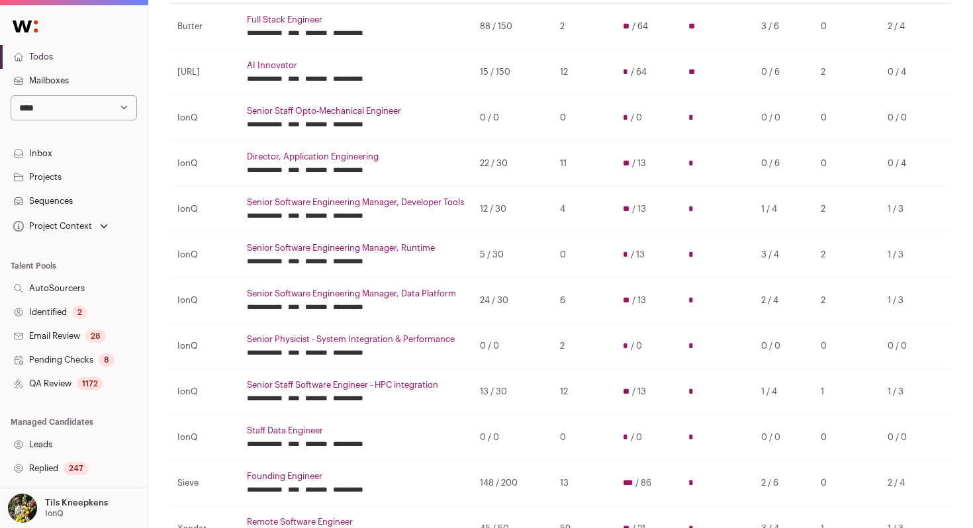
scroll to position [163, 1]
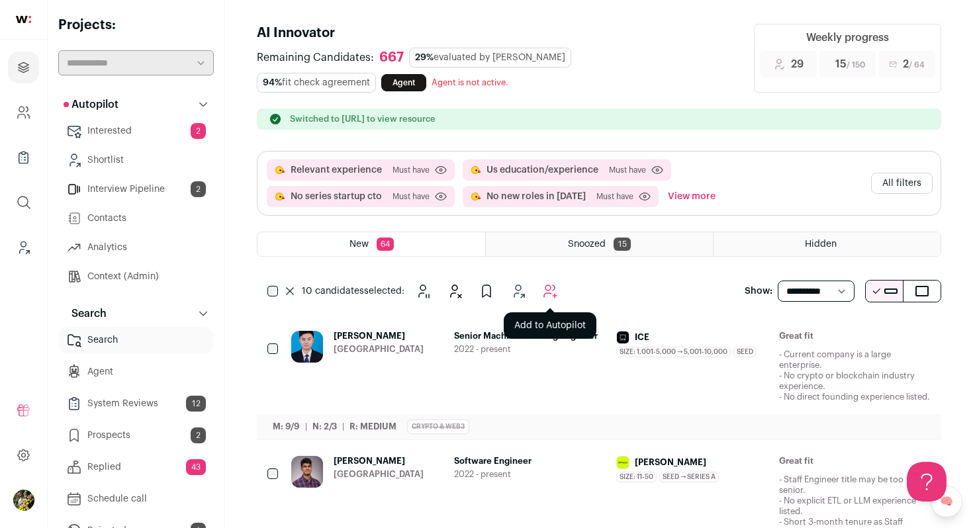
click at [552, 286] on icon "Add to Autopilot" at bounding box center [550, 291] width 16 height 16
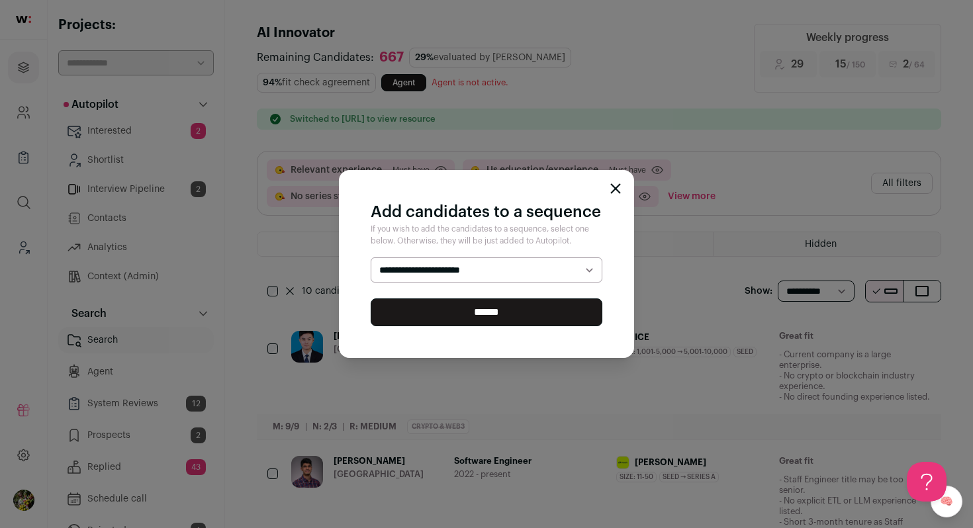
select select "*****"
click at [371, 257] on select "**********" at bounding box center [487, 269] width 232 height 25
click at [544, 314] on input "******" at bounding box center [487, 312] width 232 height 28
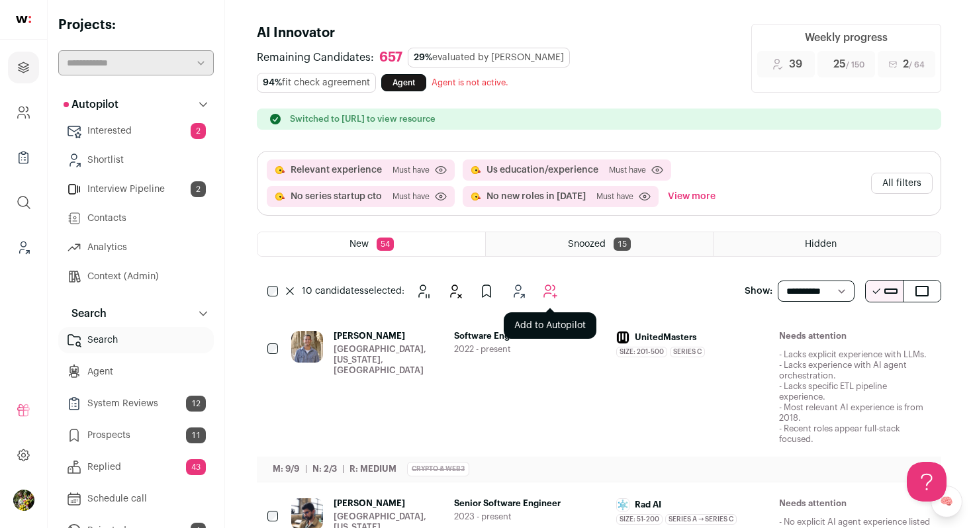
click at [547, 280] on button "Add to Autopilot" at bounding box center [550, 291] width 26 height 26
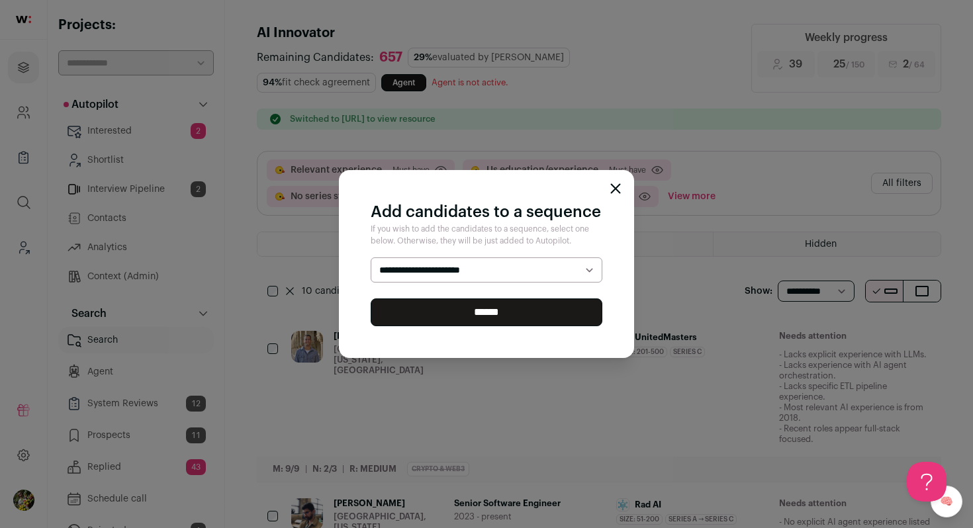
select select "*****"
click at [371, 257] on select "**********" at bounding box center [487, 269] width 232 height 25
click at [534, 303] on input "******" at bounding box center [487, 312] width 232 height 28
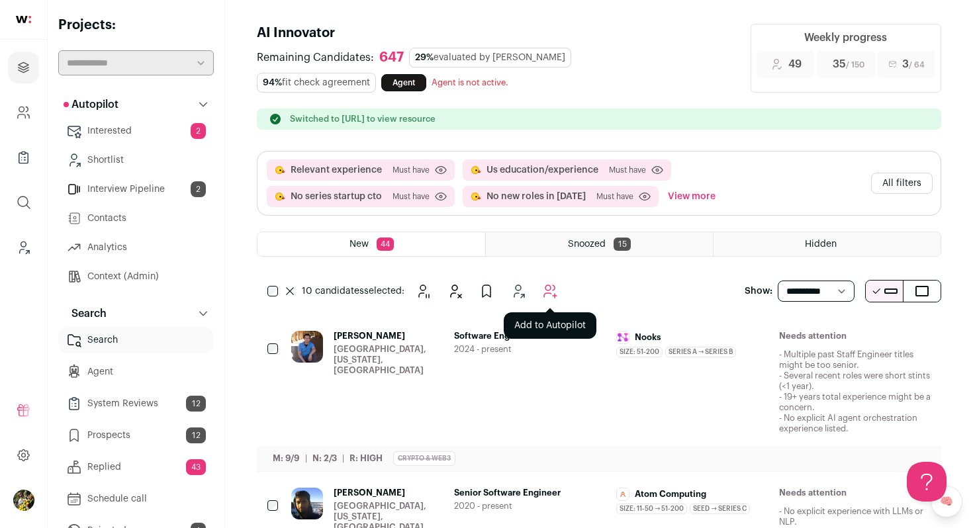
click at [558, 296] on button "Add to Autopilot" at bounding box center [550, 291] width 26 height 26
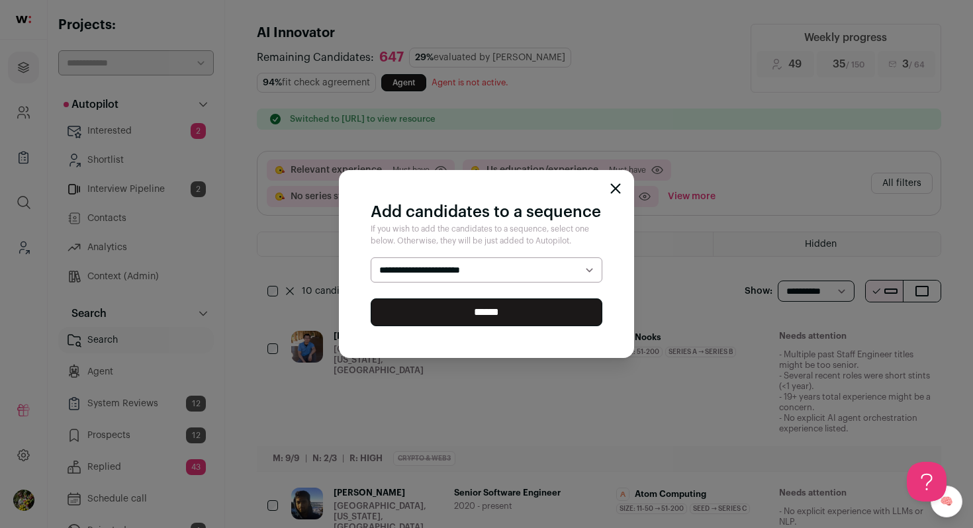
select select "*****"
click at [371, 257] on select "**********" at bounding box center [487, 269] width 232 height 25
click at [538, 304] on input "******" at bounding box center [487, 312] width 232 height 28
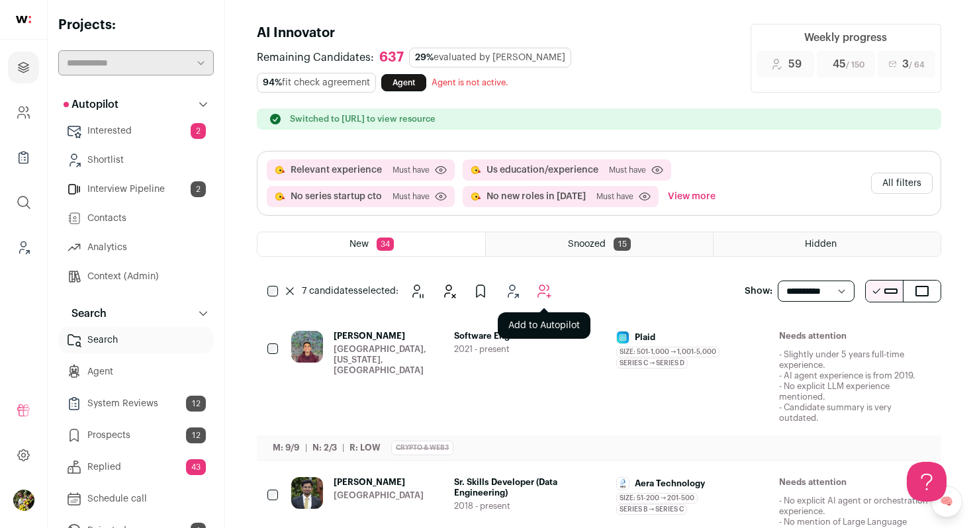
click at [540, 293] on icon "Add to Autopilot" at bounding box center [544, 291] width 13 height 13
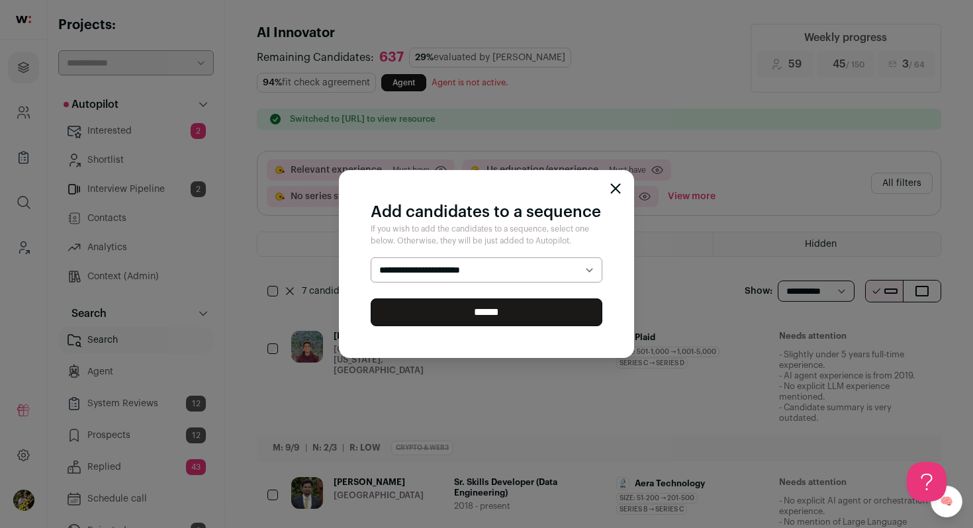
select select "*****"
click at [371, 257] on select "**********" at bounding box center [487, 269] width 232 height 25
click at [521, 308] on input "******" at bounding box center [487, 312] width 232 height 28
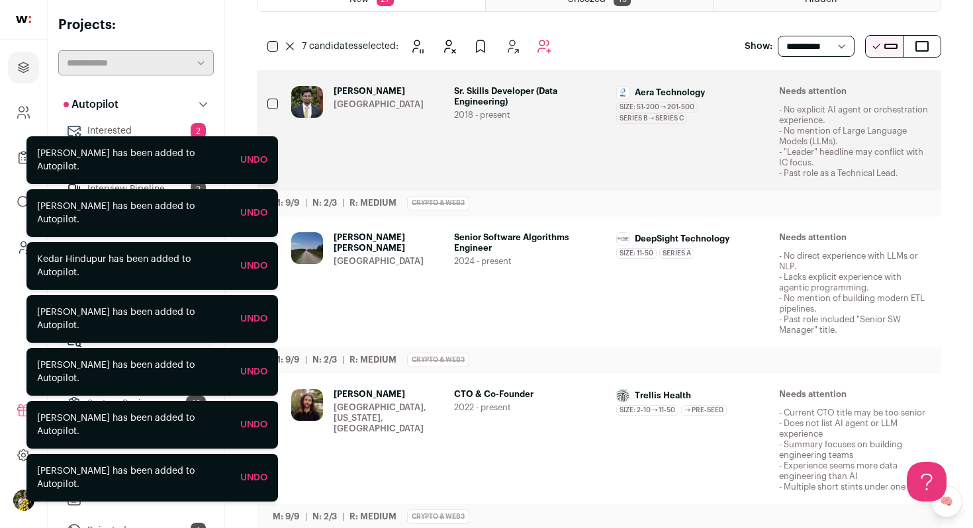
scroll to position [271, 0]
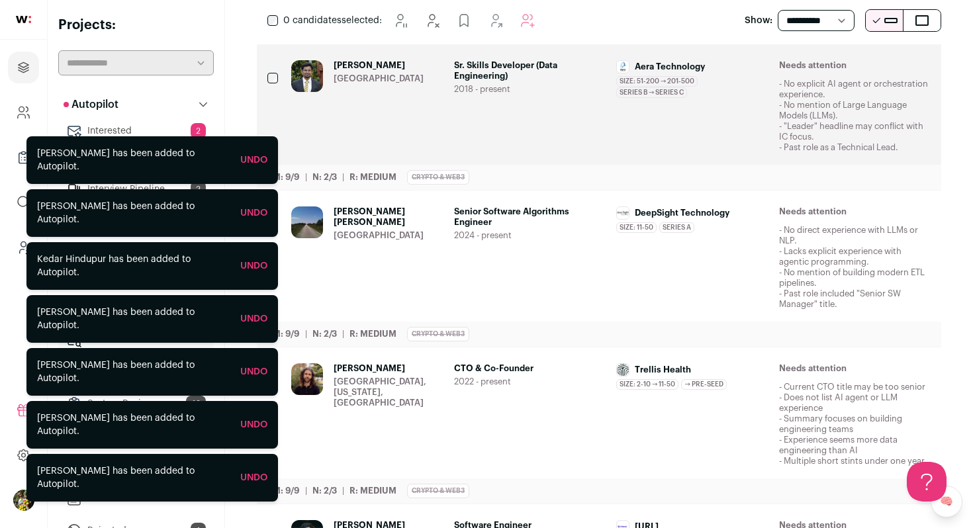
click at [574, 97] on div "Sr. Skills Developer (Data Engineering) 2018 - present" at bounding box center [530, 106] width 152 height 93
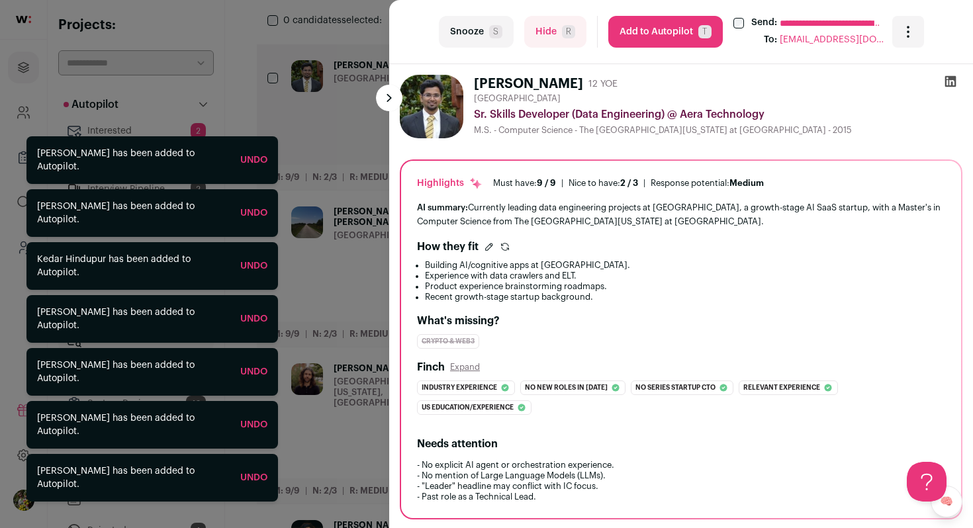
click at [562, 27] on span "R" at bounding box center [568, 31] width 13 height 13
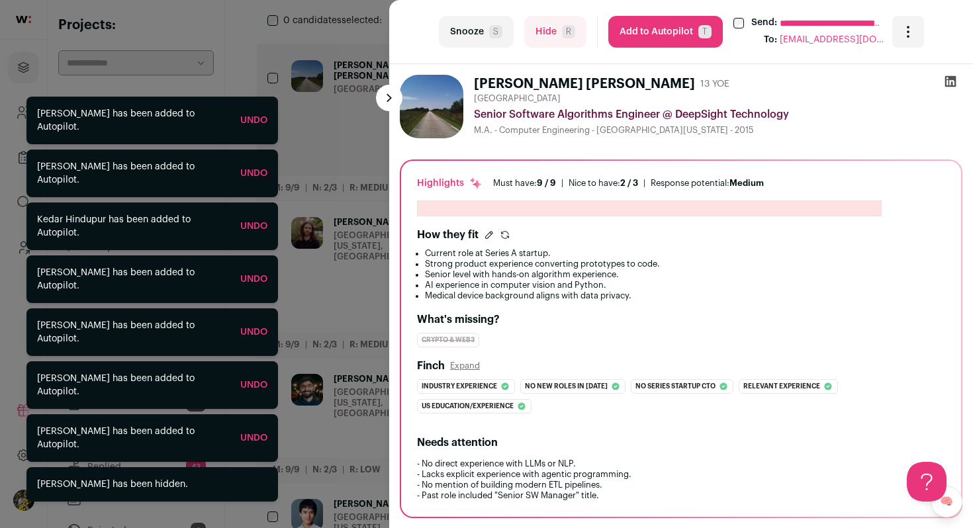
click at [545, 39] on button "Hide R" at bounding box center [555, 32] width 62 height 32
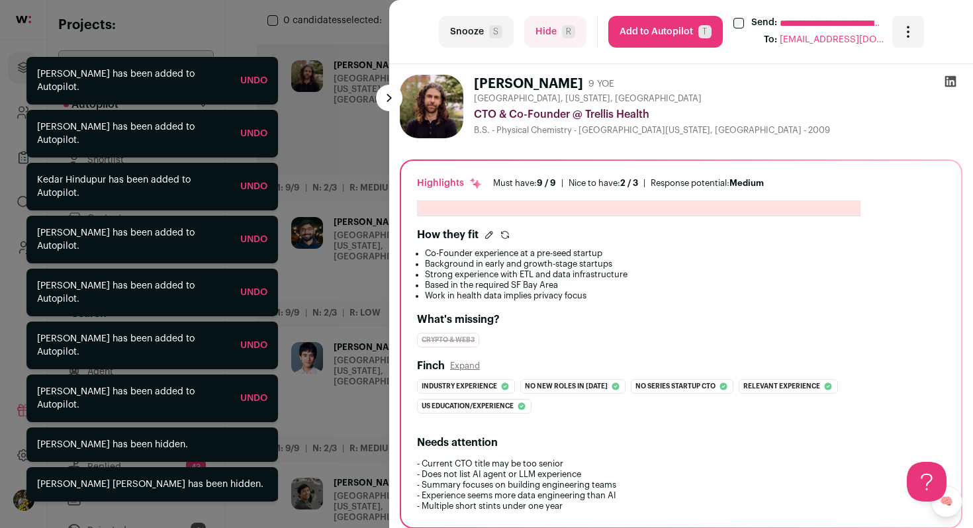
click at [560, 29] on button "Hide R" at bounding box center [555, 32] width 62 height 32
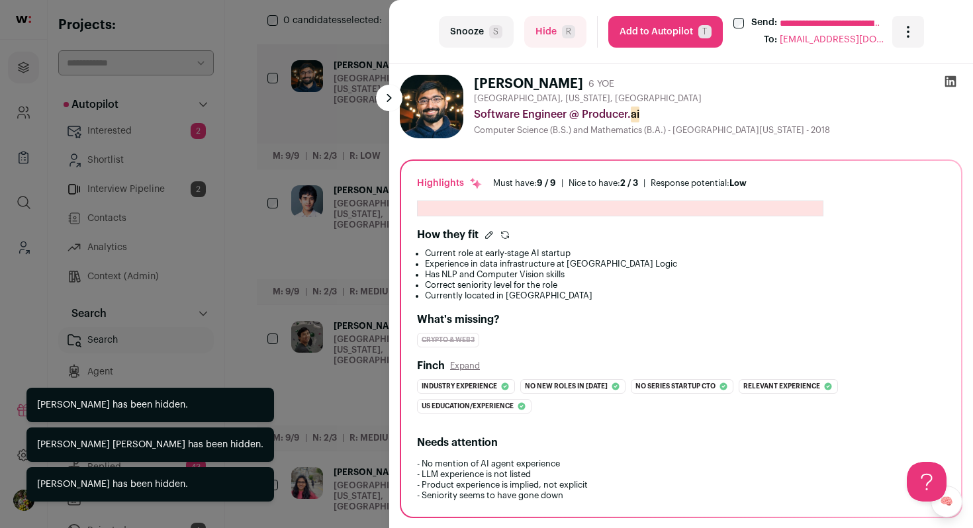
click at [319, 150] on div "**********" at bounding box center [486, 264] width 973 height 528
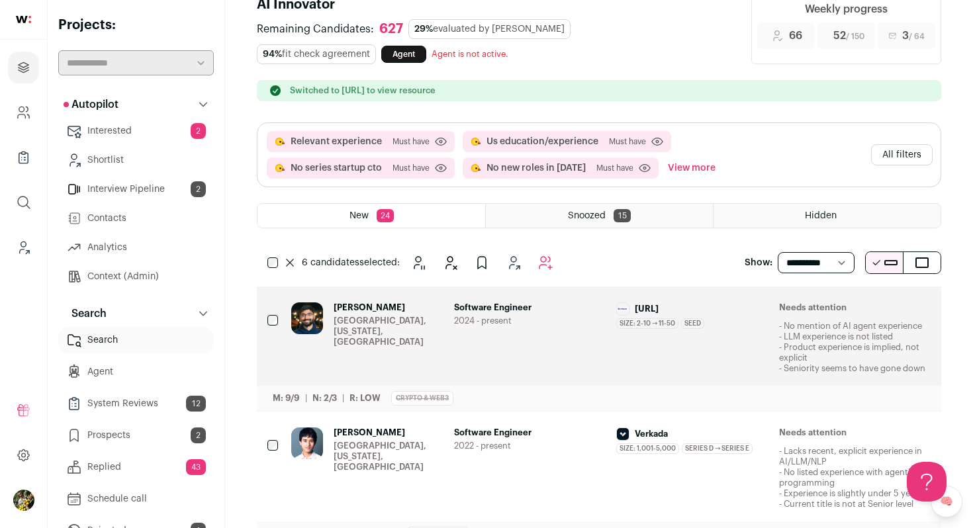
scroll to position [0, 0]
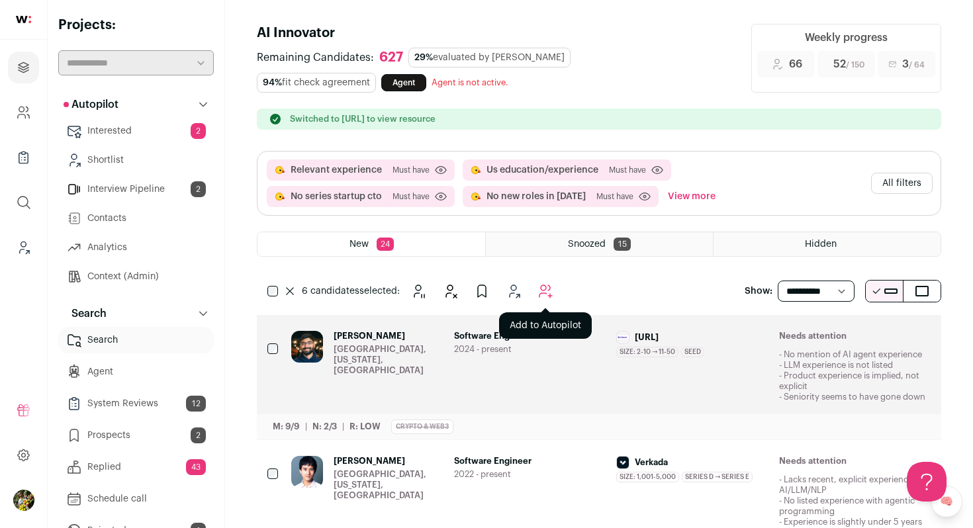
click at [541, 298] on icon "Add to Autopilot" at bounding box center [545, 291] width 16 height 16
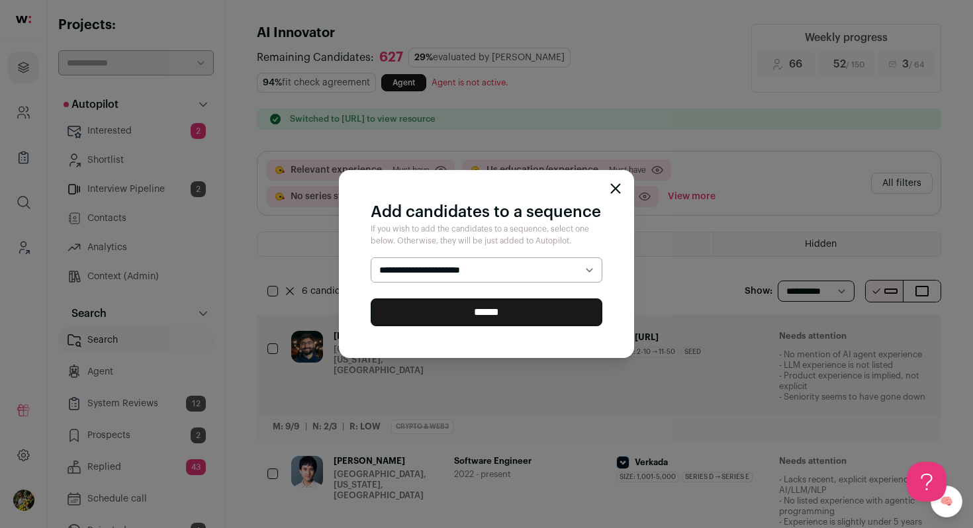
select select "*****"
click at [371, 257] on select "**********" at bounding box center [487, 269] width 232 height 25
click at [525, 310] on input "******" at bounding box center [487, 312] width 232 height 28
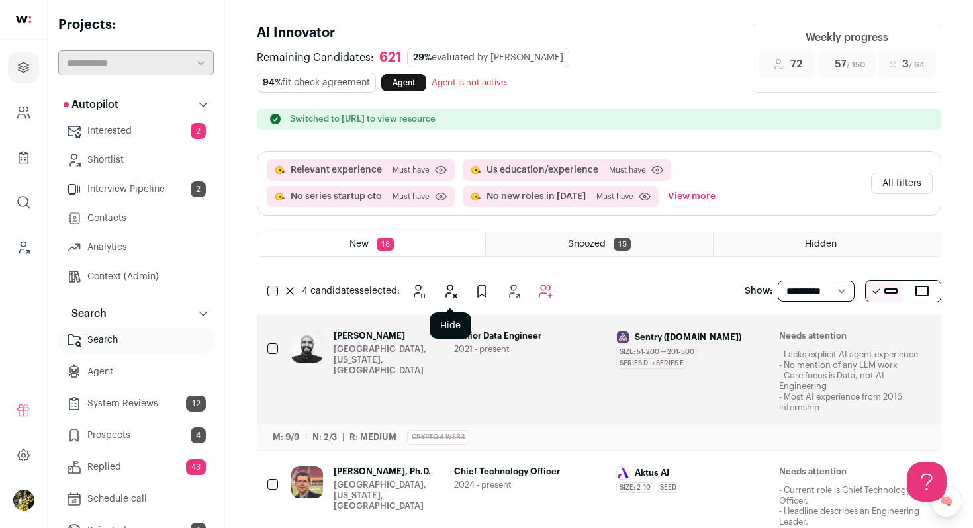
click at [445, 290] on icon "Hide" at bounding box center [450, 291] width 16 height 16
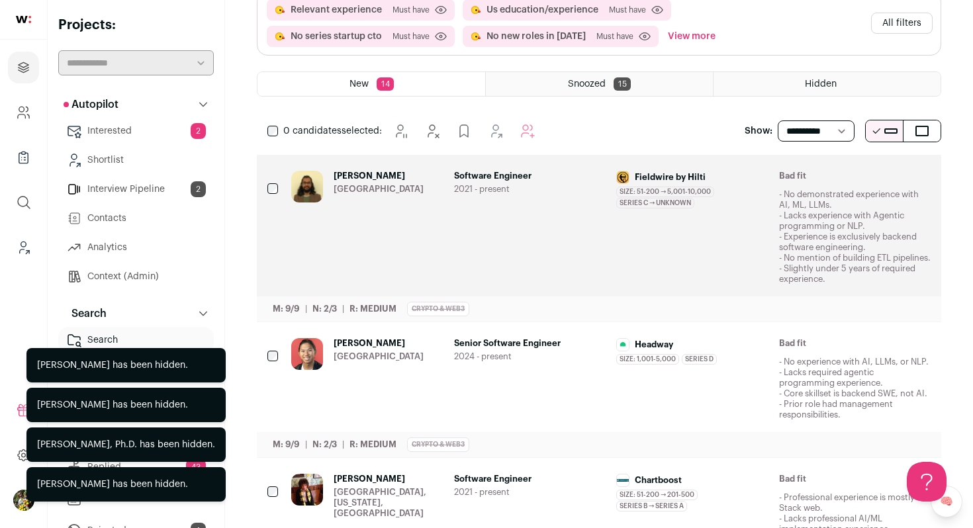
scroll to position [172, 0]
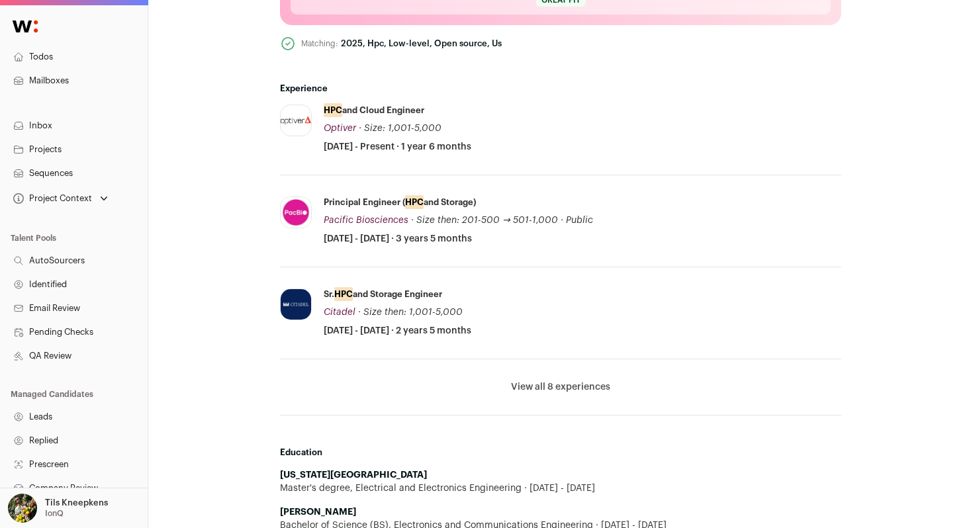
scroll to position [622, 0]
click at [554, 388] on button "View all 8 experiences" at bounding box center [560, 386] width 99 height 13
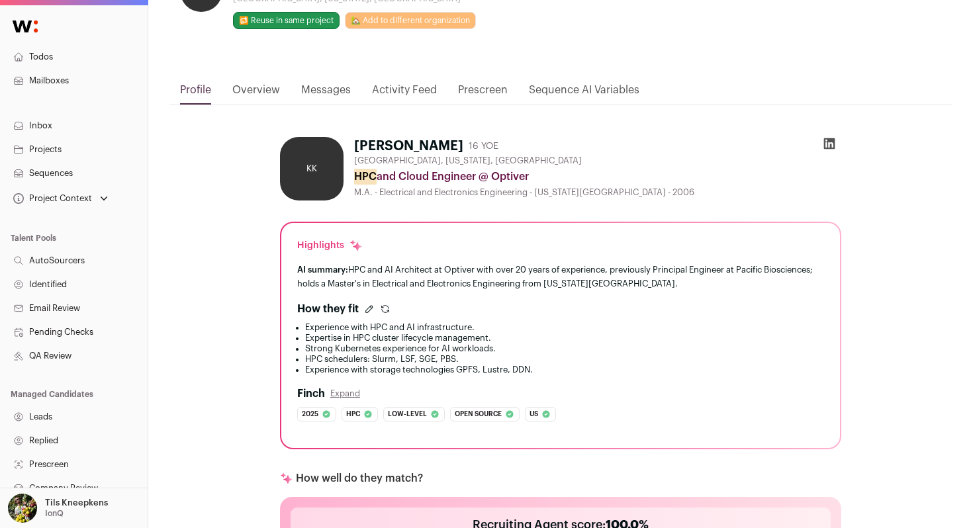
scroll to position [0, 0]
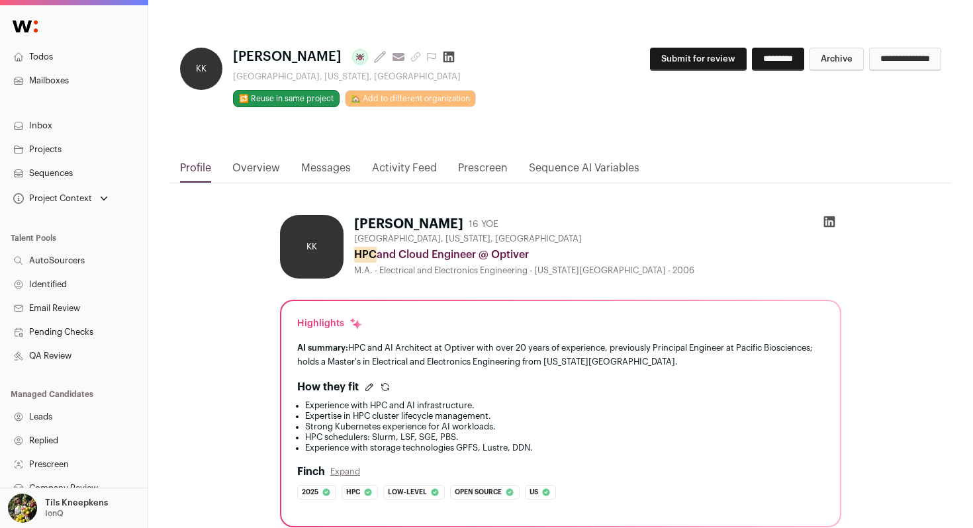
click at [664, 54] on button "Submit for review" at bounding box center [698, 59] width 97 height 23
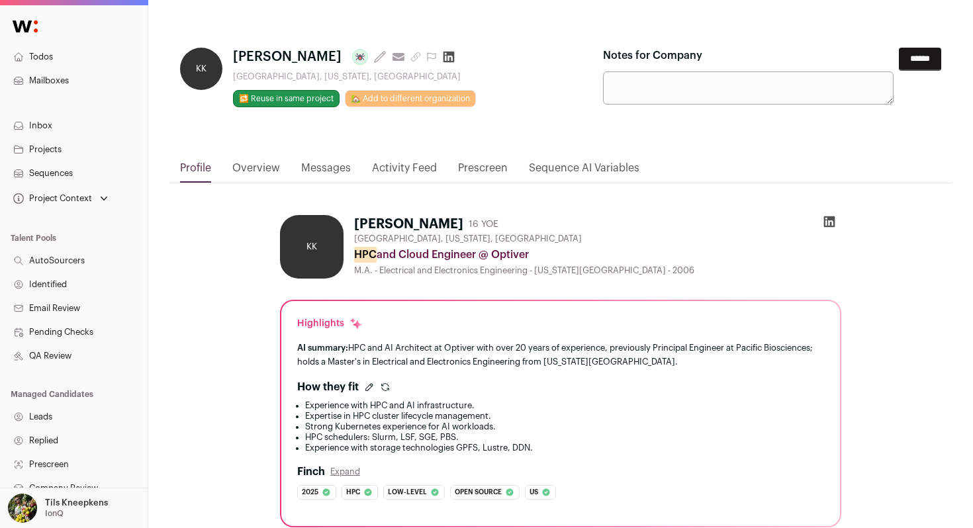
click at [907, 63] on input "******" at bounding box center [919, 59] width 42 height 23
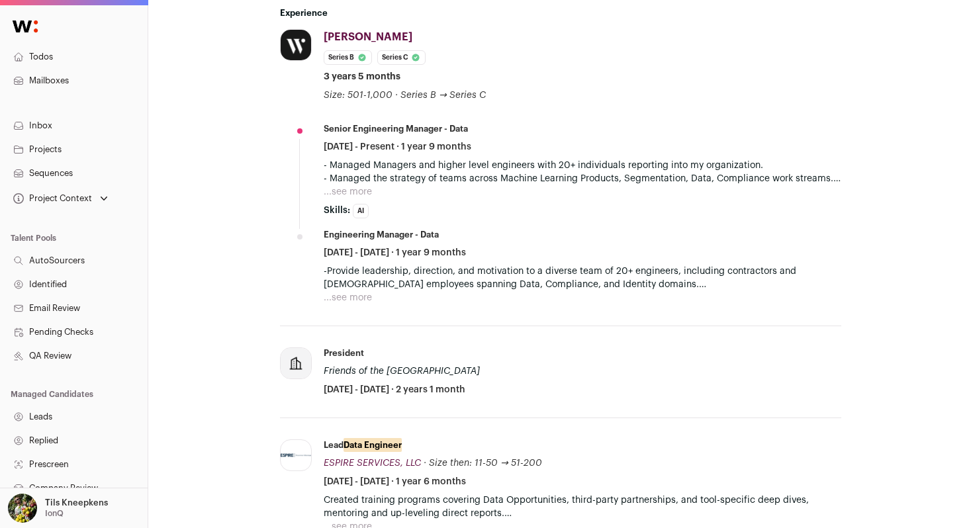
scroll to position [548, 0]
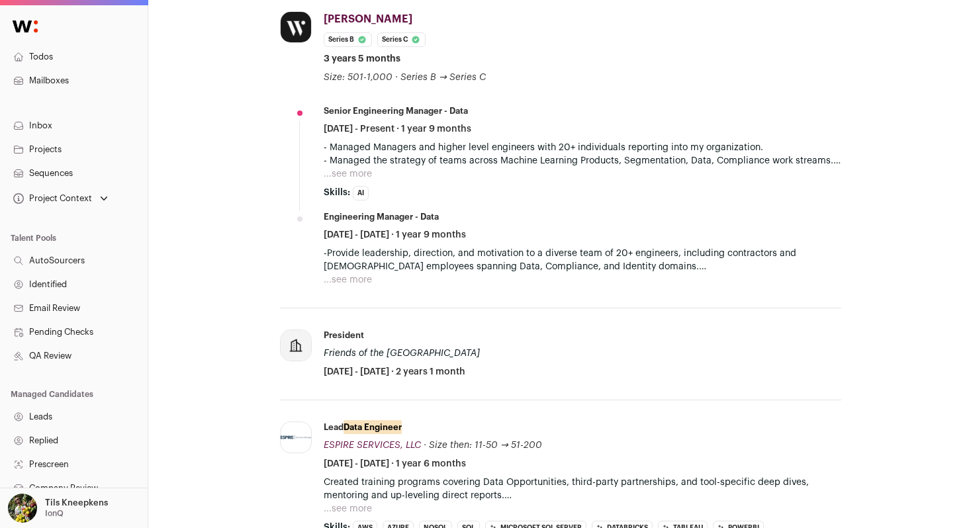
click at [357, 175] on button "...see more" at bounding box center [348, 173] width 48 height 13
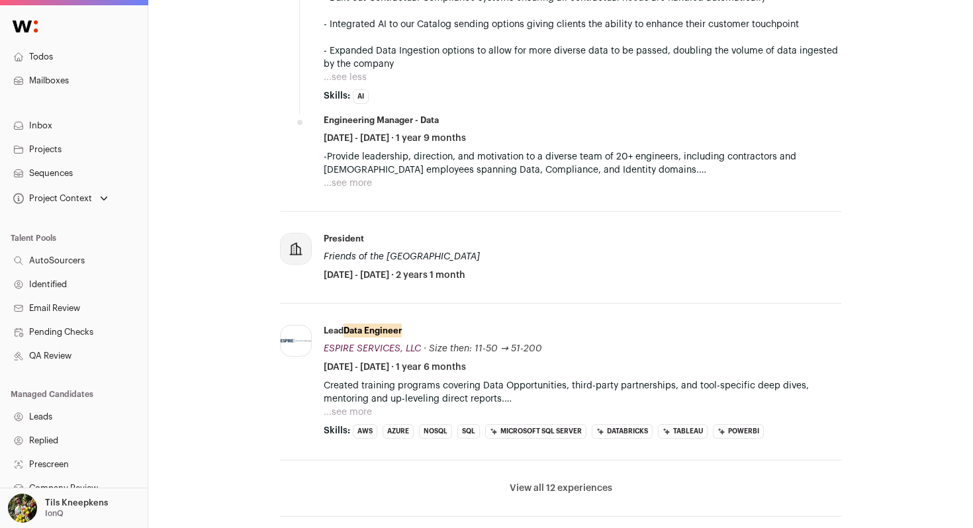
scroll to position [1151, 0]
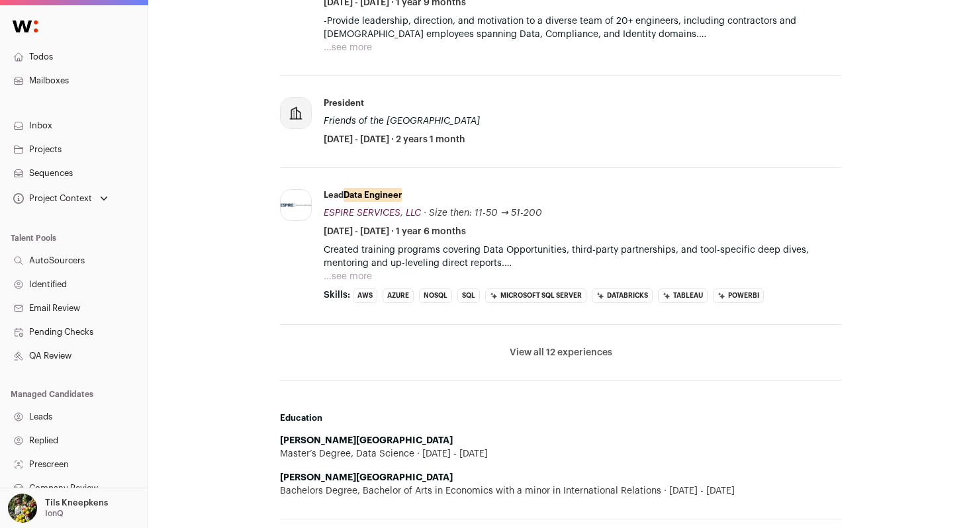
click at [525, 356] on button "View all 12 experiences" at bounding box center [560, 352] width 103 height 13
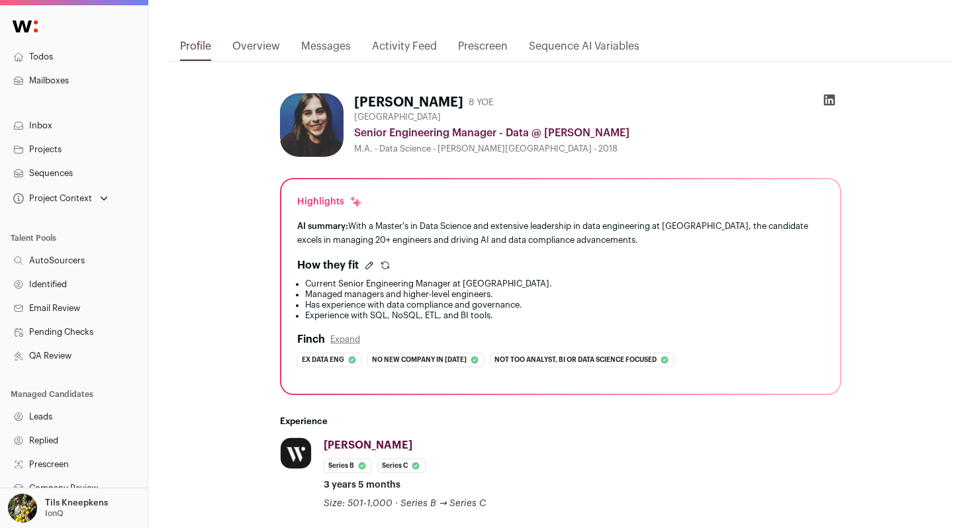
scroll to position [0, 0]
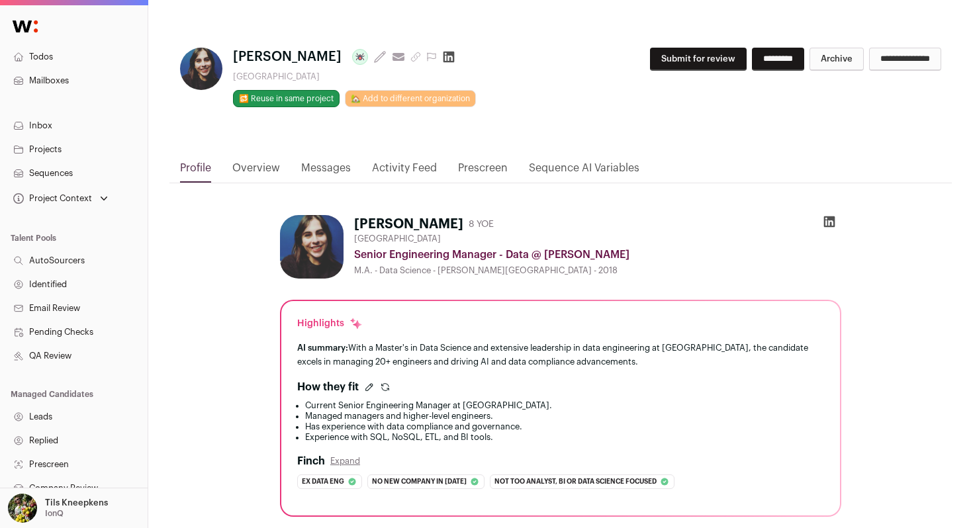
click at [669, 56] on button "Submit for review" at bounding box center [698, 59] width 97 height 23
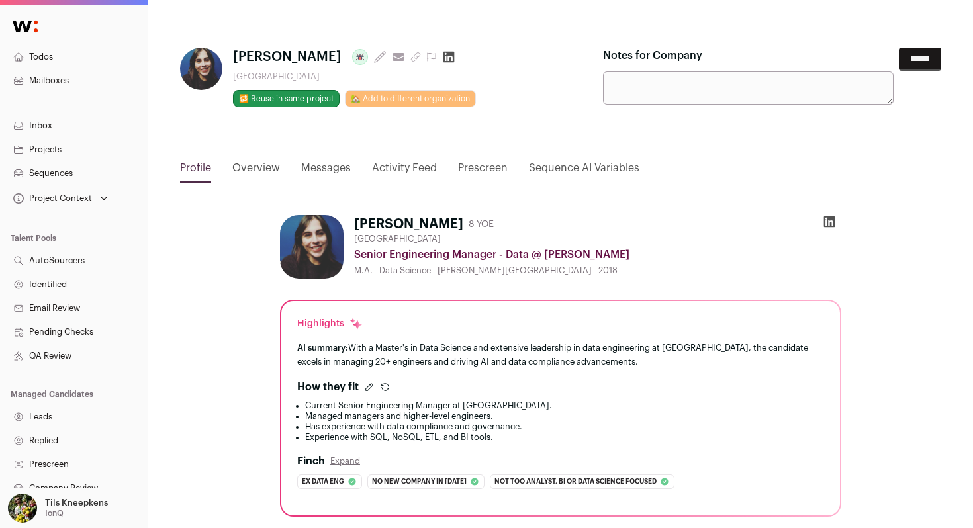
click at [906, 56] on input "******" at bounding box center [919, 59] width 42 height 23
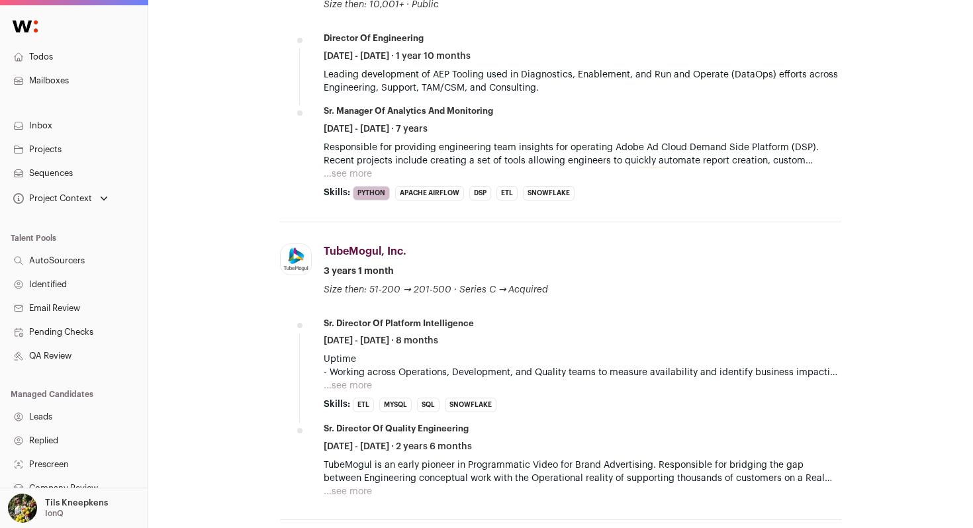
scroll to position [817, 0]
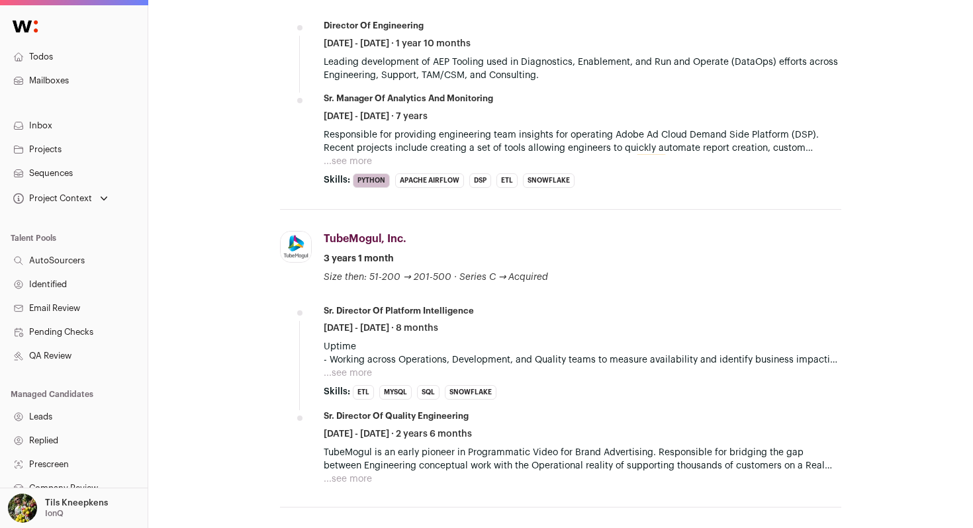
click at [366, 161] on button "...see more" at bounding box center [348, 161] width 48 height 13
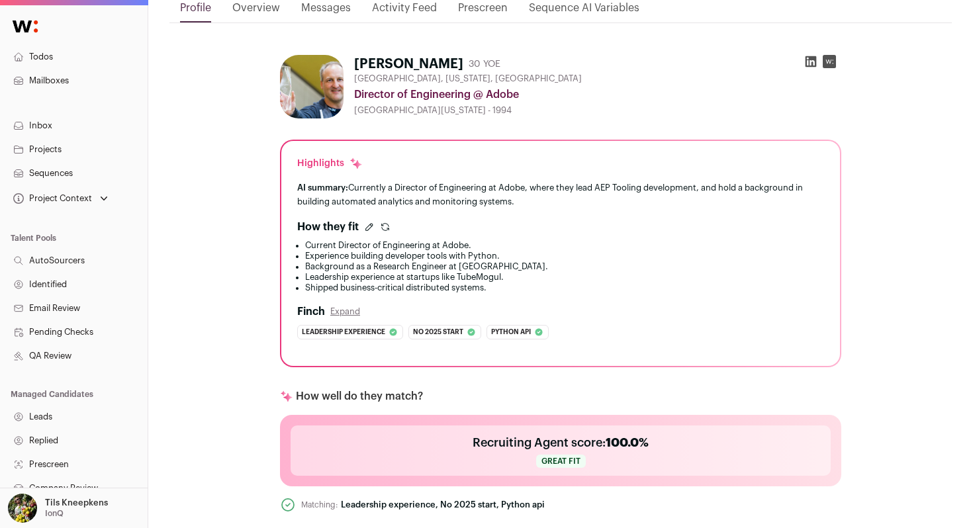
scroll to position [0, 0]
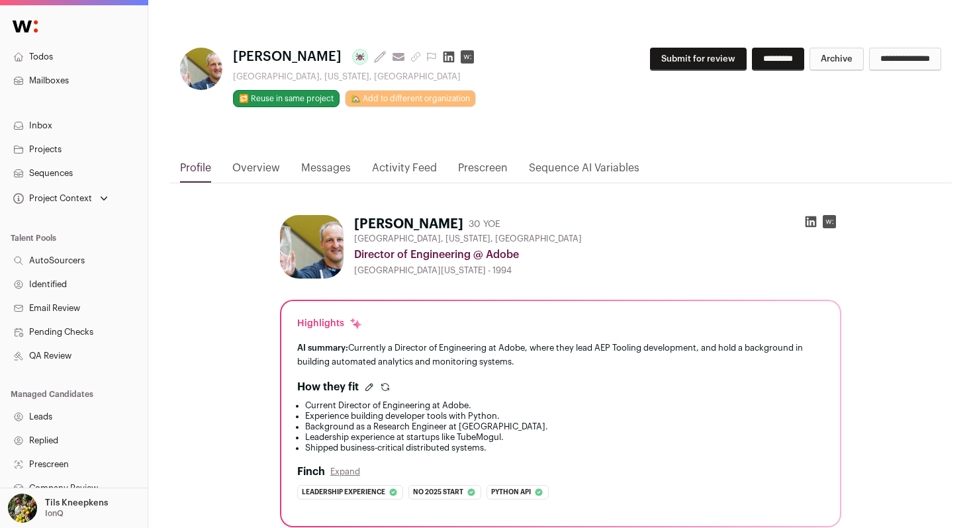
click at [688, 62] on button "Submit for review" at bounding box center [698, 59] width 97 height 23
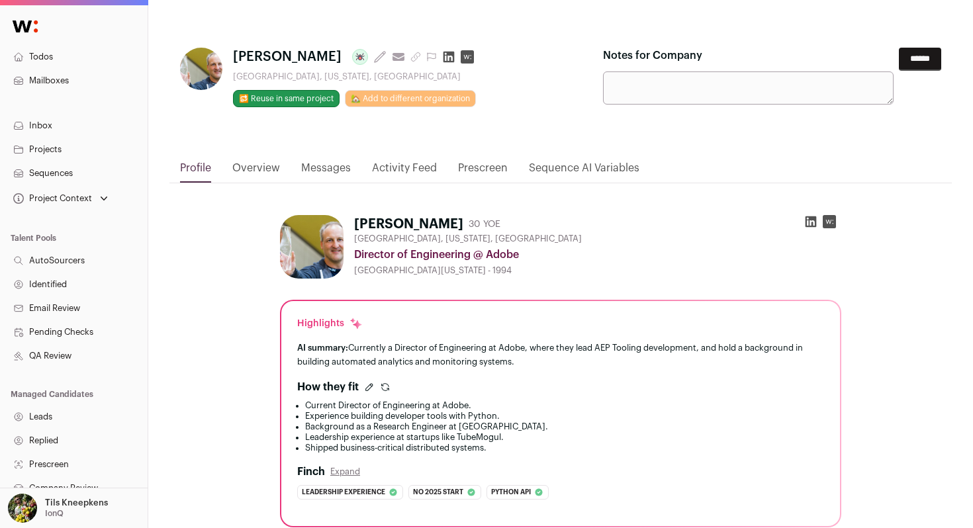
click at [909, 59] on input "******" at bounding box center [919, 59] width 42 height 23
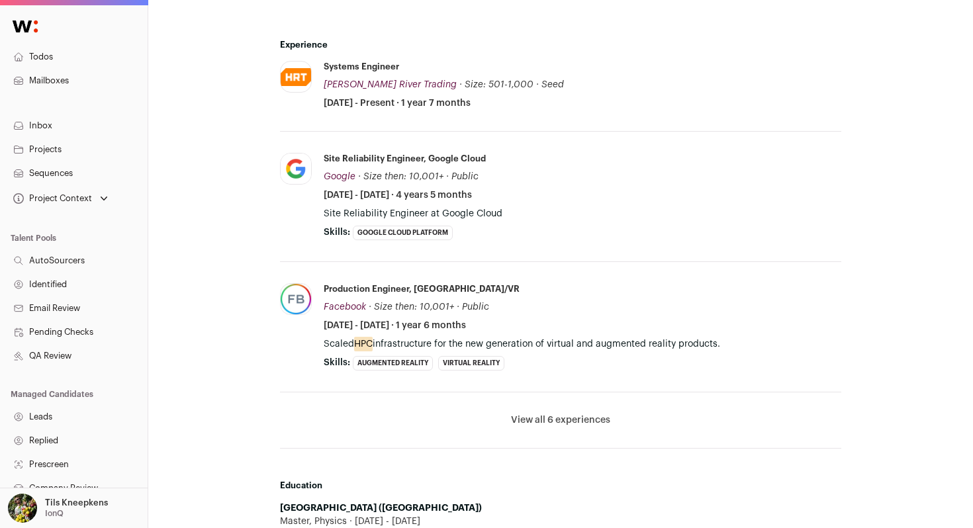
scroll to position [826, 0]
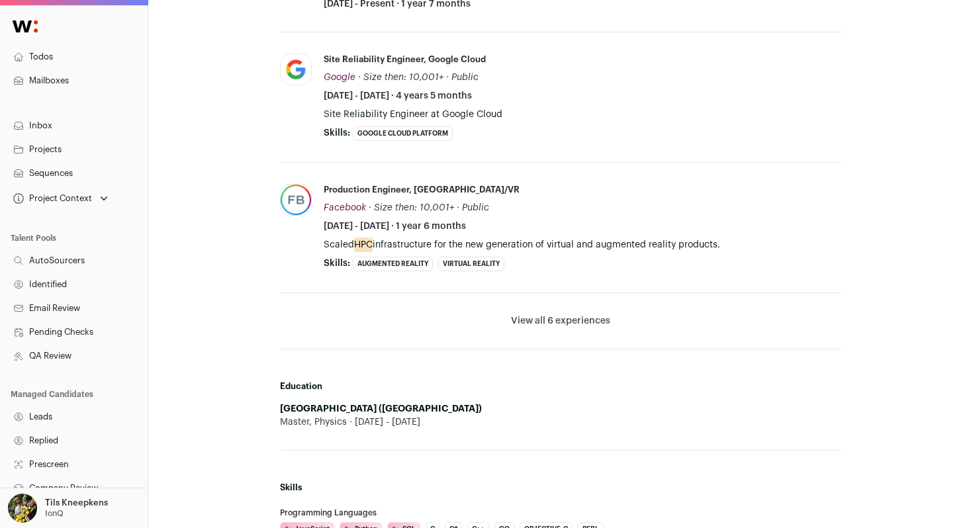
click at [586, 325] on button "View all 6 experiences" at bounding box center [560, 320] width 99 height 13
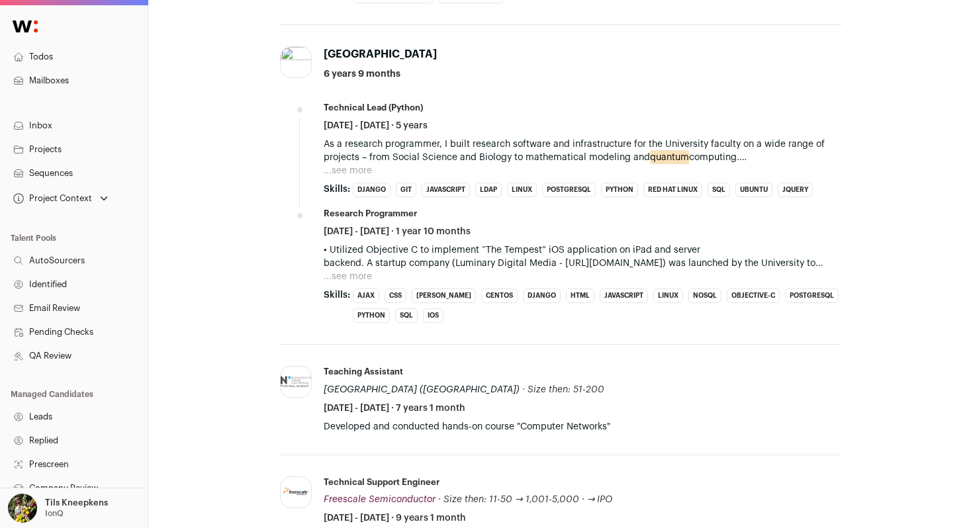
scroll to position [1096, 0]
click at [365, 165] on button "...see more" at bounding box center [348, 169] width 48 height 13
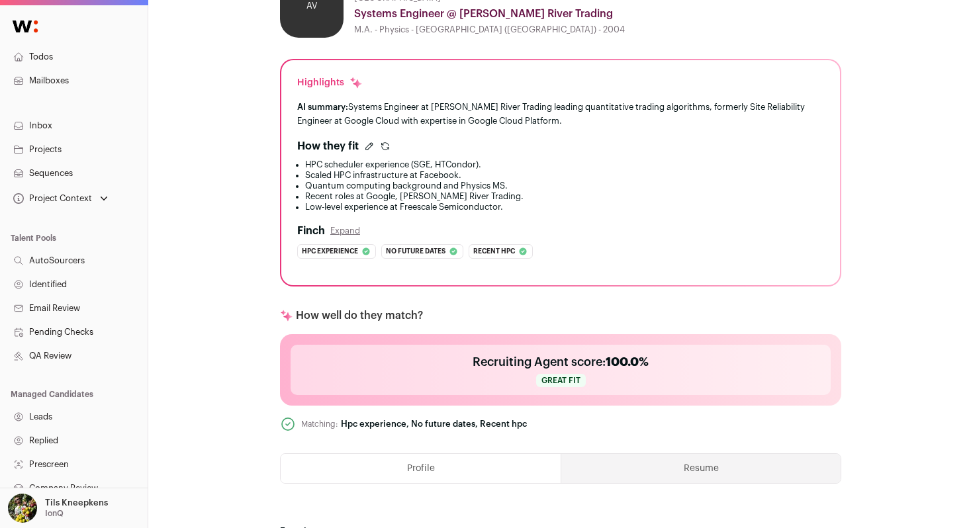
scroll to position [0, 0]
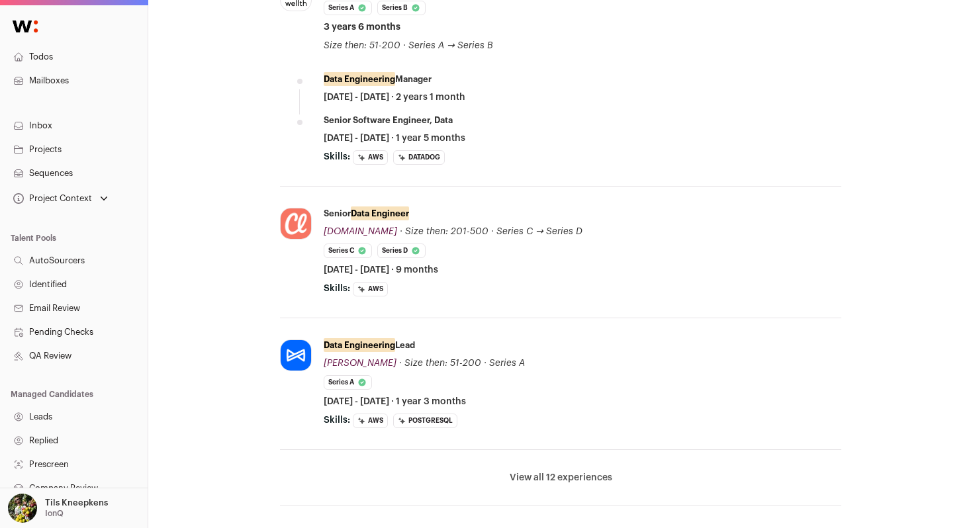
scroll to position [592, 0]
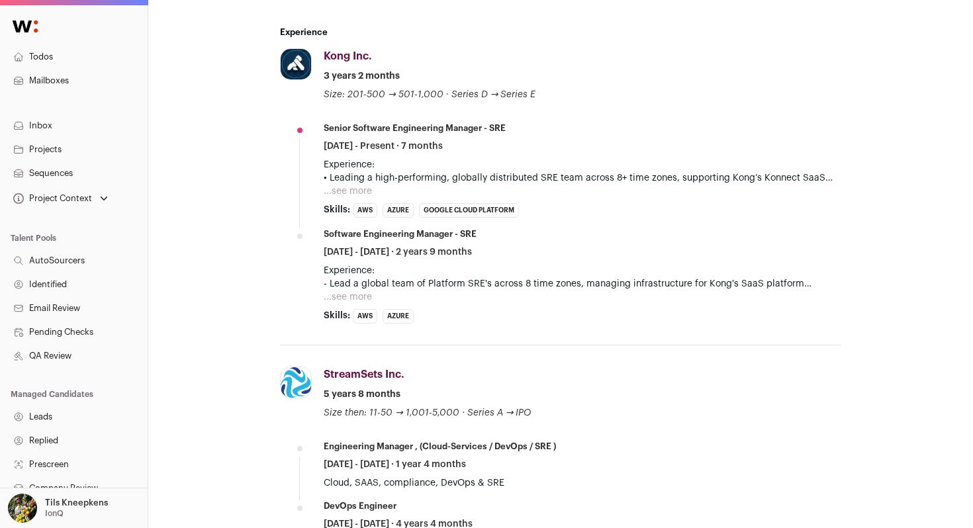
scroll to position [679, 0]
click at [357, 193] on button "...see more" at bounding box center [348, 189] width 48 height 13
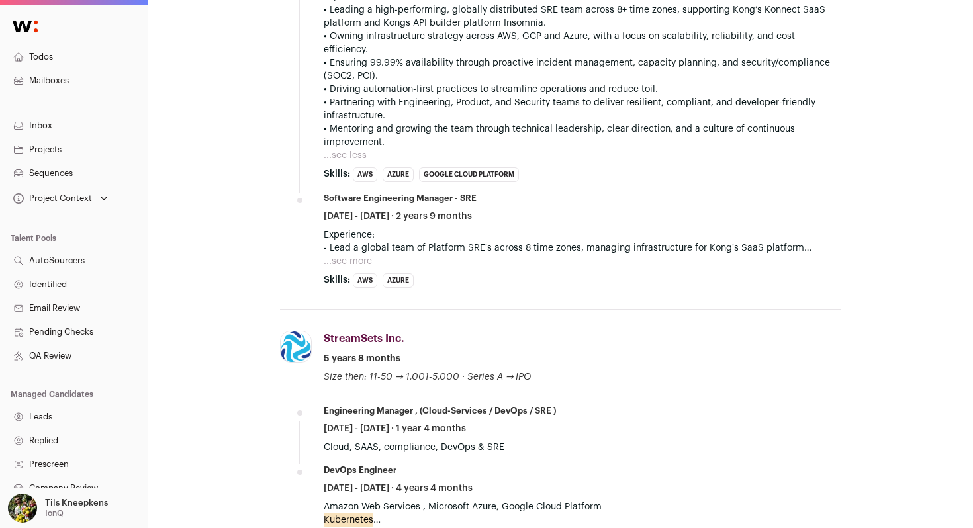
scroll to position [849, 0]
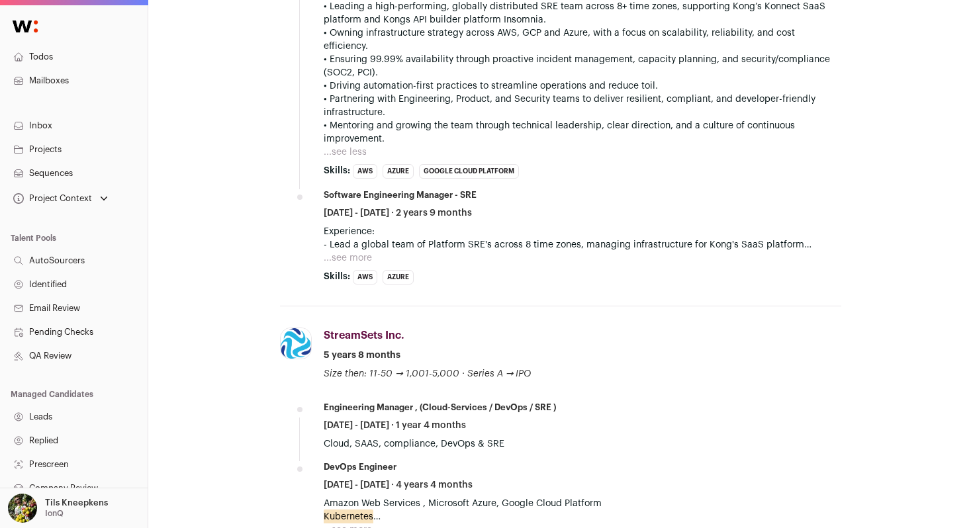
click at [351, 251] on button "...see more" at bounding box center [348, 257] width 48 height 13
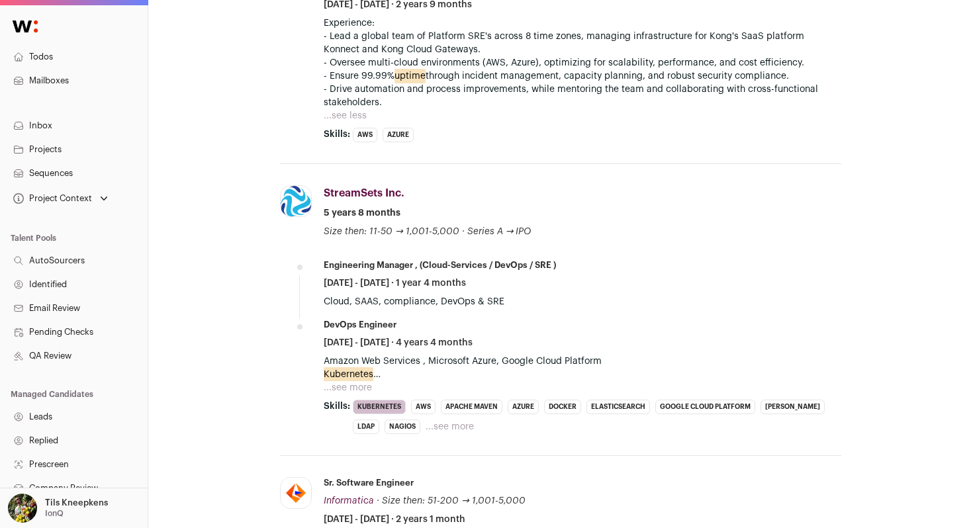
scroll to position [1065, 0]
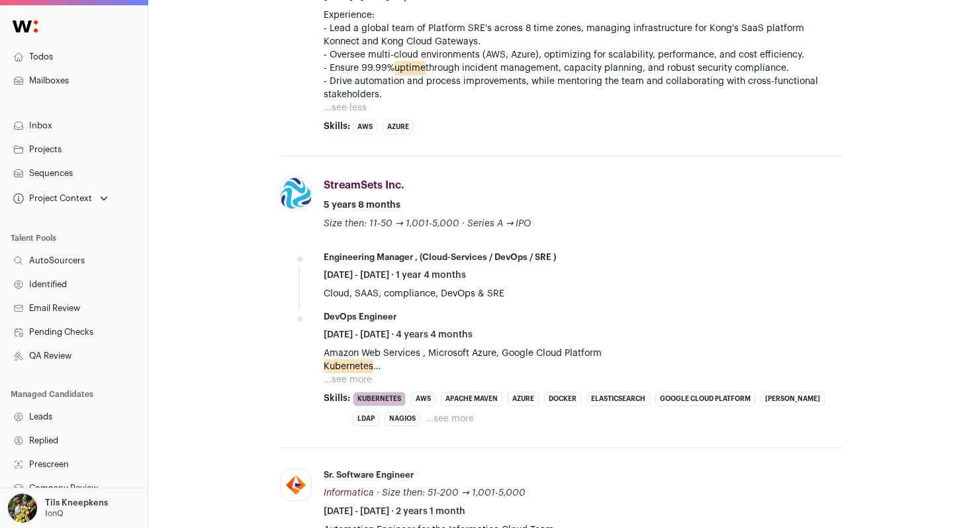
click at [355, 373] on button "...see more" at bounding box center [348, 379] width 48 height 13
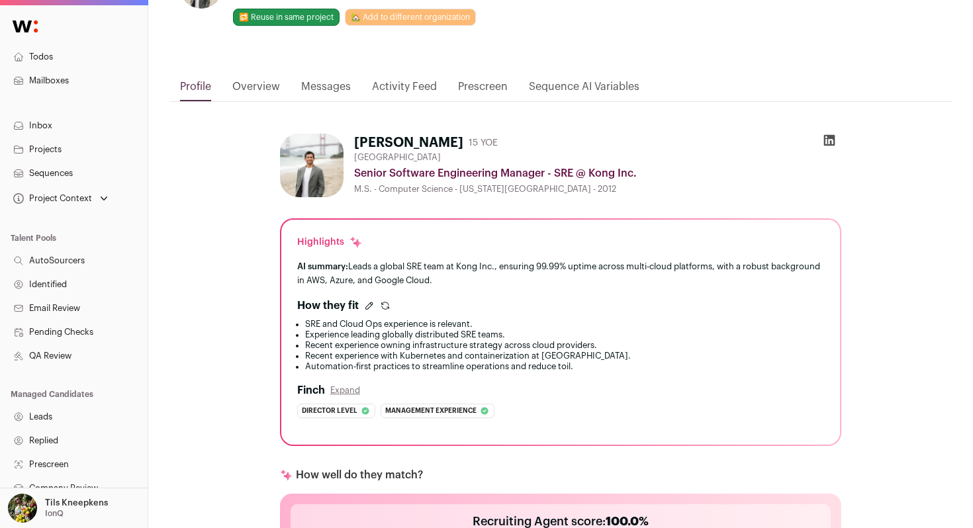
scroll to position [0, 0]
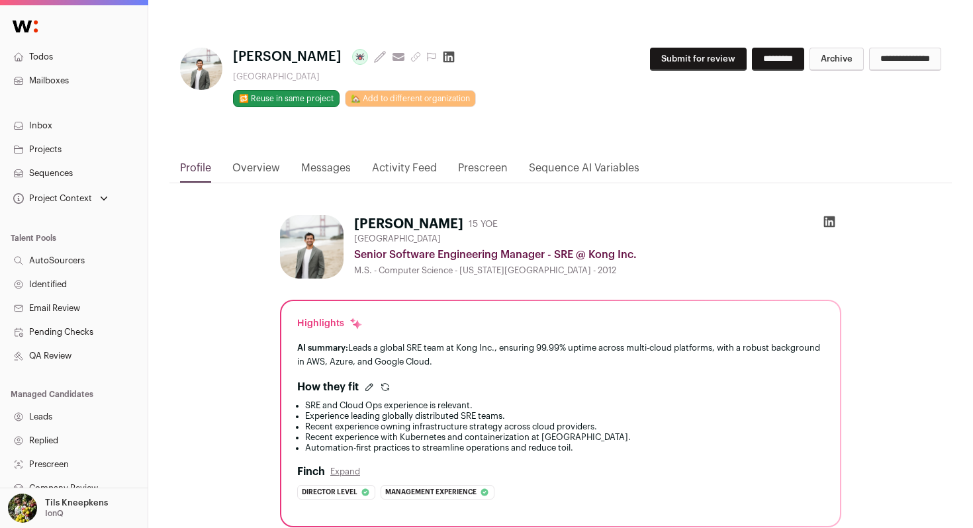
click at [685, 66] on button "Submit for review" at bounding box center [698, 59] width 97 height 23
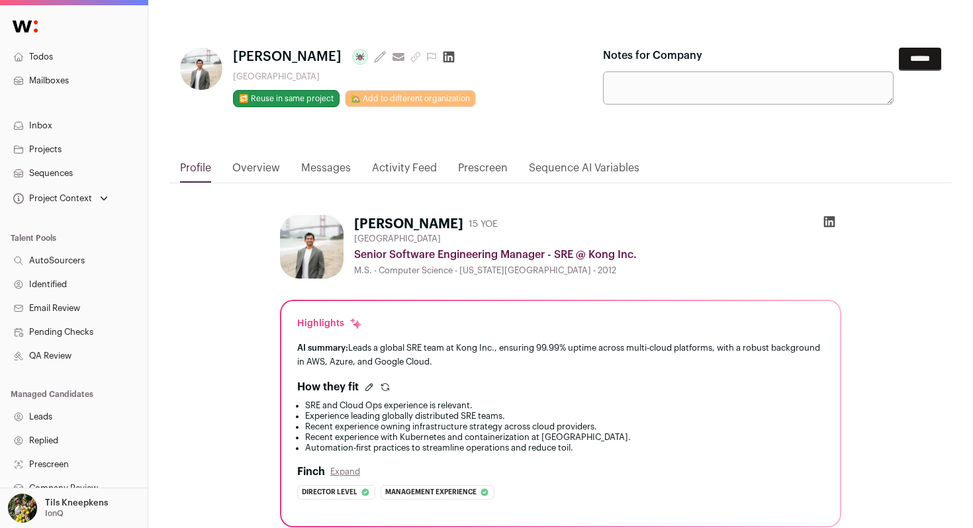
click at [918, 60] on input "******" at bounding box center [919, 59] width 42 height 23
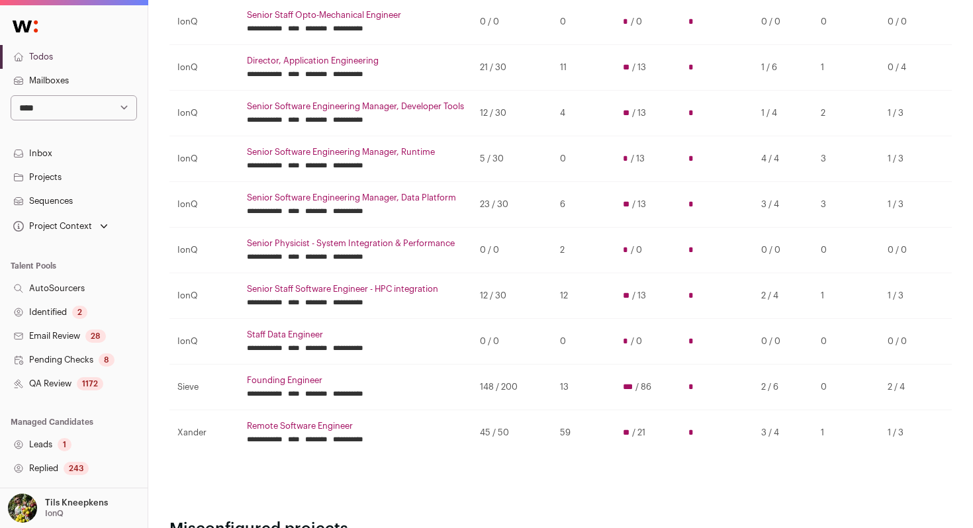
scroll to position [382, 0]
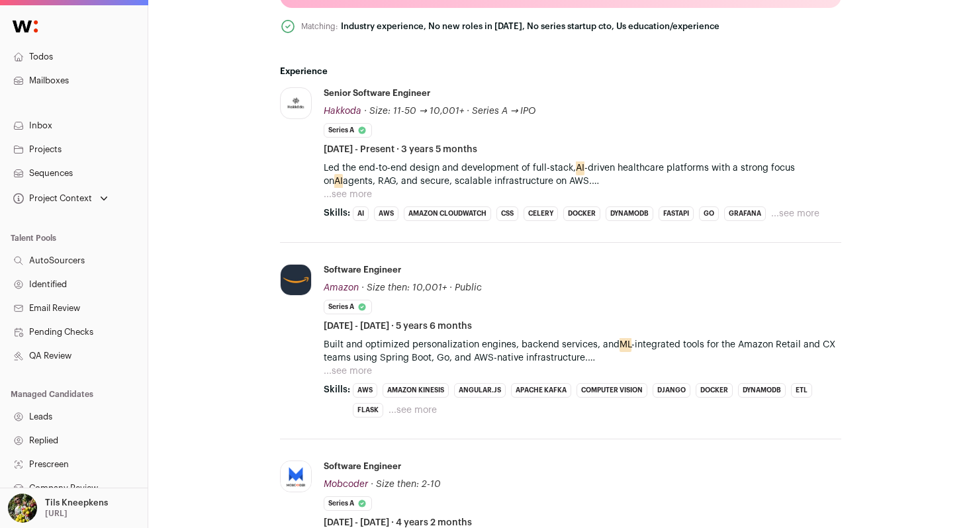
scroll to position [640, 0]
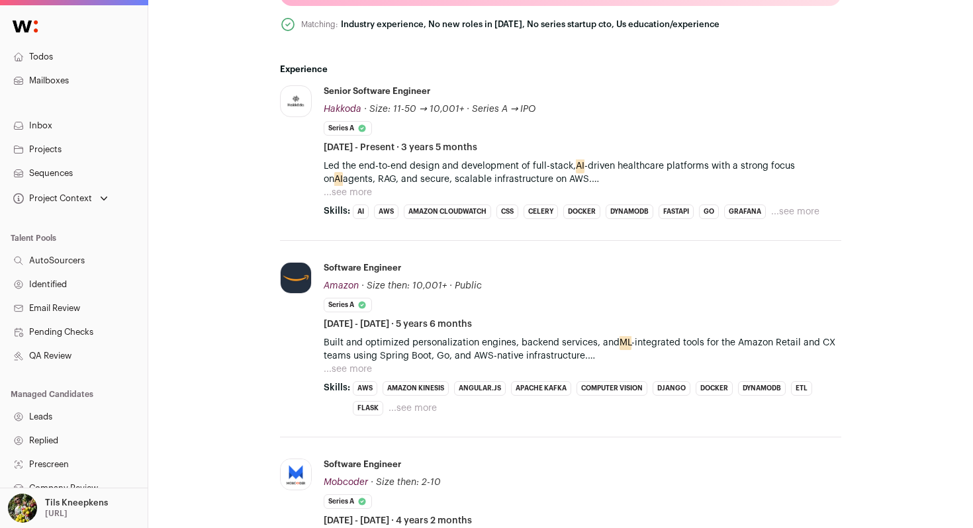
click at [347, 189] on button "...see more" at bounding box center [348, 192] width 48 height 13
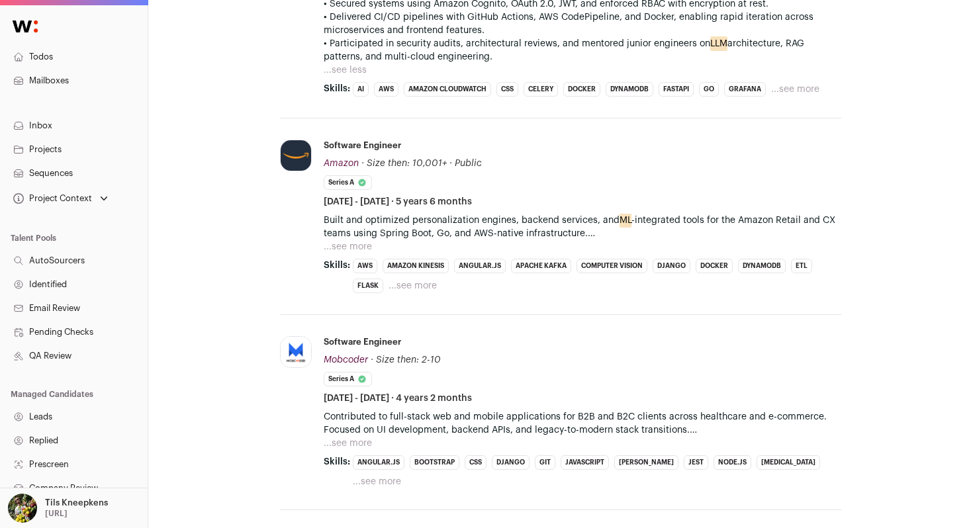
scroll to position [1038, 0]
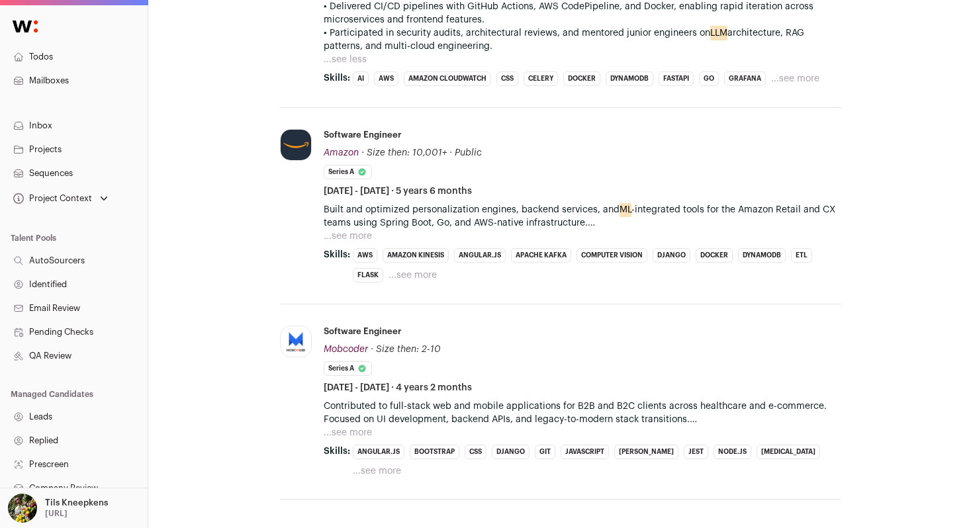
click at [351, 235] on button "...see more" at bounding box center [348, 236] width 48 height 13
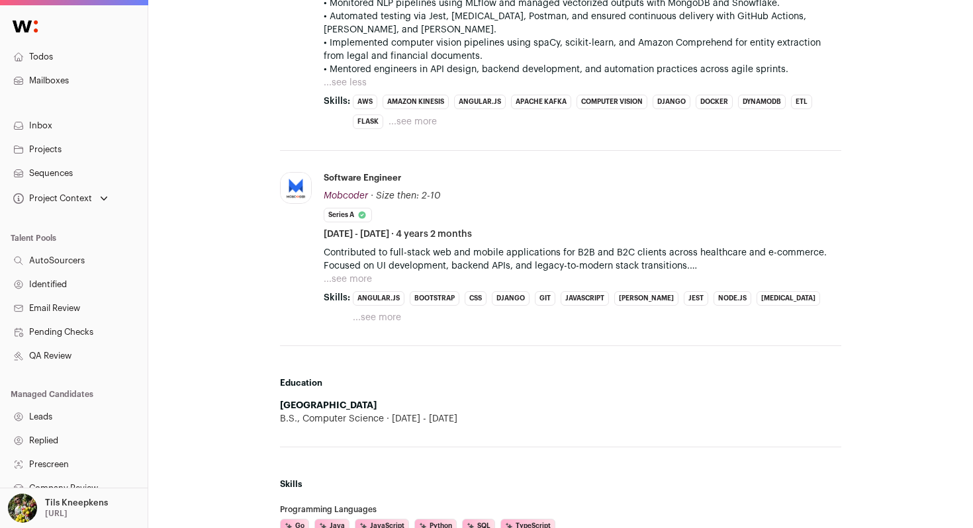
scroll to position [1546, 0]
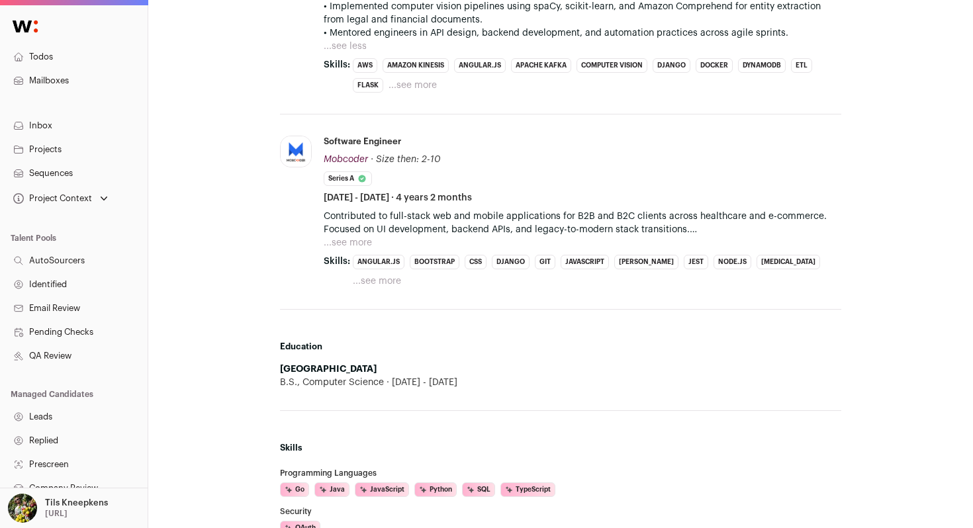
click at [351, 236] on button "...see more" at bounding box center [348, 242] width 48 height 13
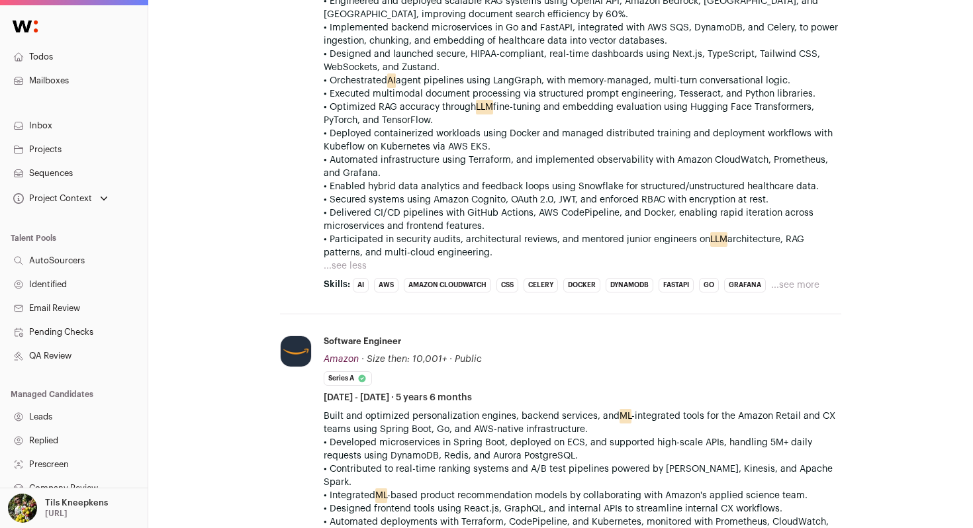
scroll to position [0, 0]
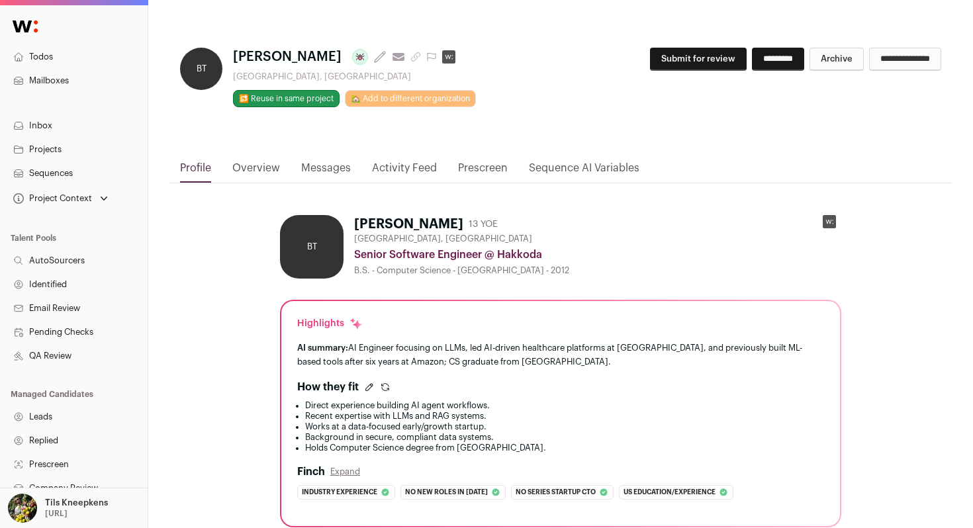
click at [827, 221] on icon at bounding box center [829, 222] width 7 height 4
click at [264, 167] on link "Overview" at bounding box center [256, 171] width 48 height 22
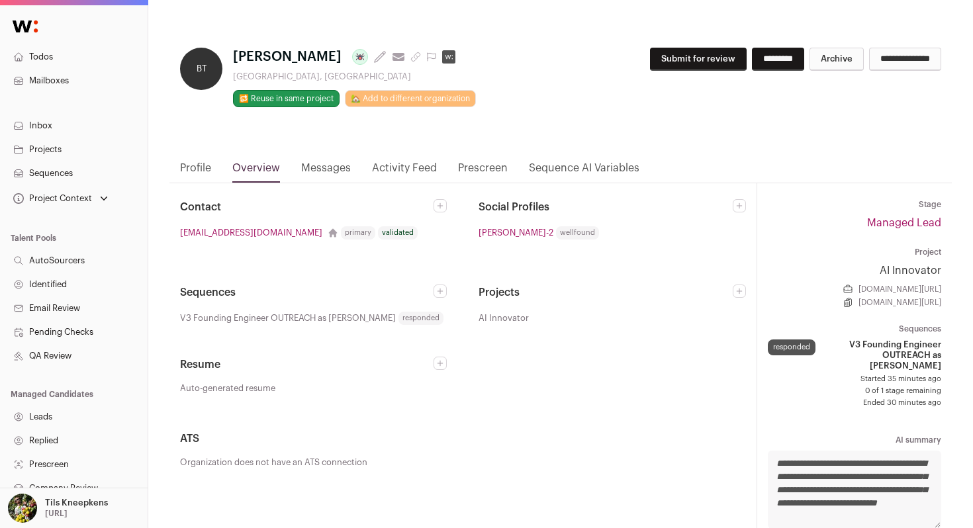
click at [810, 69] on button "Archive" at bounding box center [836, 59] width 54 height 23
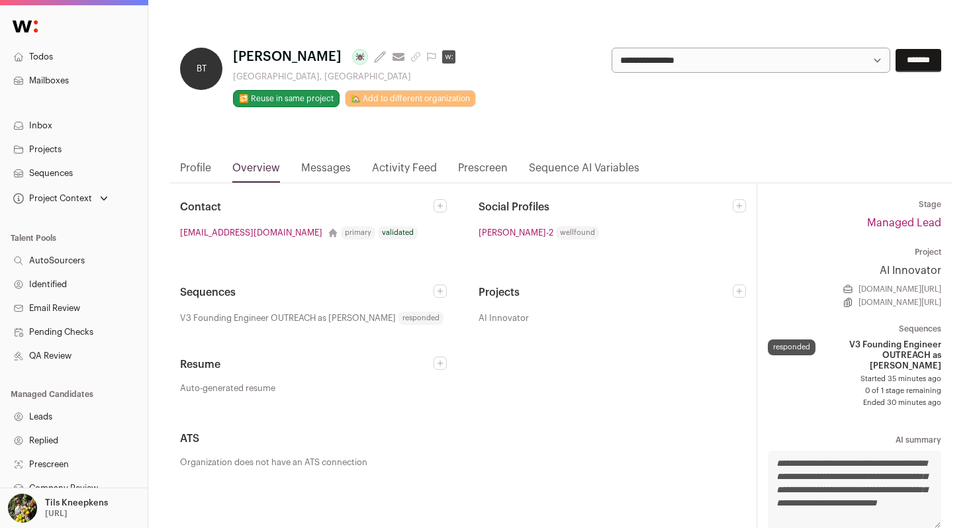
click at [800, 61] on select "**********" at bounding box center [750, 60] width 279 height 25
